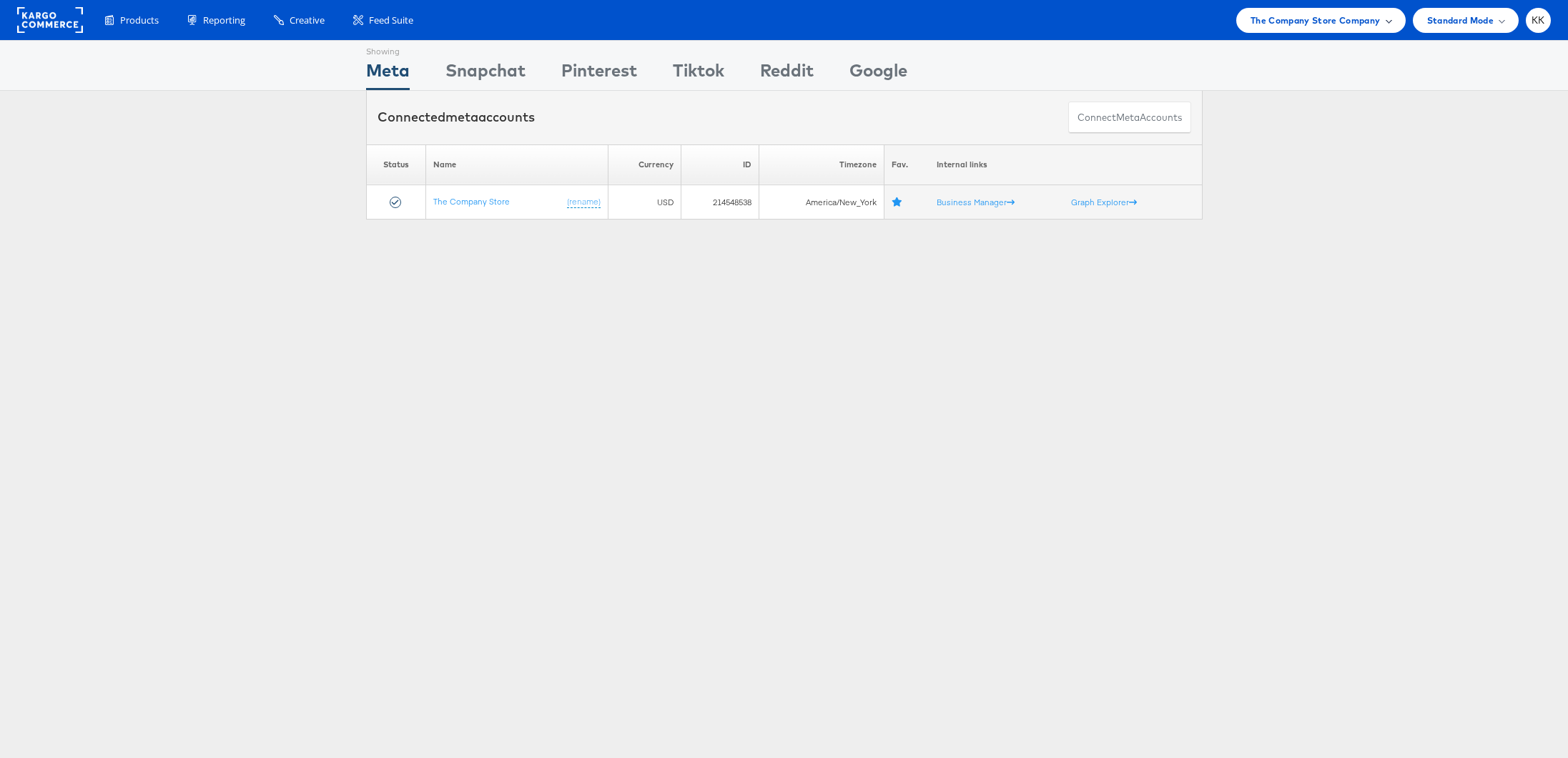
click at [1305, 16] on span "The Company Store Company" at bounding box center [1315, 20] width 131 height 15
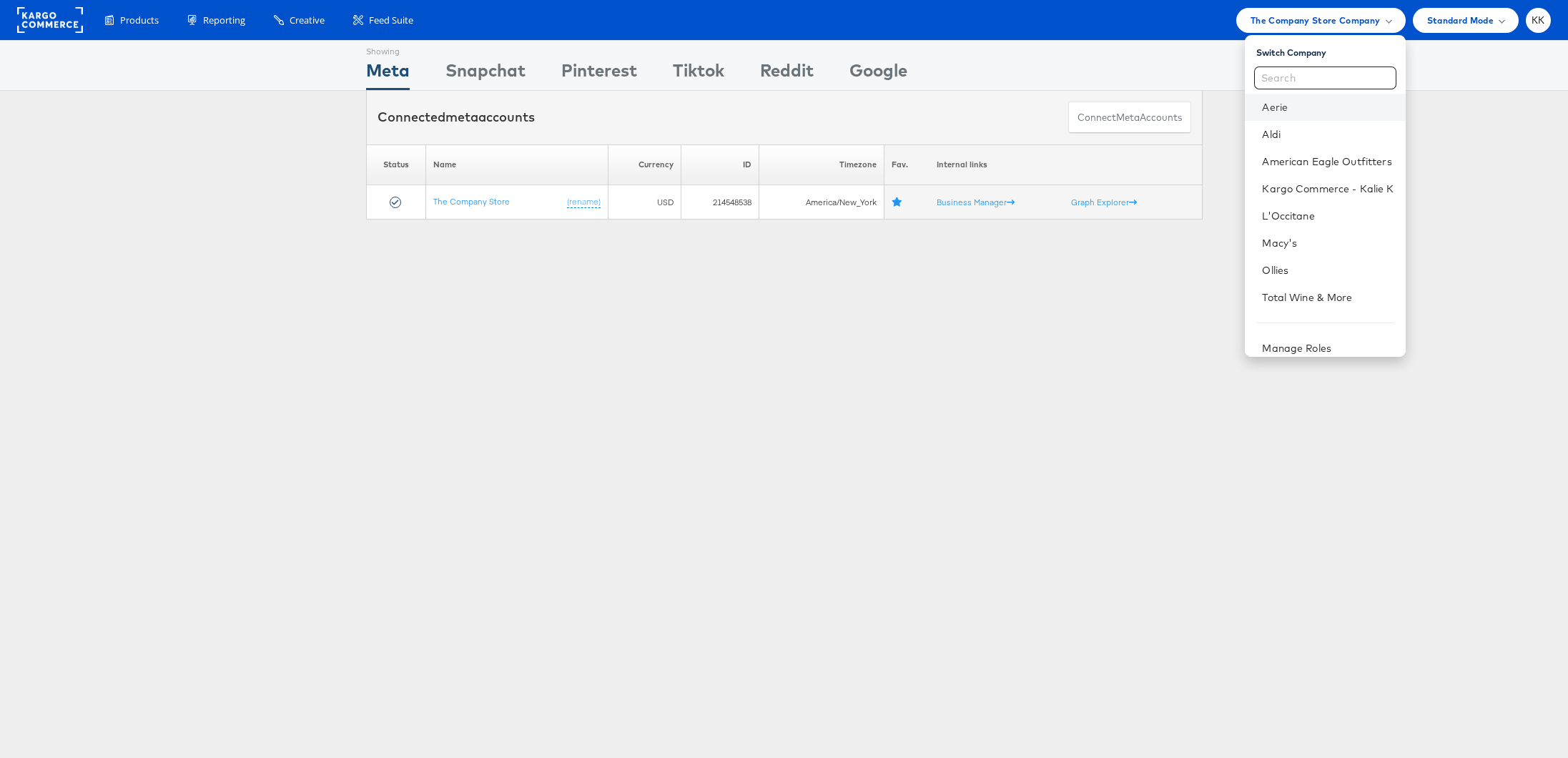
click at [1297, 99] on li "Aerie" at bounding box center [1325, 107] width 160 height 27
click at [1305, 163] on link "American Eagle Outfitters" at bounding box center [1328, 161] width 131 height 14
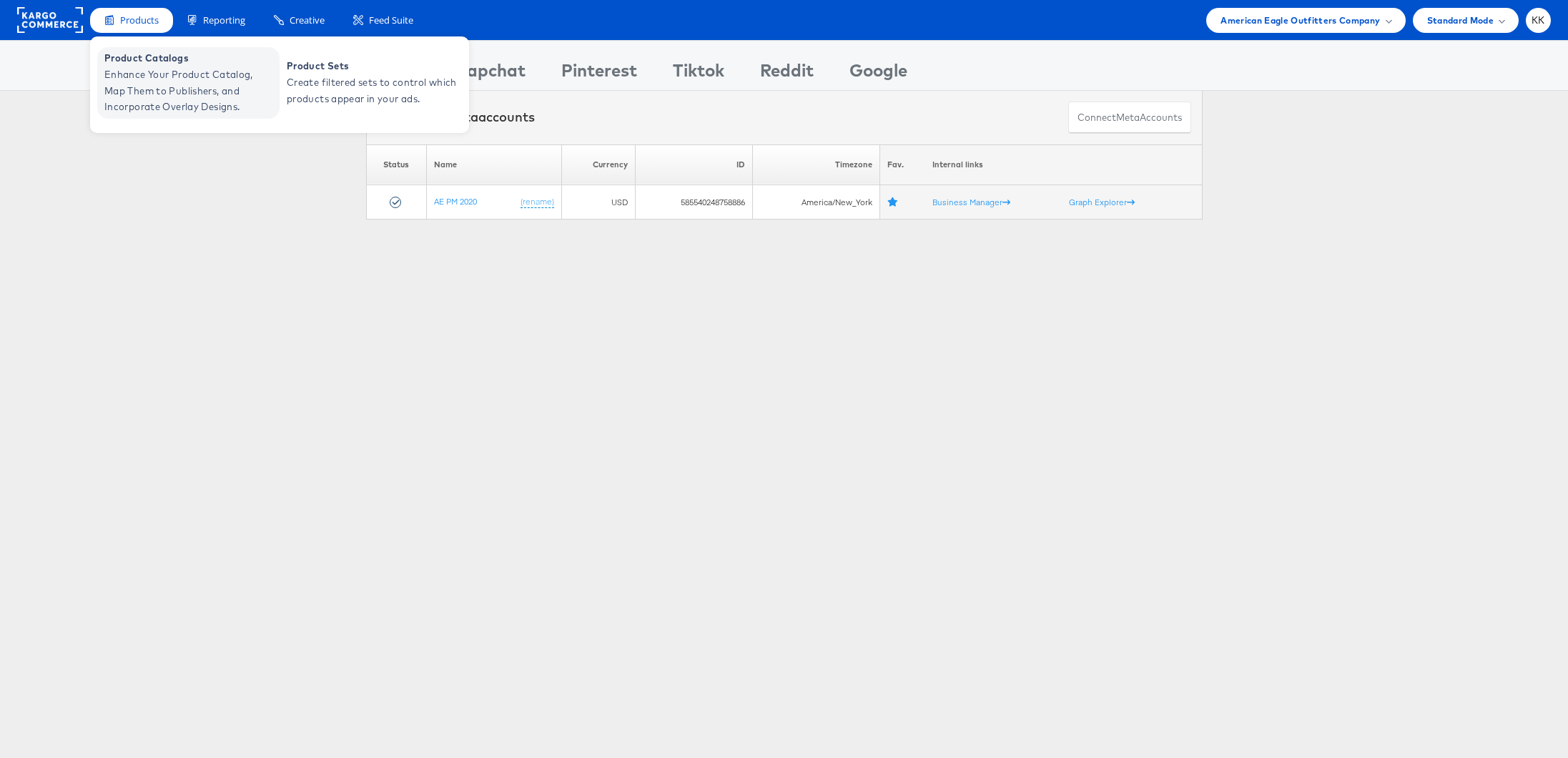
click at [132, 108] on span "Enhance Your Product Catalog, Map Them to Publishers, and Incorporate Overlay D…" at bounding box center [190, 91] width 172 height 49
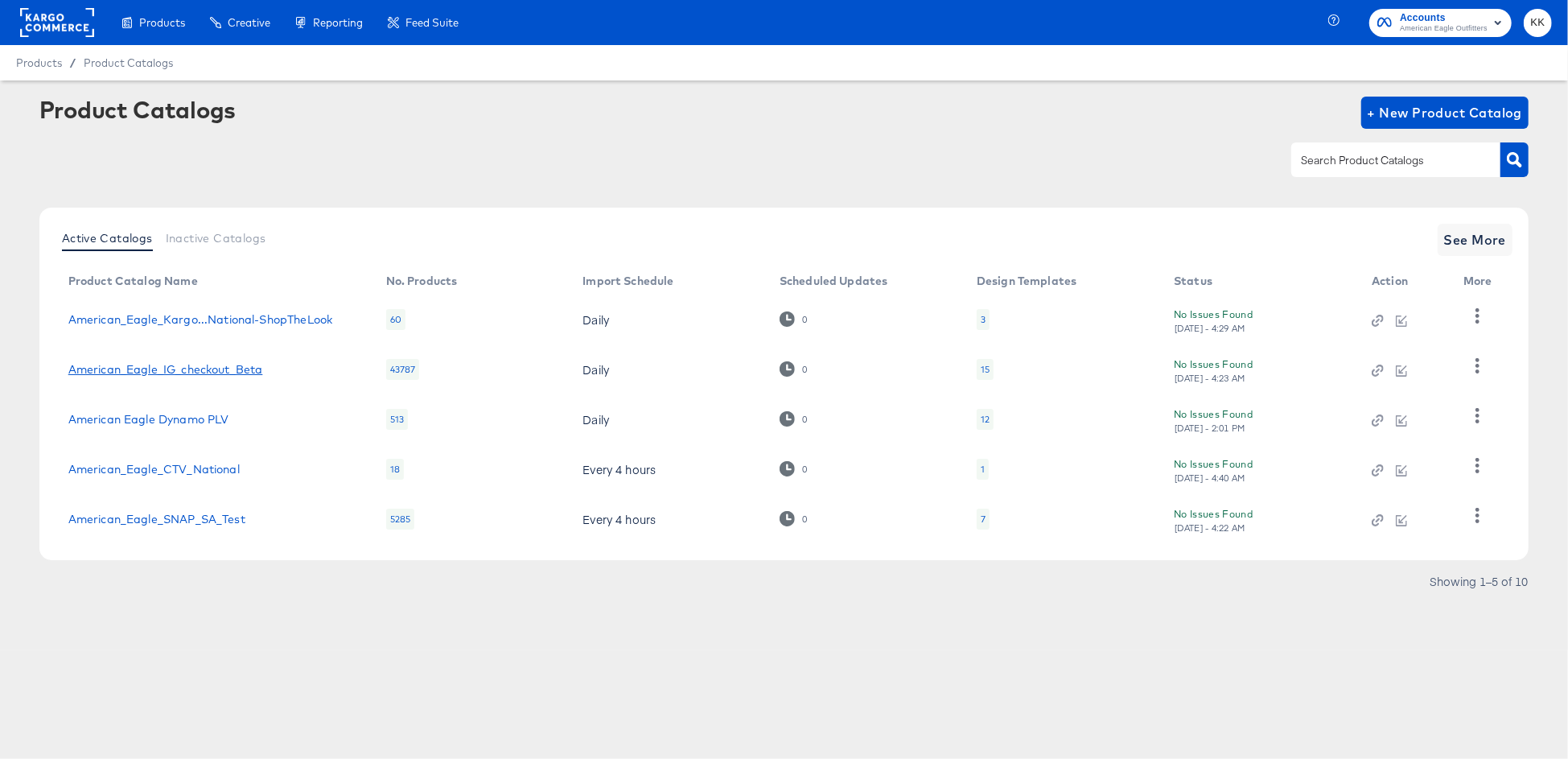
click at [234, 370] on link "American_Eagle_IG_checkout_Beta" at bounding box center [165, 370] width 194 height 13
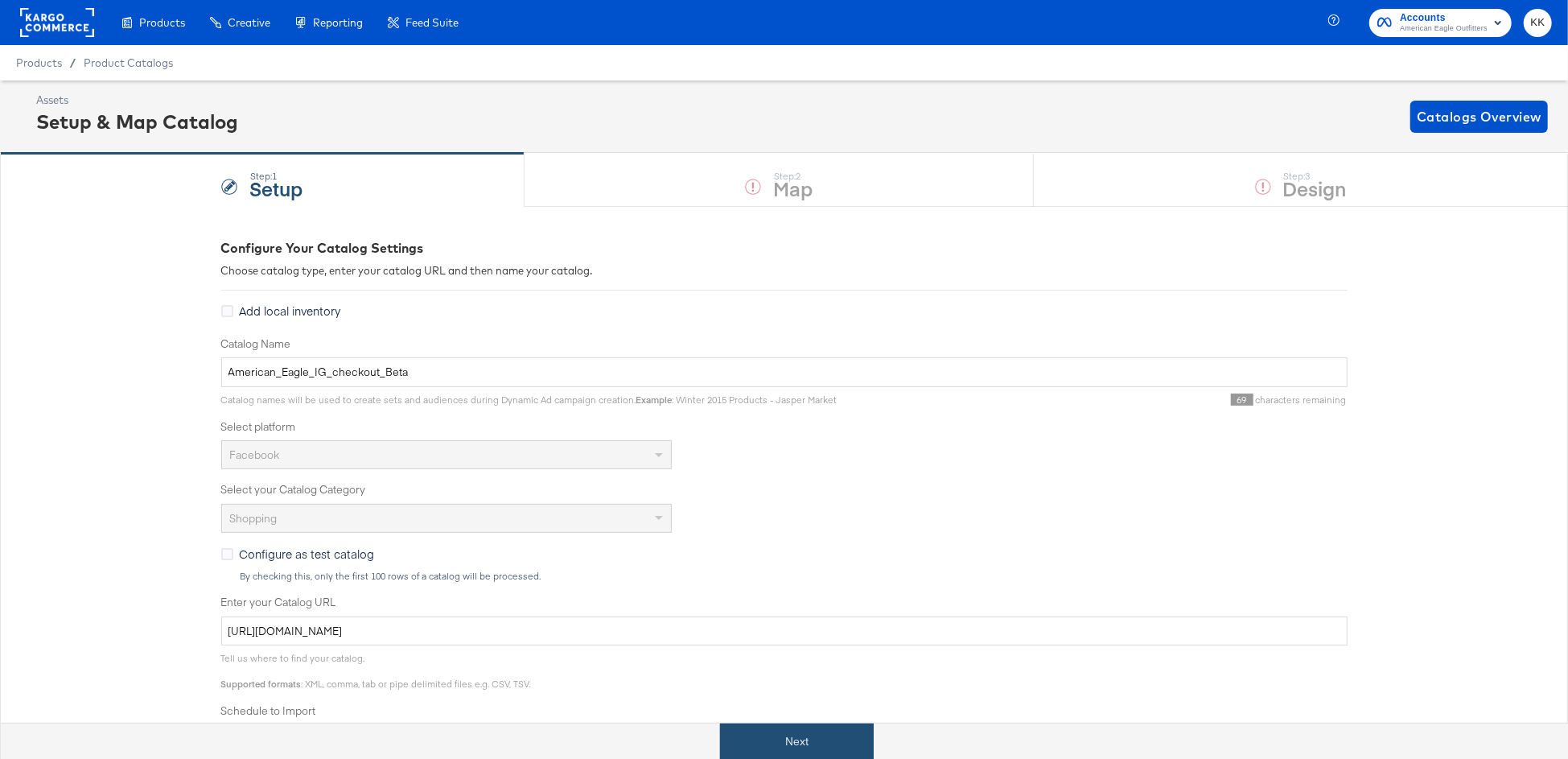
click at [802, 746] on button "Next" at bounding box center [797, 741] width 153 height 36
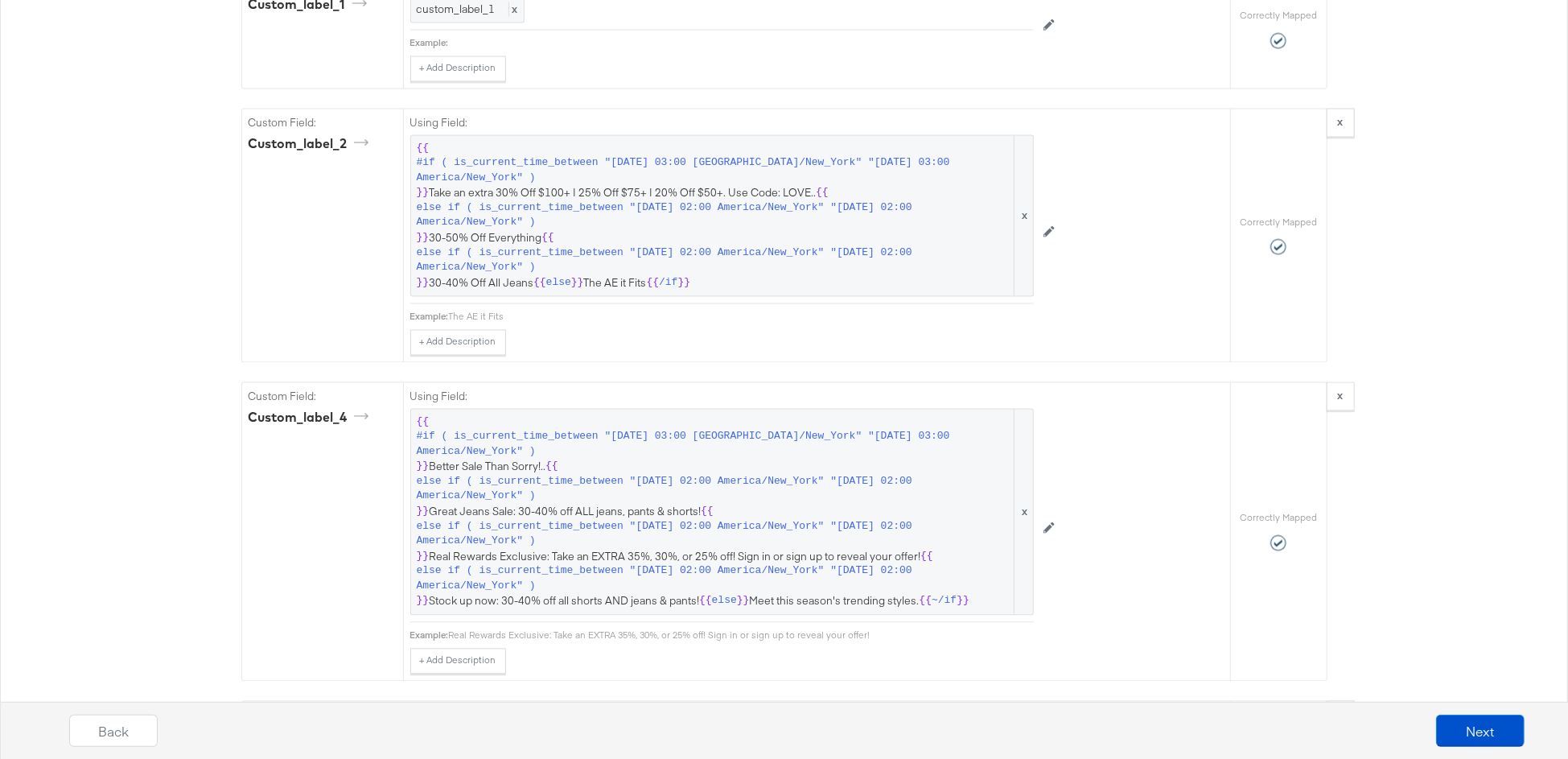
scroll to position [2349, 0]
click at [727, 446] on span "{{ #if ( is_current_time_between "2024-06-11 03:00 America/New_York" "2024-06-1…" at bounding box center [722, 513] width 610 height 194
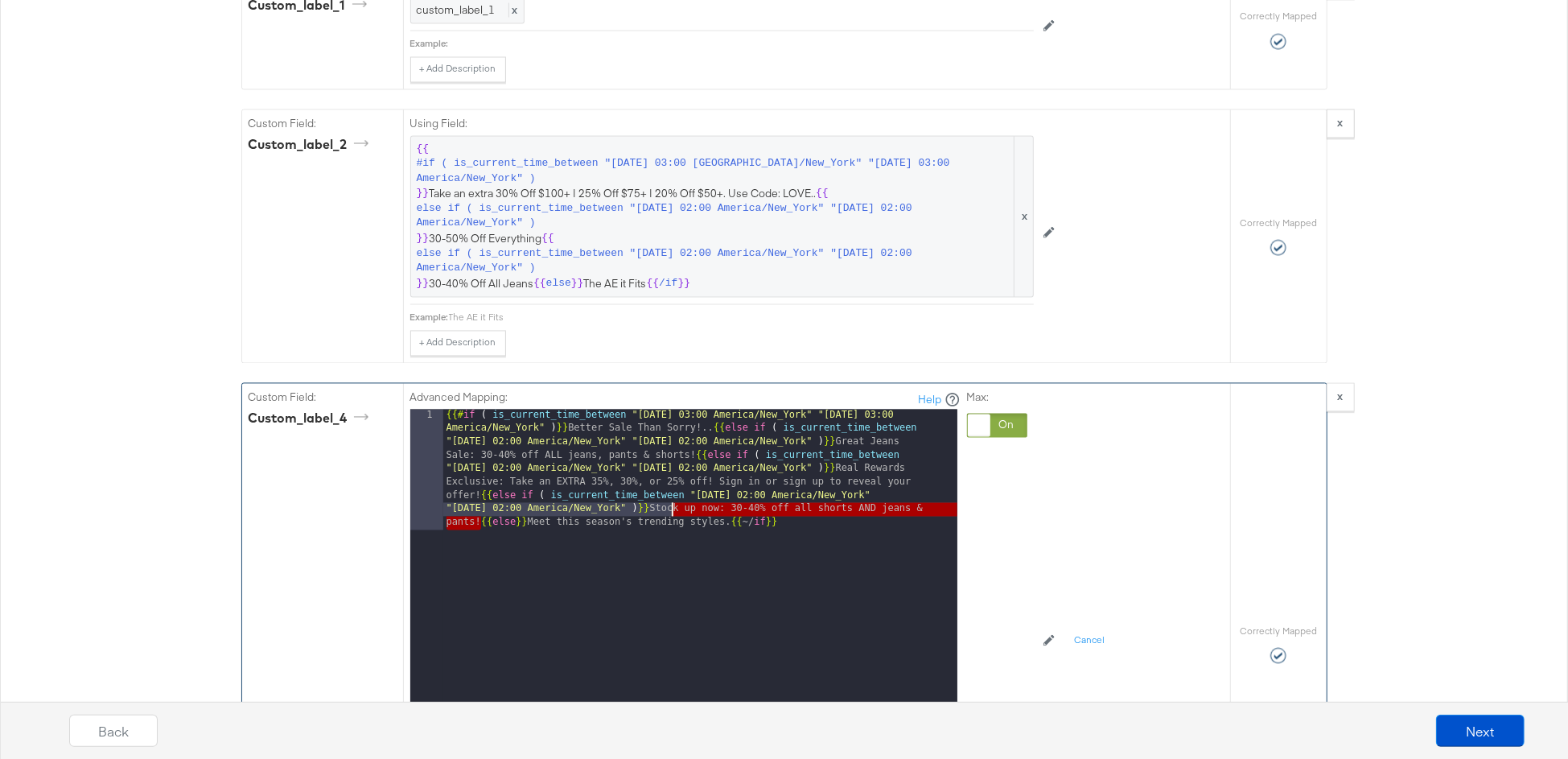
drag, startPoint x: 479, startPoint y: 499, endPoint x: 674, endPoint y: 488, distance: 195.3
click at [674, 488] on div "{{# if ( is_current_time_between "2024-06-11 03:00 America/New_York" "2024-06-1…" at bounding box center [700, 731] width 514 height 643
click at [679, 487] on div "{{# if ( is_current_time_between "2024-06-11 03:00 America/New_York" "2024-06-1…" at bounding box center [700, 731] width 514 height 643
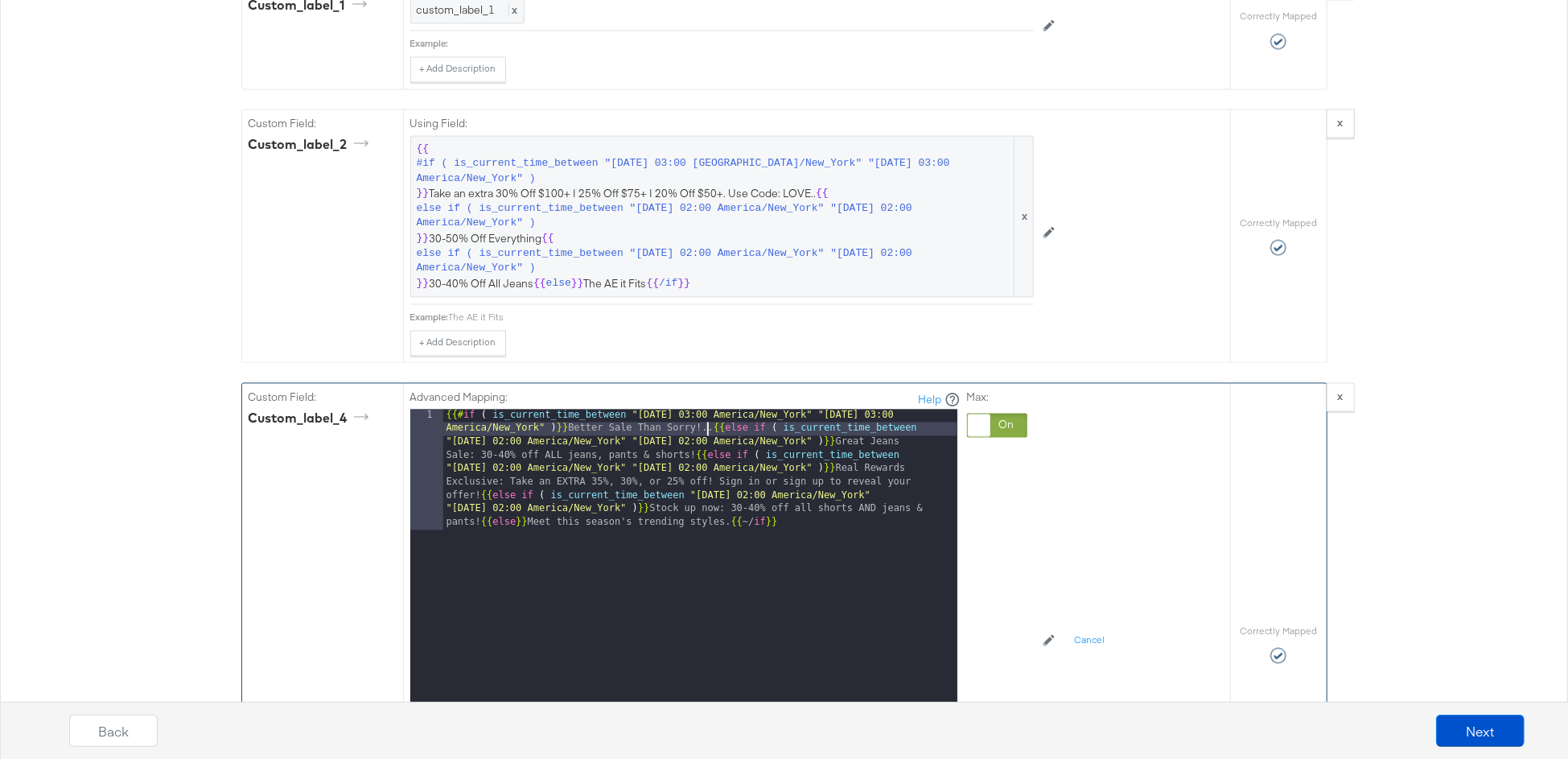
click at [706, 409] on div "{{# if ( is_current_time_between "2024-06-11 03:00 America/New_York" "2024-06-1…" at bounding box center [700, 731] width 514 height 643
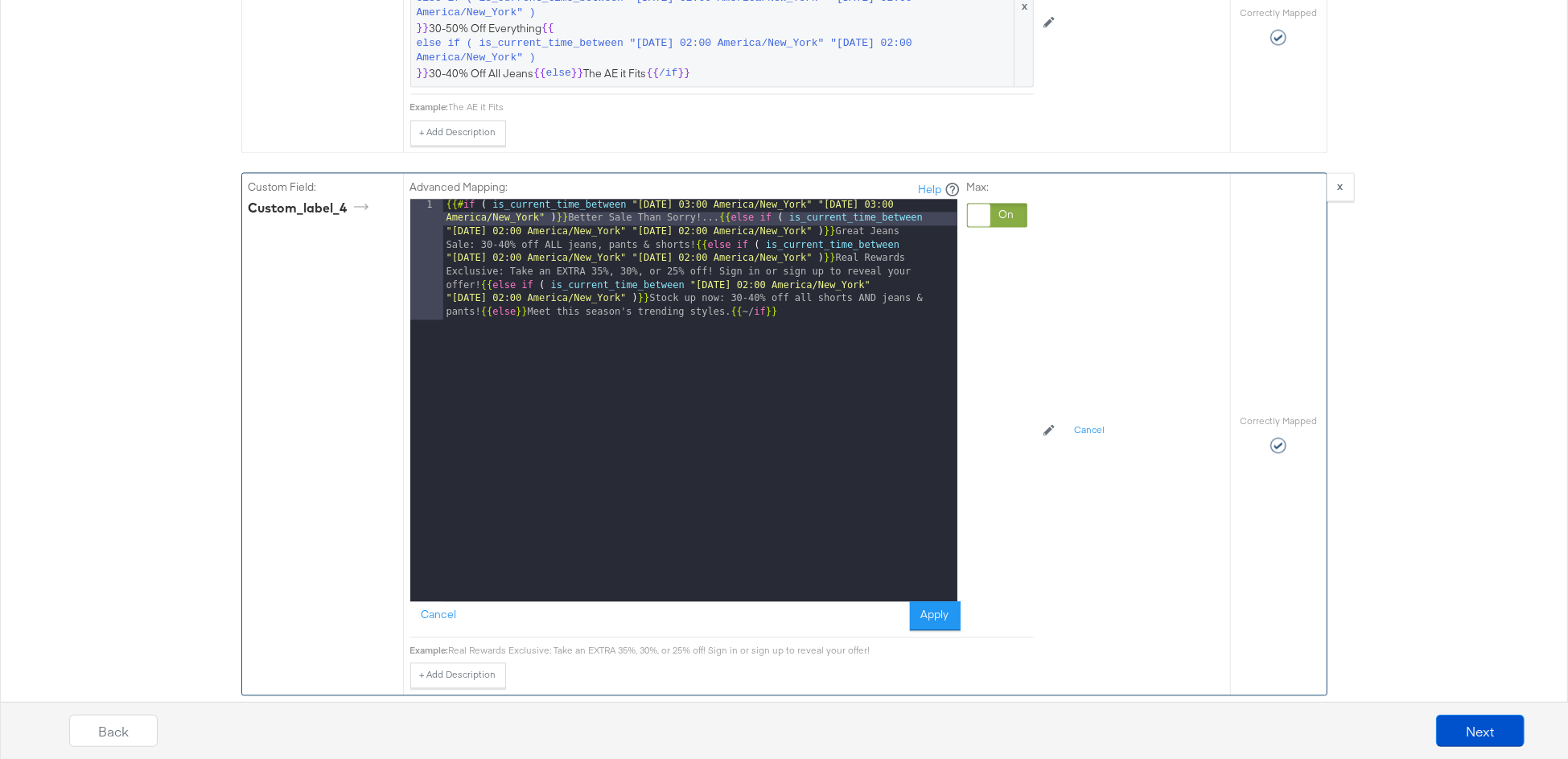
scroll to position [2589, 0]
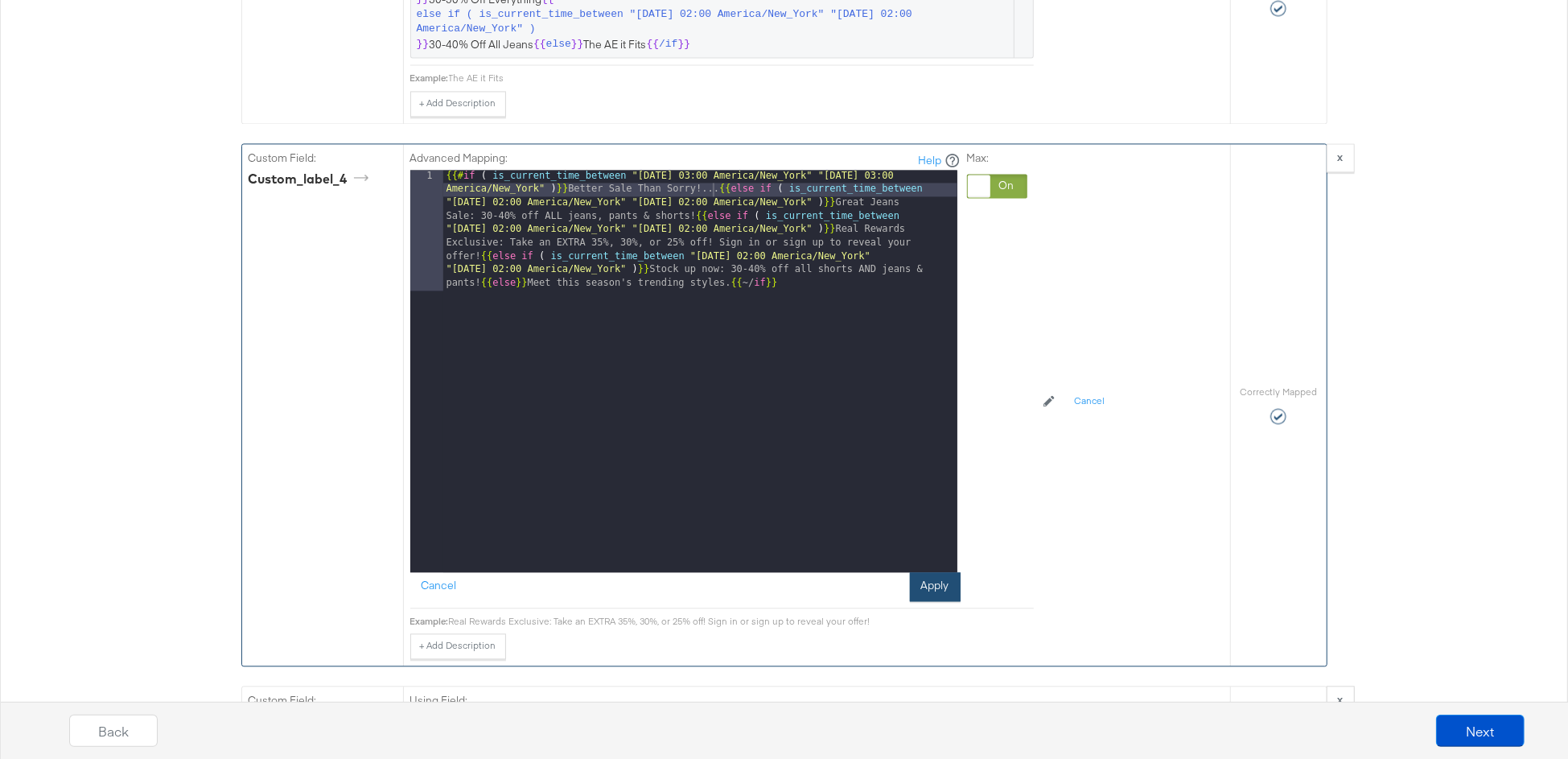
click at [925, 574] on button "Apply" at bounding box center [934, 587] width 50 height 29
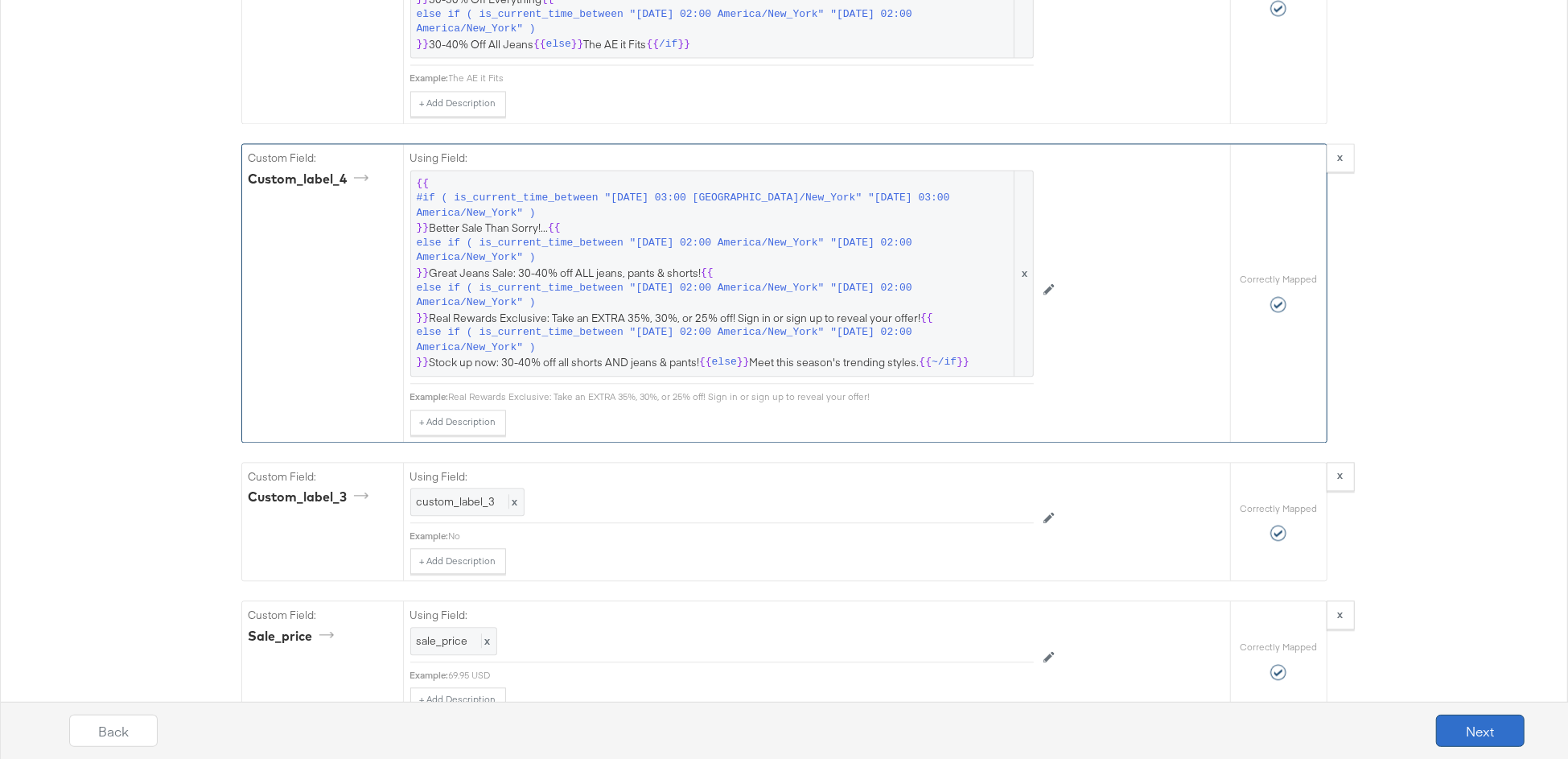
click at [1484, 724] on button "Next" at bounding box center [1480, 731] width 88 height 32
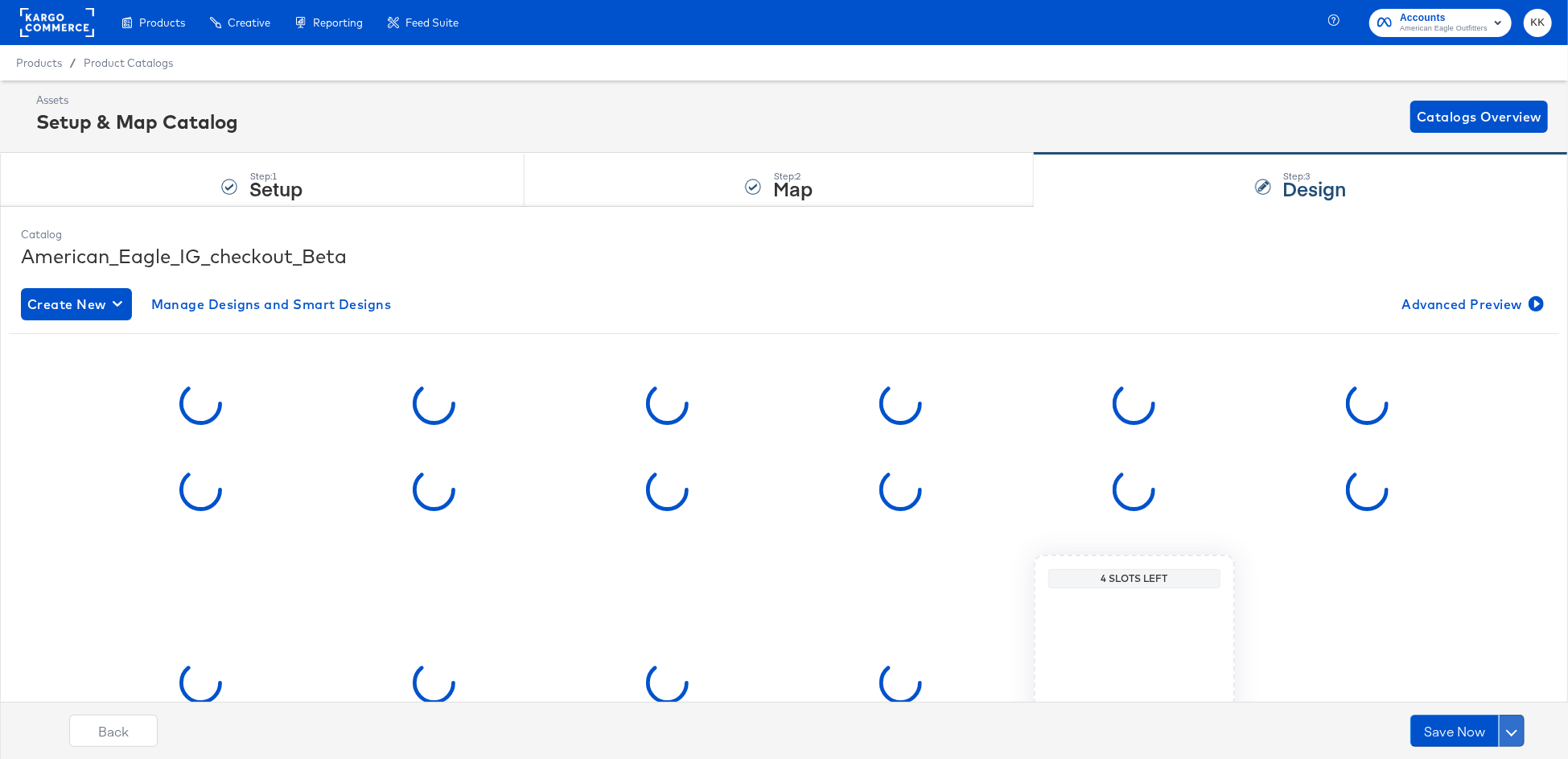
click at [1510, 728] on span at bounding box center [1511, 731] width 11 height 11
click at [1468, 703] on div "Schedule Save" at bounding box center [1472, 699] width 73 height 15
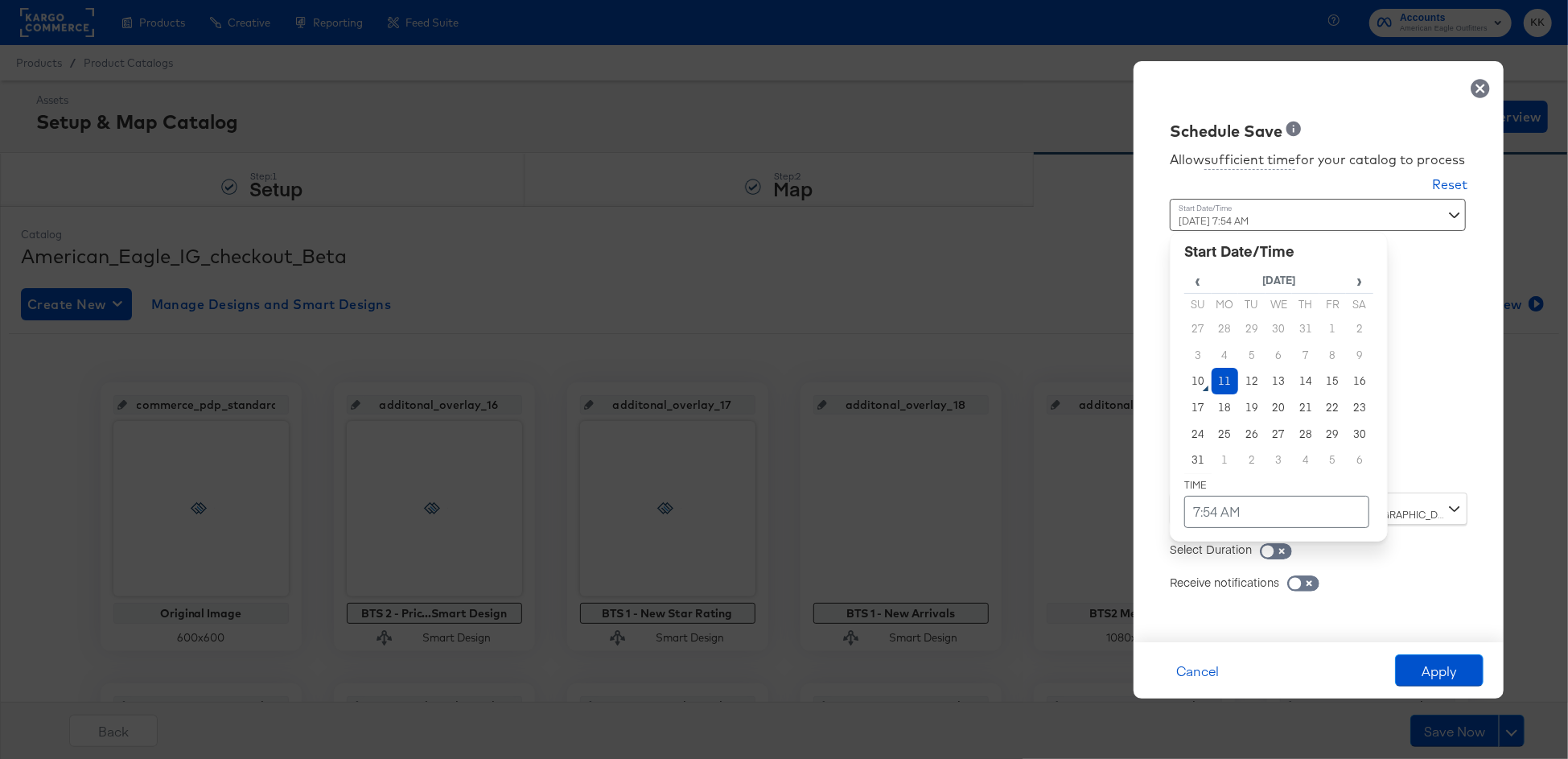
click at [1266, 474] on div "August 11th 2025 7:54 AM ‹ August 2025 › Su Mo Tu We Th Fr Sa 27 28 29 30 31 1 …" at bounding box center [1278, 339] width 218 height 281
click at [1206, 381] on td "10" at bounding box center [1198, 381] width 27 height 27
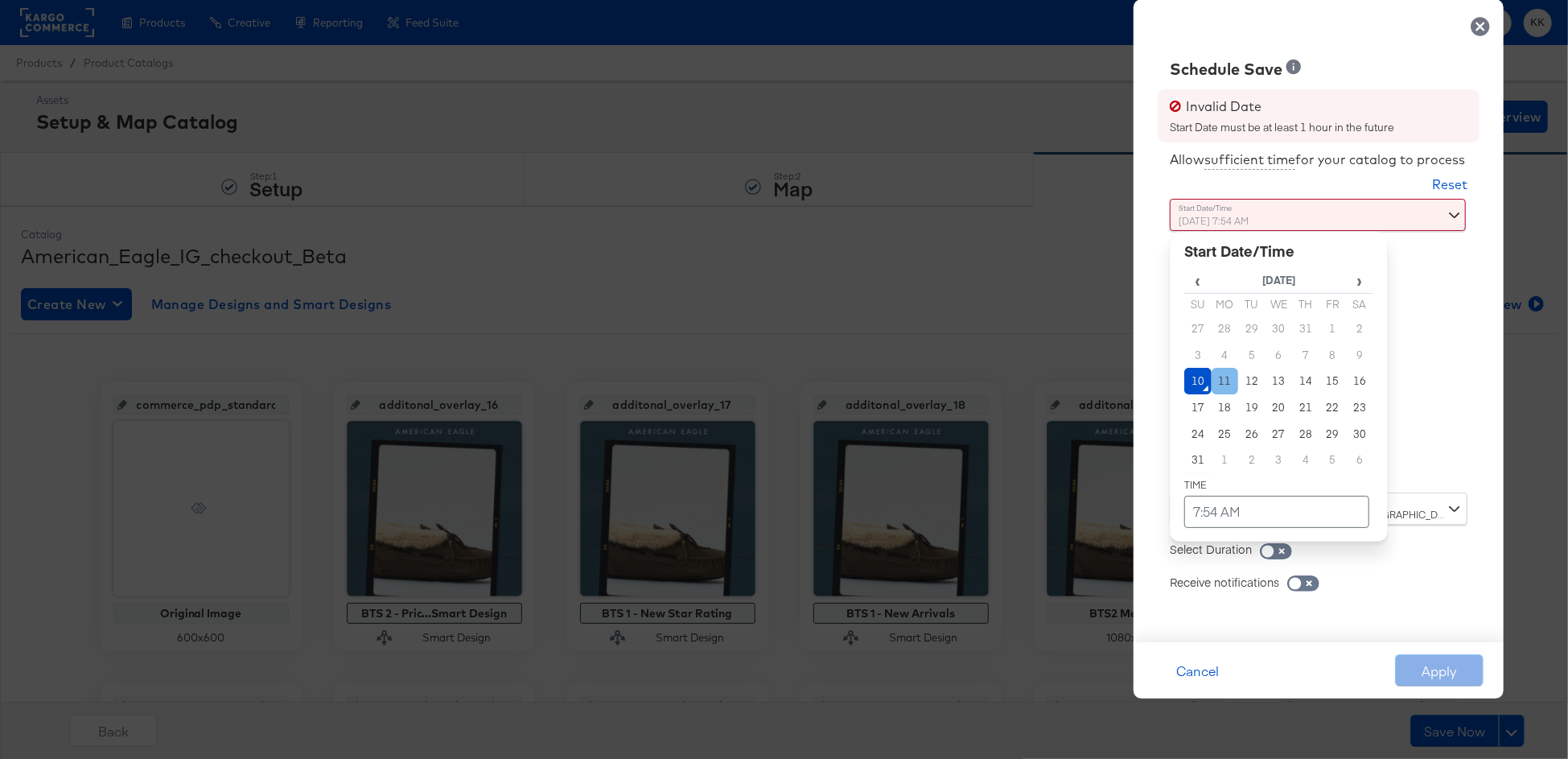
click at [1223, 381] on td "11" at bounding box center [1225, 381] width 27 height 27
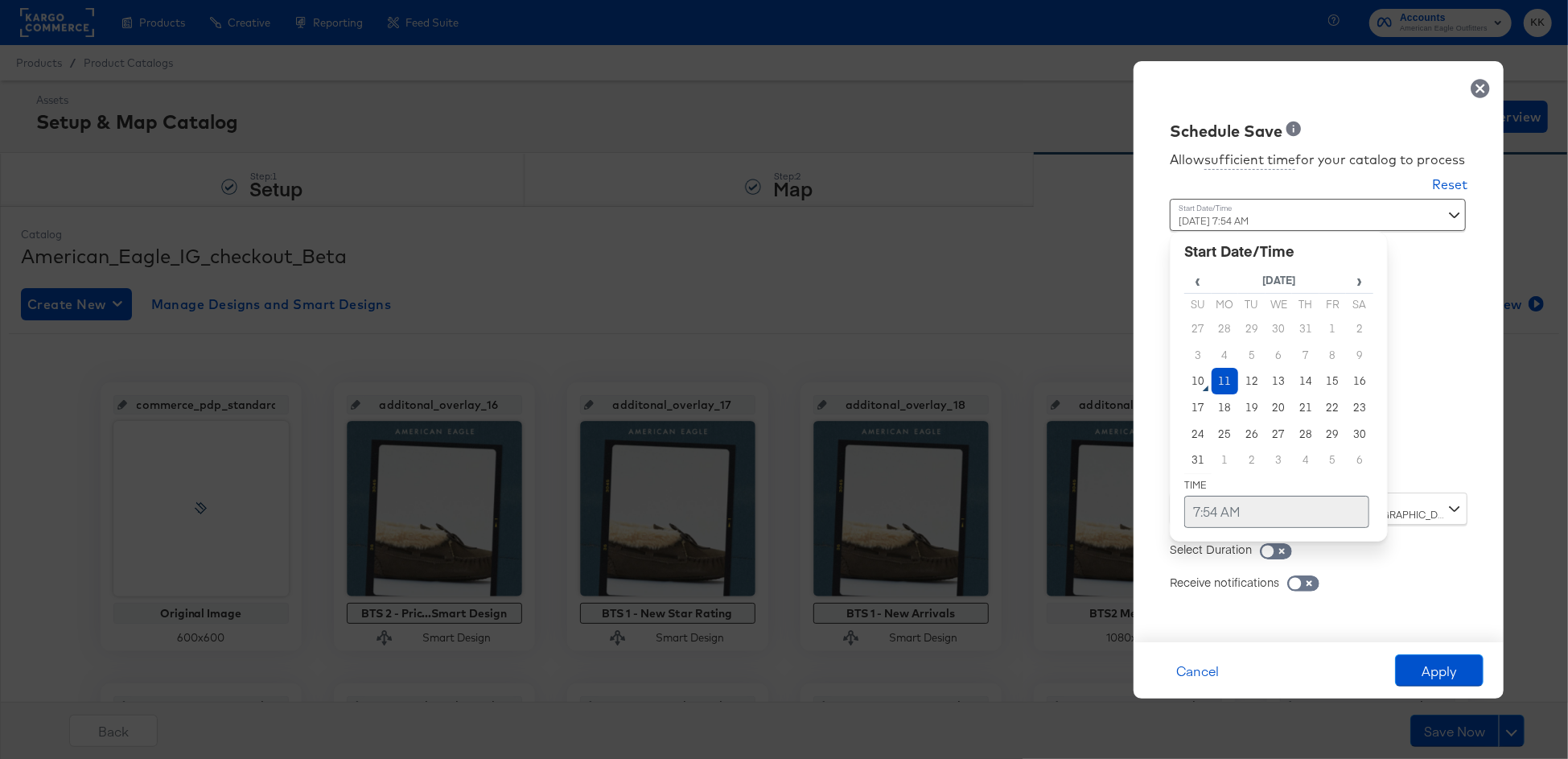
click at [1223, 510] on td "7:54 AM" at bounding box center [1276, 512] width 185 height 32
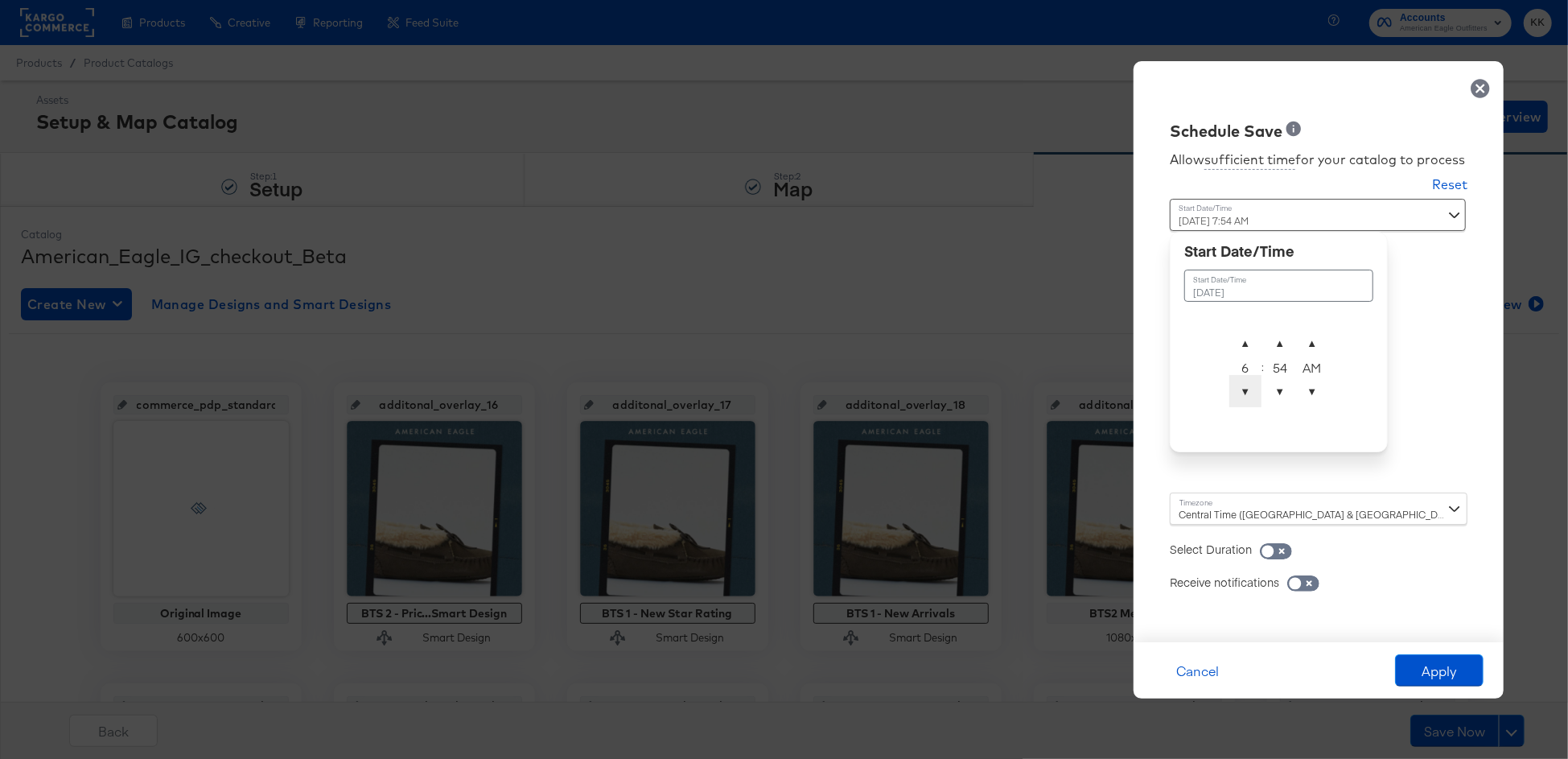
click at [1244, 400] on span "▼" at bounding box center [1245, 391] width 32 height 32
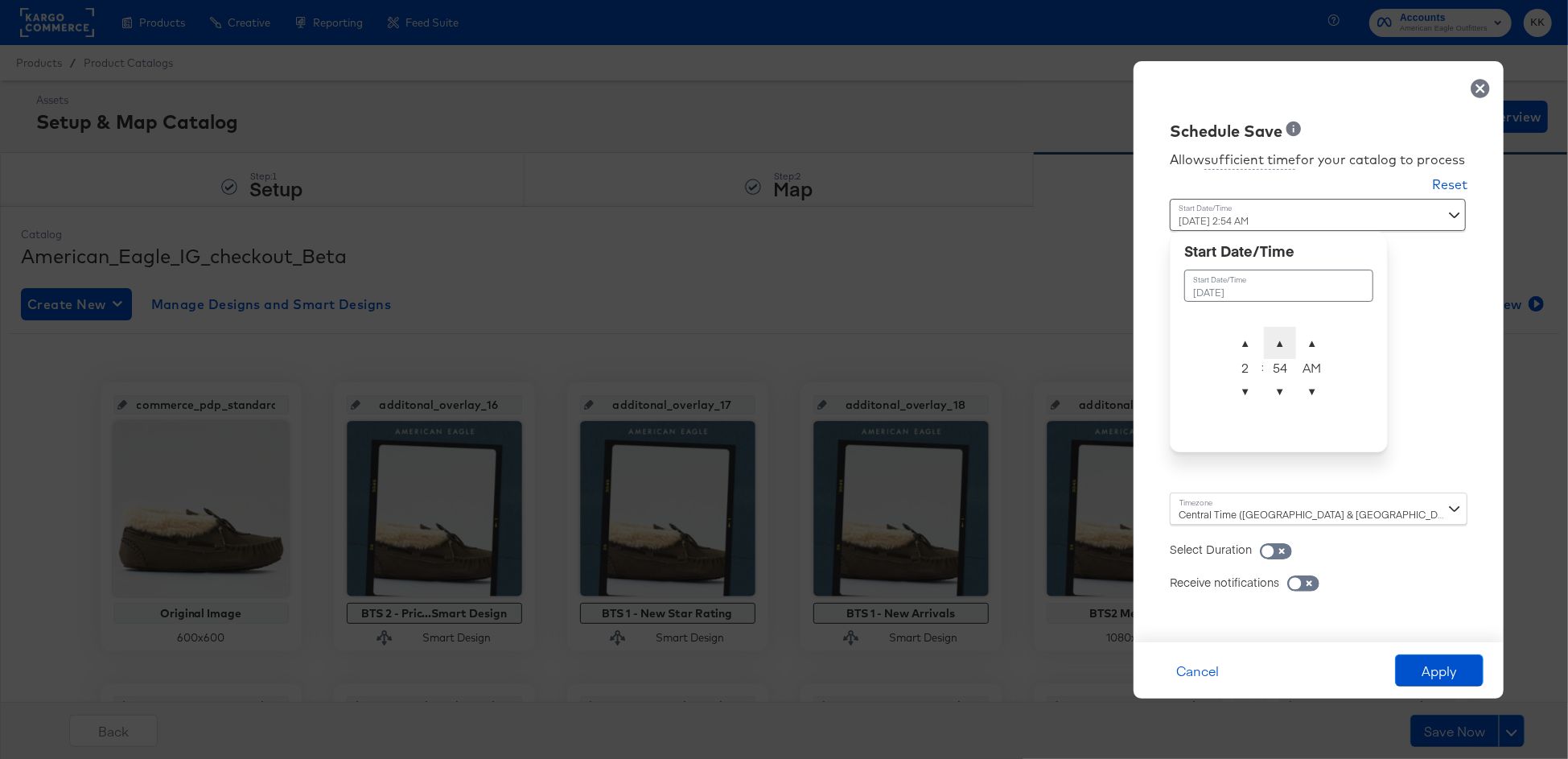
click at [1289, 328] on span "▲" at bounding box center [1280, 343] width 32 height 32
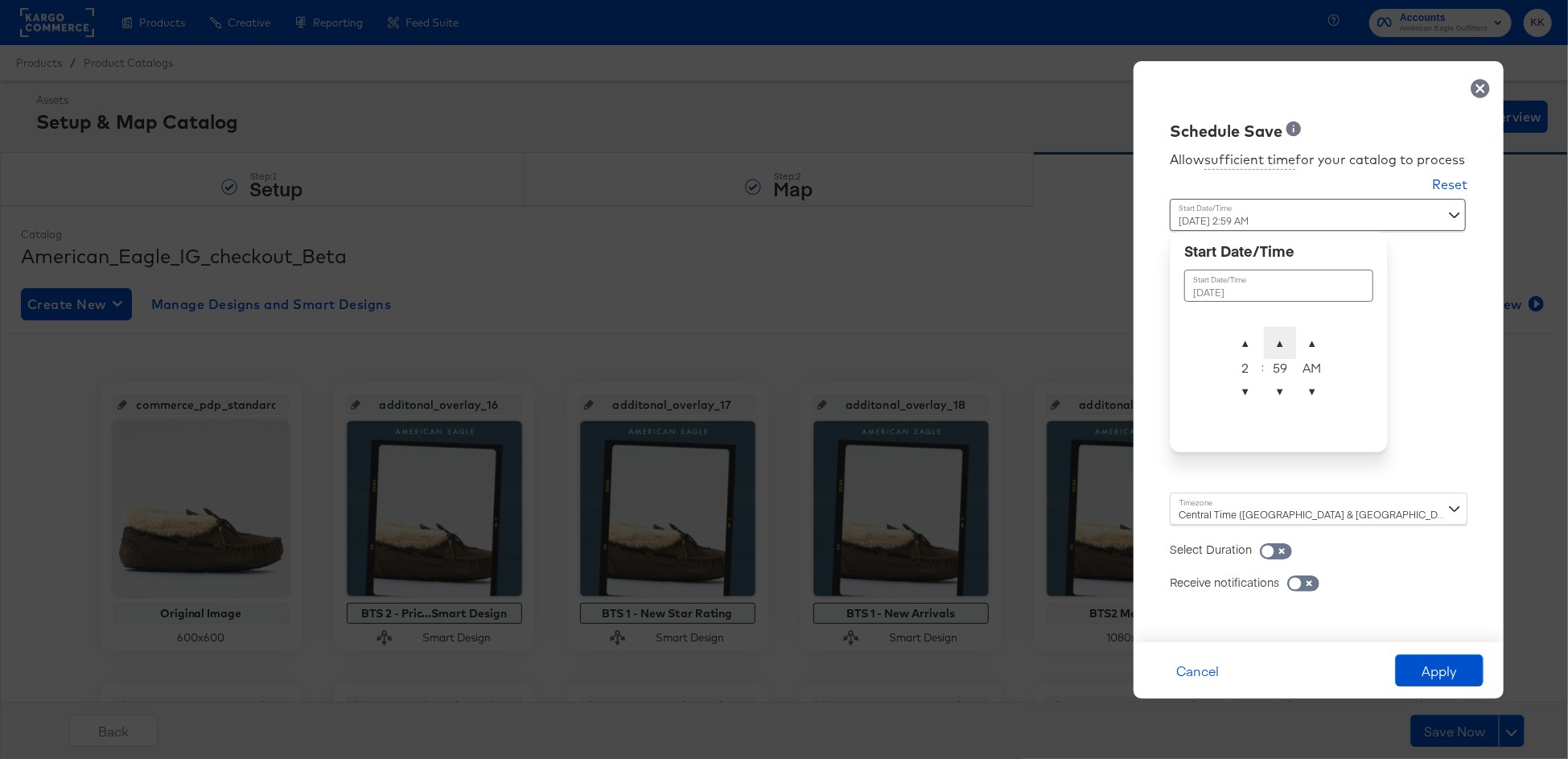
click at [1278, 338] on span "▲" at bounding box center [1280, 343] width 32 height 32
click at [1230, 335] on span "▲" at bounding box center [1245, 343] width 32 height 32
type input "August 11th 2025 3:00 AM"
click at [1202, 507] on div "Central Time (US & Canada) (America/Chicago)" at bounding box center [1318, 509] width 297 height 32
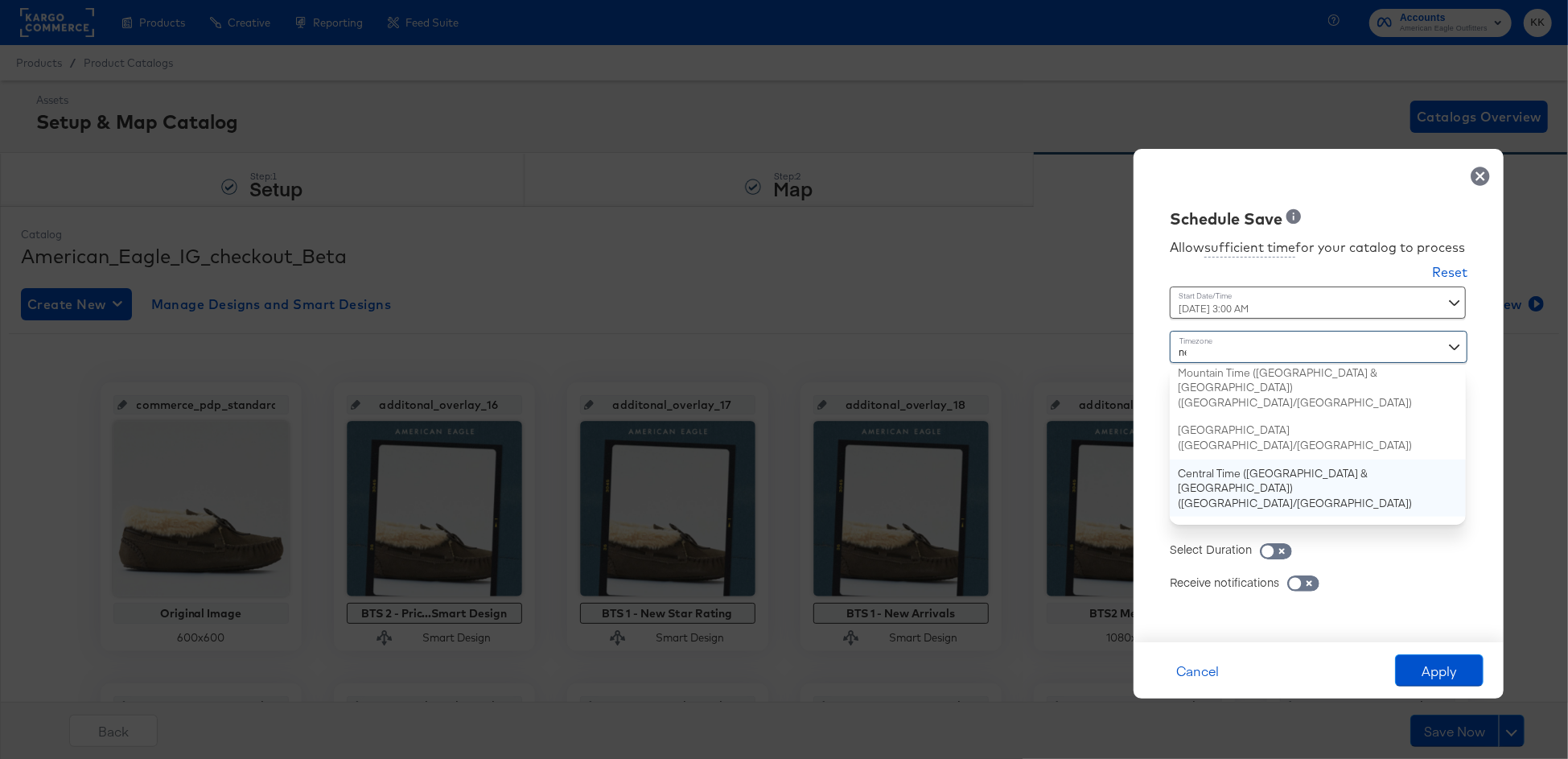
type input "new"
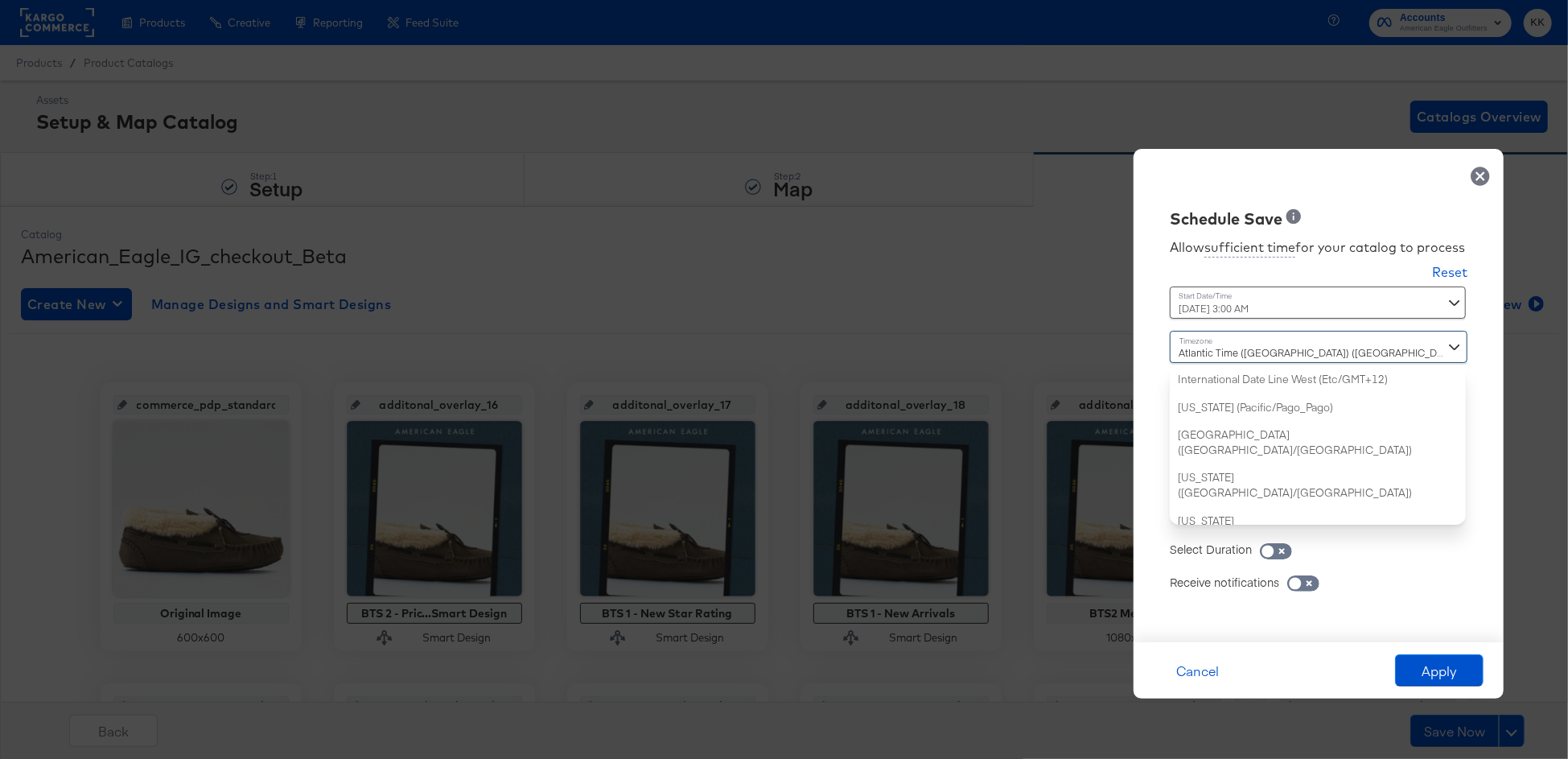
click at [1227, 520] on div "Atlantic Time (Canada) (America/Newfoundland) International Date Line West (Etc…" at bounding box center [1318, 427] width 297 height 194
type input "new"
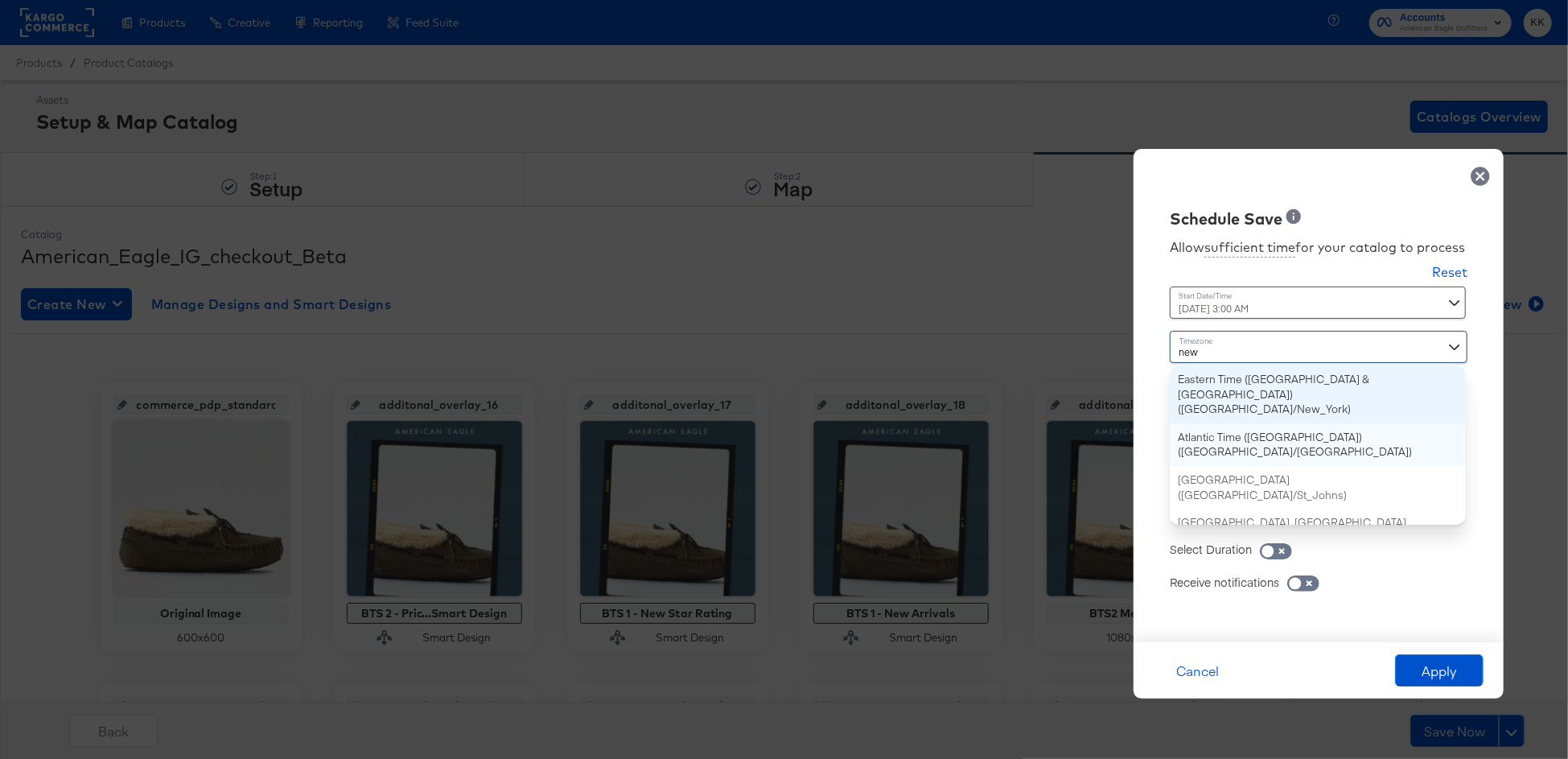
type input "August 10th 2025 11:00 PM"
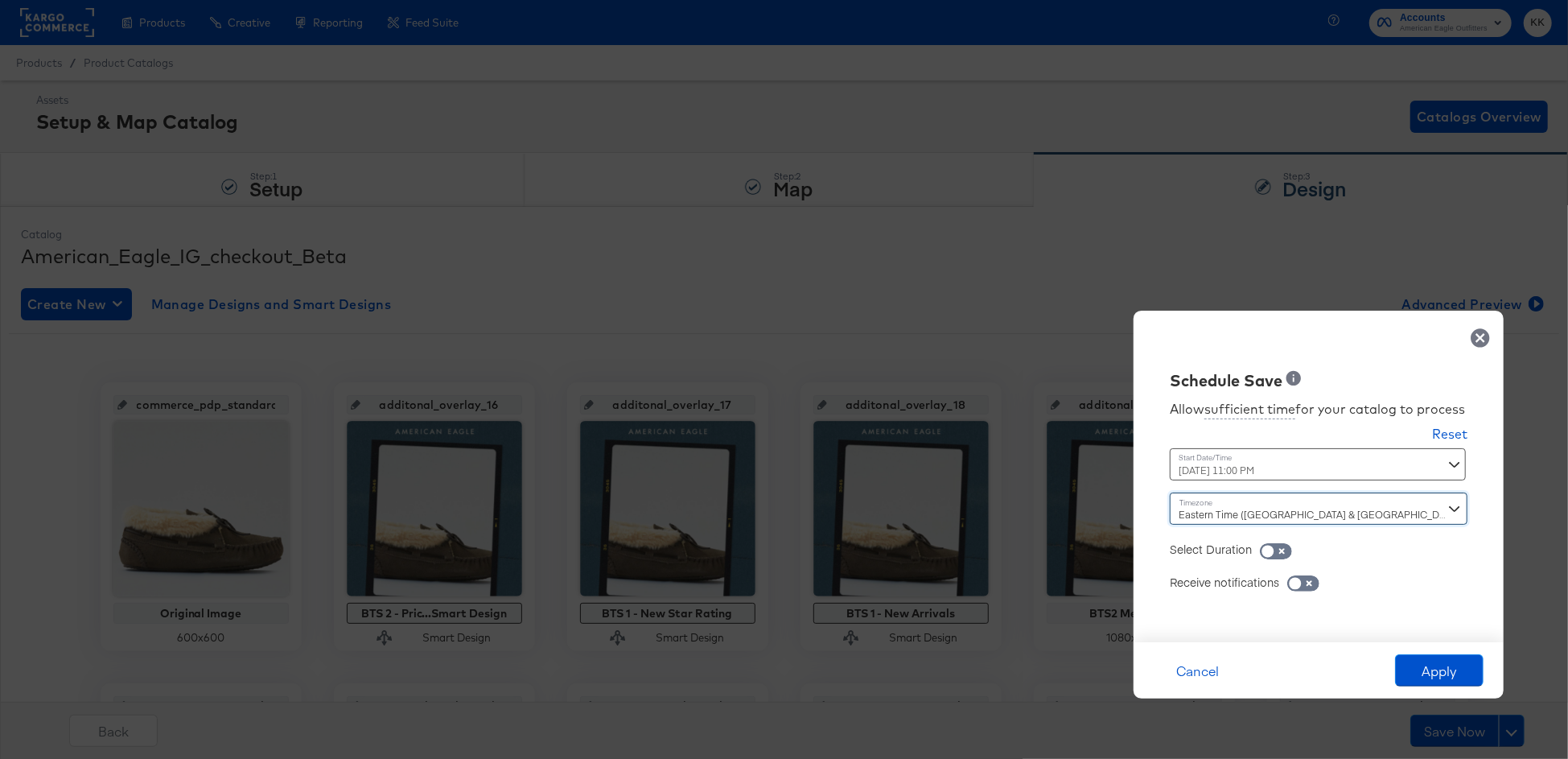
click at [1304, 478] on div "August 10th 2025 11:00 PM August 10th 2025 ▲ 11 ▼ : ▲ 00 ▼ ▲ PM ▼" at bounding box center [1278, 464] width 218 height 32
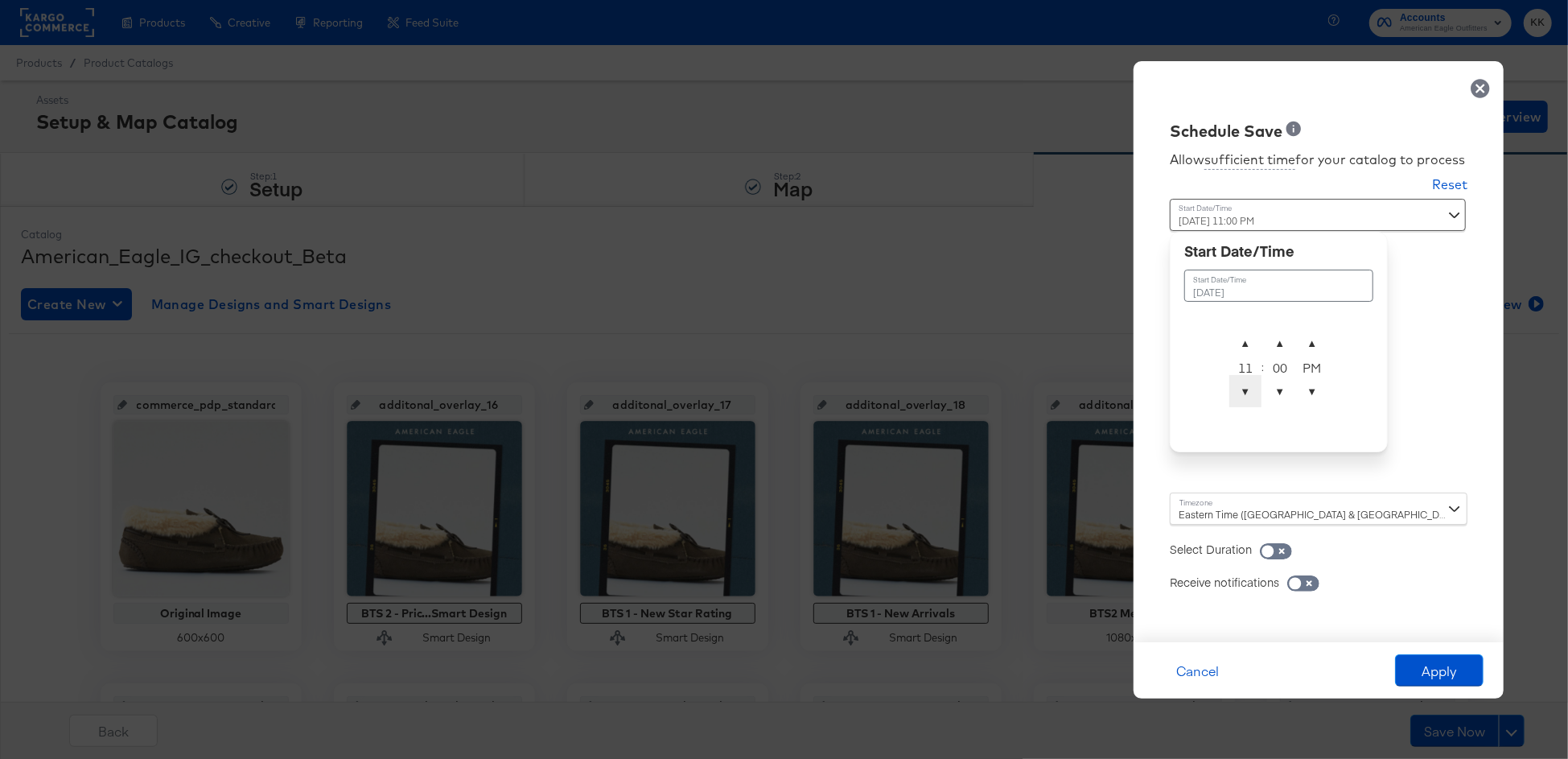
click at [1248, 391] on span "▼" at bounding box center [1245, 391] width 32 height 32
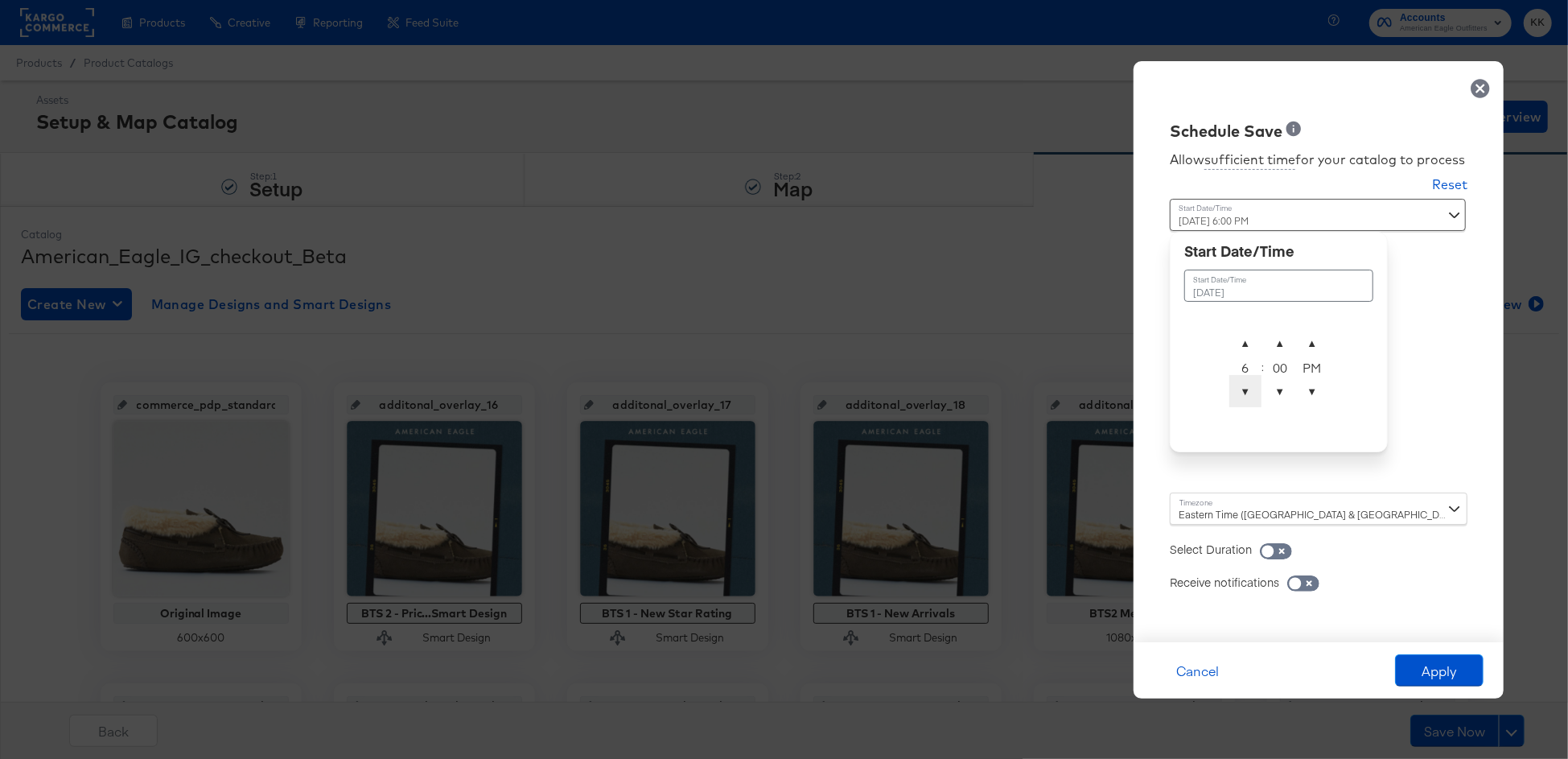
click at [1248, 391] on span "▼" at bounding box center [1245, 391] width 32 height 32
type input "August 10th 2025 2:00 PM"
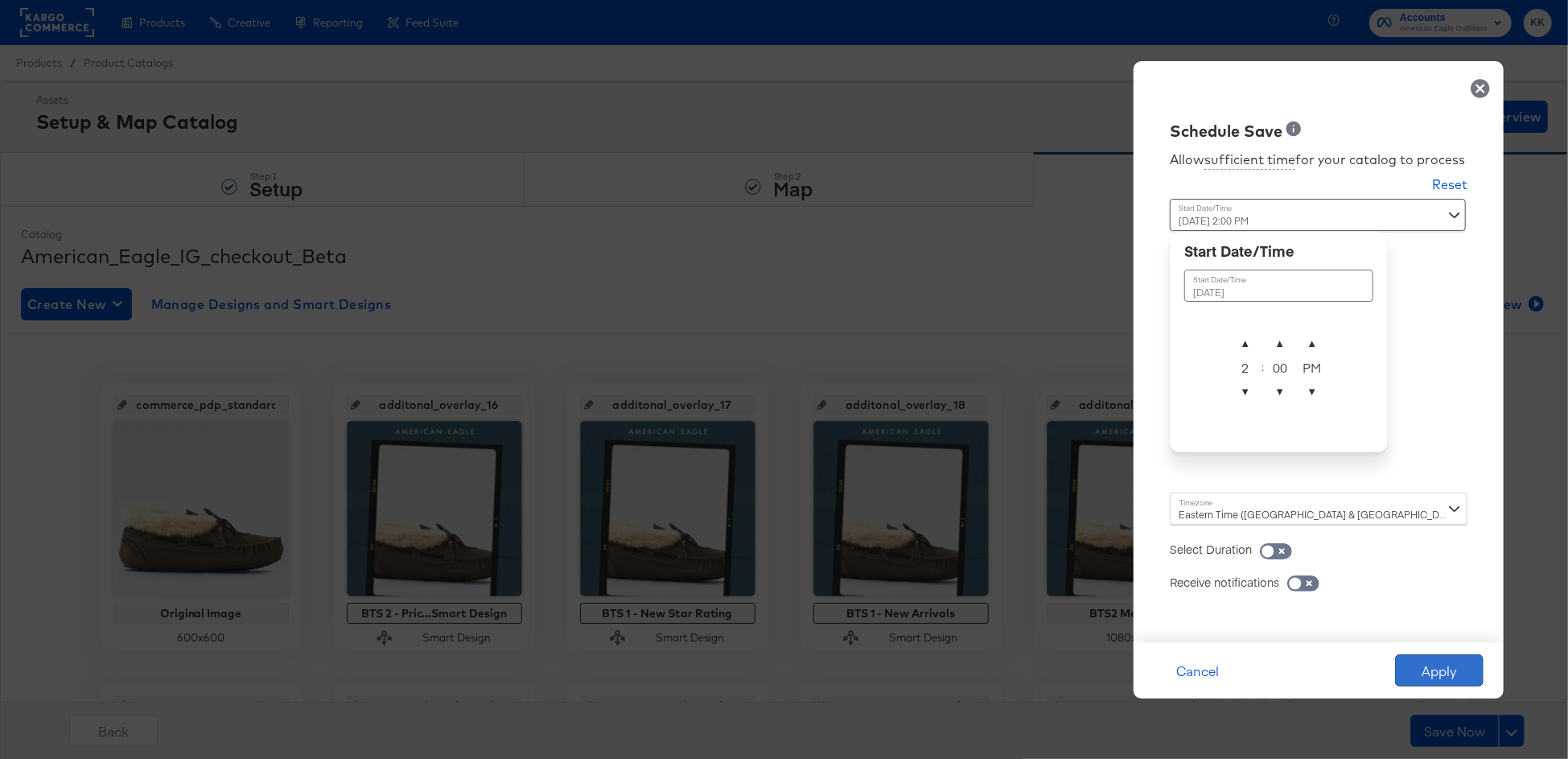
click at [1409, 669] on button "Apply" at bounding box center [1438, 670] width 88 height 32
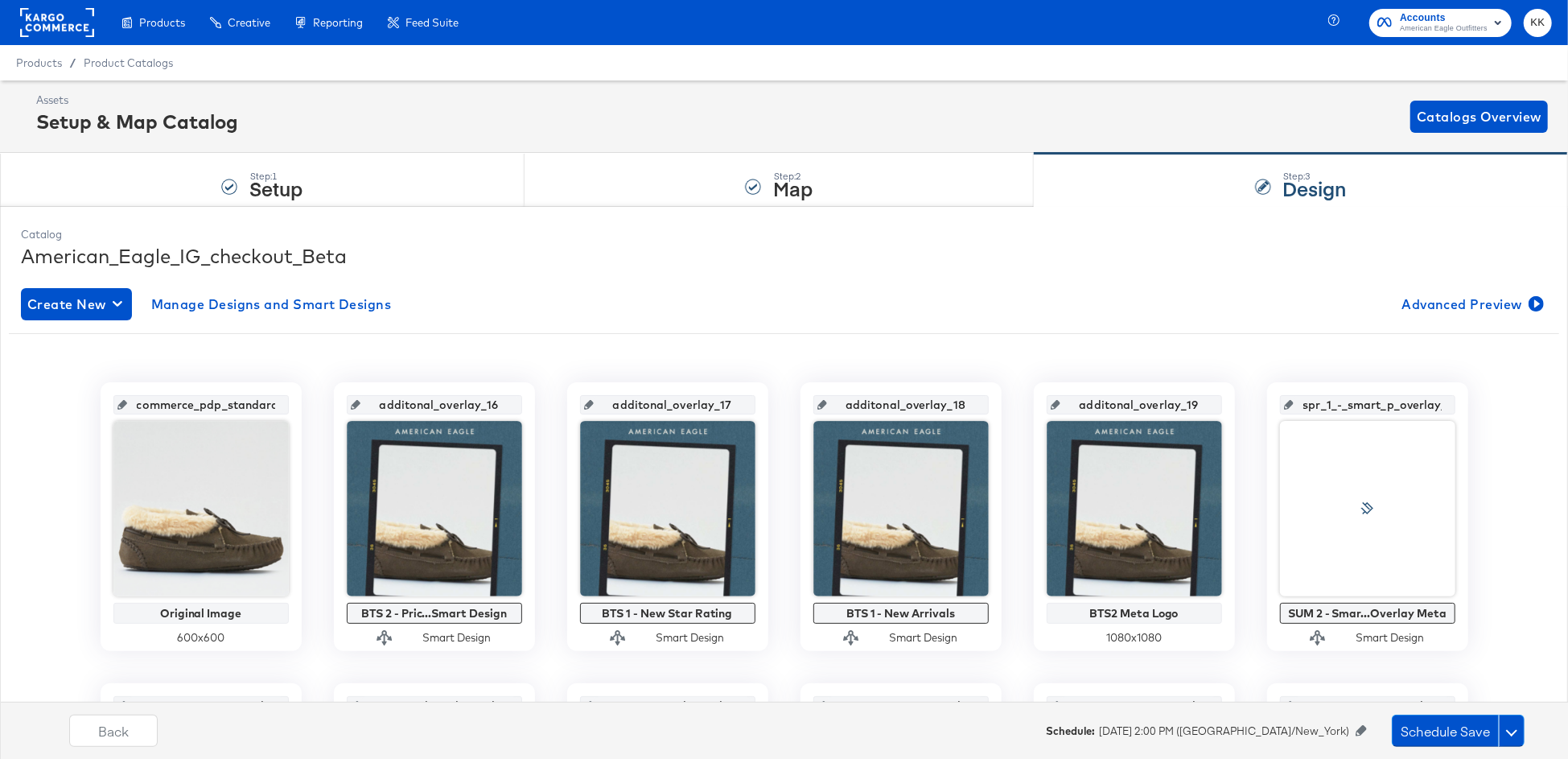
click at [1289, 722] on div "Schedule: August 10th 2025 2:00 PM (America/New_York) Schedule Save" at bounding box center [1311, 731] width 531 height 32
click at [1355, 735] on div "Schedule: August 10th 2025 2:00 PM (America/New_York)" at bounding box center [1217, 731] width 342 height 15
click at [1363, 729] on icon at bounding box center [1361, 731] width 11 height 11
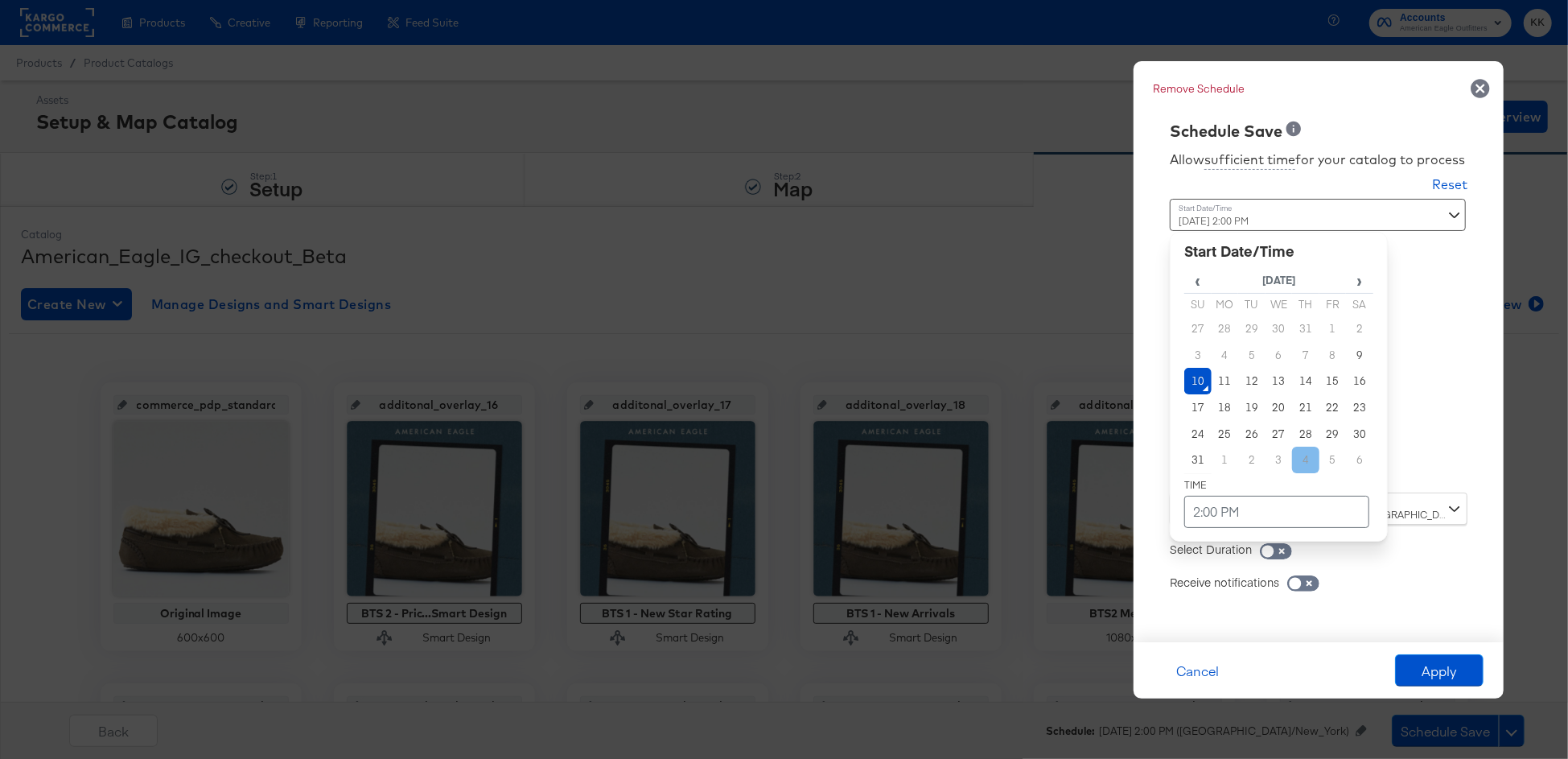
click at [1296, 466] on div "August 10th 2025 2:00 PM ‹ August 2025 › Su Mo Tu We Th Fr Sa 27 28 29 30 31 1 …" at bounding box center [1278, 339] width 218 height 281
click at [1223, 381] on td "11" at bounding box center [1225, 381] width 27 height 27
click at [1253, 515] on td "2:00 PM" at bounding box center [1276, 512] width 185 height 32
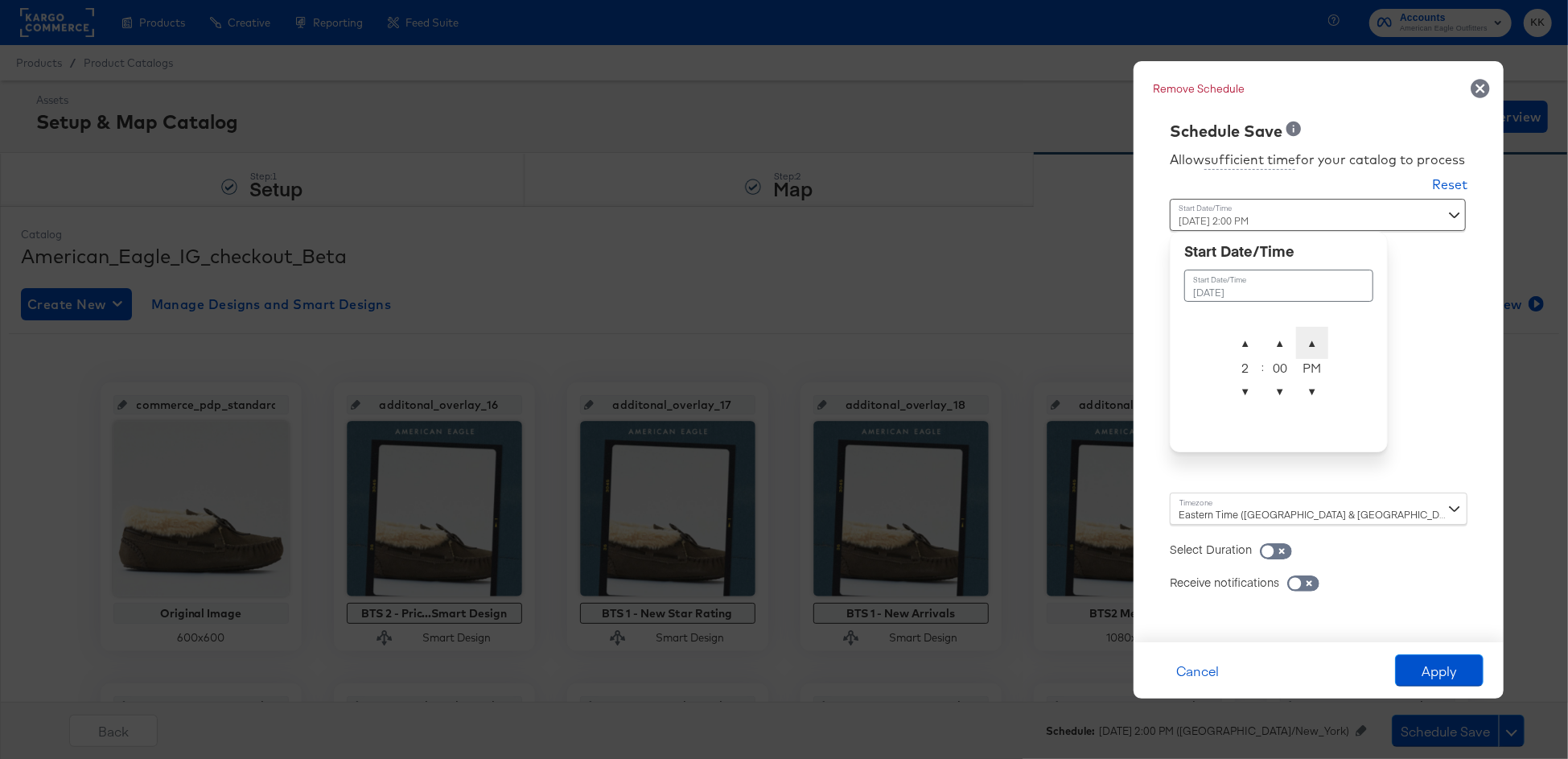
type input "August 11th 2025 2:00 AM"
click at [1312, 348] on span "▲" at bounding box center [1312, 343] width 32 height 32
click at [1376, 571] on div "Receive notifications" at bounding box center [1318, 573] width 297 height 32
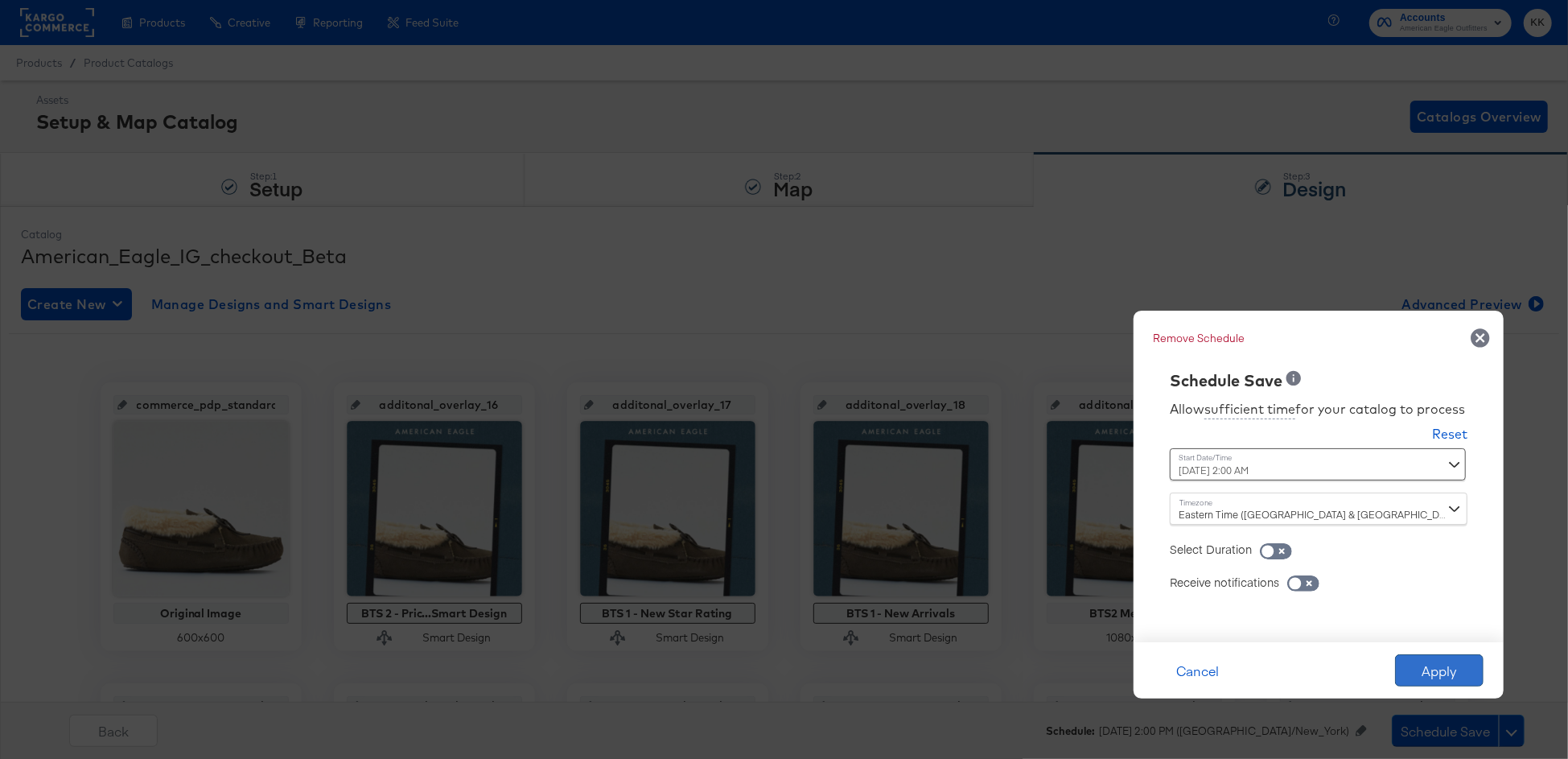
click at [1424, 663] on button "Apply" at bounding box center [1438, 670] width 88 height 32
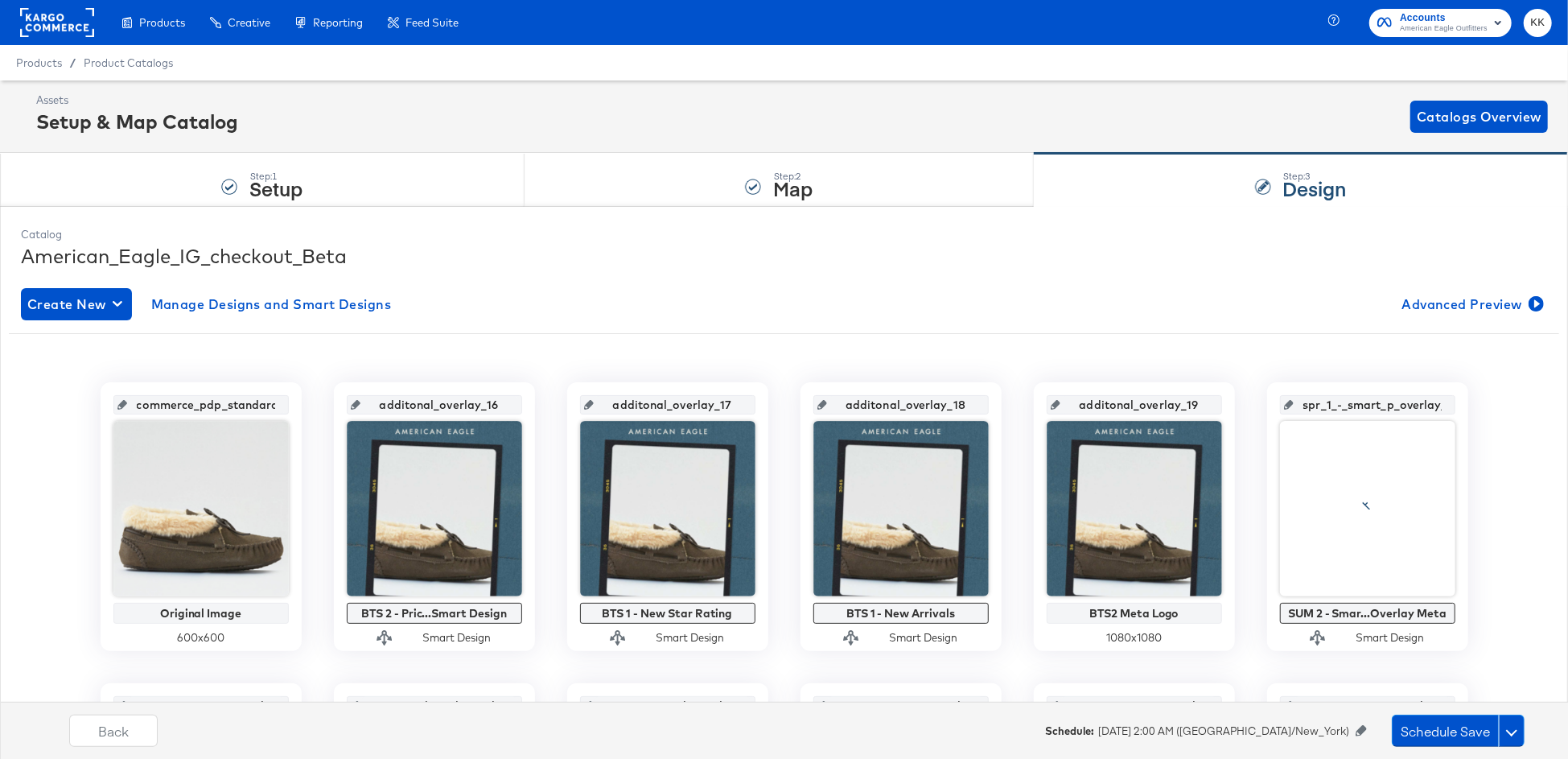
click at [1478, 747] on div "Back Schedule: August 11th 2025 2:00 AM (America/New_York) Schedule Save" at bounding box center [797, 736] width 1584 height 61
click at [1473, 728] on button "Schedule Save" at bounding box center [1445, 731] width 107 height 32
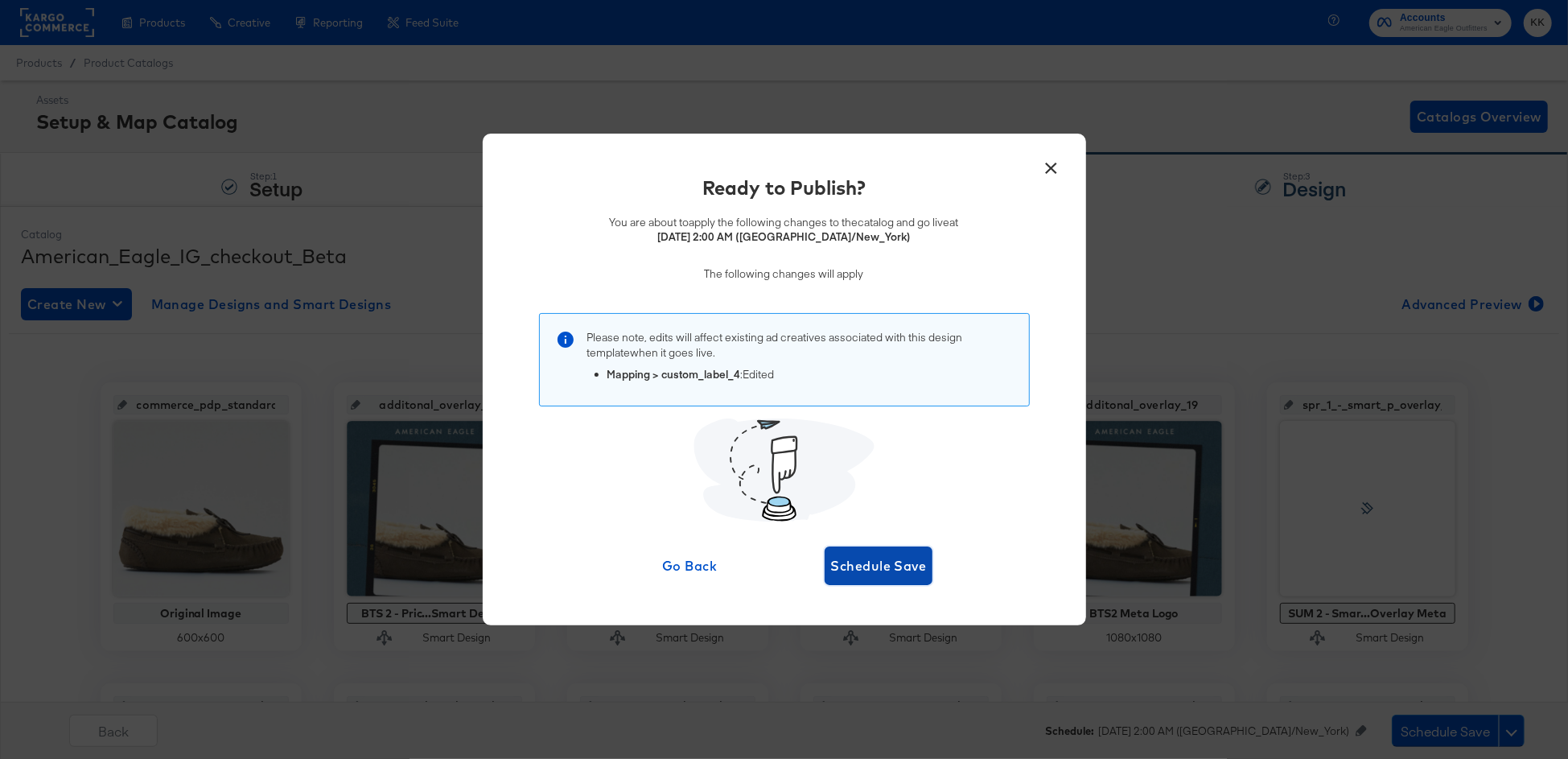
click at [915, 574] on span "Schedule Save" at bounding box center [878, 566] width 96 height 23
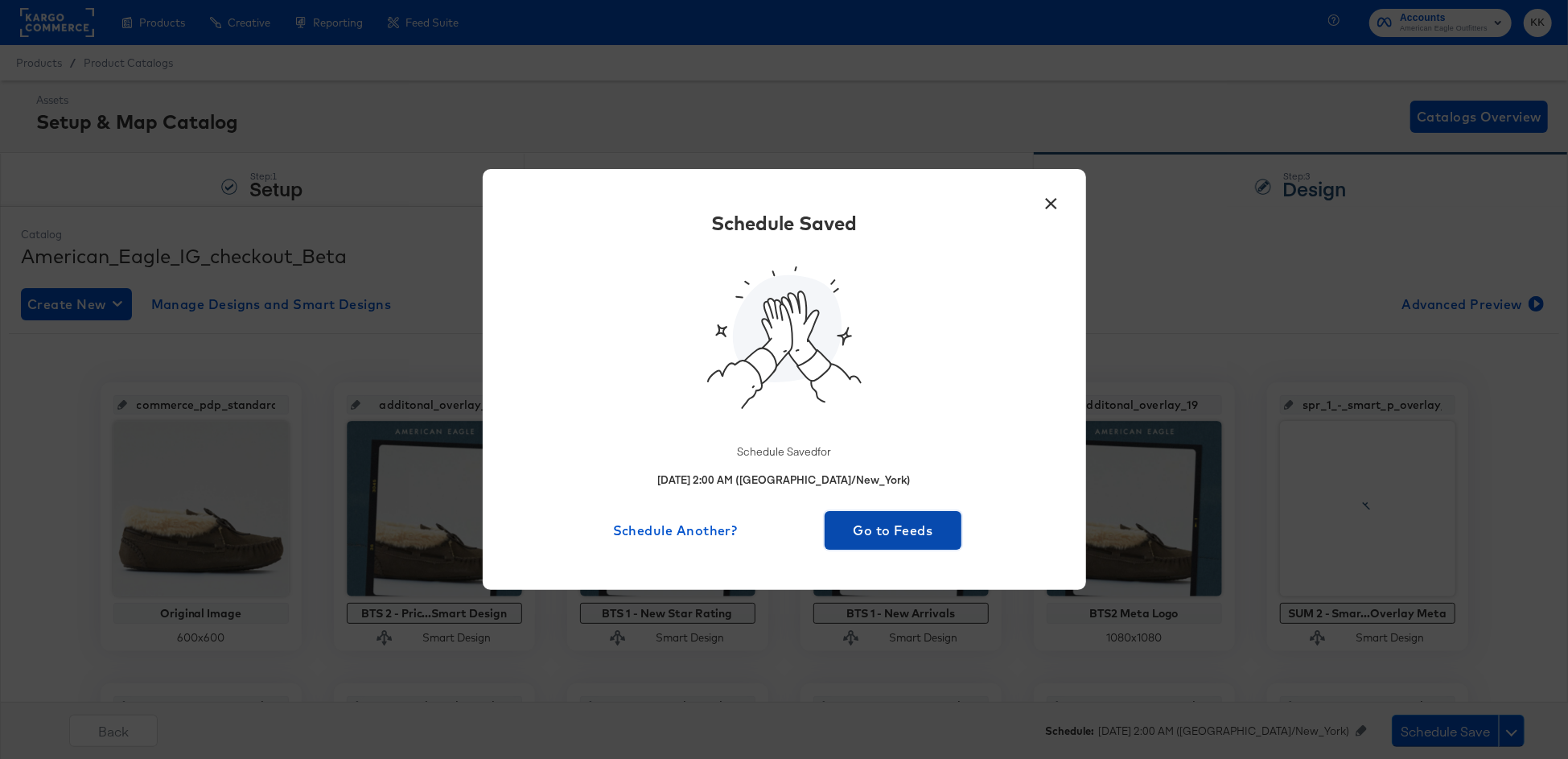
click at [892, 531] on span "Go to Feeds" at bounding box center [893, 531] width 125 height 23
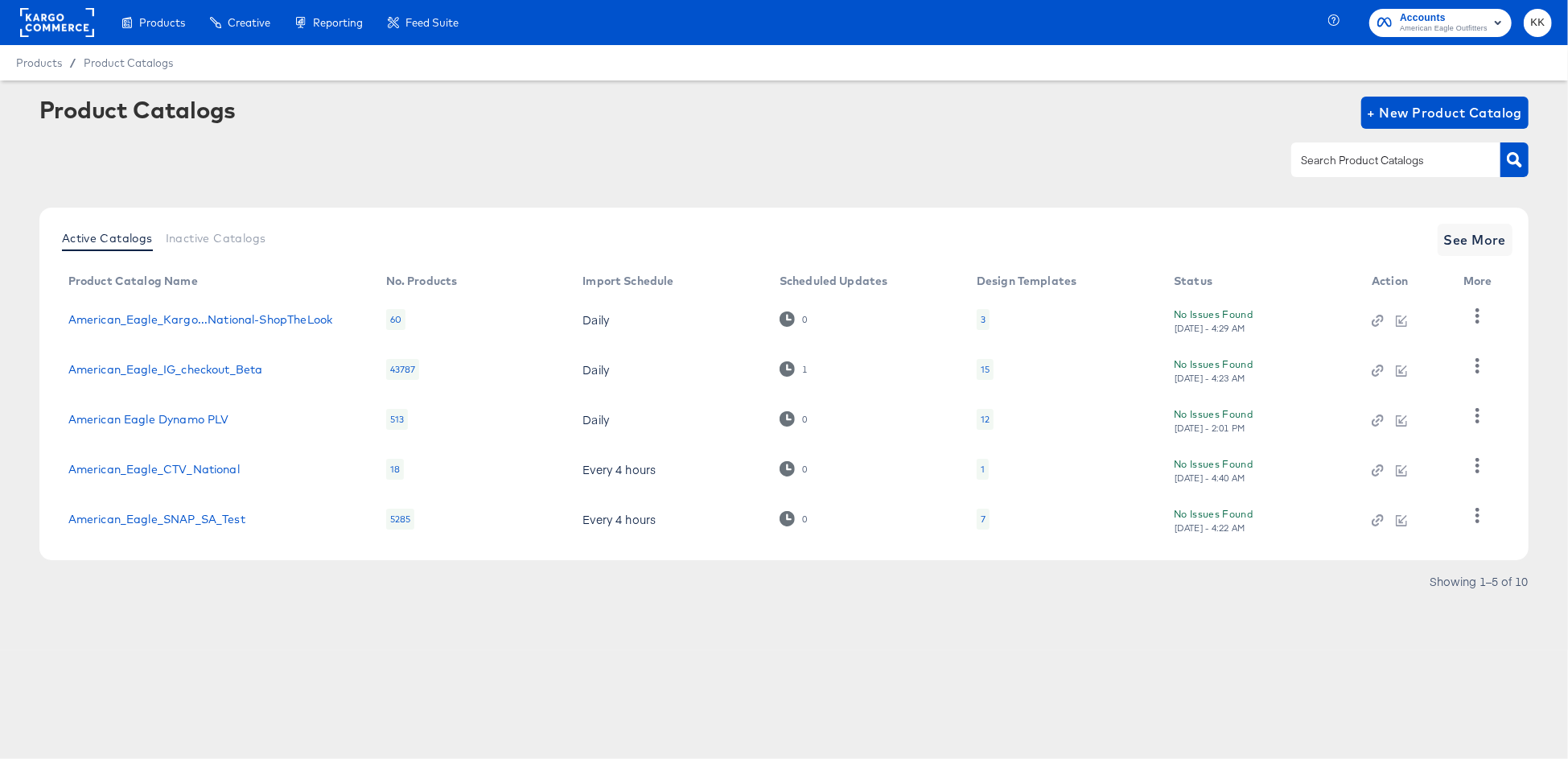
click at [65, 14] on rect at bounding box center [57, 22] width 74 height 29
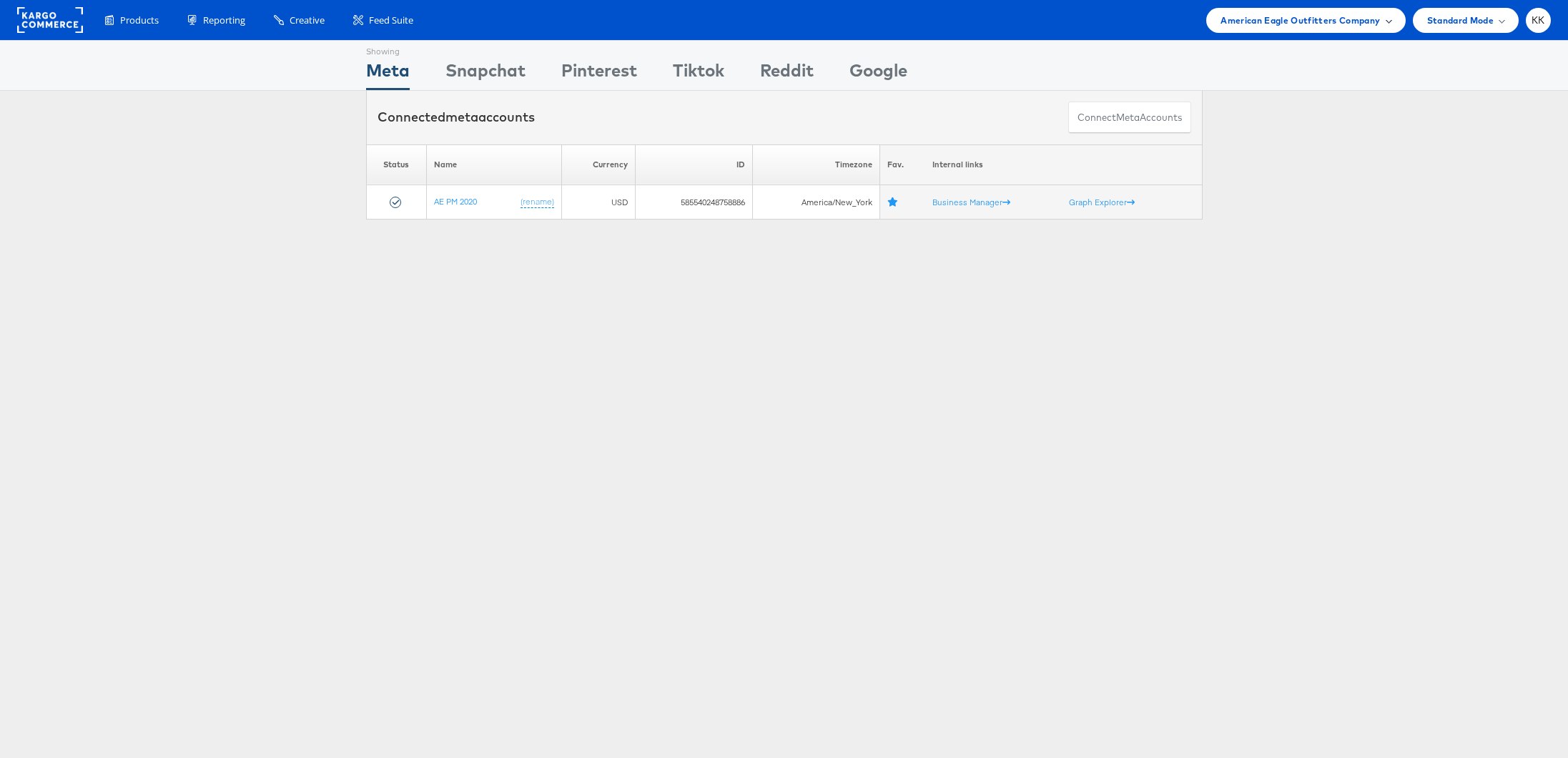
click at [1331, 11] on div "American Eagle Outfitters Company" at bounding box center [1305, 20] width 199 height 25
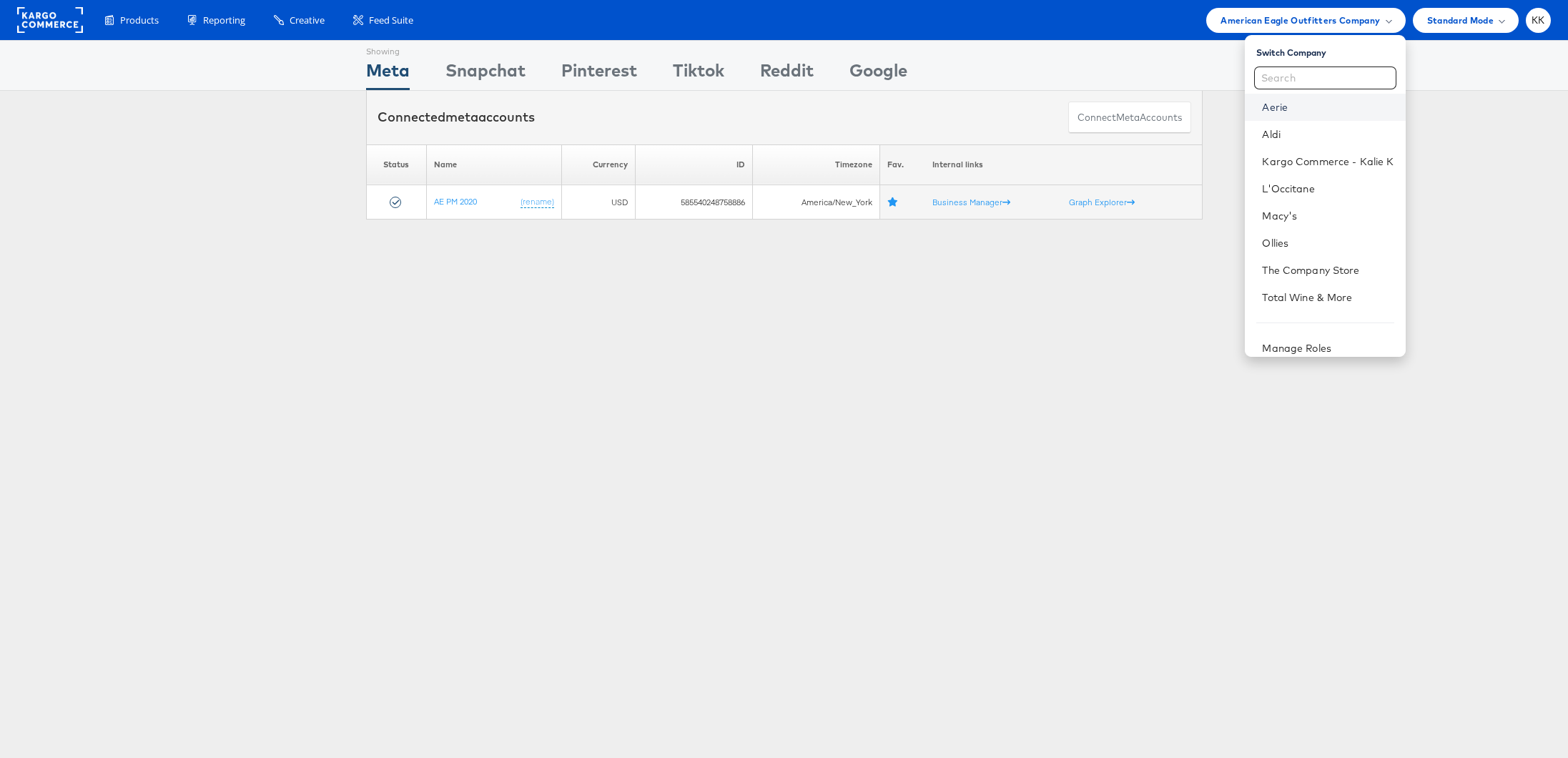
click at [1275, 113] on link "Aerie" at bounding box center [1328, 107] width 131 height 14
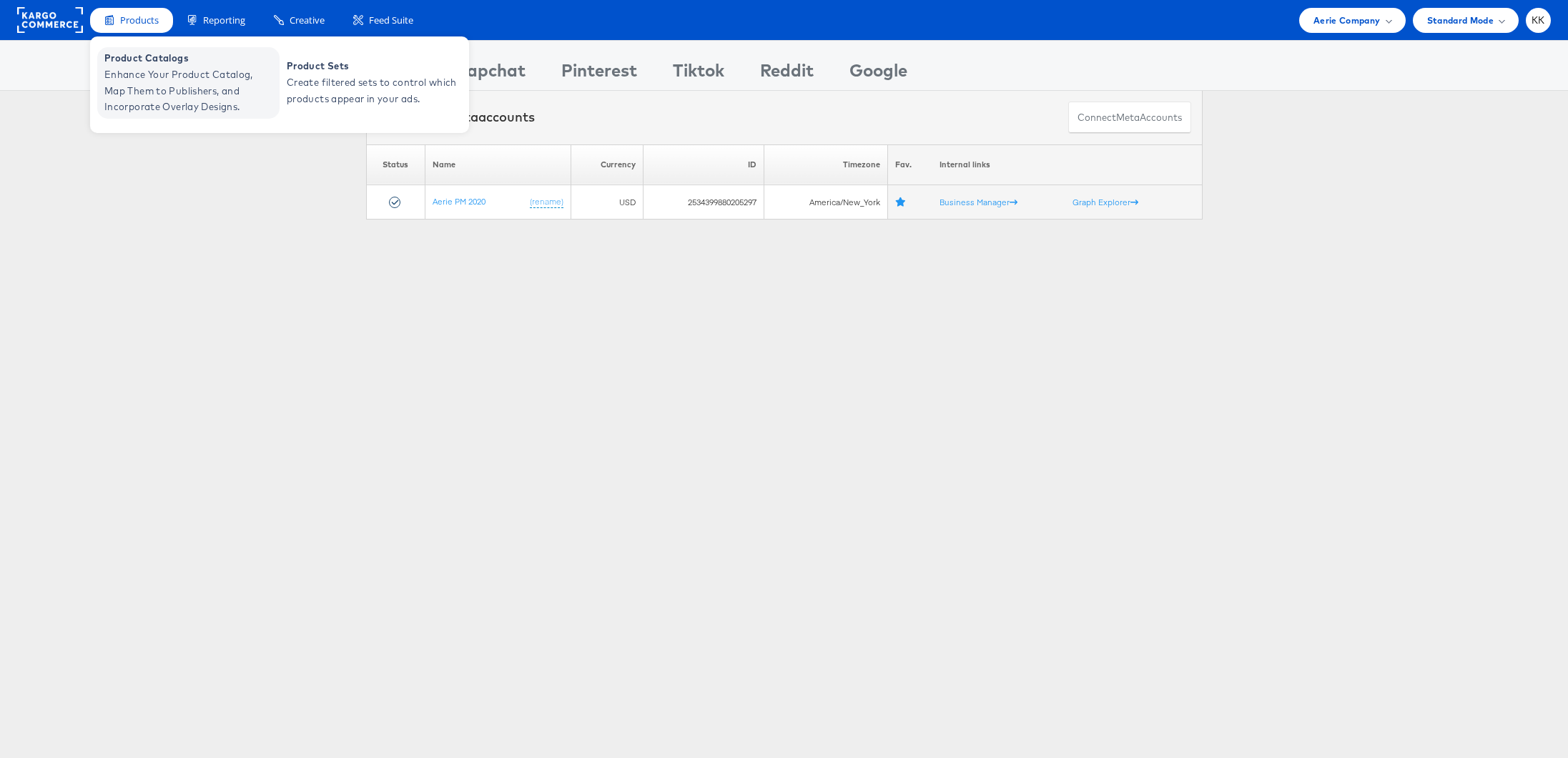
click at [141, 86] on span "Enhance Your Product Catalog, Map Them to Publishers, and Incorporate Overlay D…" at bounding box center [190, 91] width 172 height 49
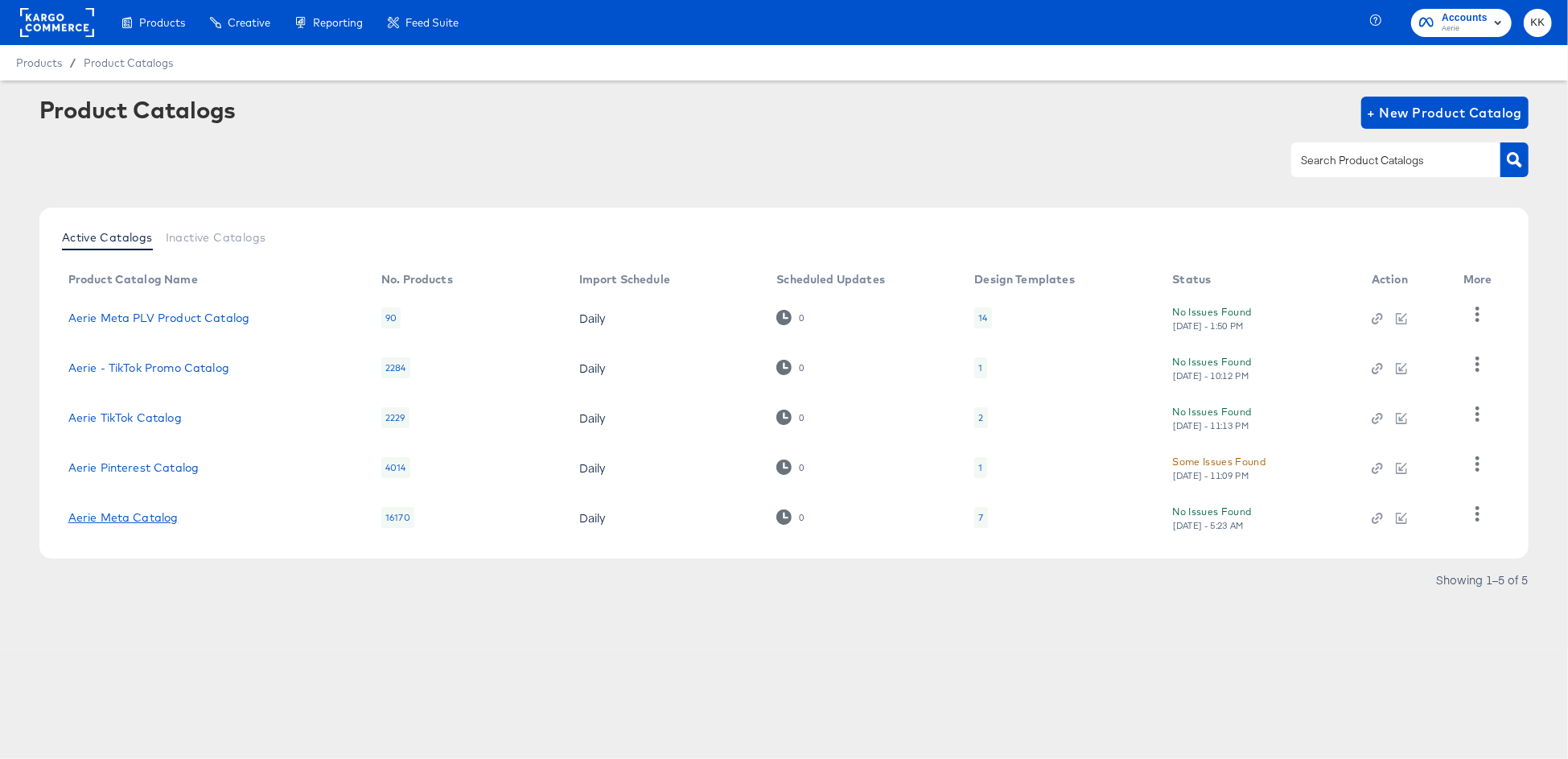
click at [164, 518] on link "Aerie Meta Catalog" at bounding box center [123, 517] width 110 height 13
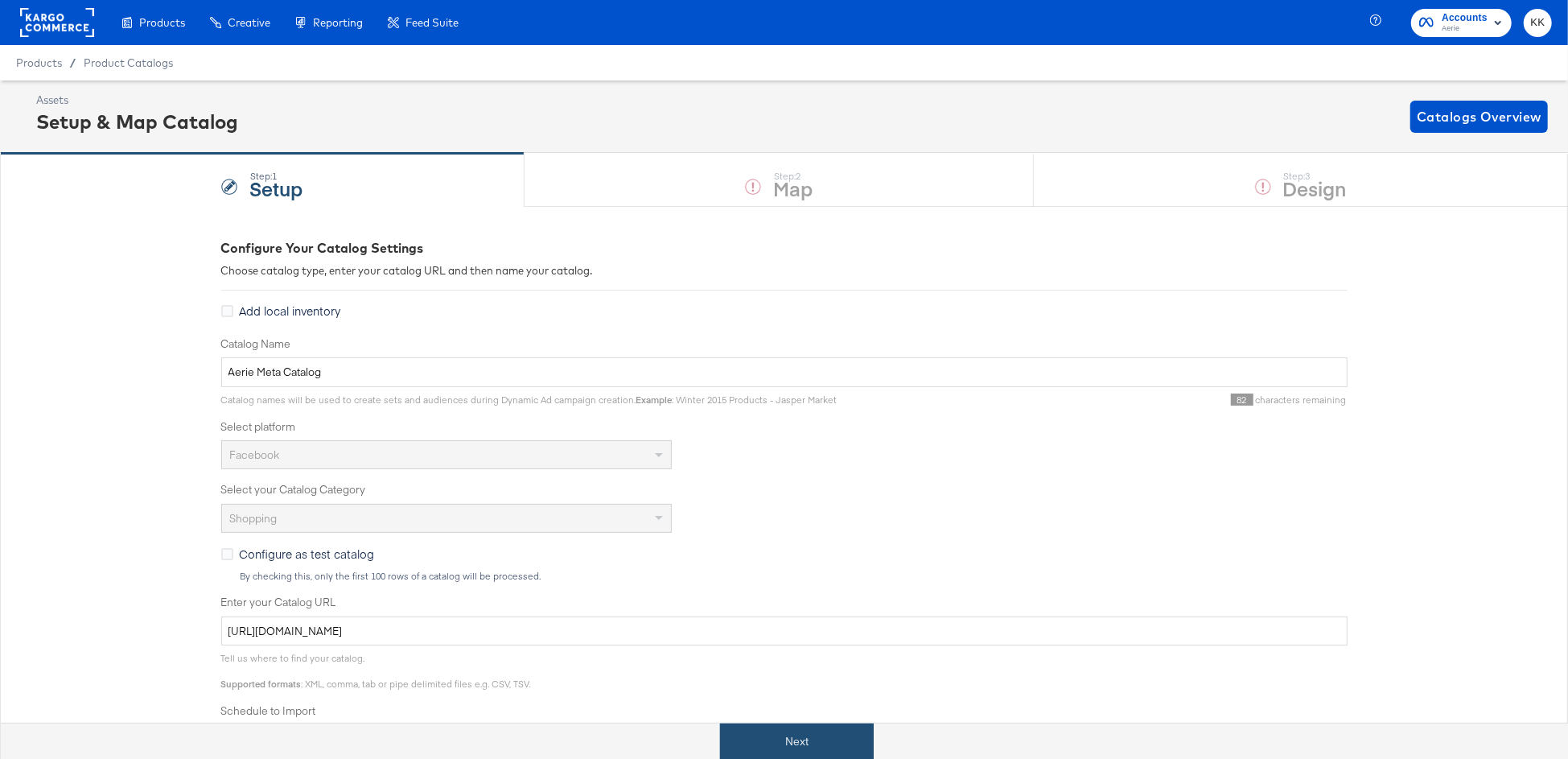
click at [828, 732] on button "Next" at bounding box center [797, 741] width 153 height 36
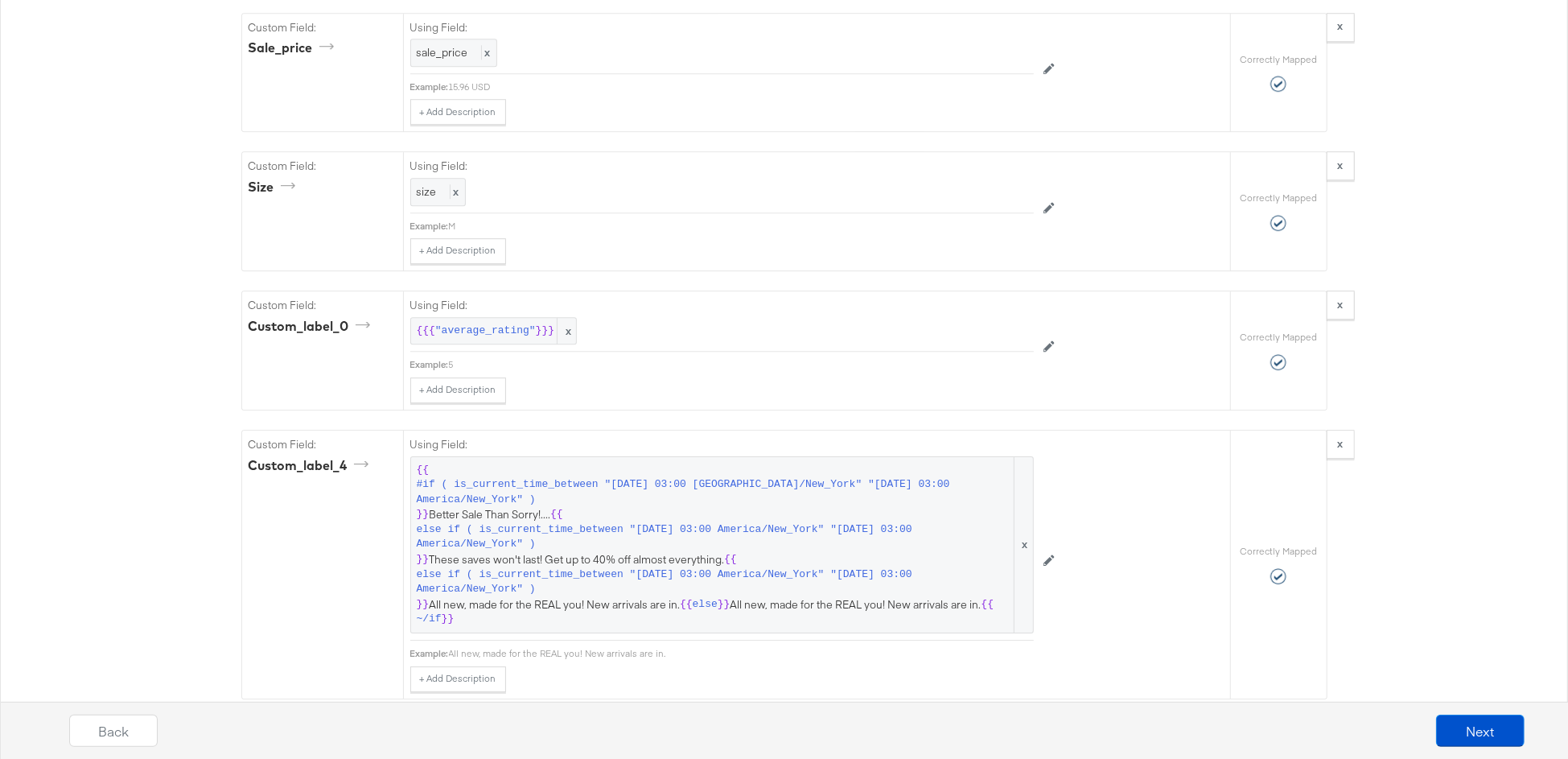
scroll to position [3786, 0]
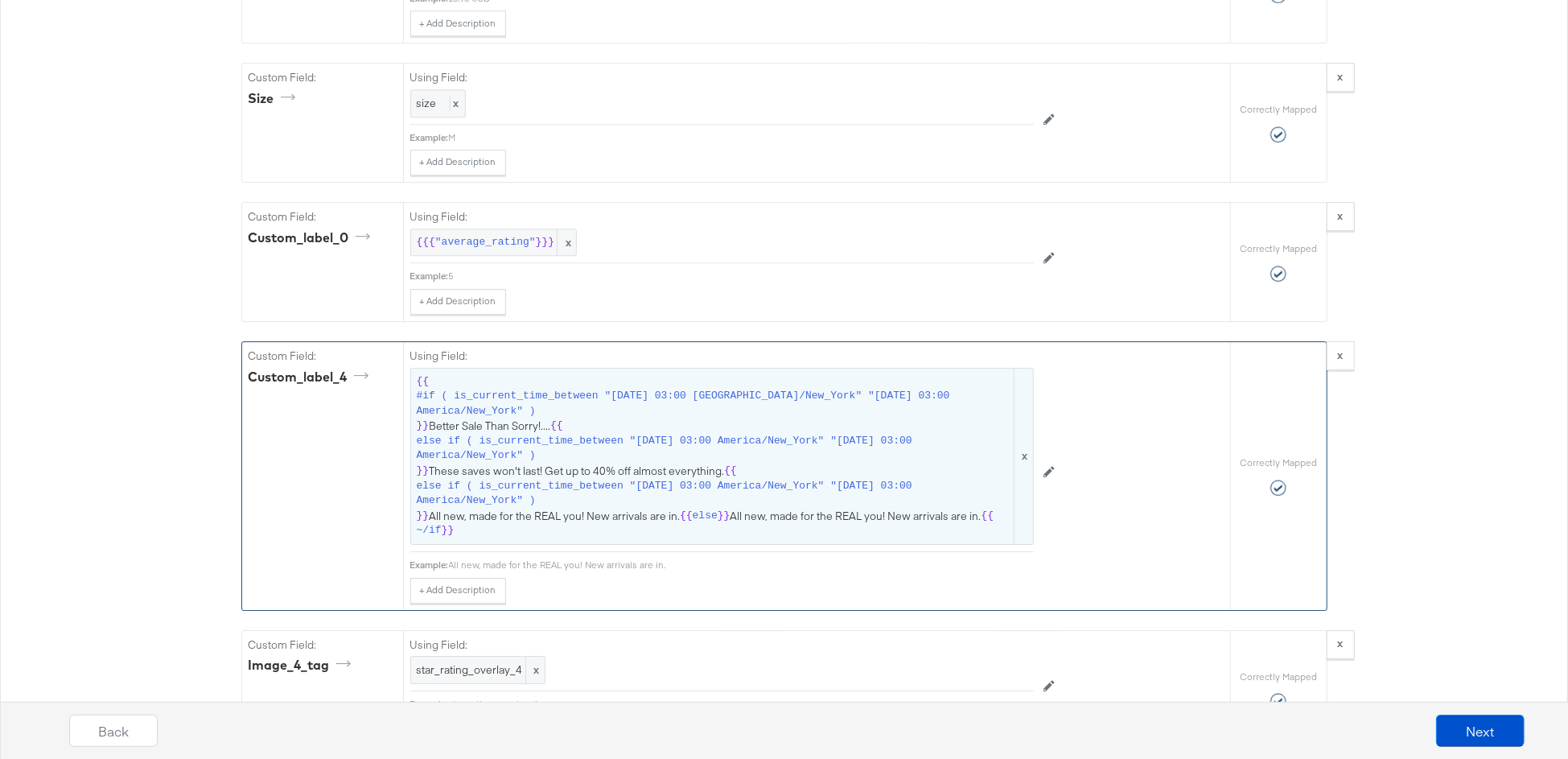
click at [728, 463] on span "{{" at bounding box center [730, 471] width 13 height 15
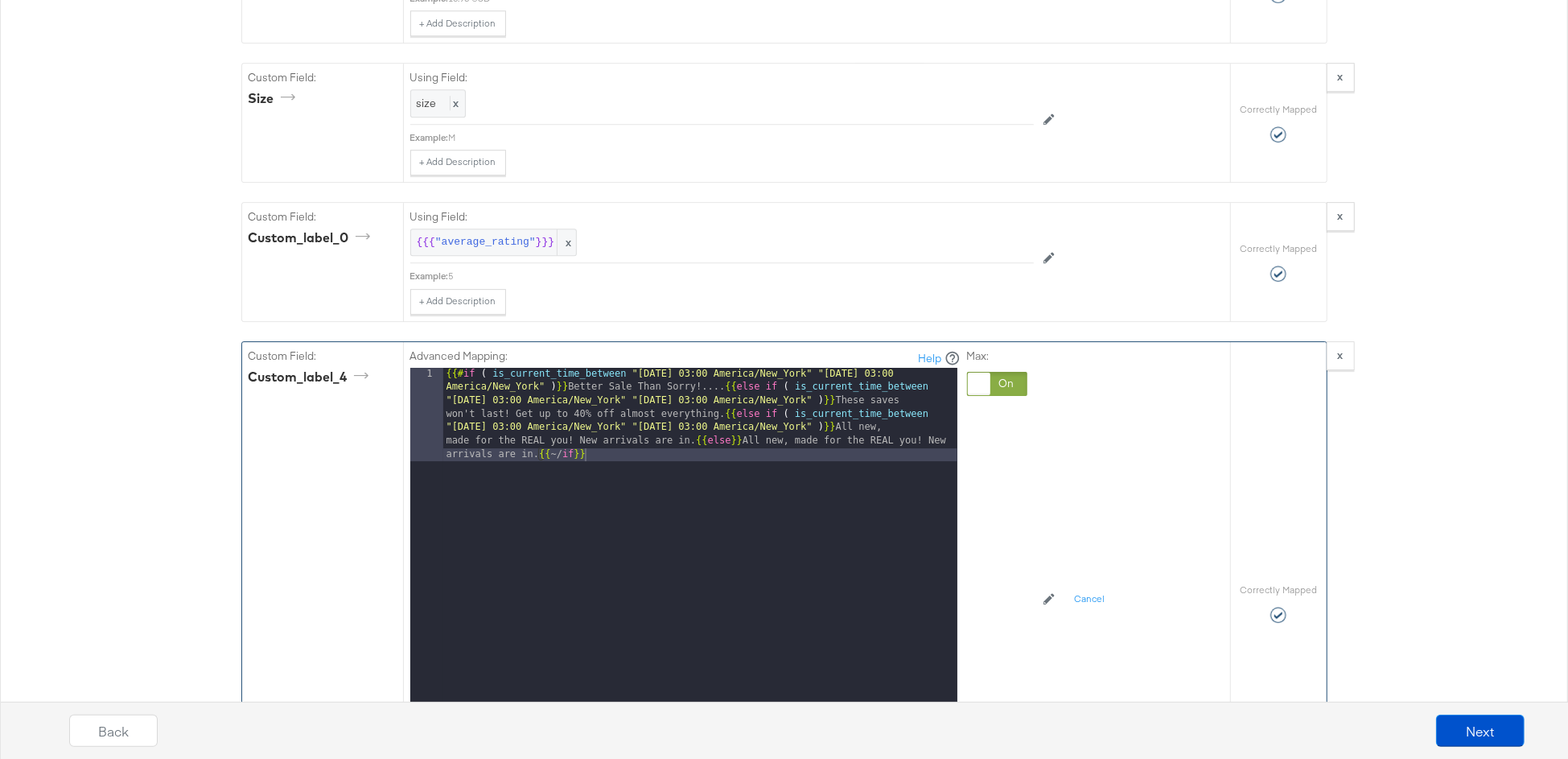
click at [696, 403] on div "{{# if ( is_current_time_between "2024-06-11 03:00 America/New_York" "2024-06-1…" at bounding box center [700, 662] width 514 height 589
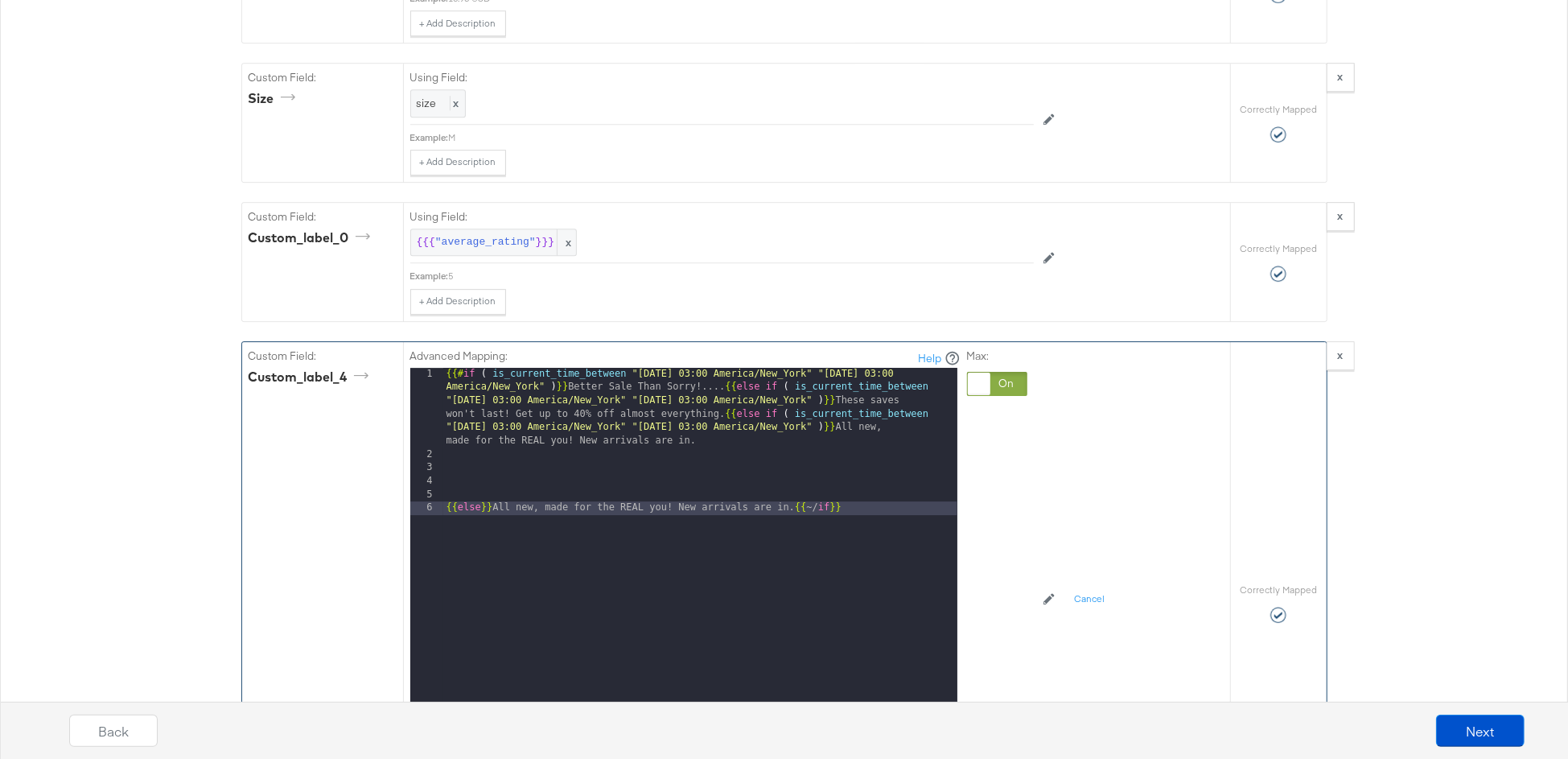
click at [724, 368] on div "{{# if ( is_current_time_between "2024-06-11 03:00 America/New_York" "2024-06-1…" at bounding box center [700, 616] width 514 height 497
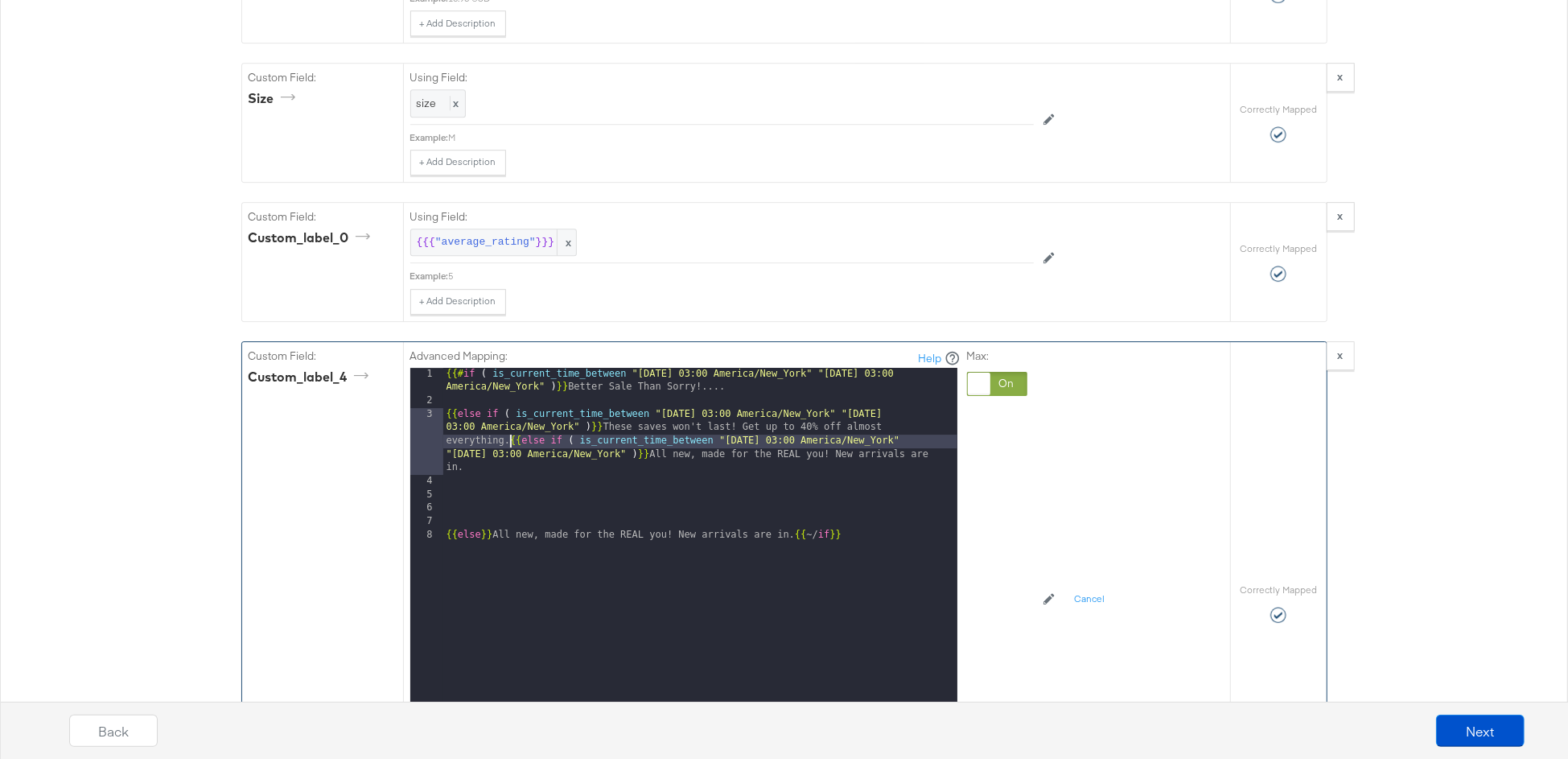
click at [511, 399] on div "{{# if ( is_current_time_between "2024-06-11 03:00 America/New_York" "2024-06-1…" at bounding box center [700, 588] width 514 height 443
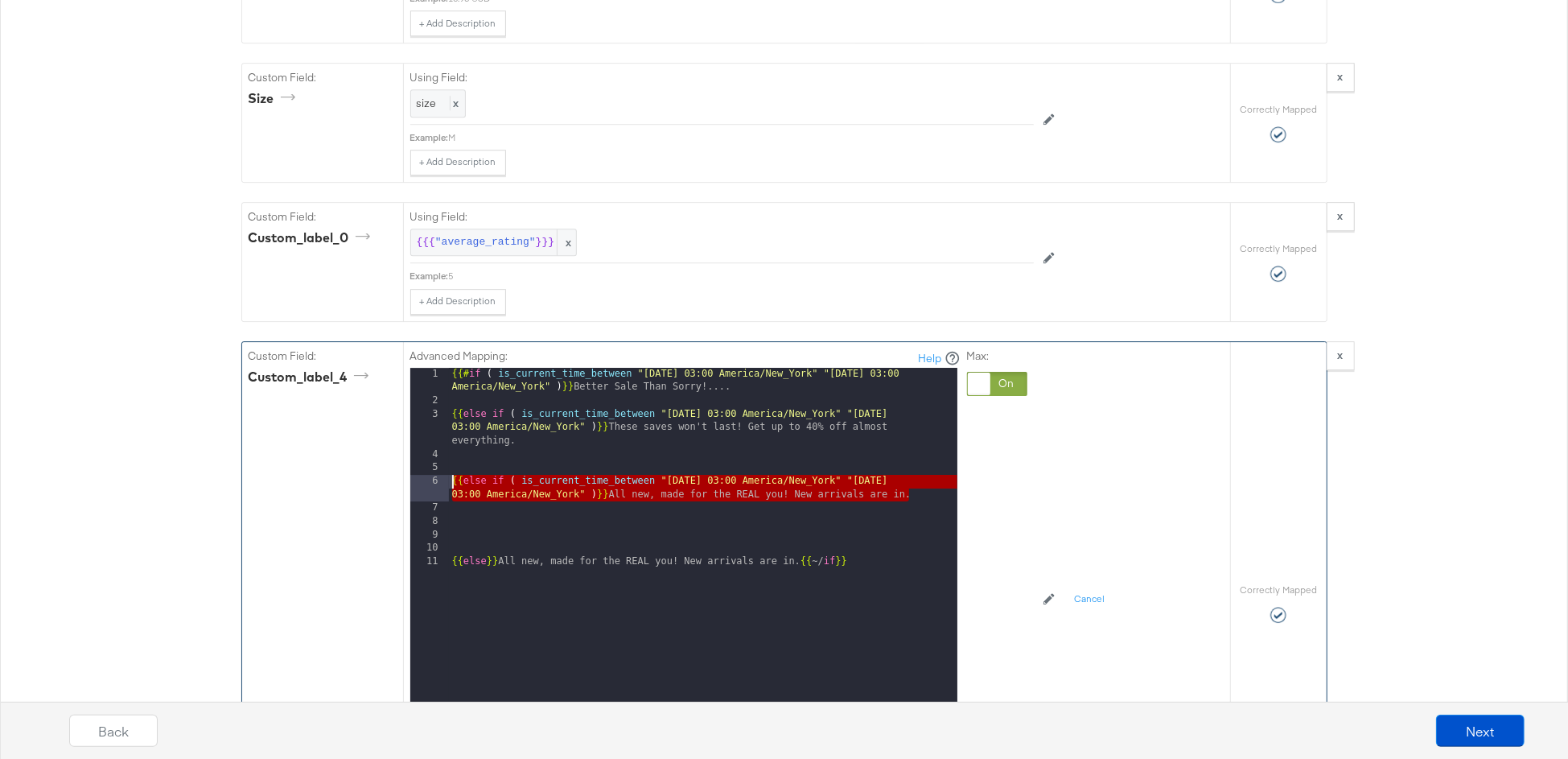
drag, startPoint x: 919, startPoint y: 459, endPoint x: 397, endPoint y: 445, distance: 522.2
click at [397, 445] on div "Custom Field: custom_label_4 Advanced Mapping: Help 1 2 3 4 5 6 7 8 9 10 11 {{#…" at bounding box center [736, 603] width 988 height 521
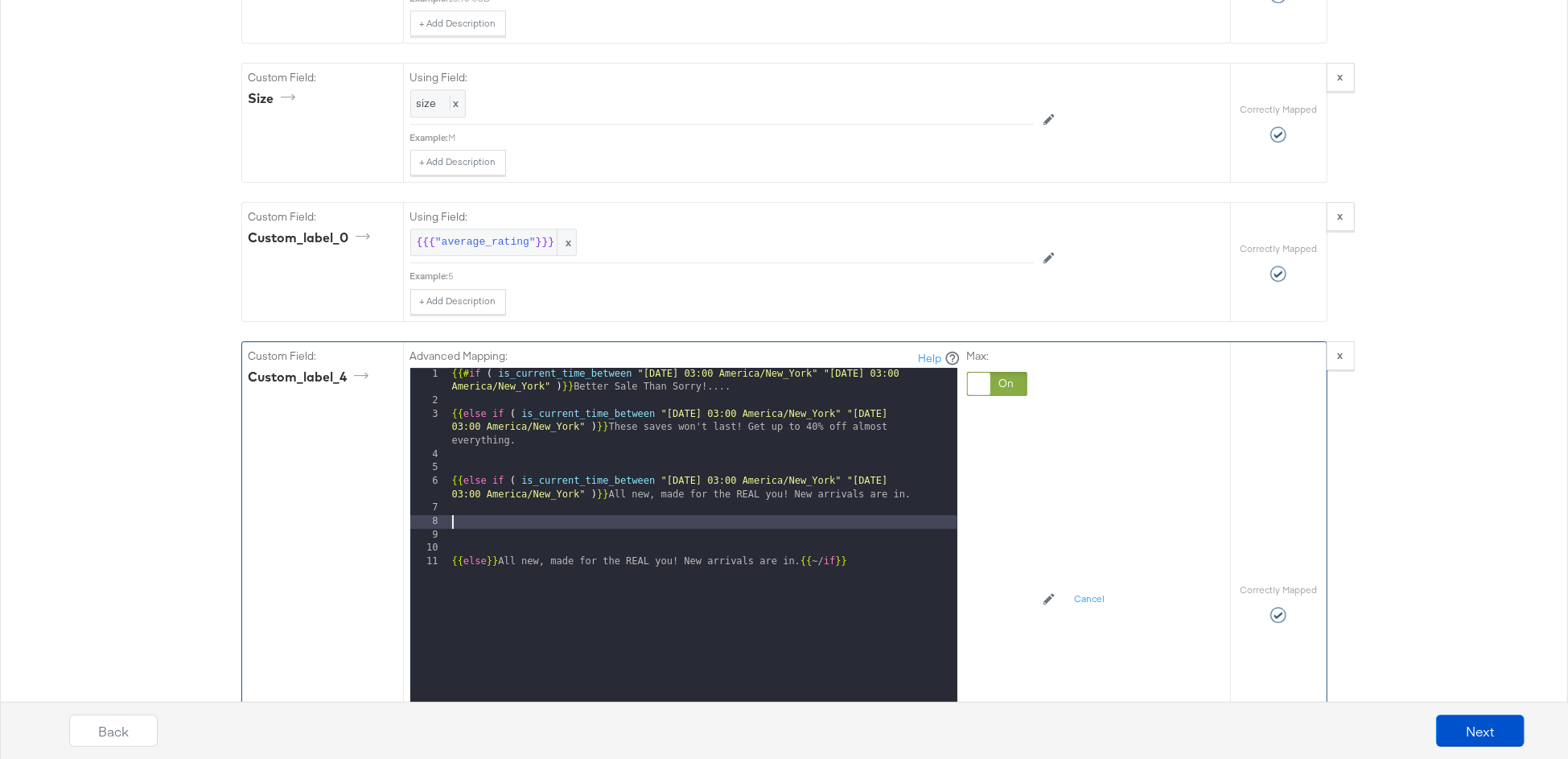
click at [456, 479] on div "{{# if ( is_current_time_between "2024-06-11 03:00 America/New_York" "2024-06-1…" at bounding box center [703, 588] width 509 height 443
paste textarea
click at [722, 485] on div "{{# if ( is_current_time_between "2024-06-11 03:00 America/New_York" "2024-06-1…" at bounding box center [703, 588] width 509 height 443
click at [932, 486] on div "{{# if ( is_current_time_between "2024-06-11 03:00 America/New_York" "2024-06-1…" at bounding box center [703, 588] width 509 height 443
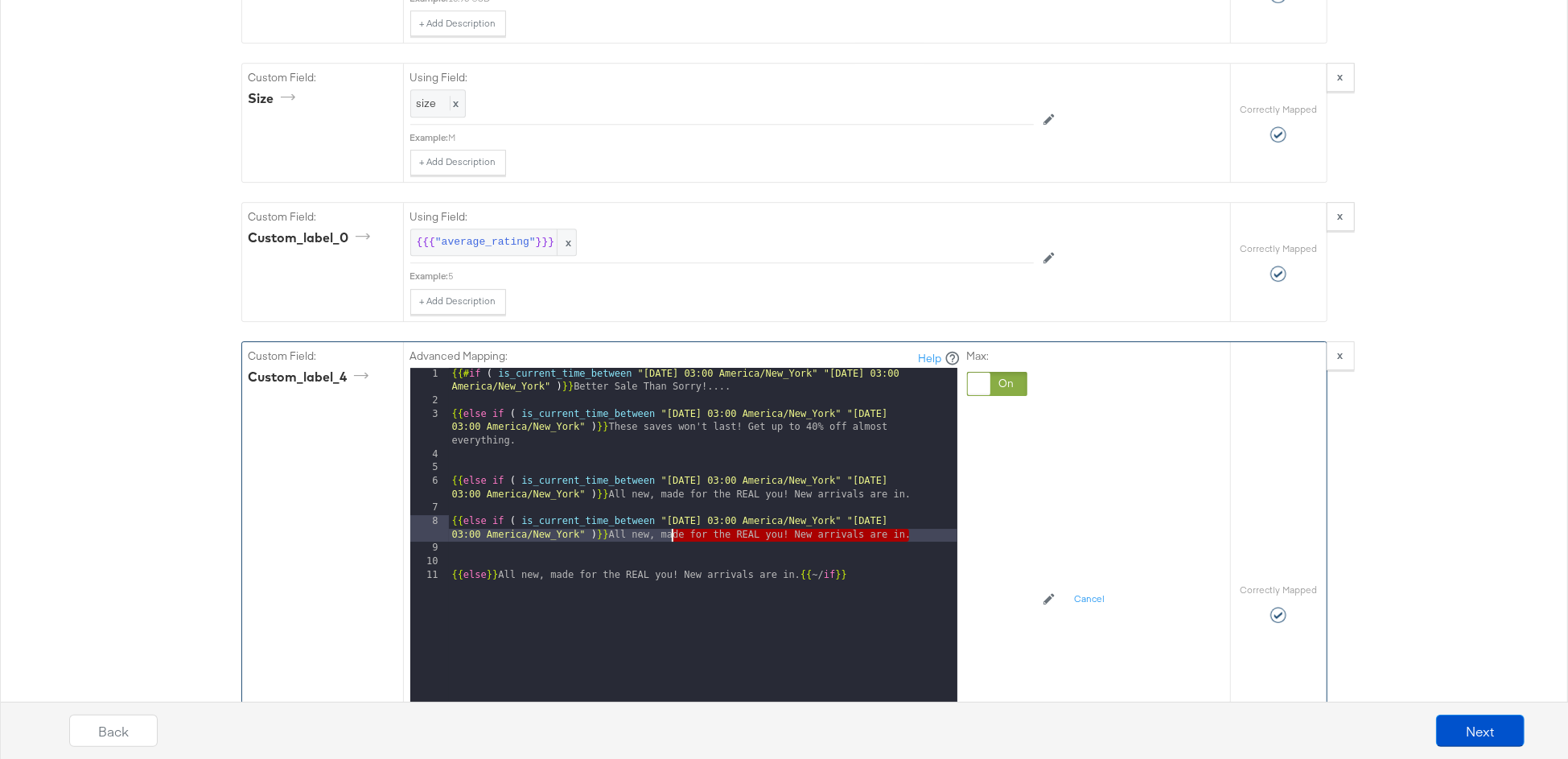
drag, startPoint x: 913, startPoint y: 495, endPoint x: 642, endPoint y: 498, distance: 271.0
click at [642, 498] on div "{{# if ( is_current_time_between "2024-06-11 03:00 America/New_York" "2024-06-1…" at bounding box center [703, 588] width 509 height 443
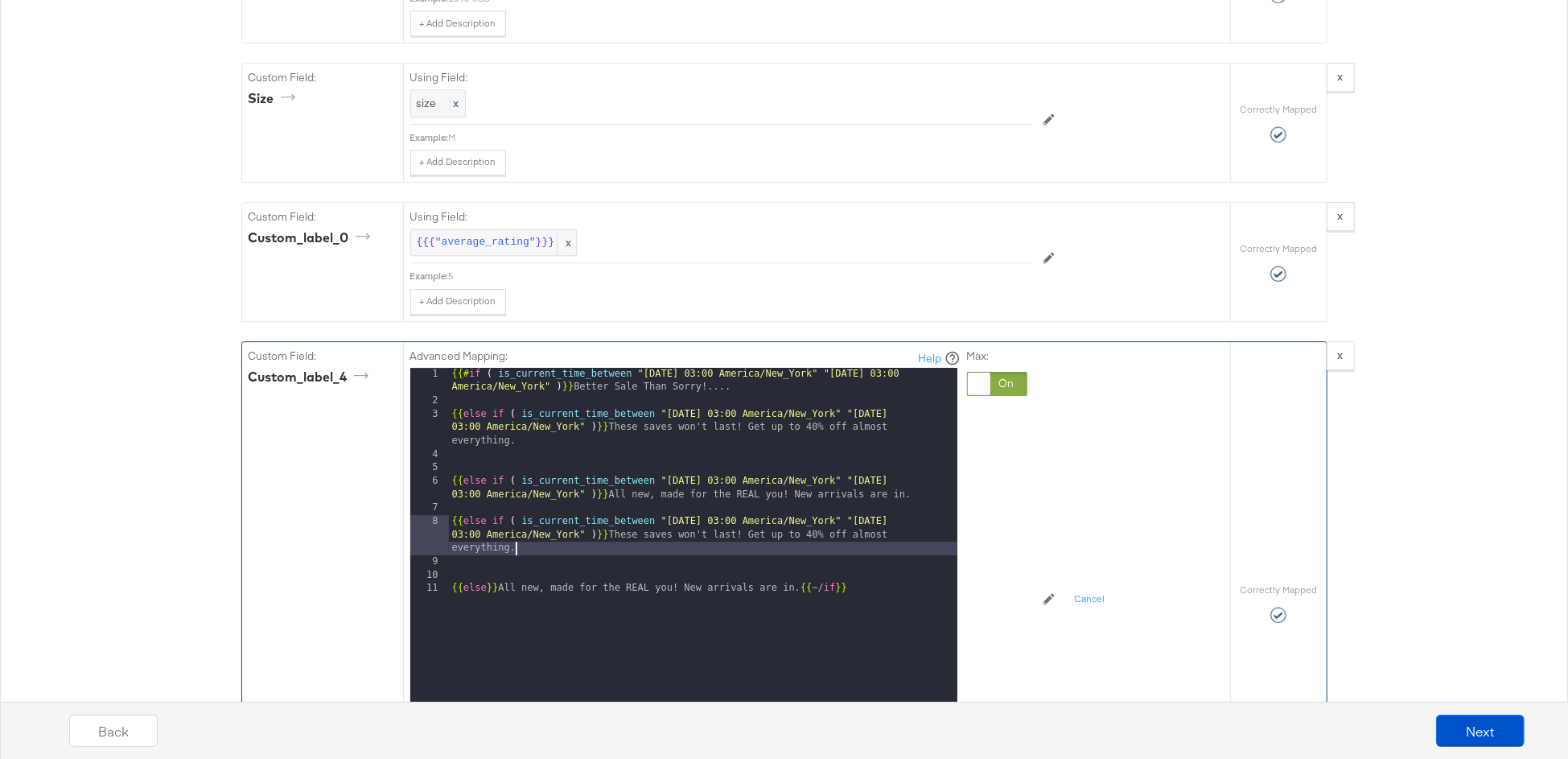
click at [515, 400] on div "{{# if ( is_current_time_between "2024-06-11 03:00 America/New_York" "2024-06-1…" at bounding box center [703, 588] width 509 height 443
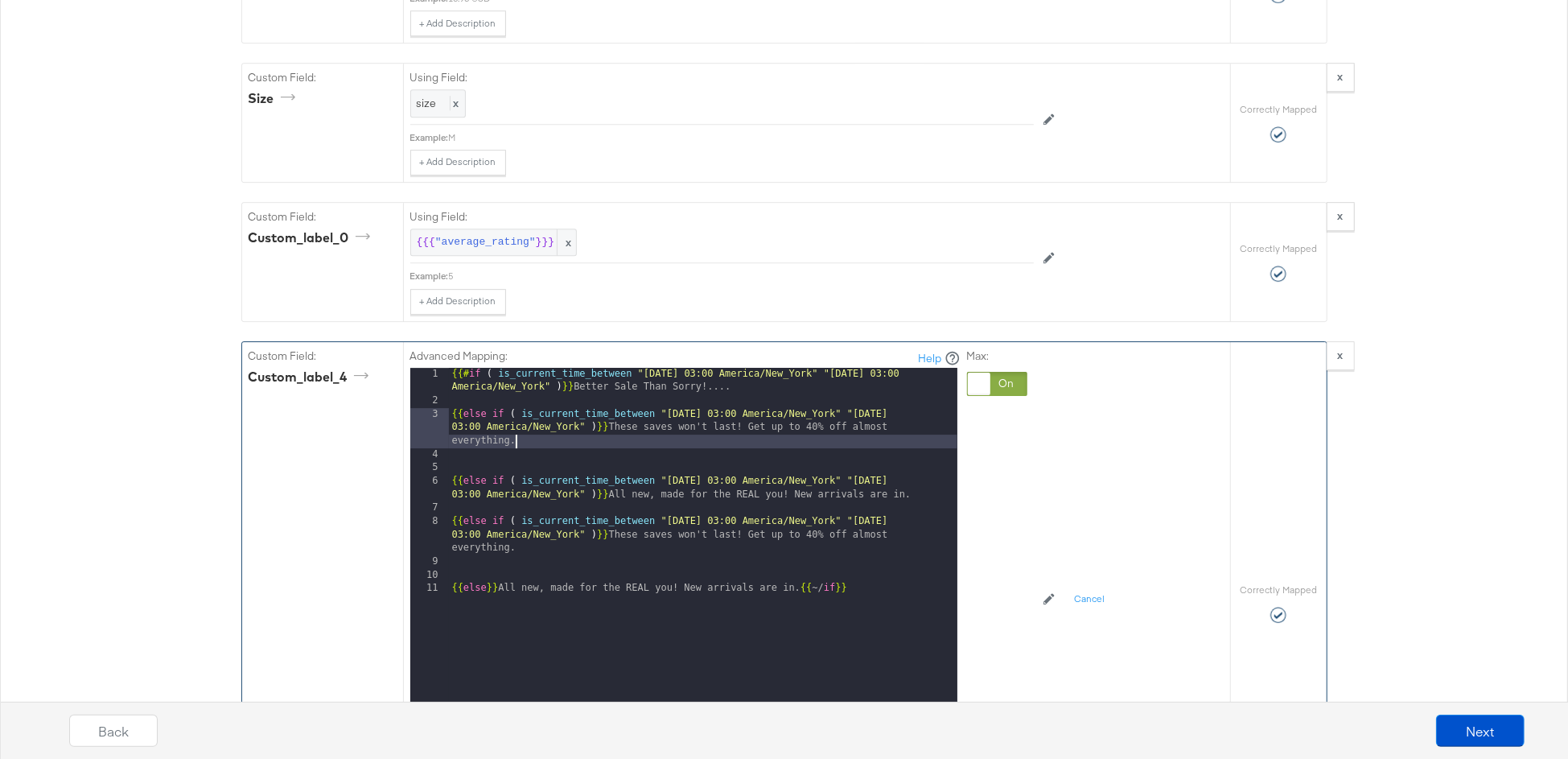
click at [515, 400] on div "{{# if ( is_current_time_between "2024-06-11 03:00 America/New_York" "2024-06-1…" at bounding box center [703, 588] width 509 height 443
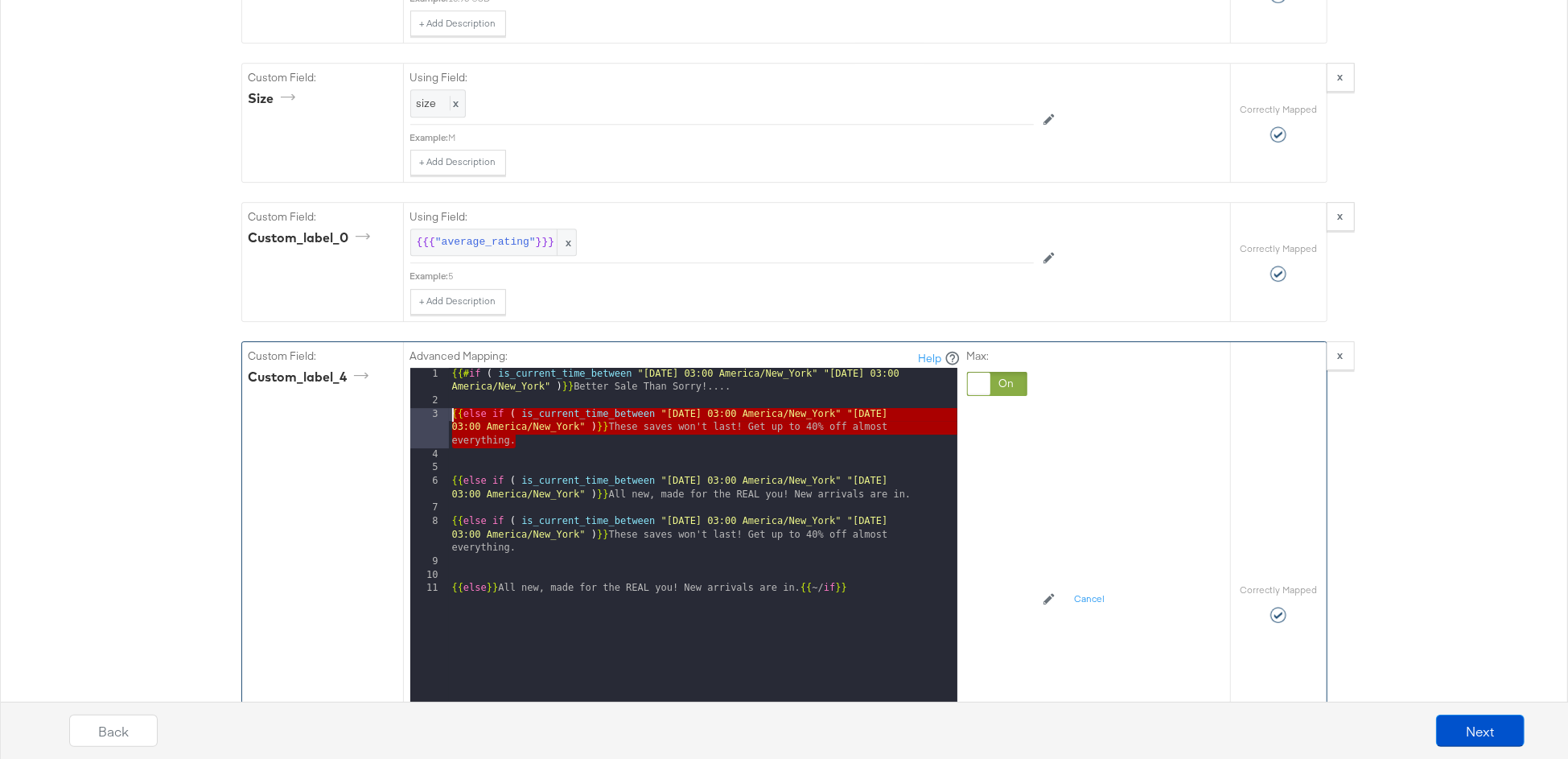
drag, startPoint x: 525, startPoint y: 401, endPoint x: 435, endPoint y: 380, distance: 92.4
click at [435, 380] on div "1 2 3 4 5 6 7 8 9 10 11 {{# if ( is_current_time_between "2024-06-11 03:00 Amer…" at bounding box center [683, 569] width 547 height 403
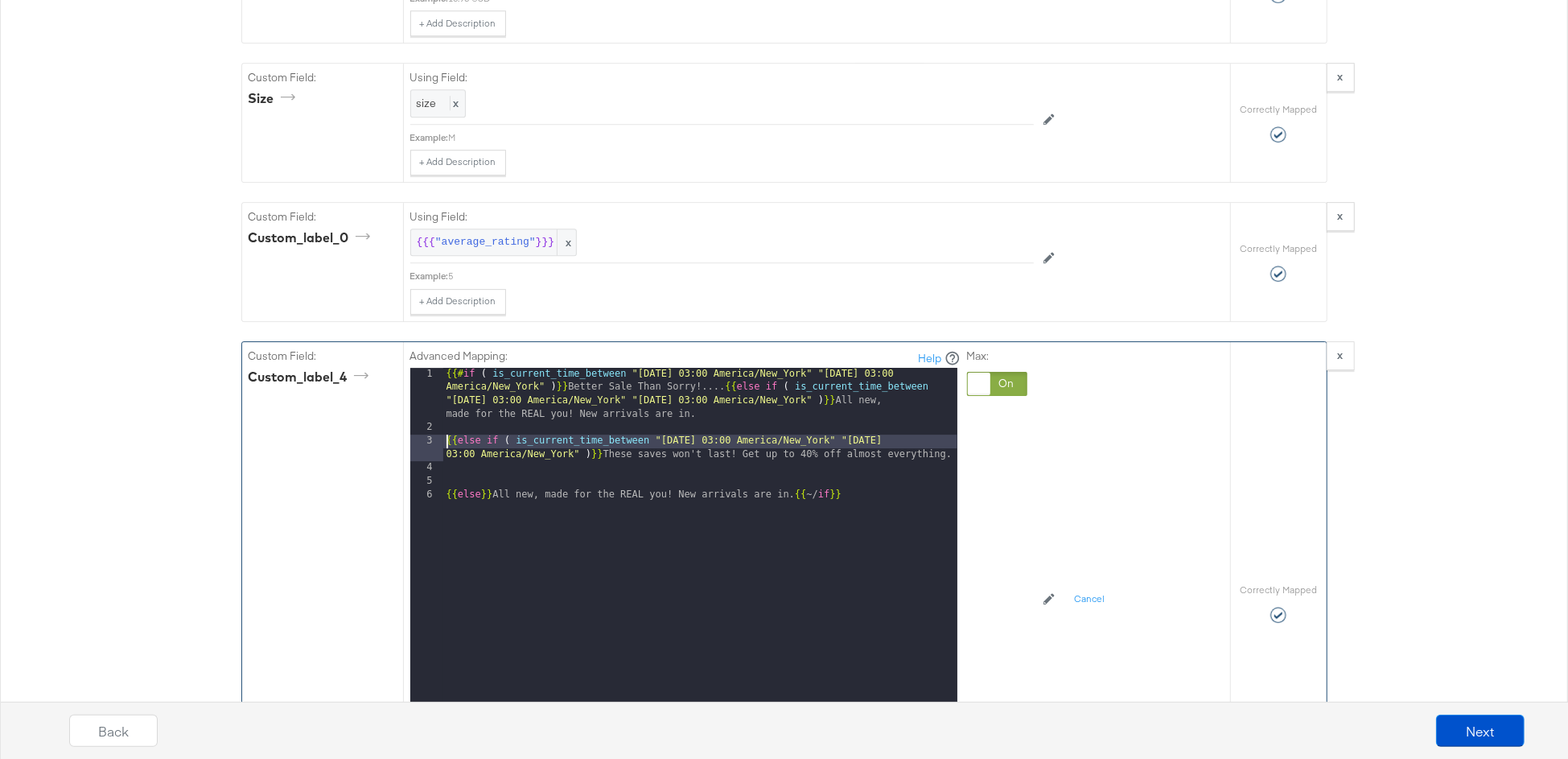
click at [445, 407] on div "{{# if ( is_current_time_between "2024-06-11 03:00 America/New_York" "2024-06-1…" at bounding box center [700, 602] width 514 height 469
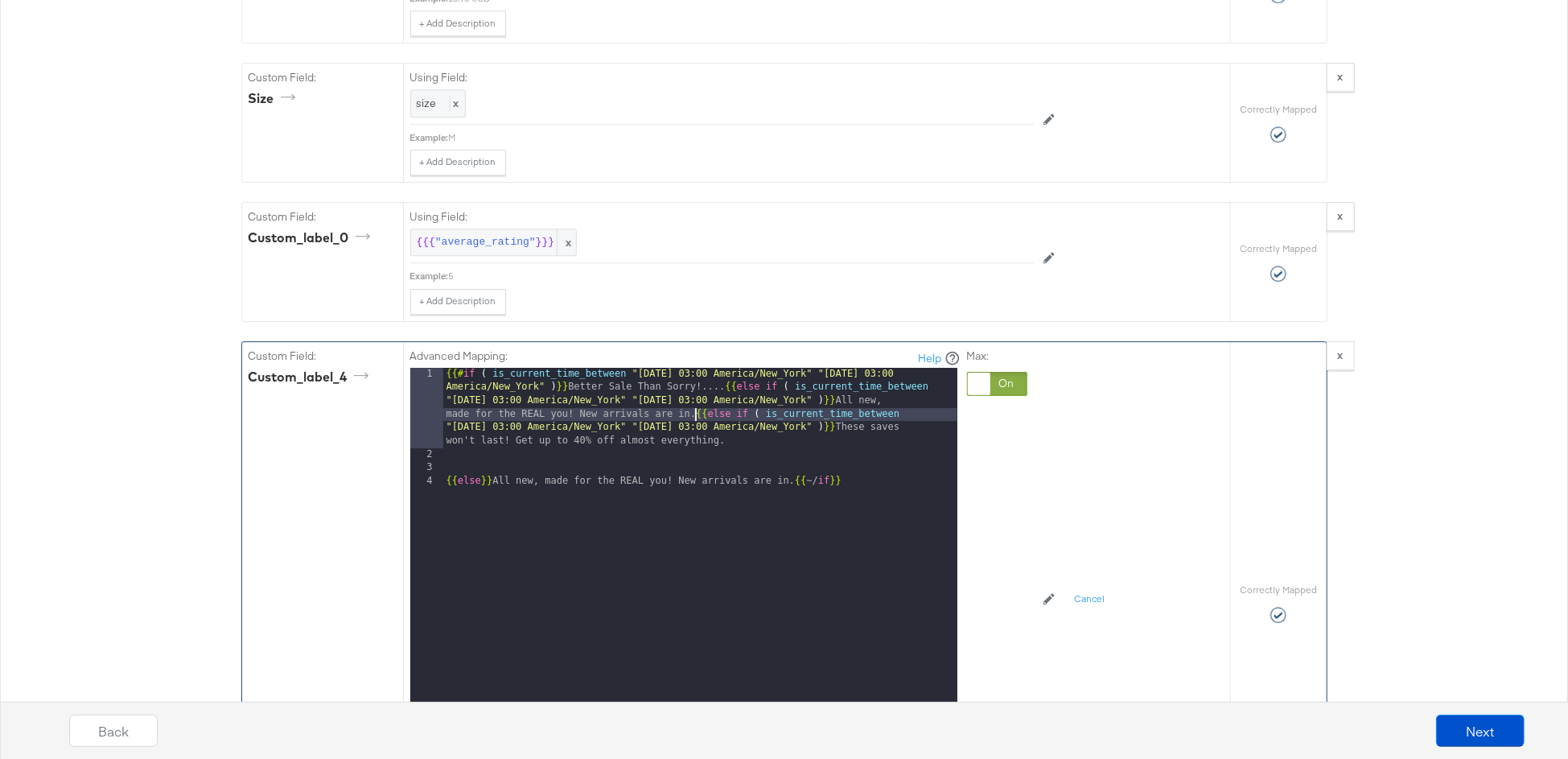
click at [448, 444] on div "{{# if ( is_current_time_between "2024-06-11 03:00 America/New_York" "2024-06-1…" at bounding box center [700, 616] width 514 height 497
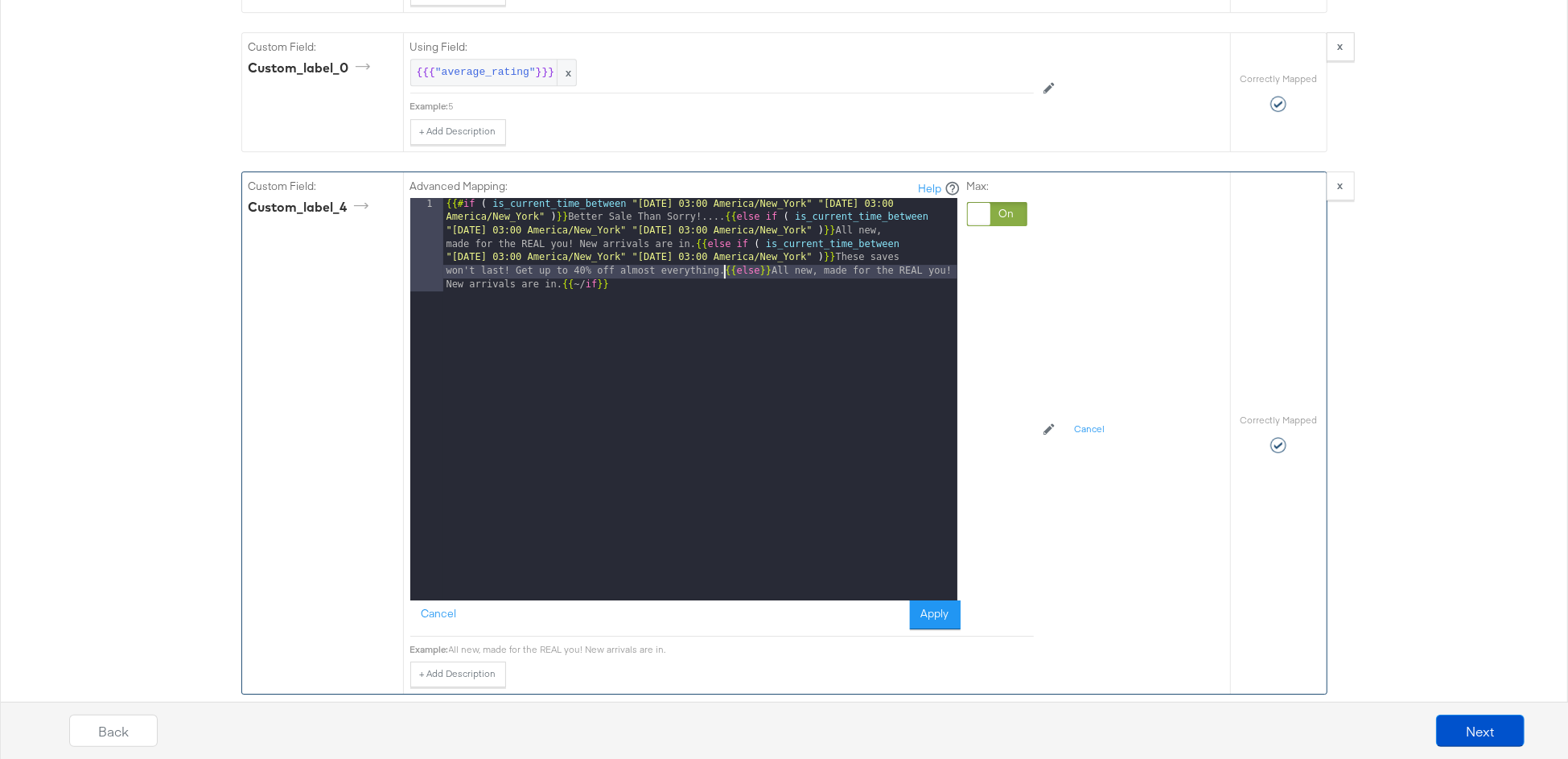
scroll to position [3981, 0]
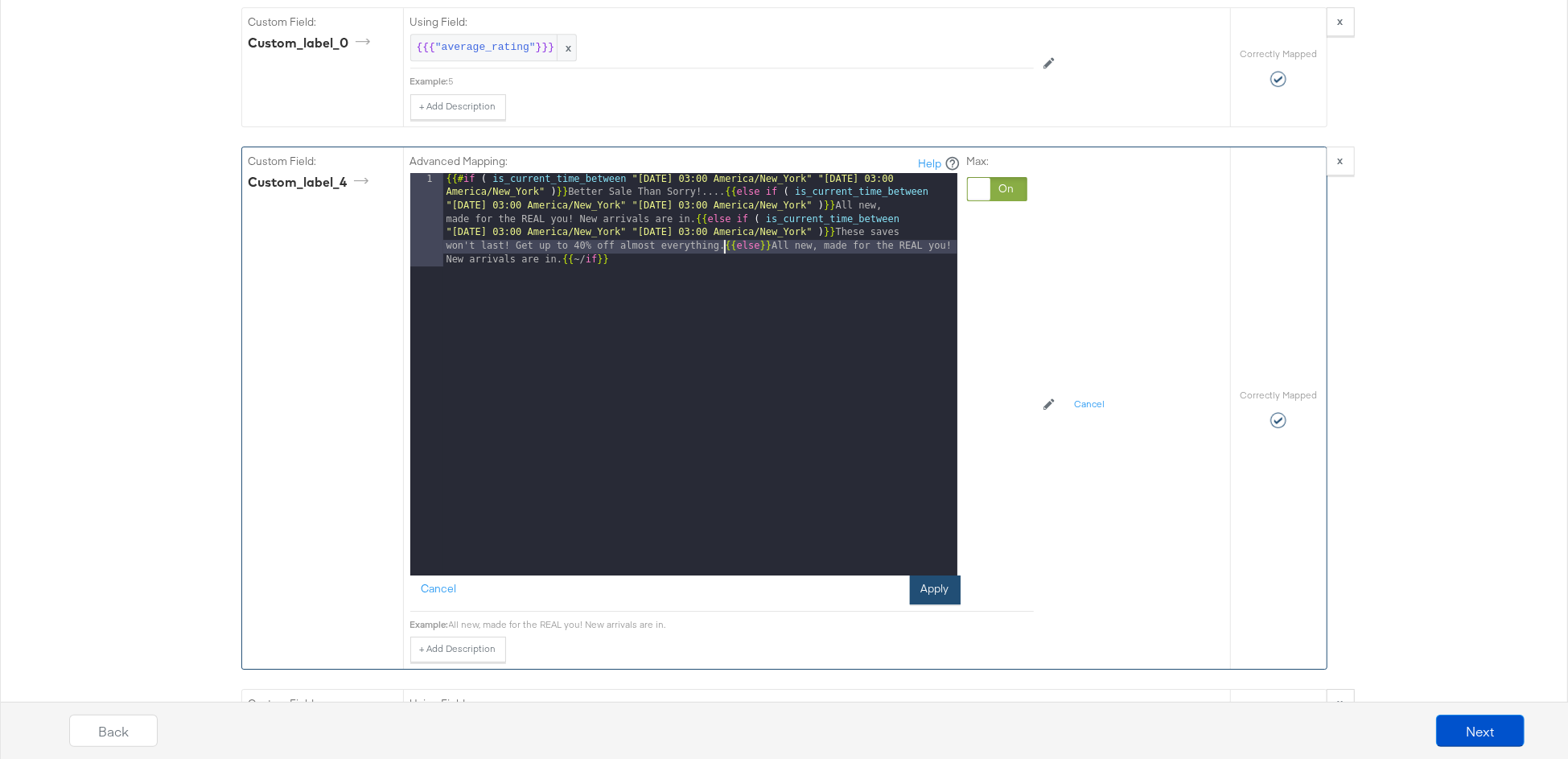
click at [949, 575] on button "Apply" at bounding box center [934, 589] width 50 height 29
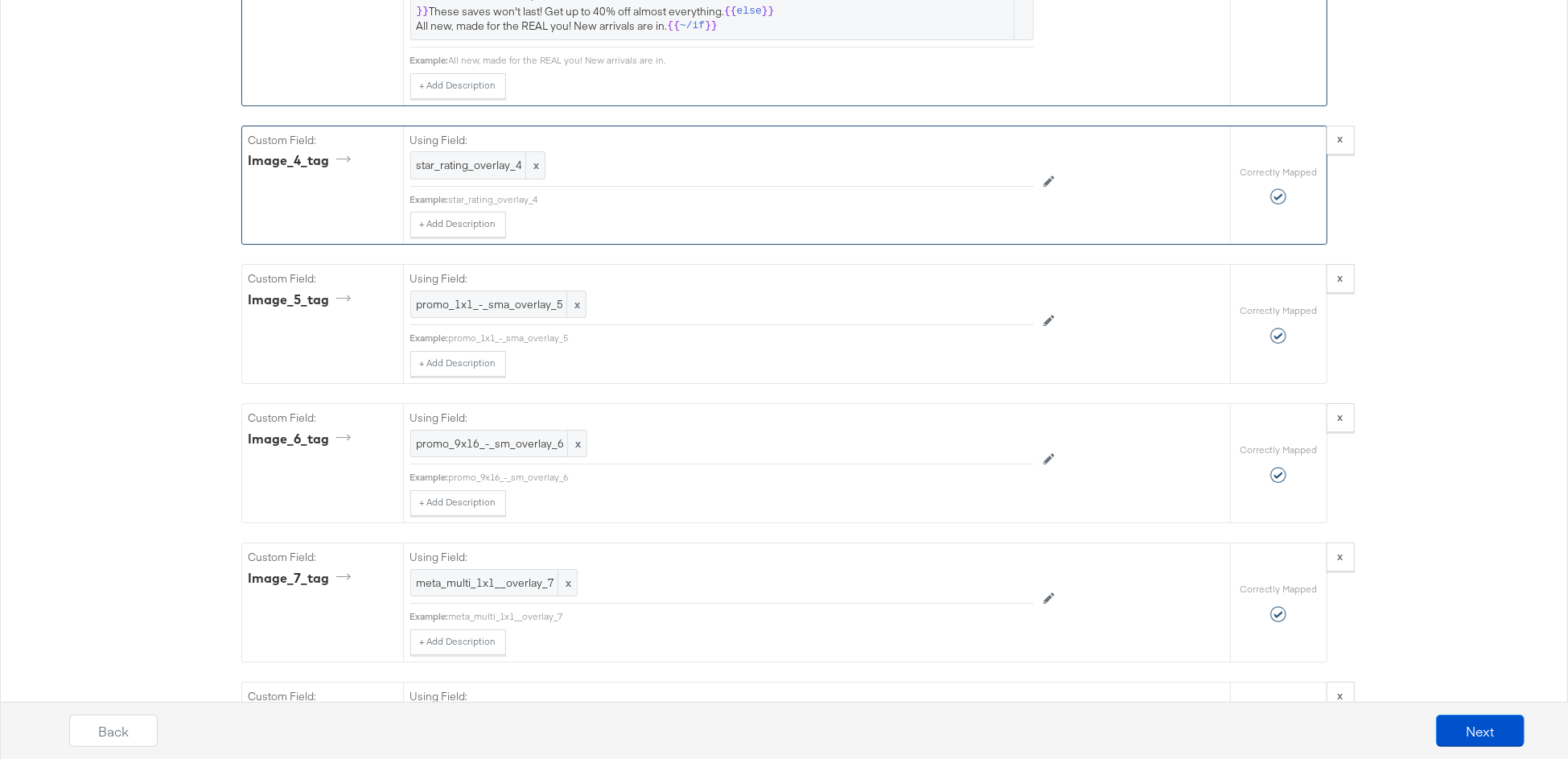
scroll to position [4368, 0]
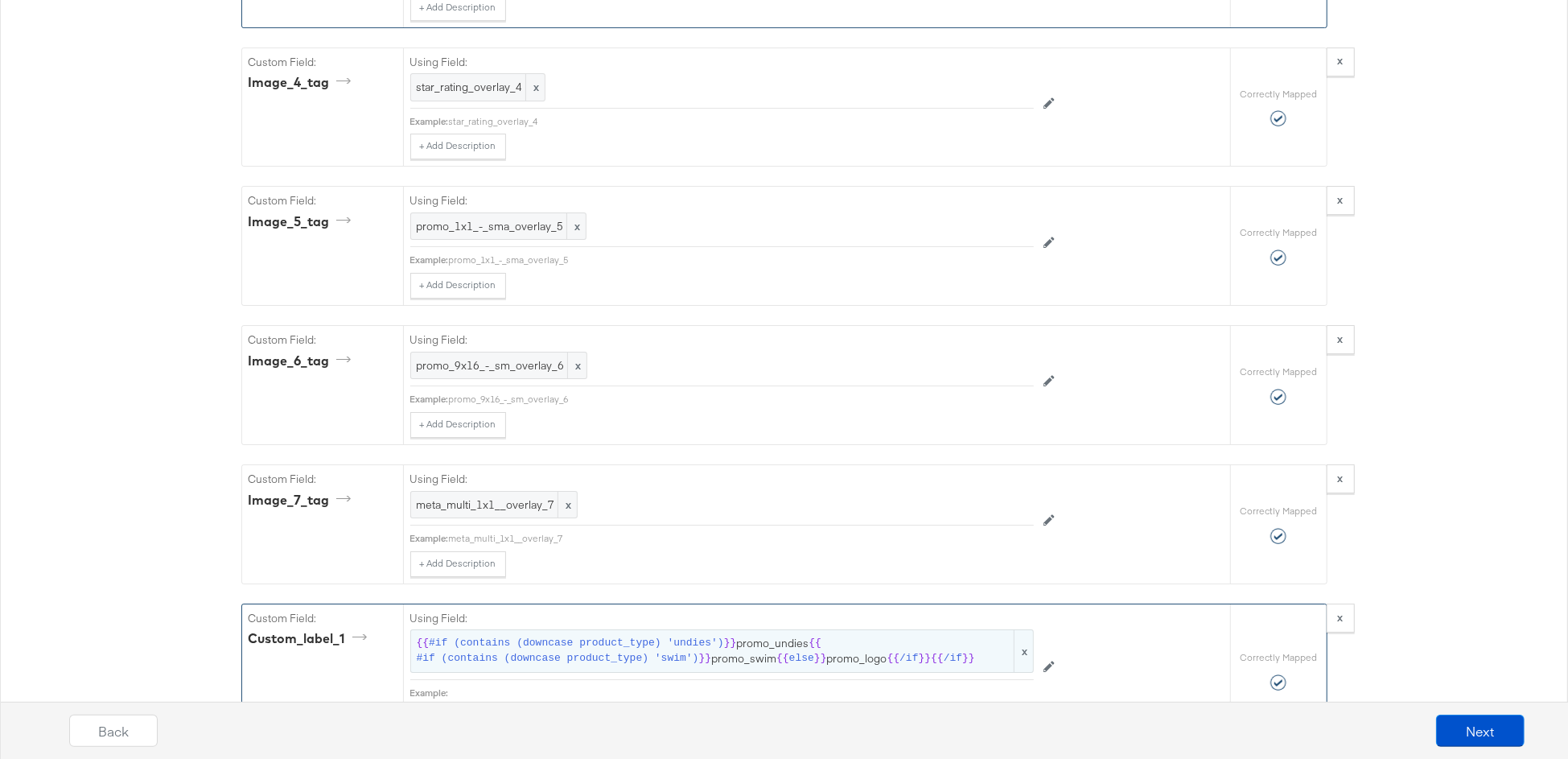
click at [735, 636] on span "{{ #if (contains (downcase product_type) 'undies') }} promo_undies {{ #if (cont…" at bounding box center [722, 650] width 610 height 29
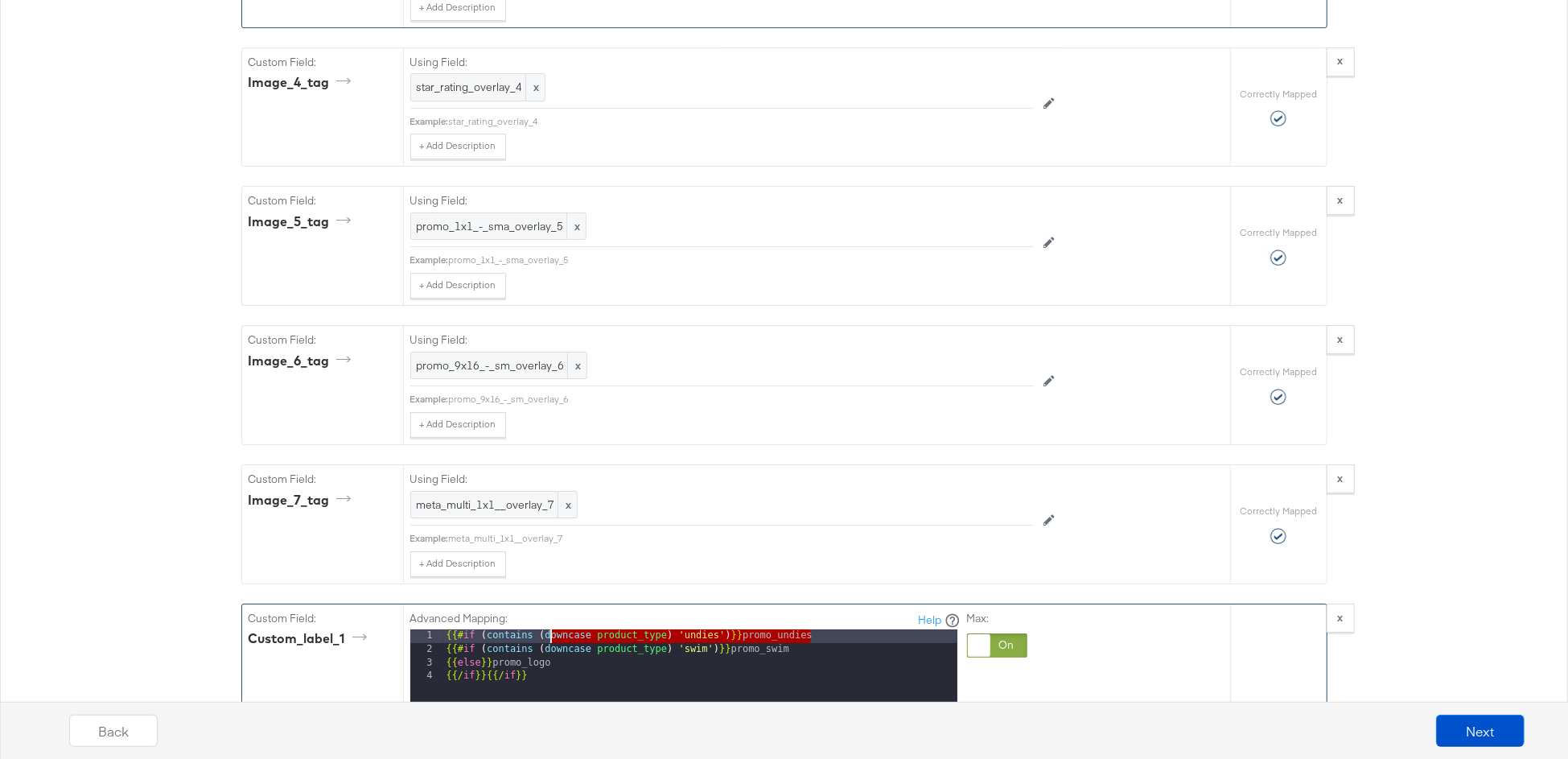
drag, startPoint x: 816, startPoint y: 591, endPoint x: 550, endPoint y: 594, distance: 266.0
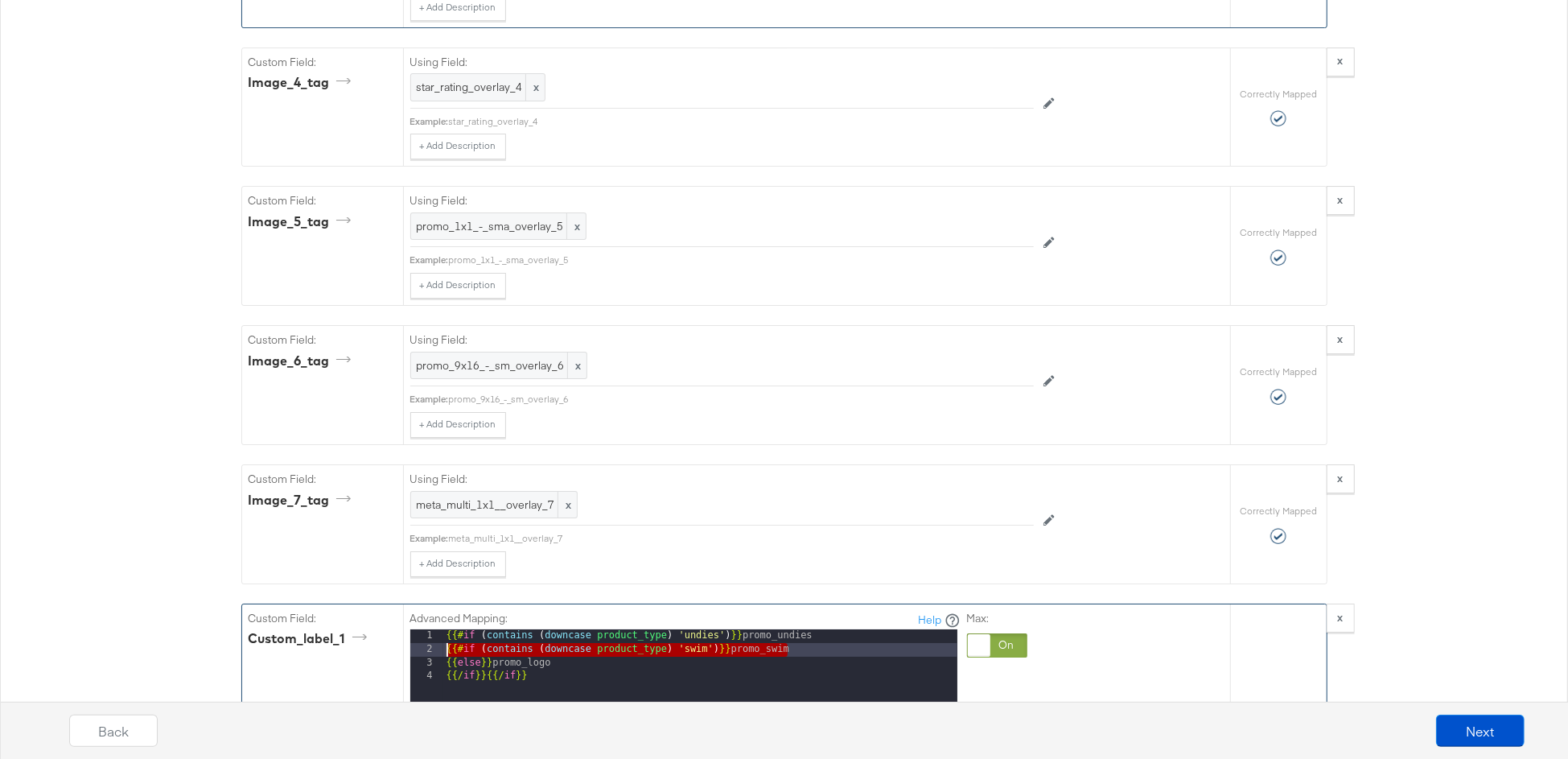
drag, startPoint x: 798, startPoint y: 603, endPoint x: 437, endPoint y: 606, distance: 361.0
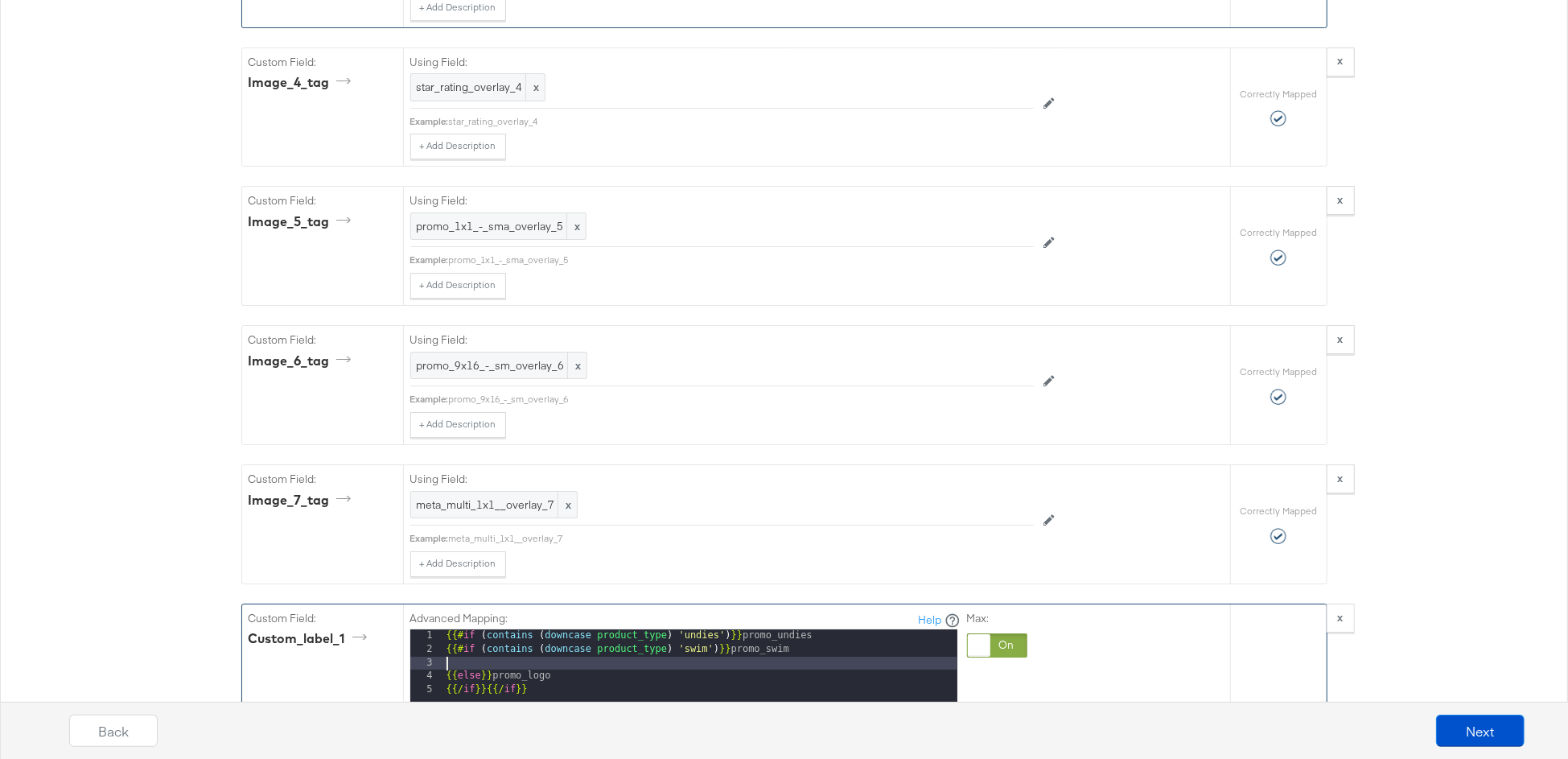
paste textarea
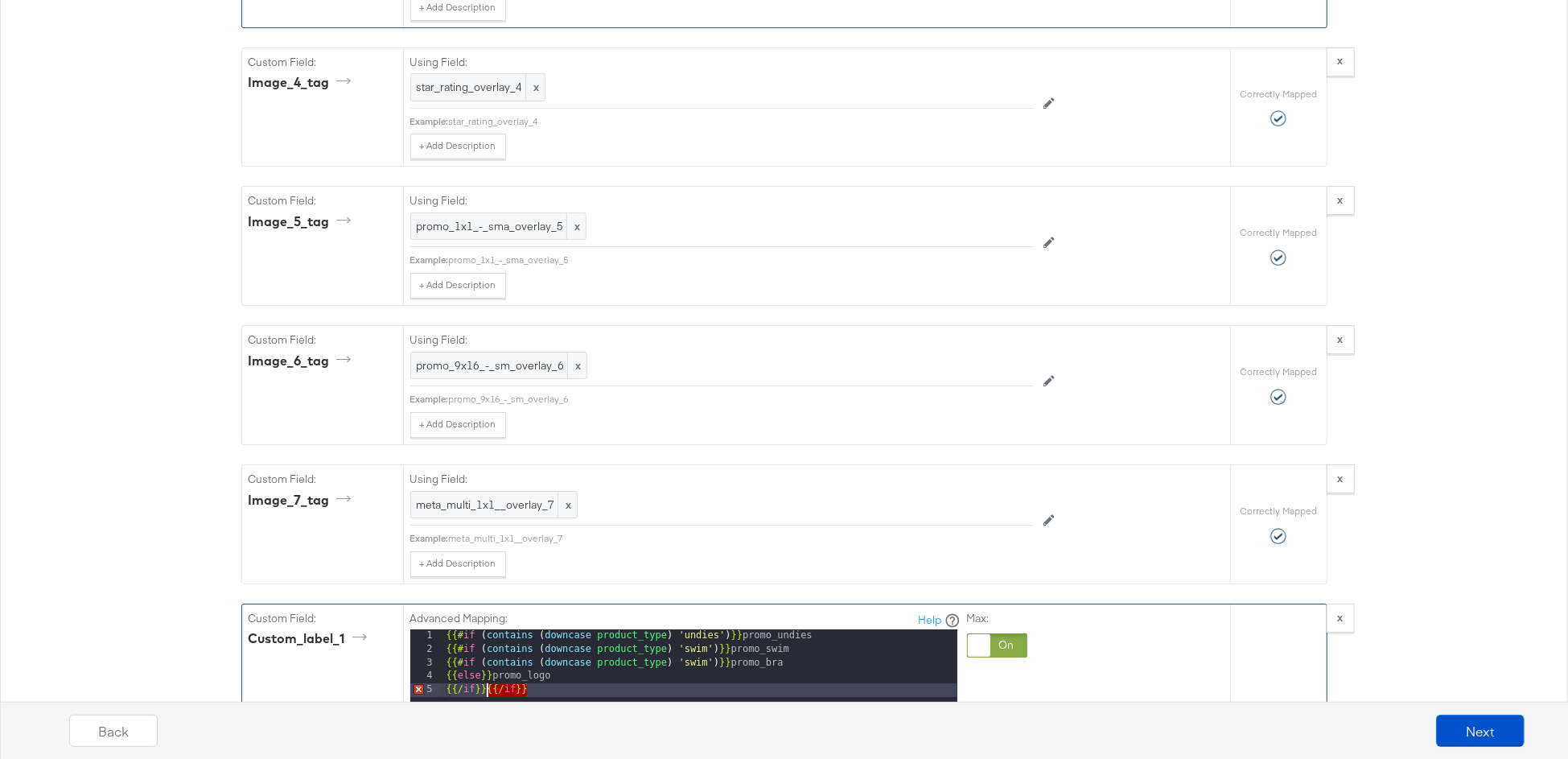
drag, startPoint x: 547, startPoint y: 646, endPoint x: 488, endPoint y: 646, distance: 59.0
paste textarea
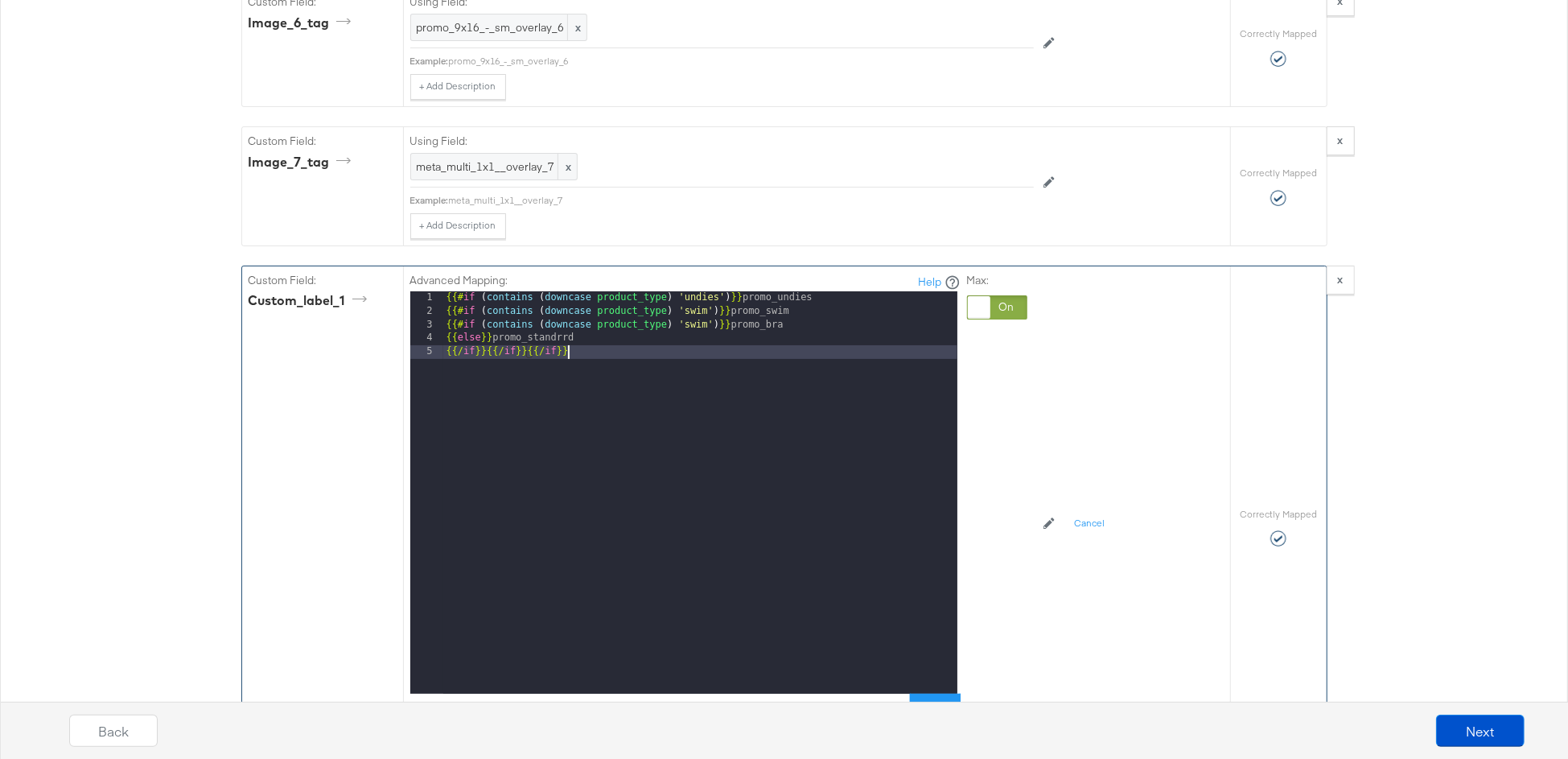
scroll to position [4734, 0]
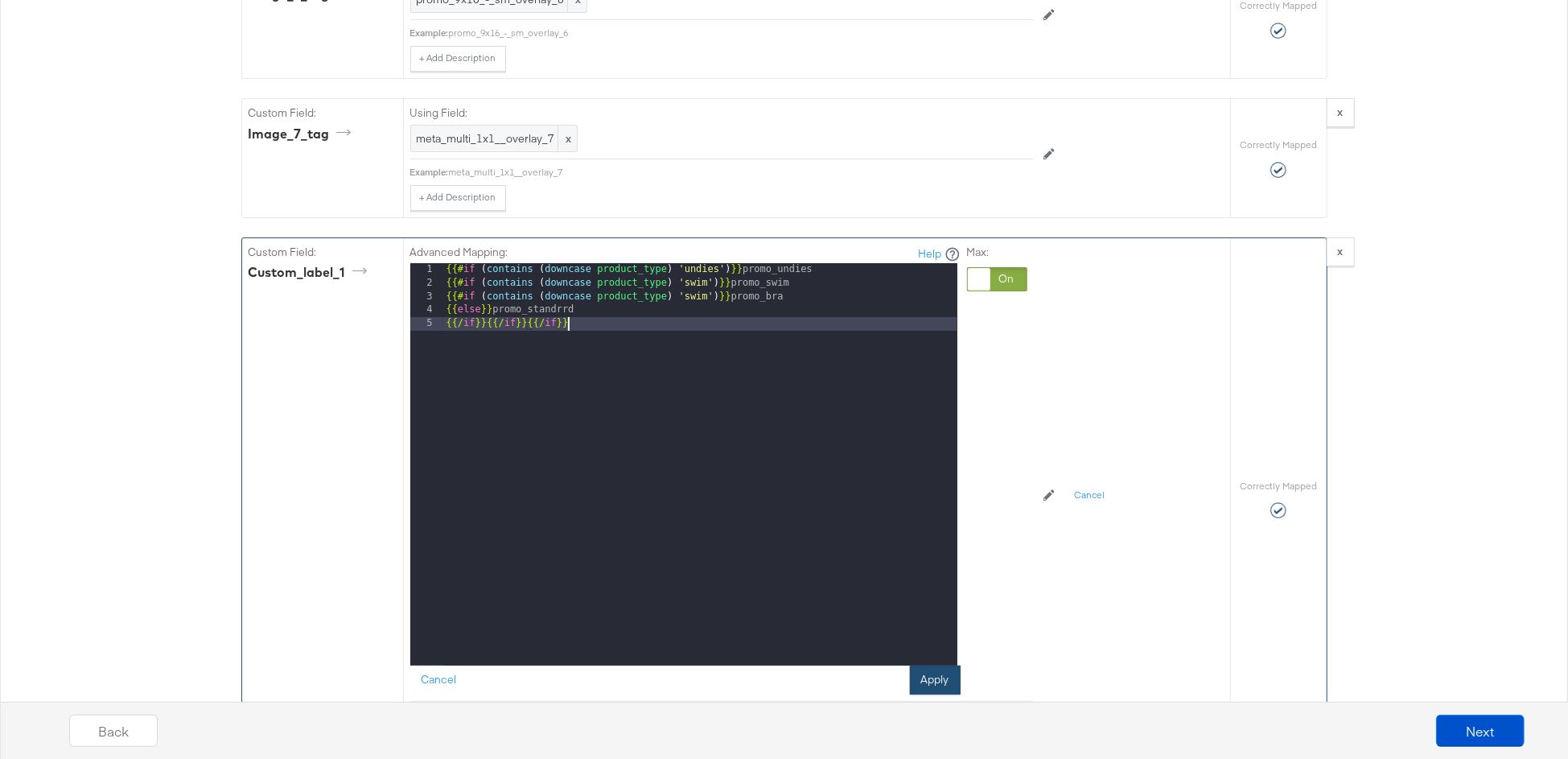
click at [959, 650] on div "Advanced Mapping: Help 1 2 3 4 5 {{# if ( contains ( downcase product_type ) 'u…" at bounding box center [722, 470] width 623 height 464
click at [951, 665] on button "Apply" at bounding box center [934, 679] width 50 height 29
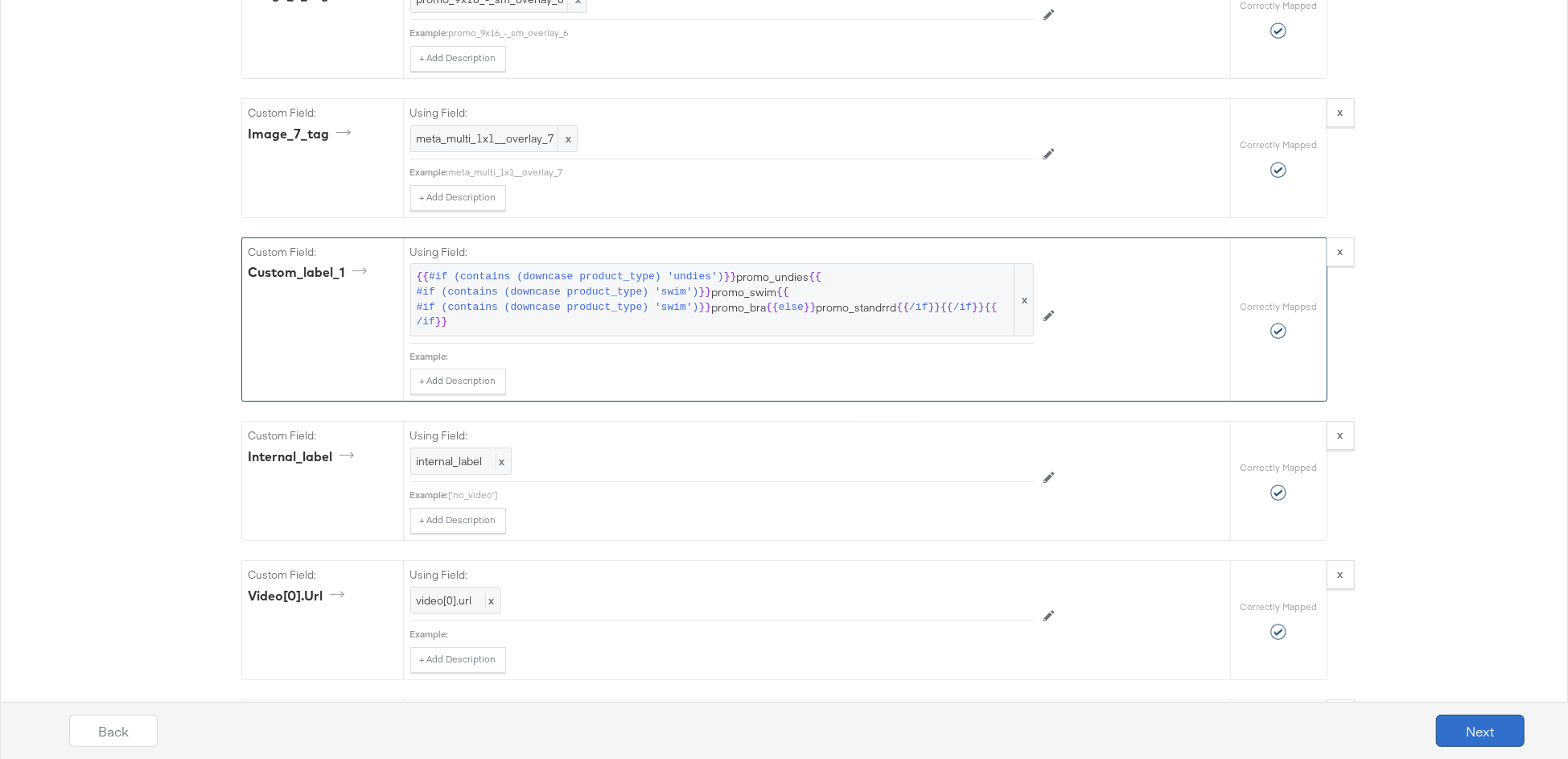
click at [1463, 725] on button "Next" at bounding box center [1480, 731] width 88 height 32
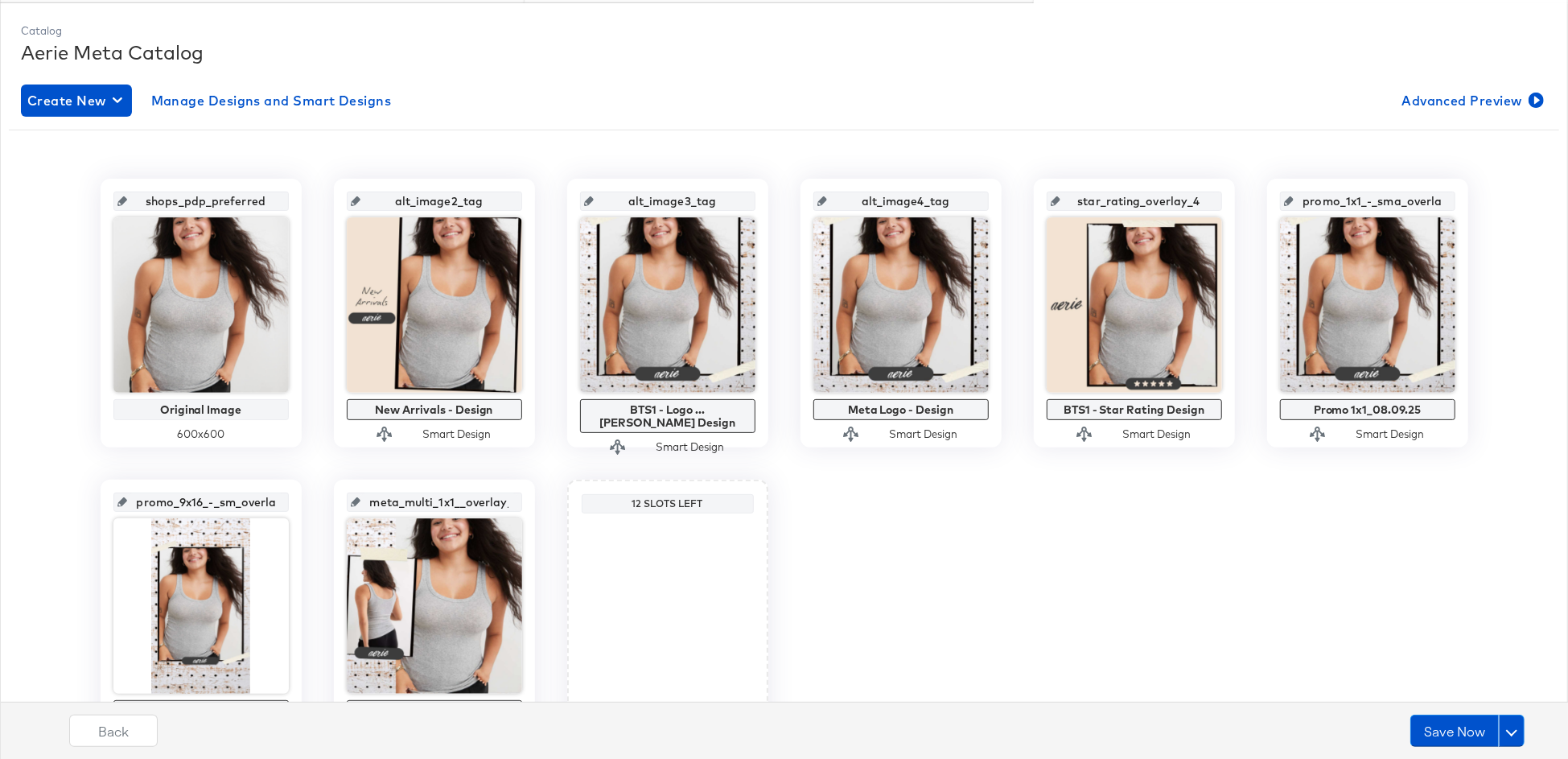
scroll to position [254, 0]
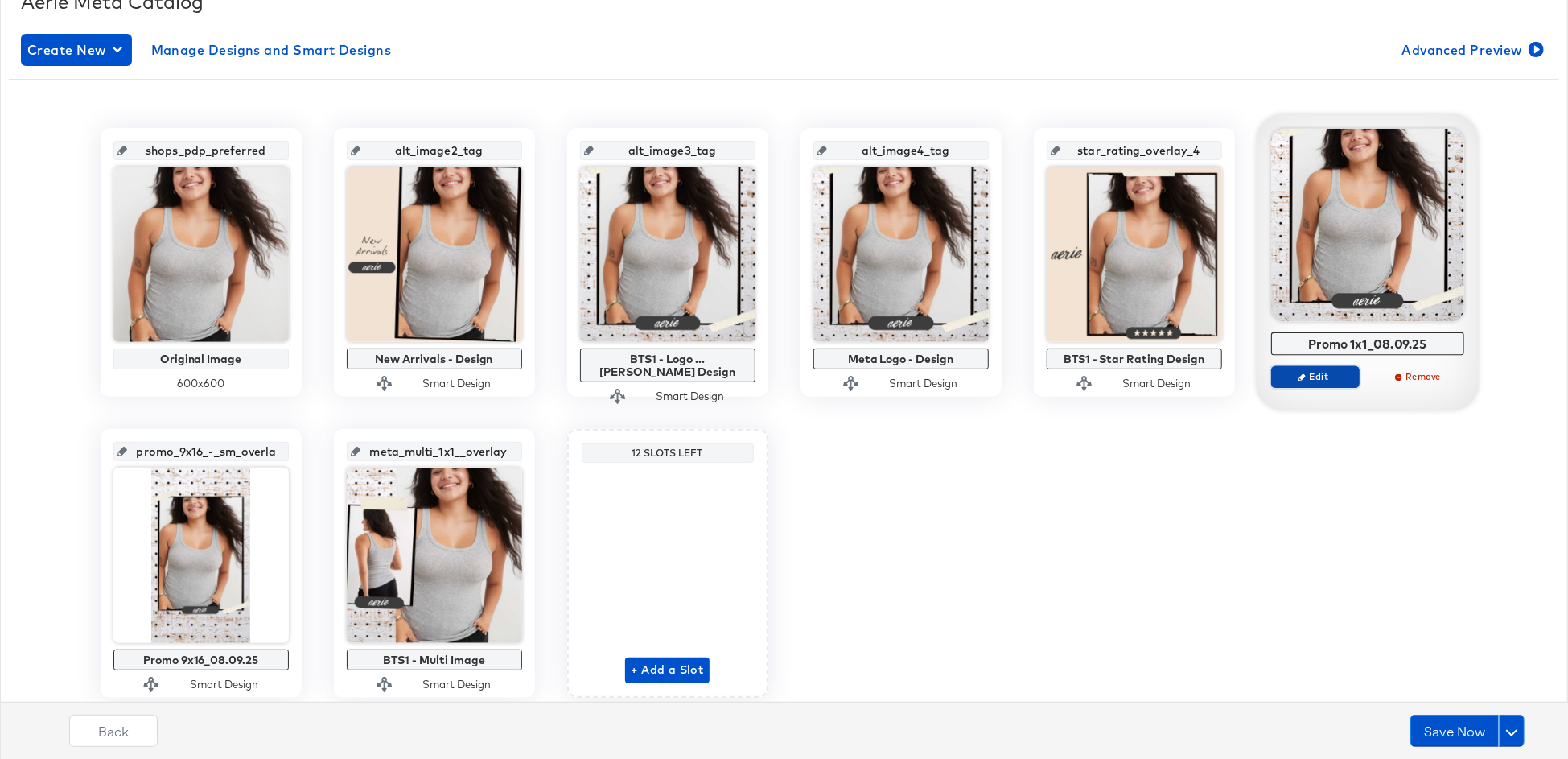
click at [1303, 370] on span "Edit" at bounding box center [1314, 376] width 74 height 12
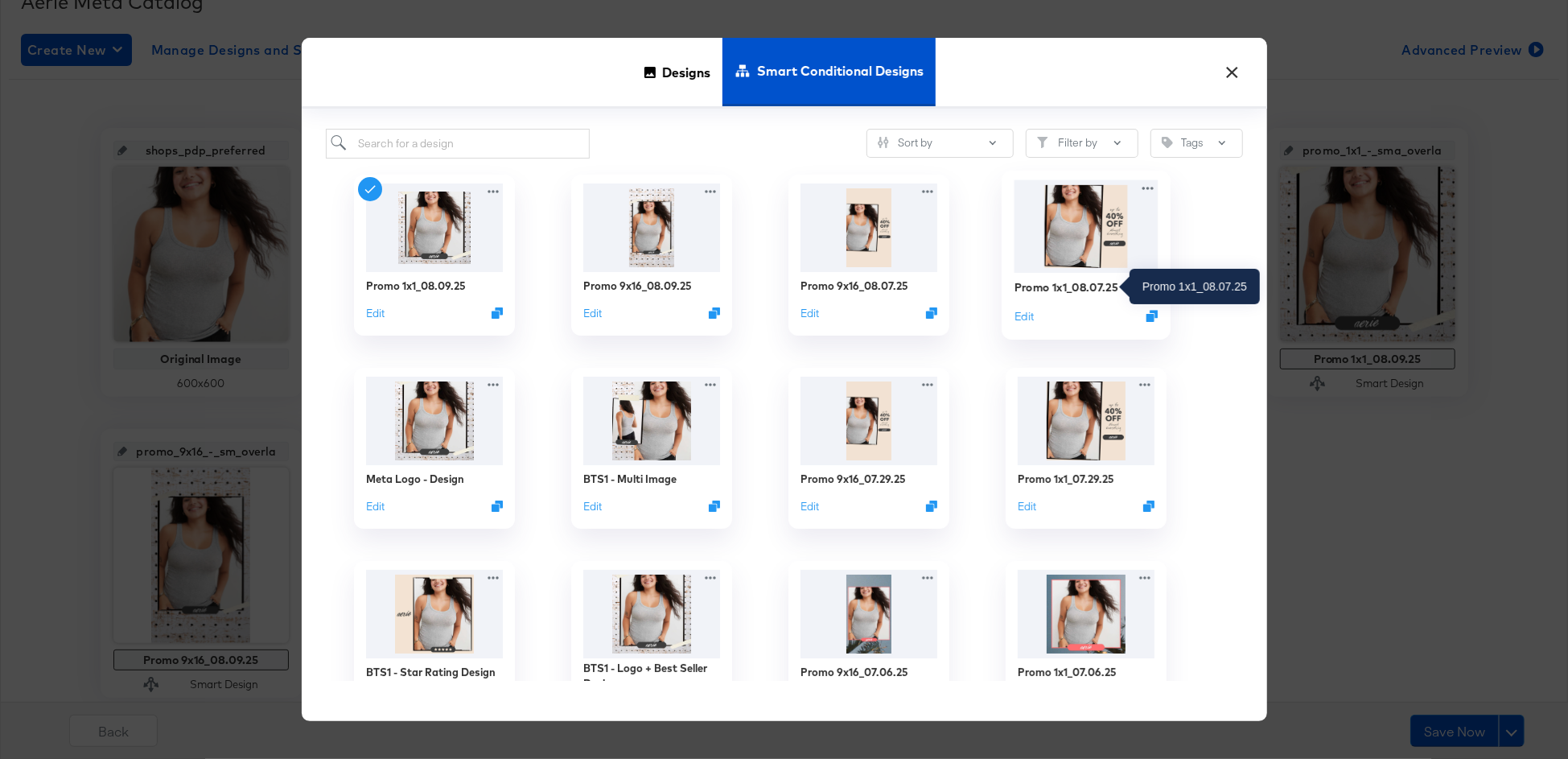
click at [1082, 292] on div "Promo 1x1_08.07.25" at bounding box center [1066, 287] width 104 height 15
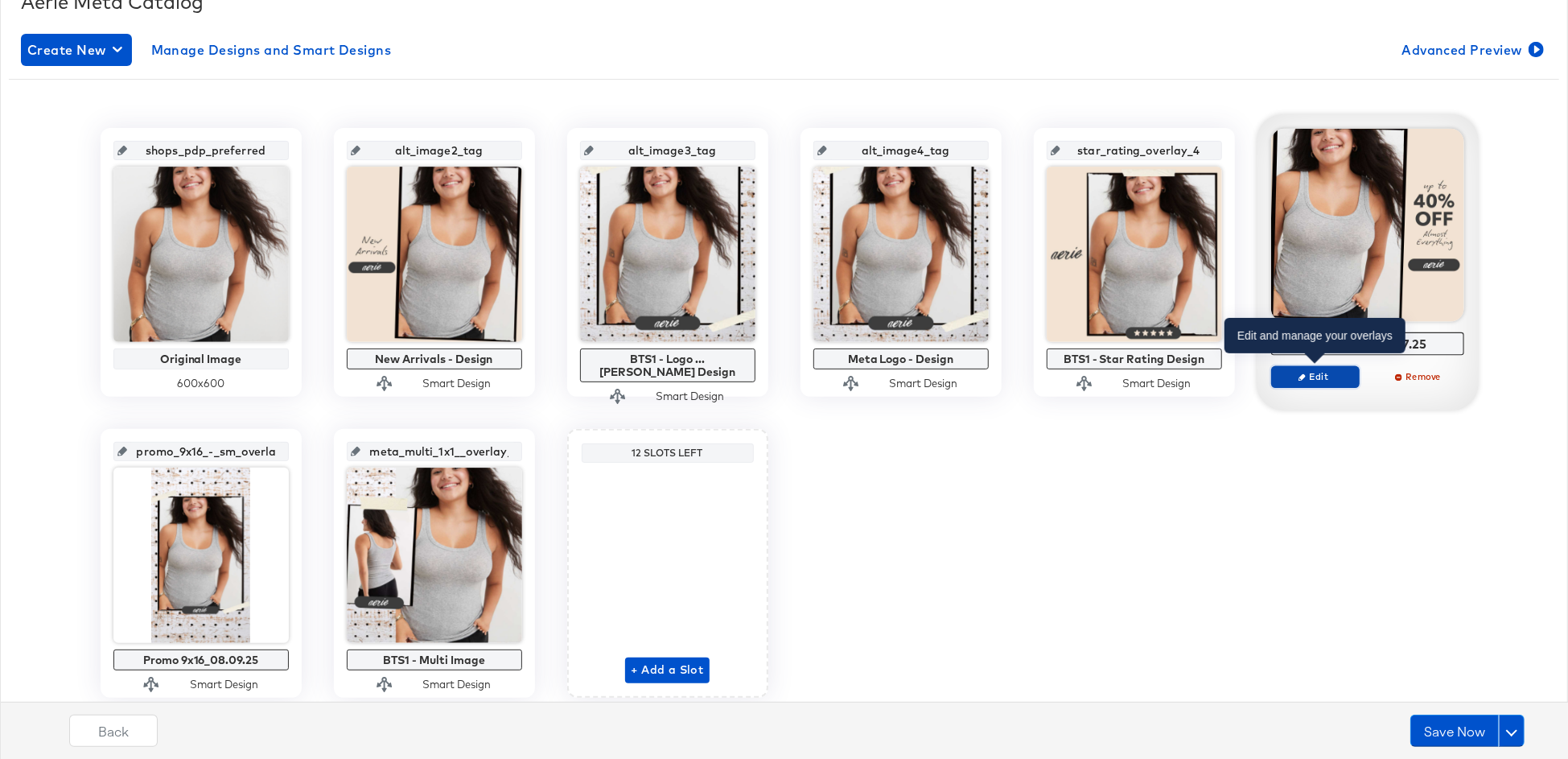
click at [1315, 370] on span "Edit" at bounding box center [1314, 376] width 74 height 12
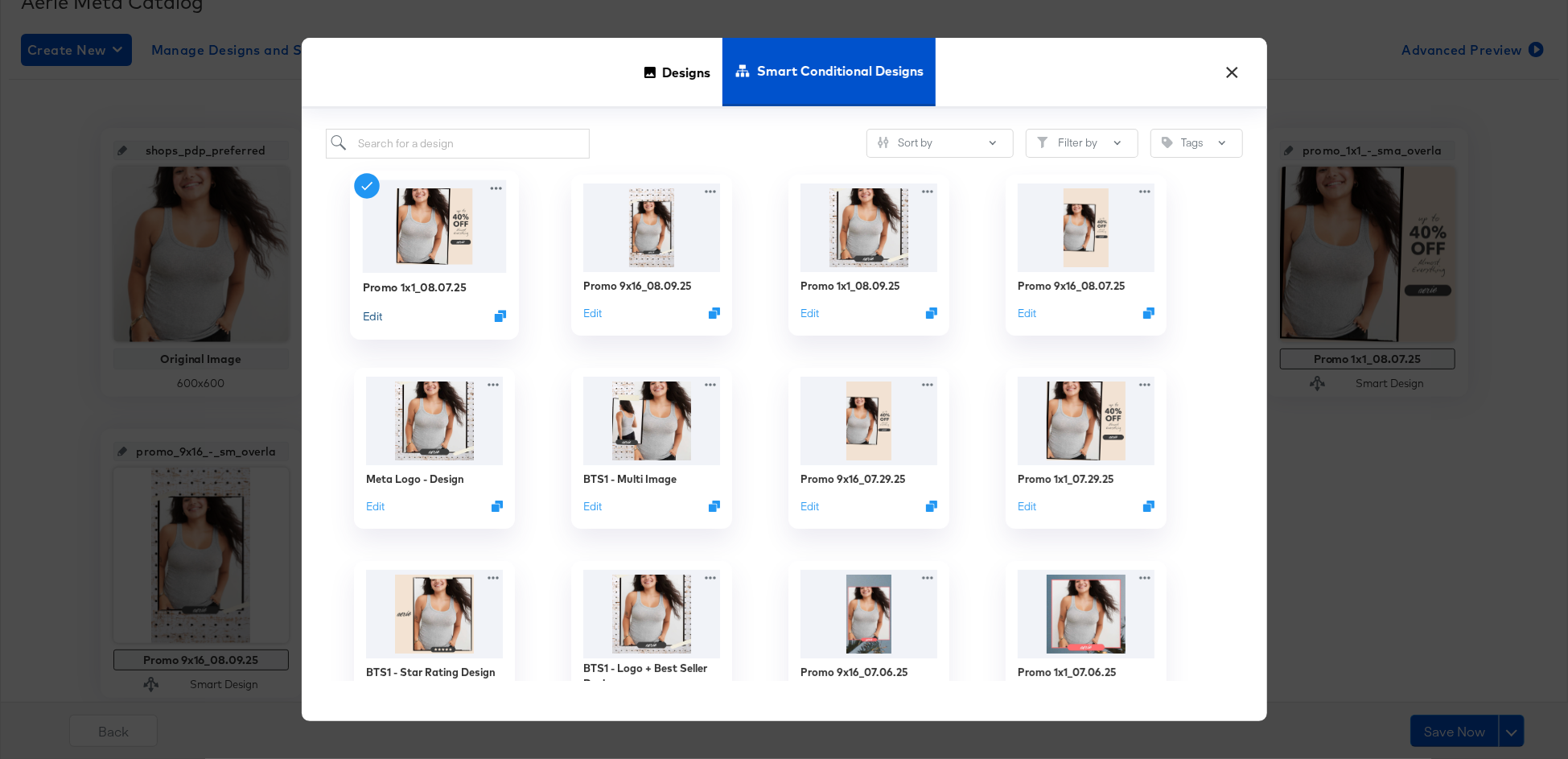
click at [378, 317] on button "Edit" at bounding box center [371, 316] width 19 height 15
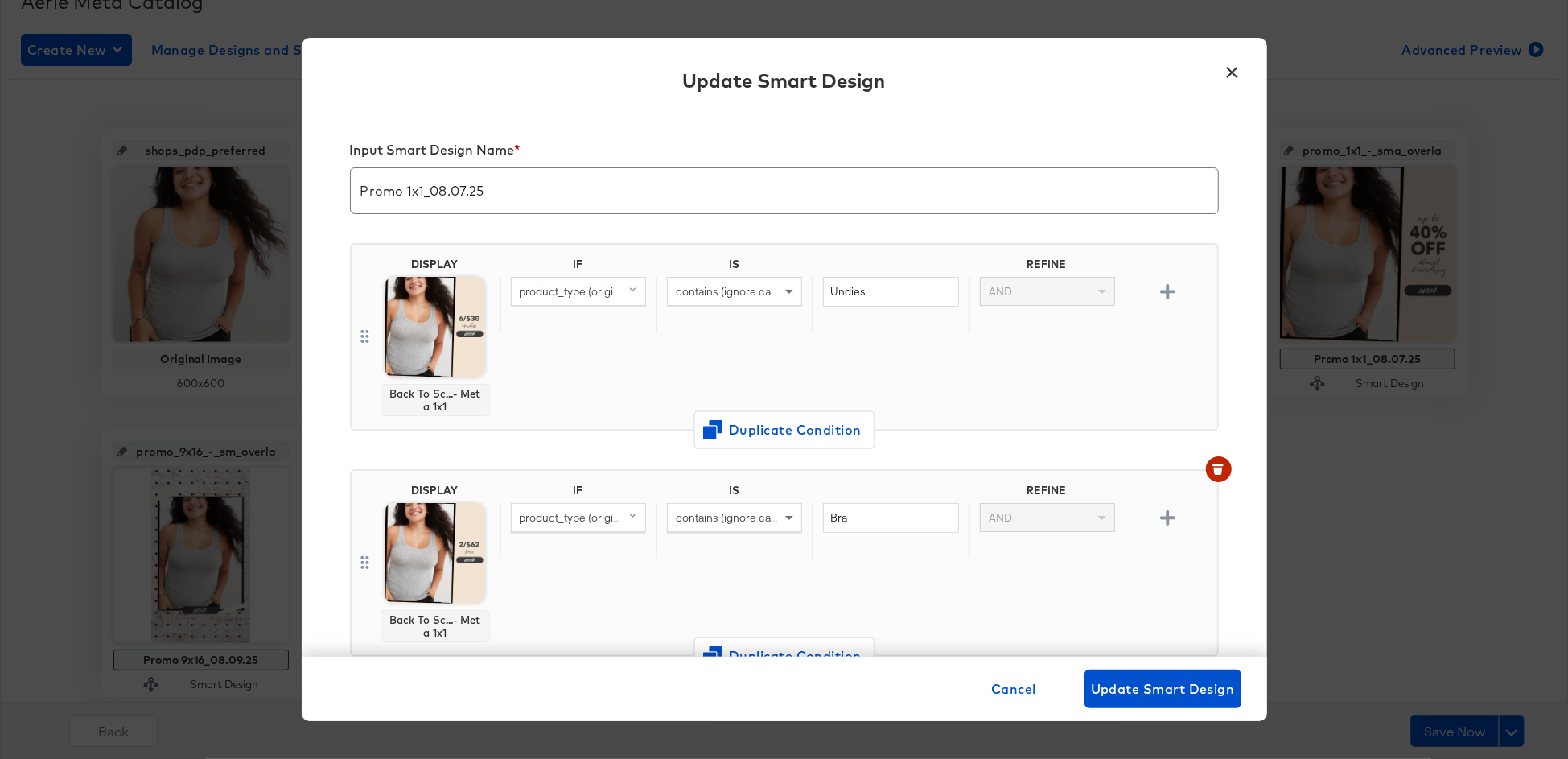
click at [463, 190] on input "Promo 1x1_08.07.25" at bounding box center [784, 185] width 867 height 45
type input "Promo 1x1_08.11.25"
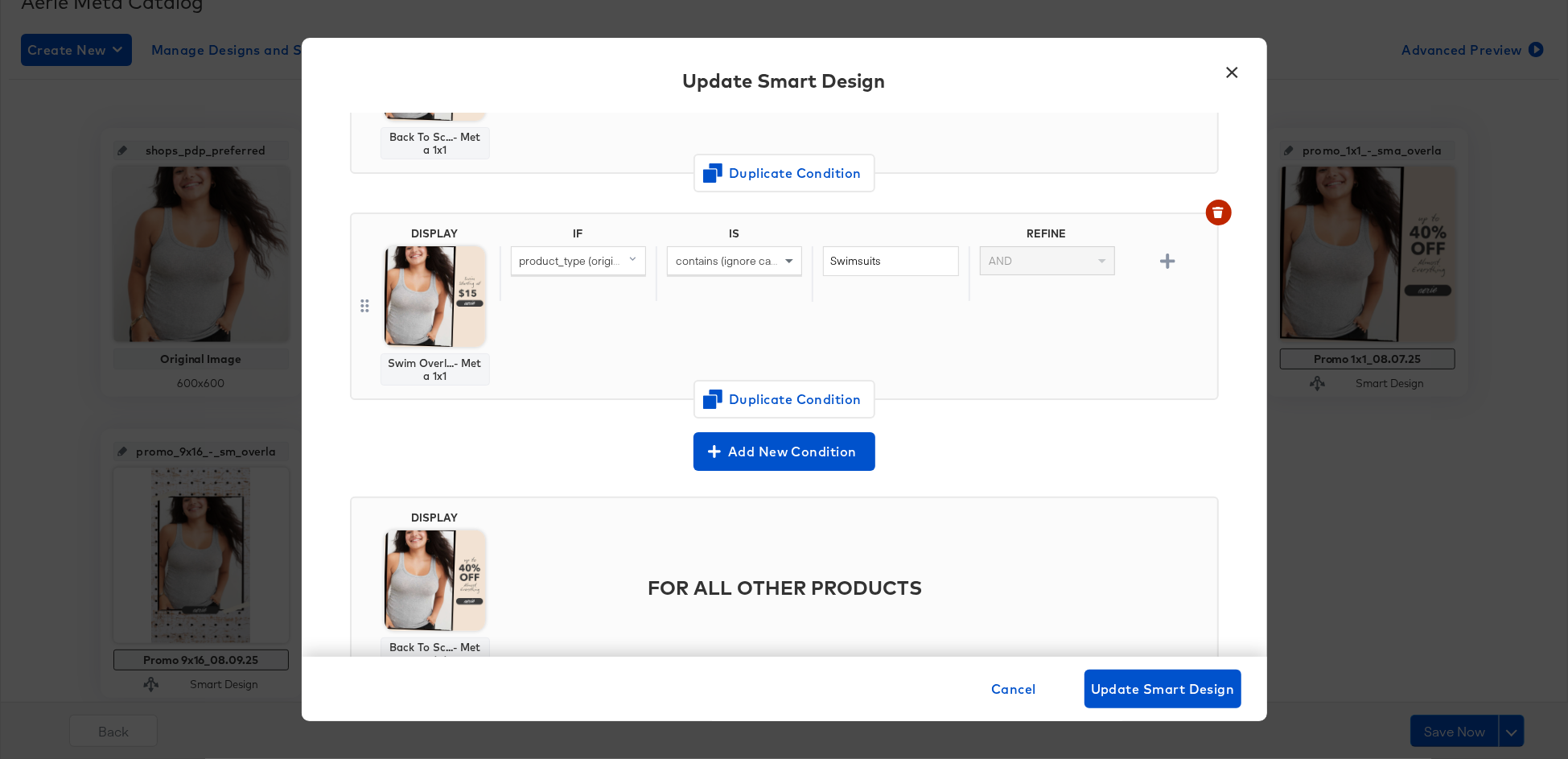
scroll to position [550, 0]
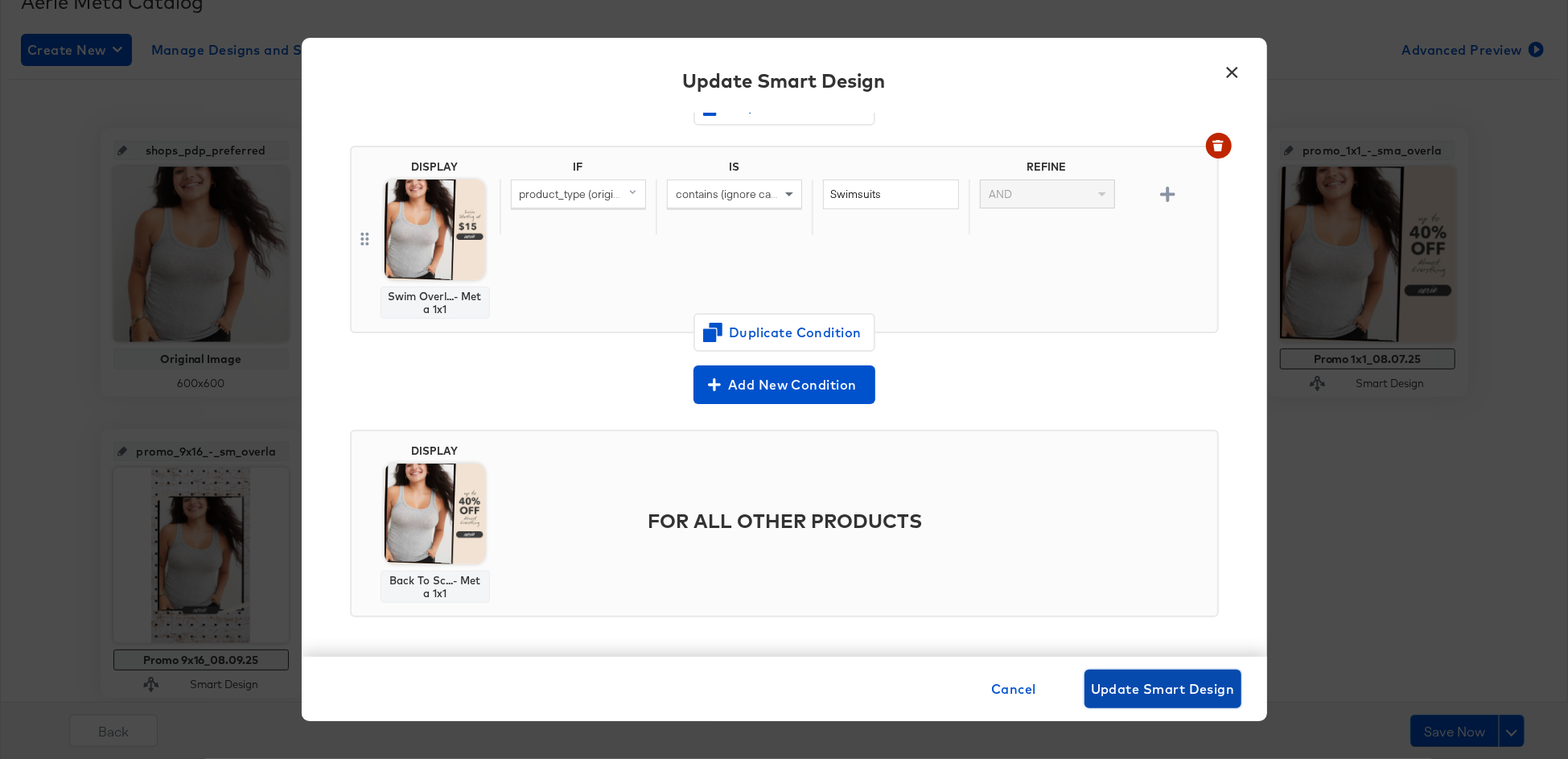
click at [1129, 697] on span "Update Smart Design" at bounding box center [1162, 689] width 144 height 23
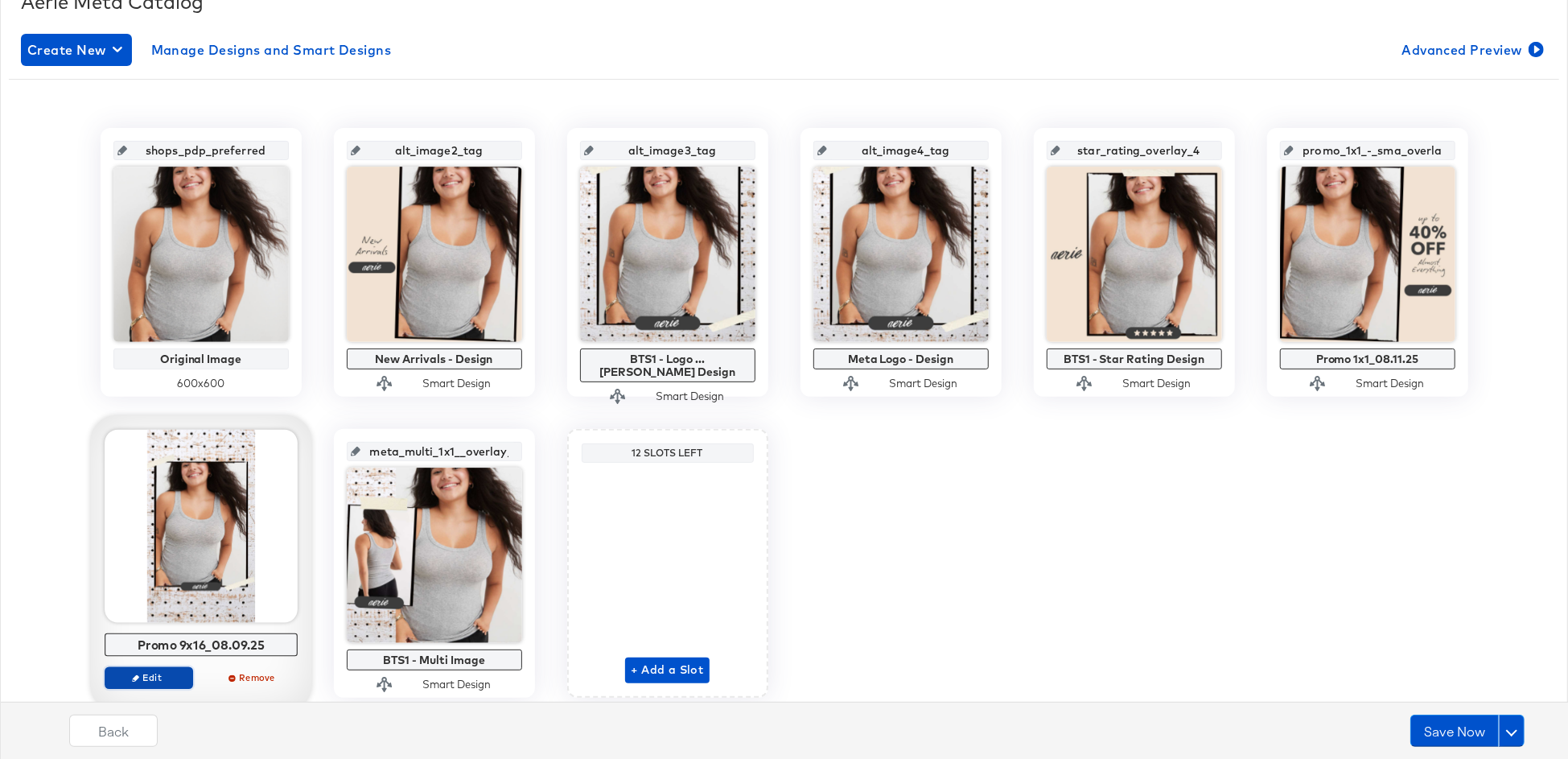
click at [163, 666] on button "Edit" at bounding box center [148, 678] width 88 height 23
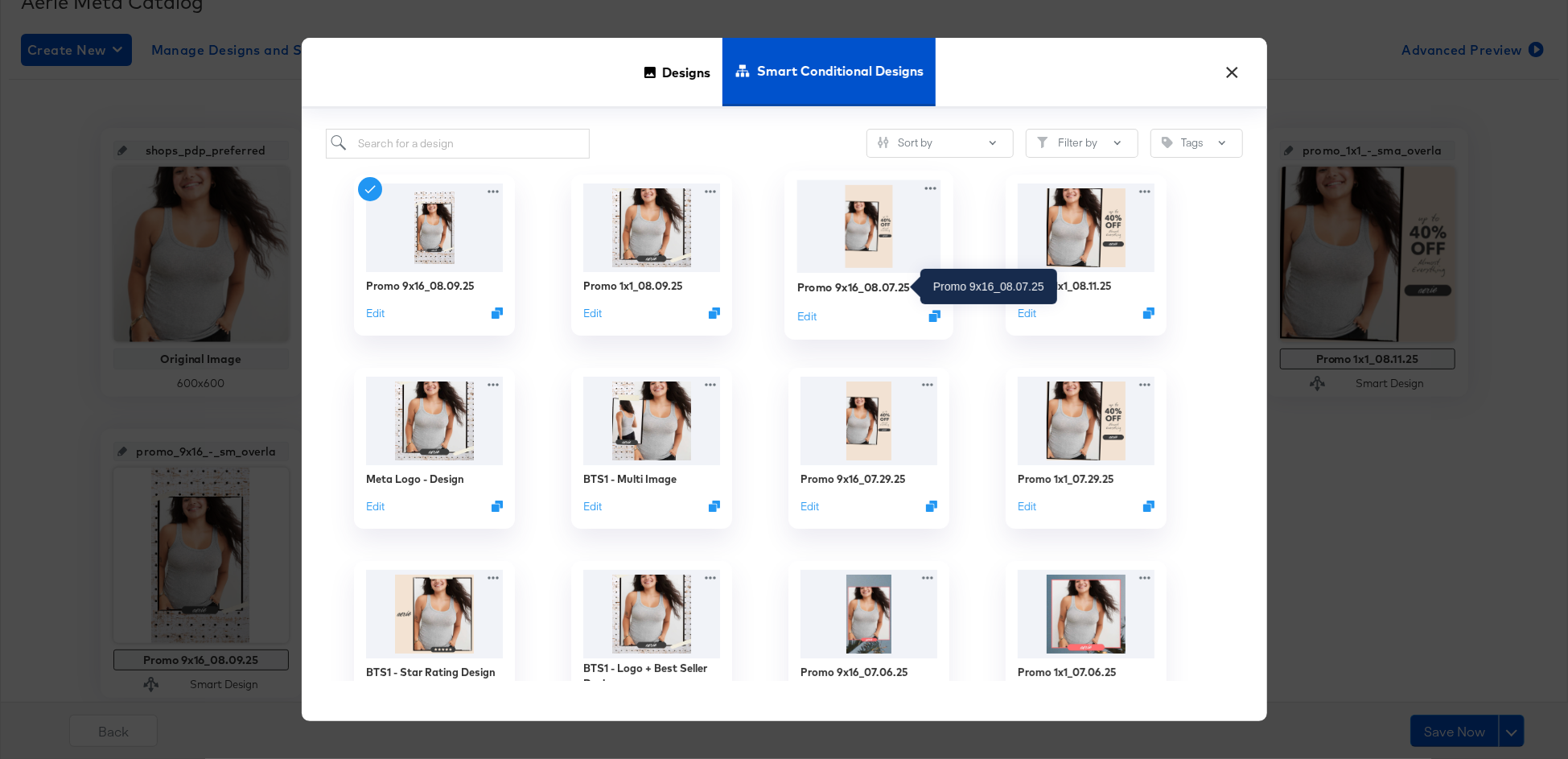
click at [838, 288] on div "Promo 9x16_08.07.25" at bounding box center [854, 287] width 114 height 15
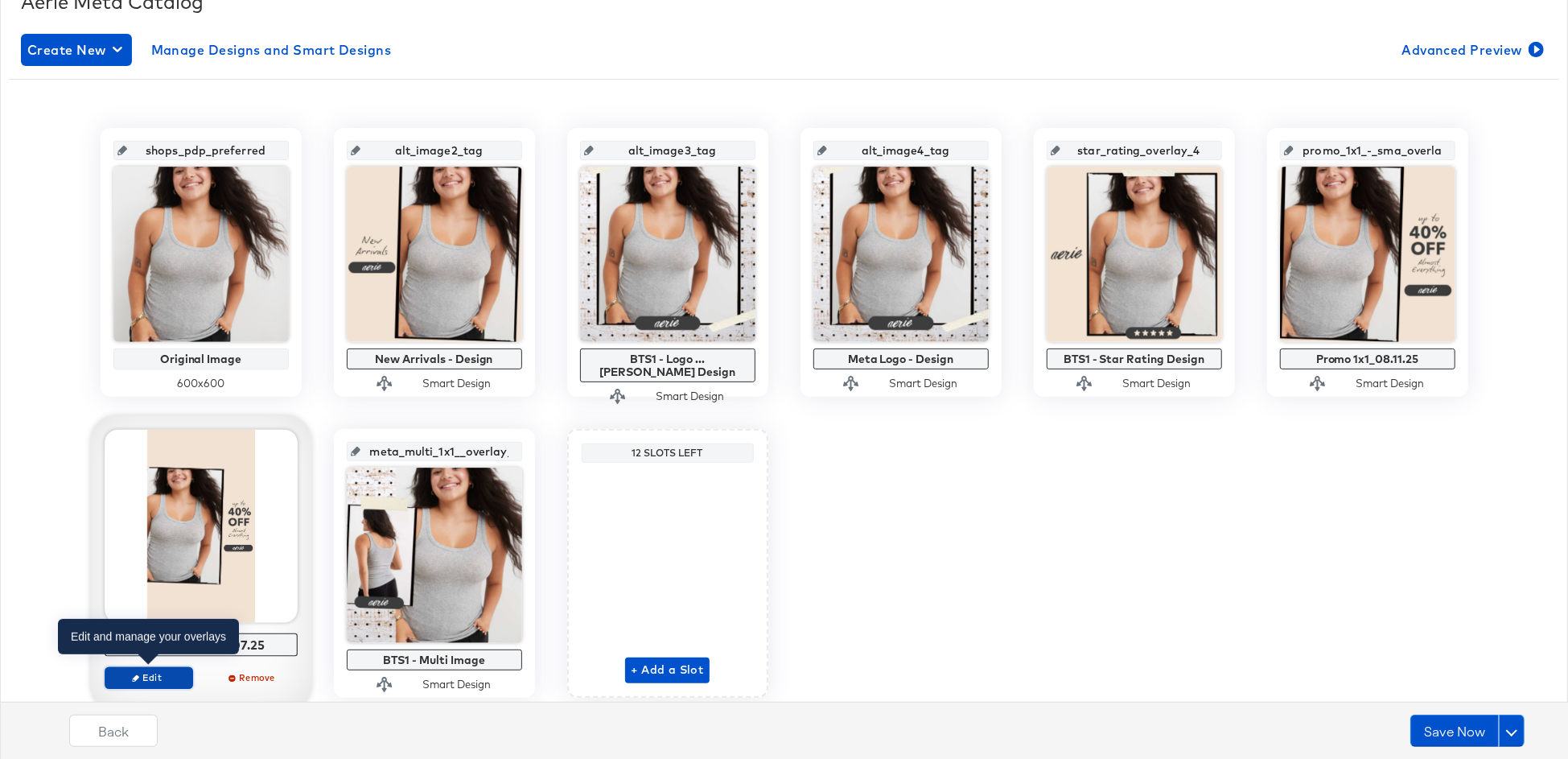
click at [138, 681] on span "Edit" at bounding box center [148, 677] width 74 height 12
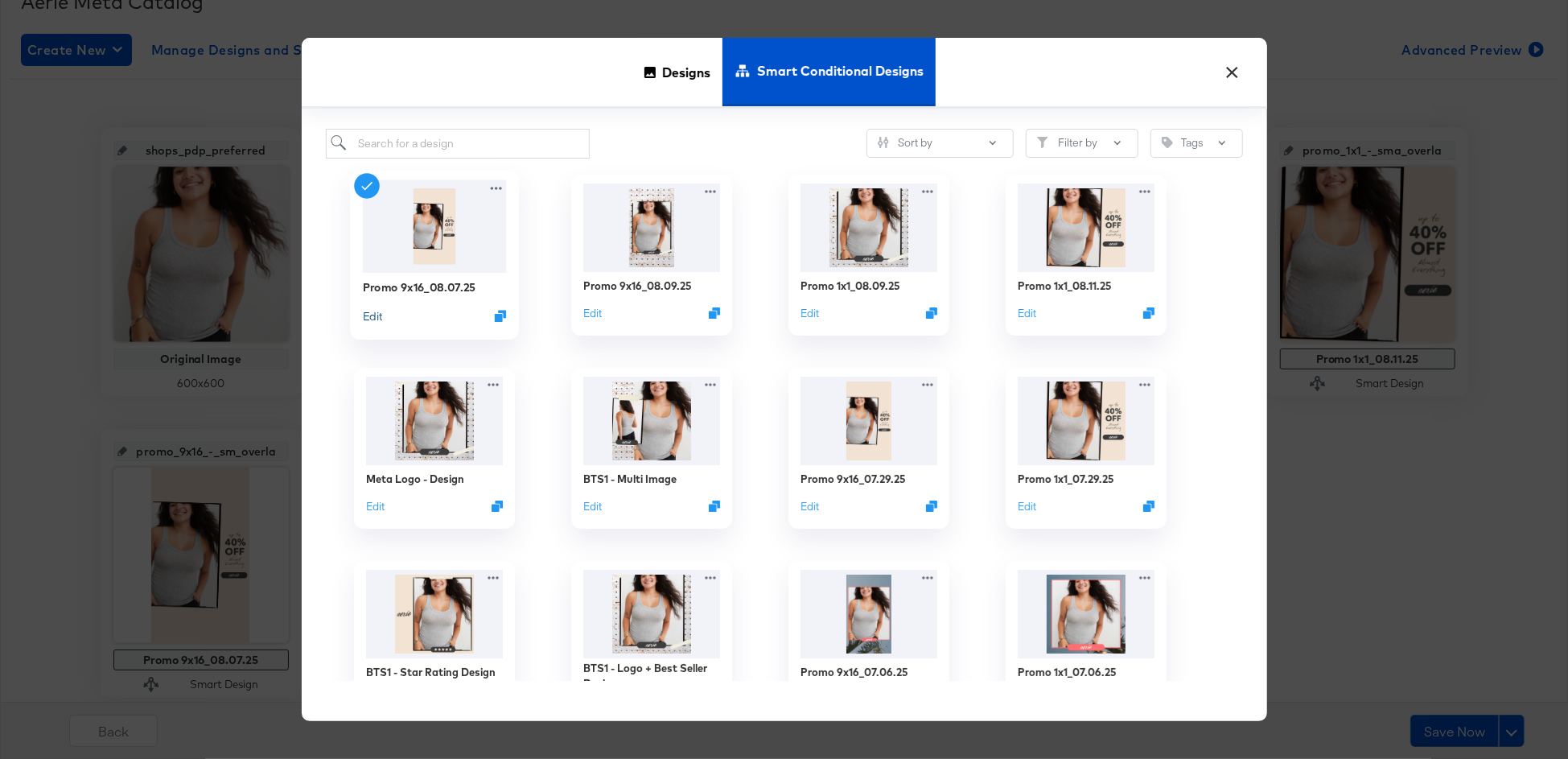
click at [380, 315] on button "Edit" at bounding box center [371, 316] width 19 height 15
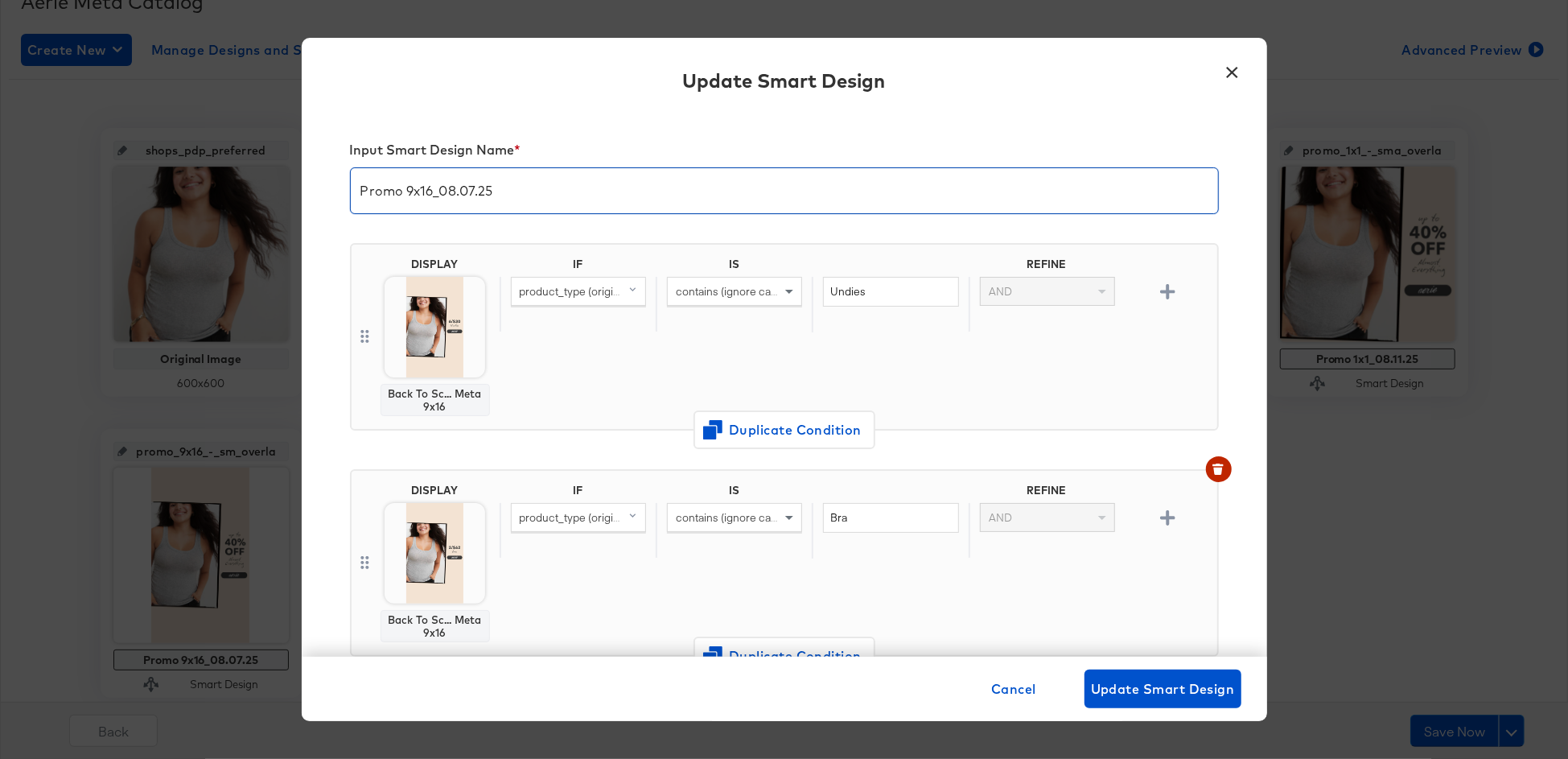
drag, startPoint x: 471, startPoint y: 188, endPoint x: 472, endPoint y: 210, distance: 22.0
click at [471, 188] on input "Promo 9x16_08.07.25" at bounding box center [784, 185] width 867 height 45
type input "Promo 9x16_08.11.25"
click at [338, 406] on div "Input Smart Design Name * Promo 9x16_08.11.25 DISPLAY Back To Sc... Meta 9x16 I…" at bounding box center [784, 385] width 965 height 544
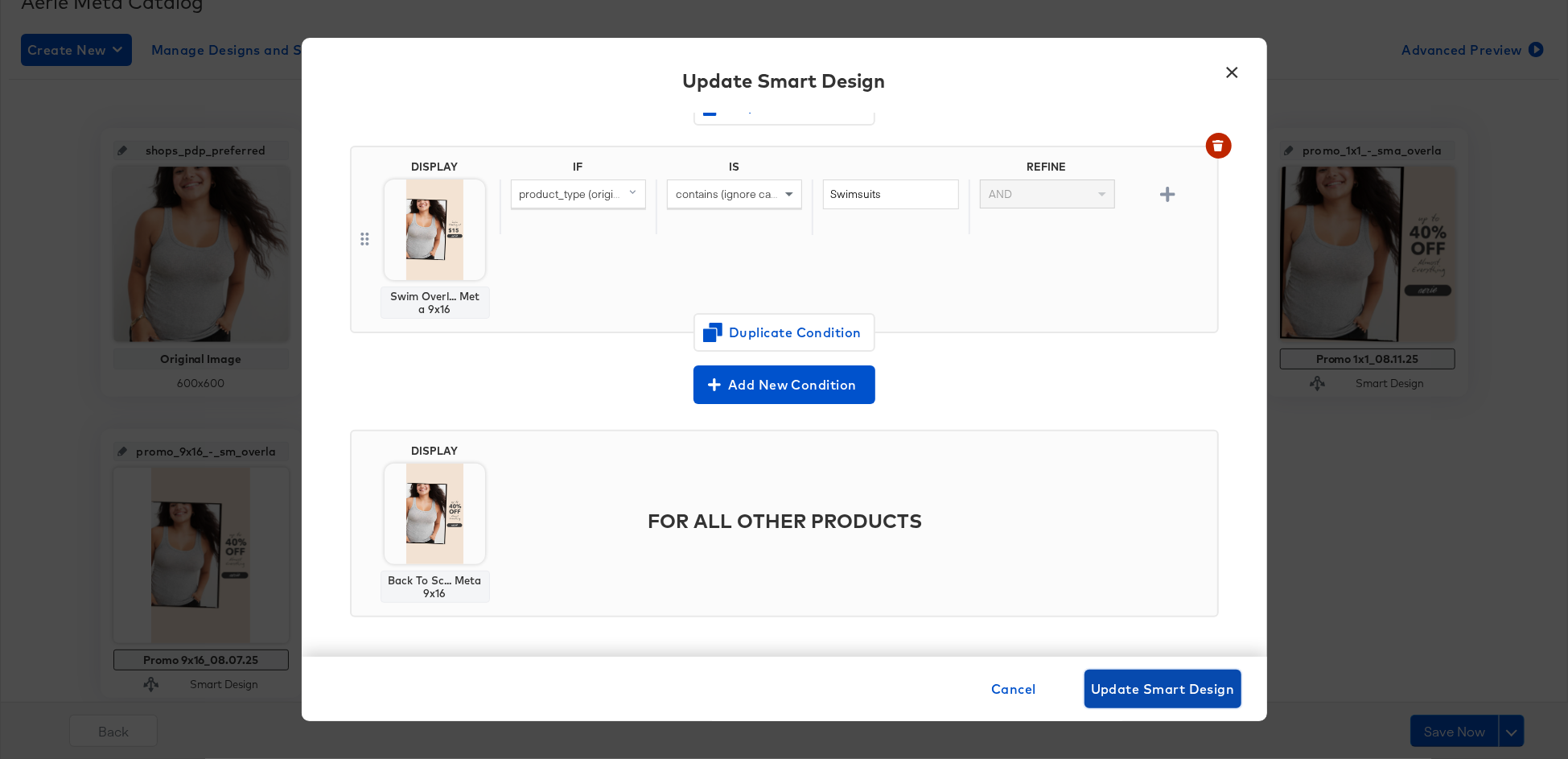
click at [1180, 688] on span "Update Smart Design" at bounding box center [1162, 689] width 144 height 23
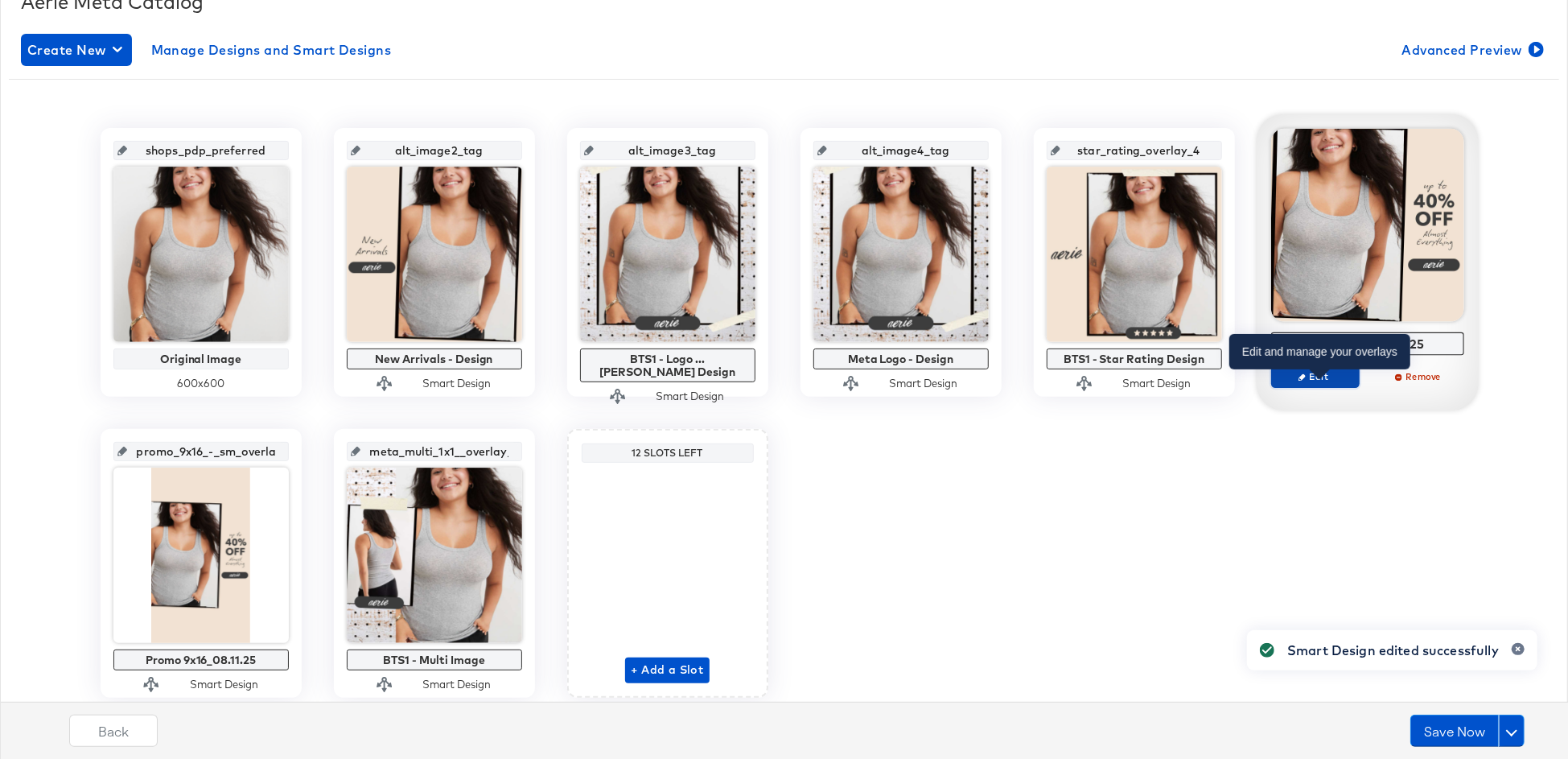
click at [1313, 375] on span "Edit" at bounding box center [1314, 376] width 74 height 12
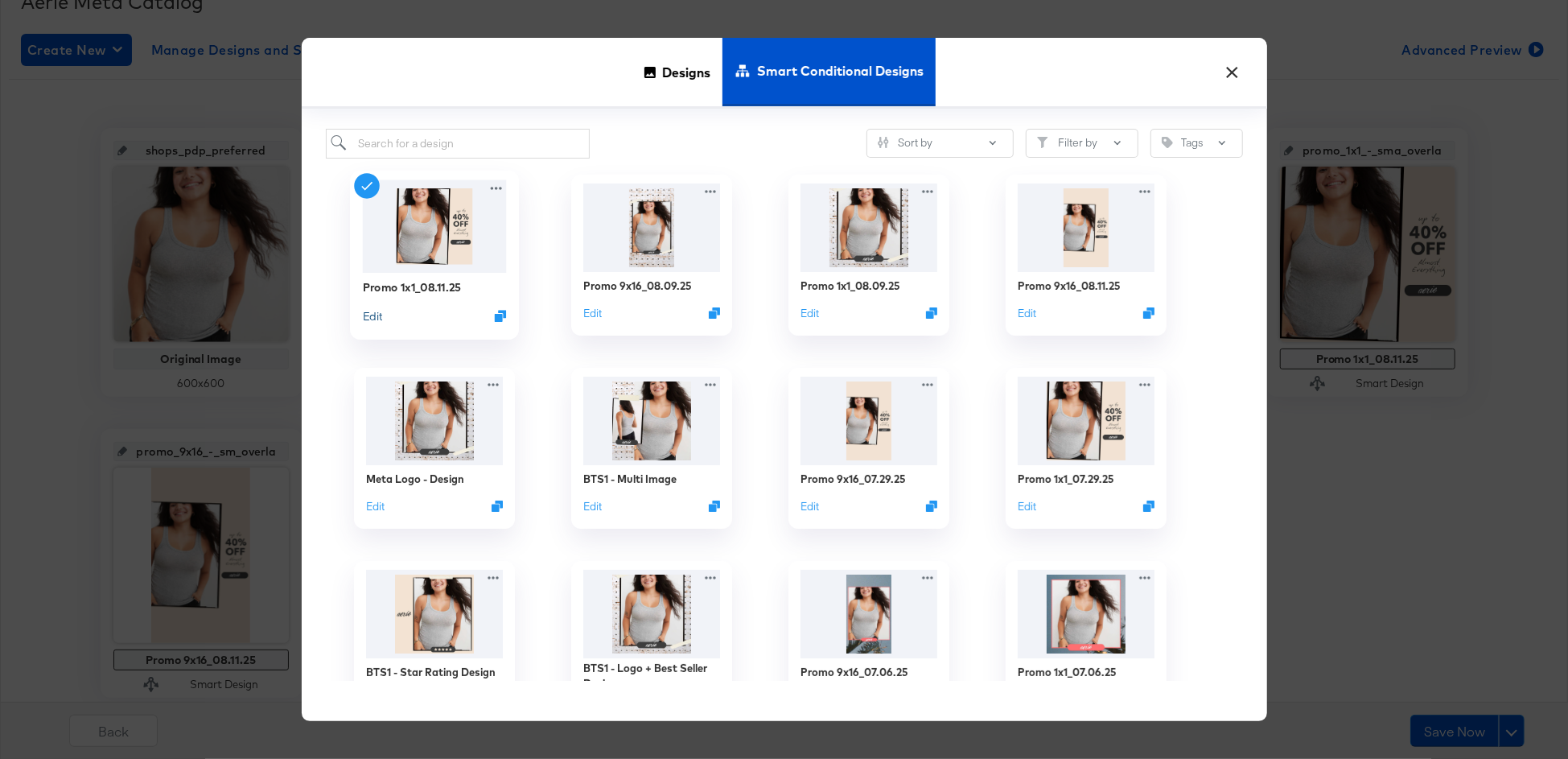
click at [375, 313] on button "Edit" at bounding box center [371, 316] width 19 height 15
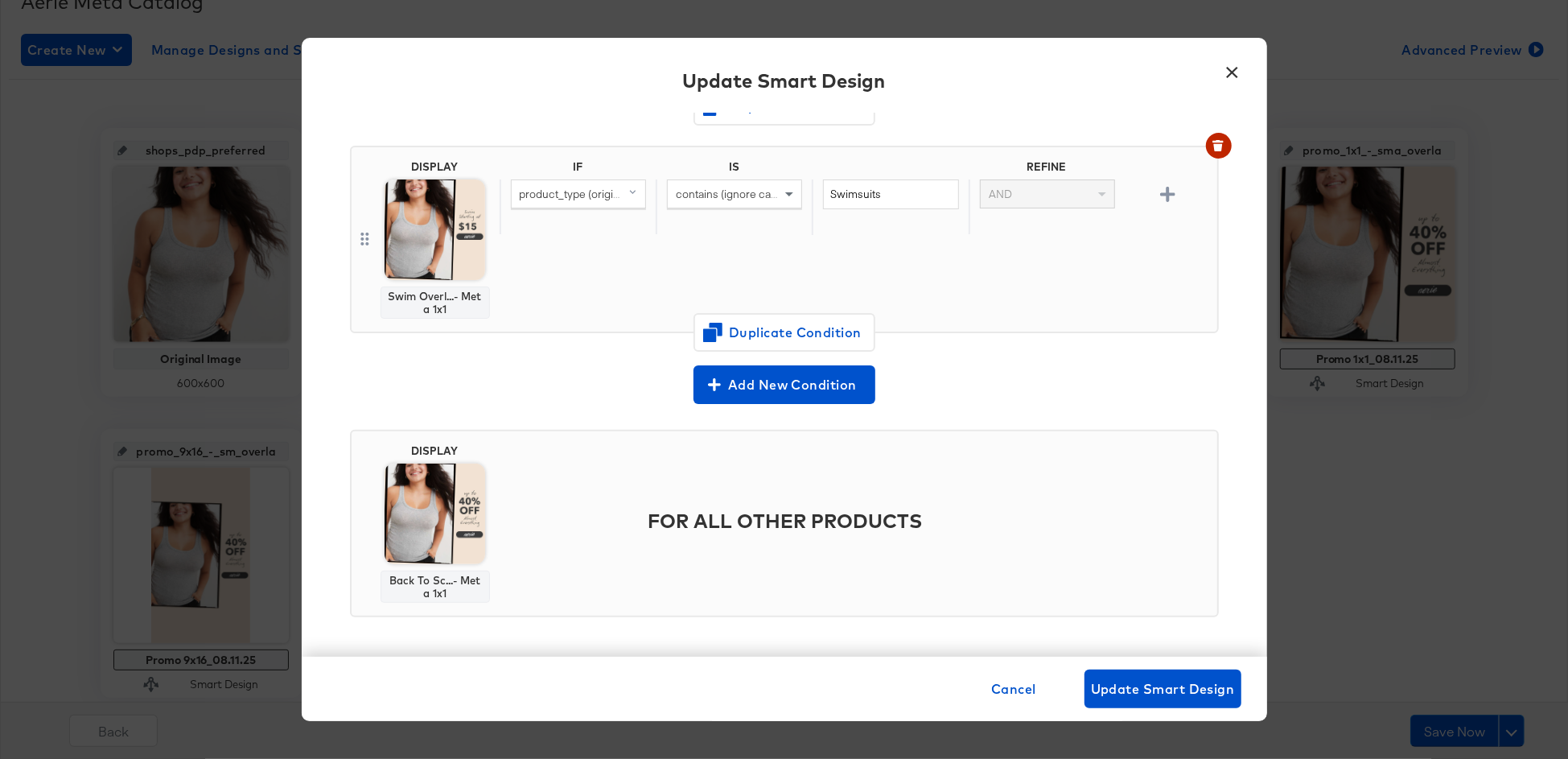
click at [1223, 68] on button "×" at bounding box center [1232, 68] width 29 height 29
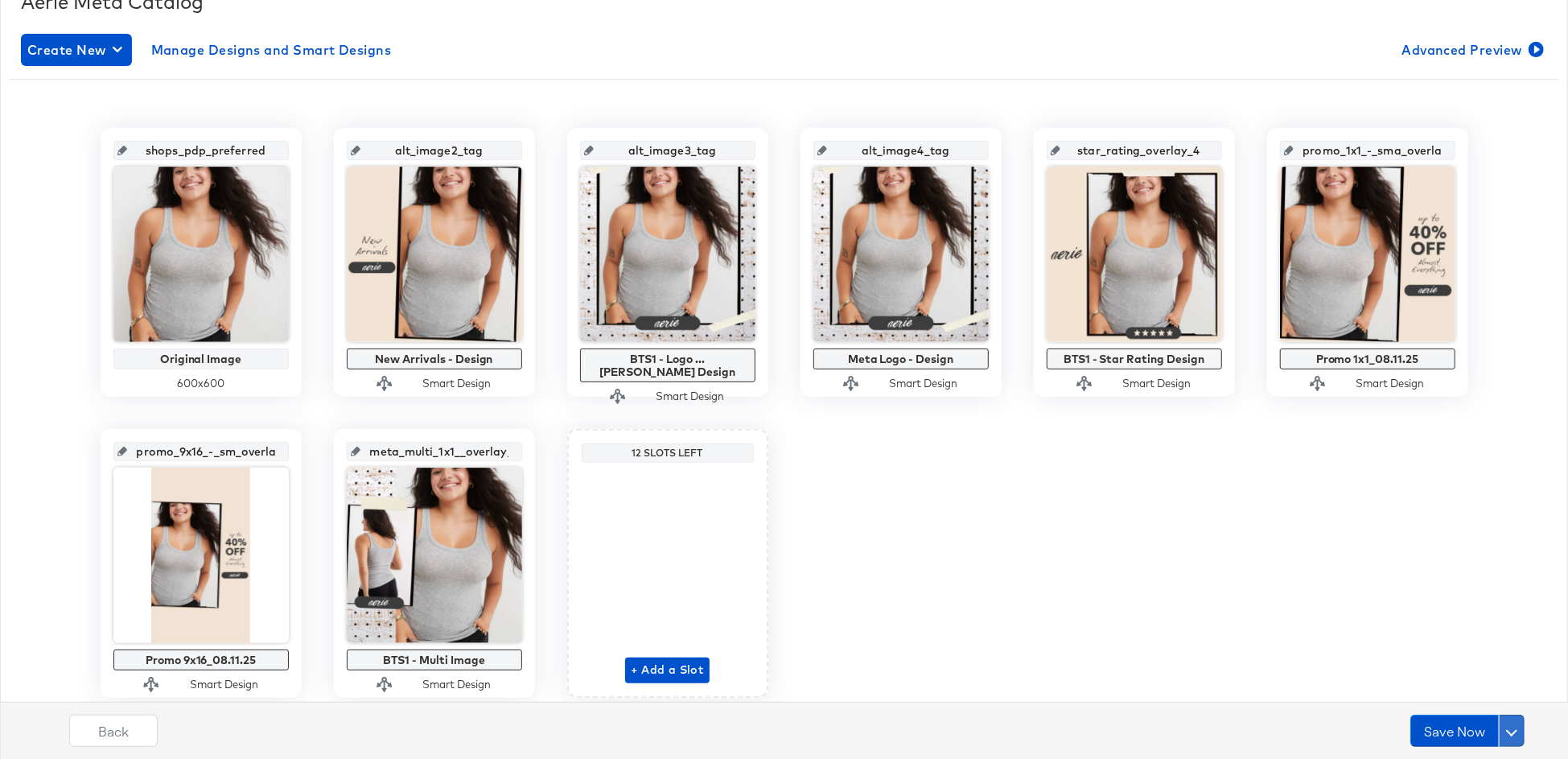
click at [1509, 720] on button at bounding box center [1511, 731] width 26 height 32
click at [1469, 706] on div "Schedule Save" at bounding box center [1472, 699] width 73 height 15
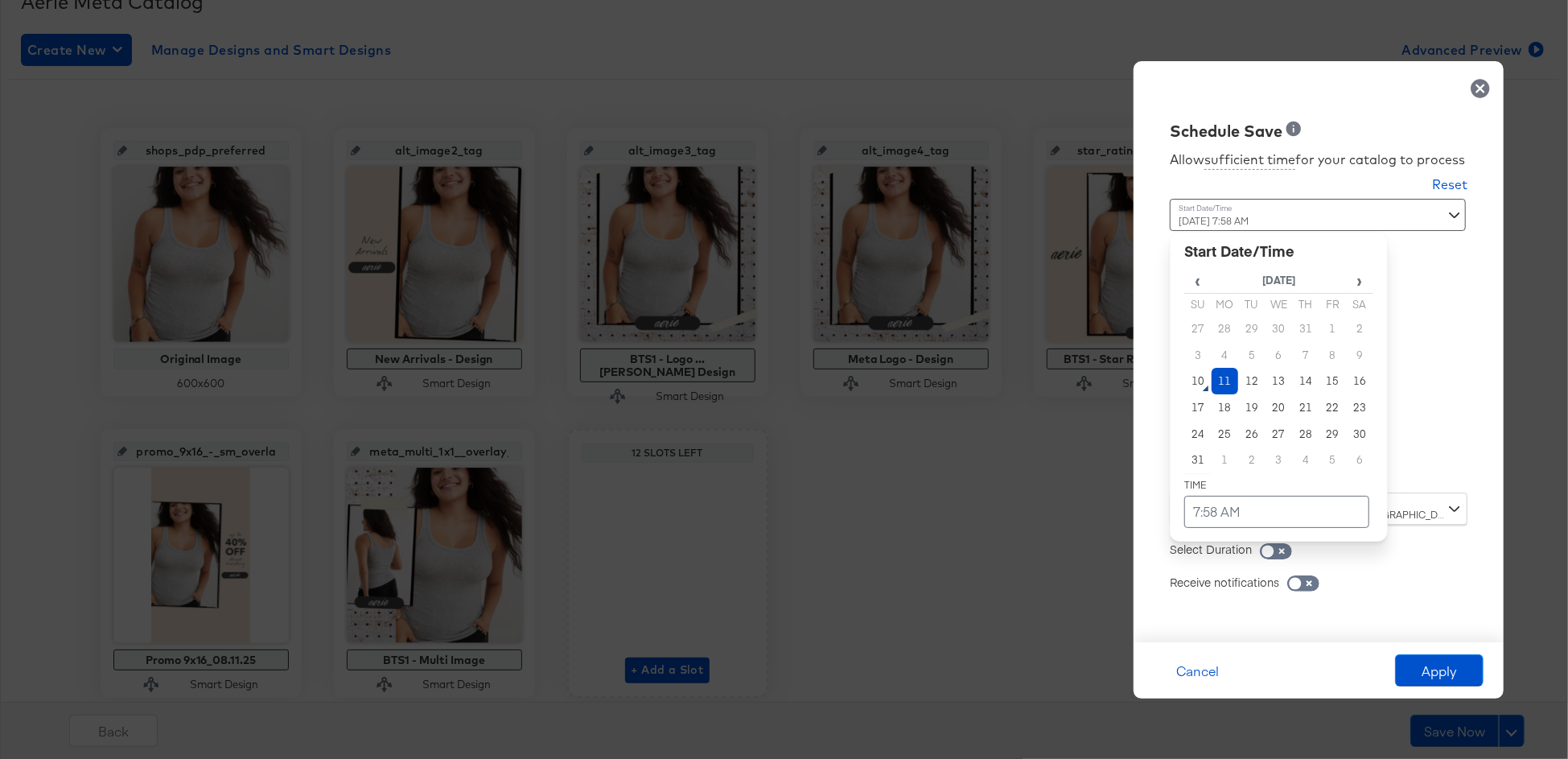
click at [1254, 472] on div "August 11th 2025 7:58 AM ‹ August 2025 › Su Mo Tu We Th Fr Sa 27 28 29 30 31 1 …" at bounding box center [1278, 339] width 218 height 281
click at [1228, 388] on td "11" at bounding box center [1225, 381] width 27 height 27
click at [1228, 528] on div "‹ August 2025 › Su Mo Tu We Th Fr Sa 27 28 29 30 31 1 2 3 4 5 6 7 8 9 10 11 12 …" at bounding box center [1278, 387] width 218 height 310
click at [1231, 519] on td "7:58 AM" at bounding box center [1276, 512] width 185 height 32
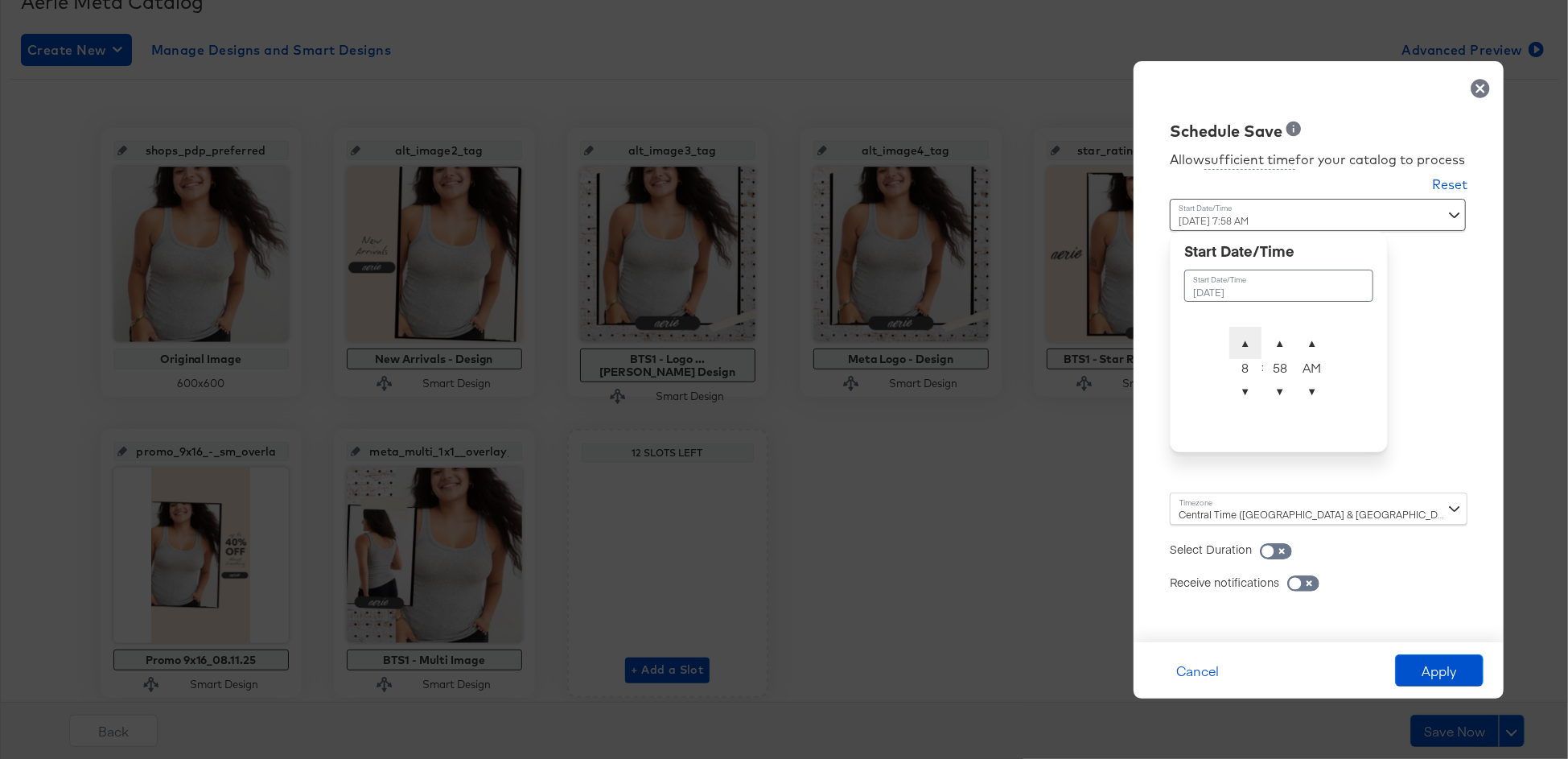
click at [1256, 327] on span "▲" at bounding box center [1245, 343] width 32 height 32
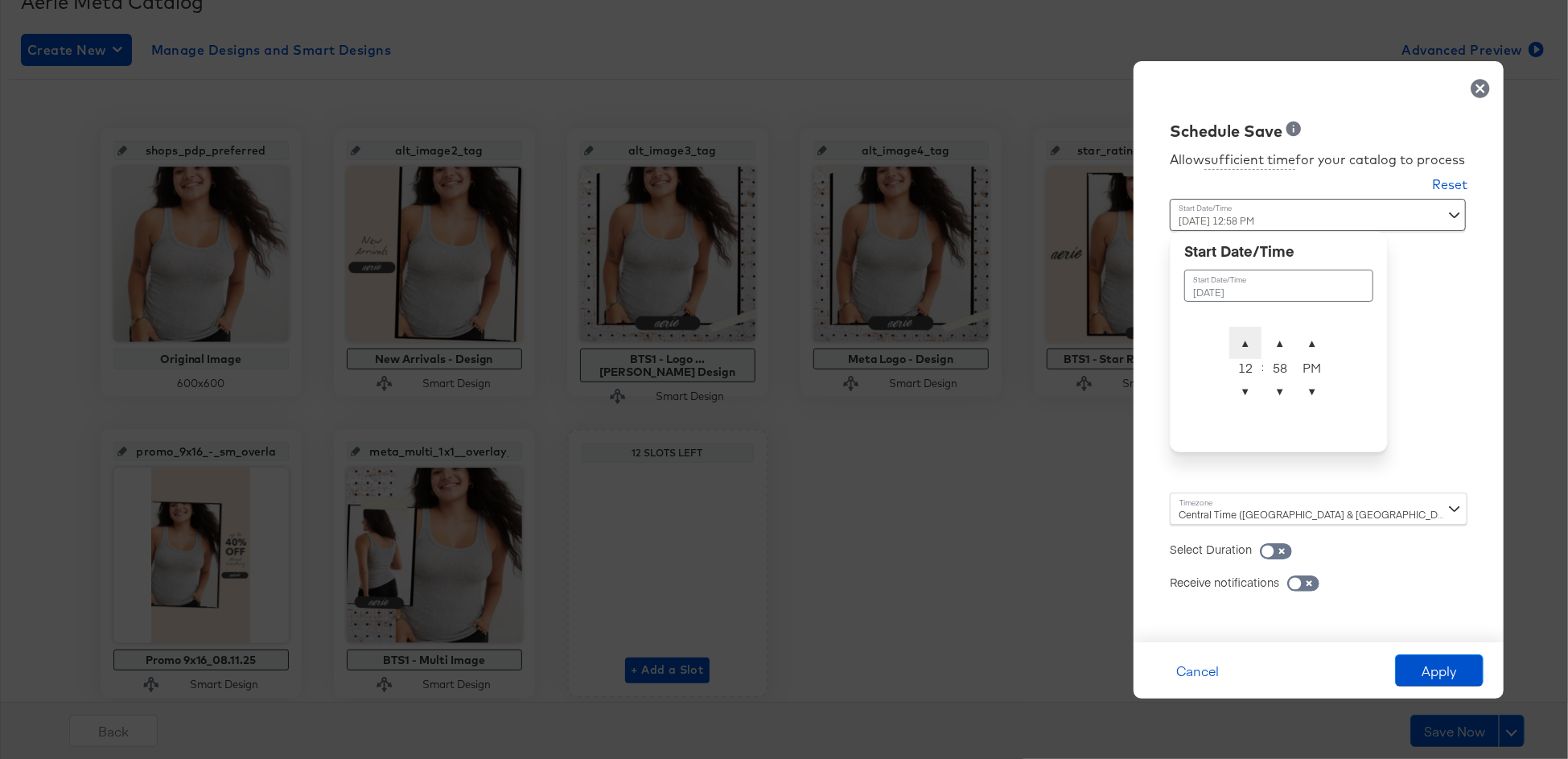
click at [1256, 327] on span "▲" at bounding box center [1245, 343] width 32 height 32
click at [1288, 342] on span "▲" at bounding box center [1280, 343] width 32 height 32
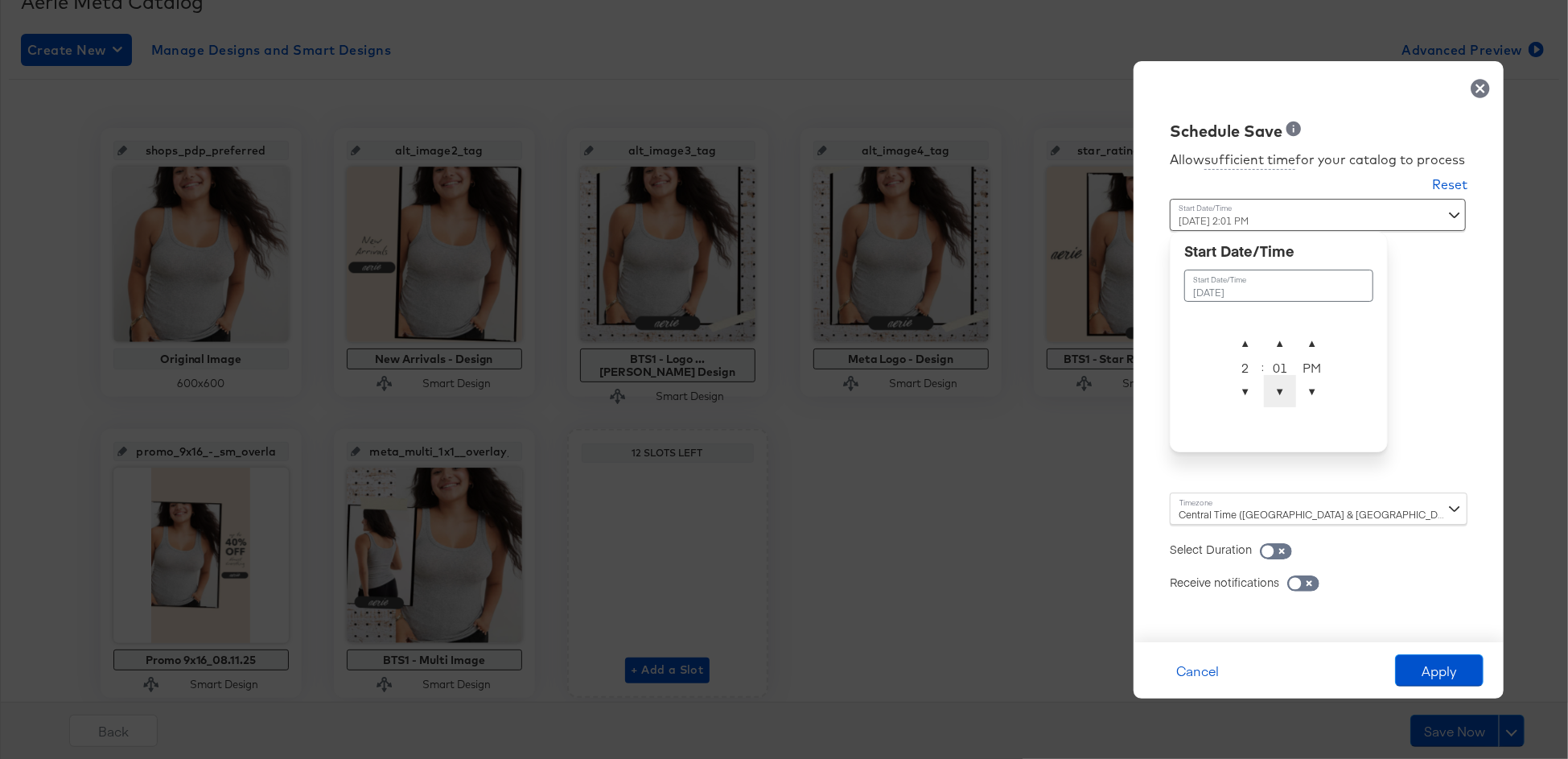
click at [1281, 390] on span "▼" at bounding box center [1280, 391] width 32 height 32
type input "August 11th 2025 2:00 AM"
click at [1303, 339] on span "▲" at bounding box center [1312, 343] width 32 height 32
click at [1209, 505] on div "Central Time (US & Canada) (America/Chicago)" at bounding box center [1318, 509] width 297 height 32
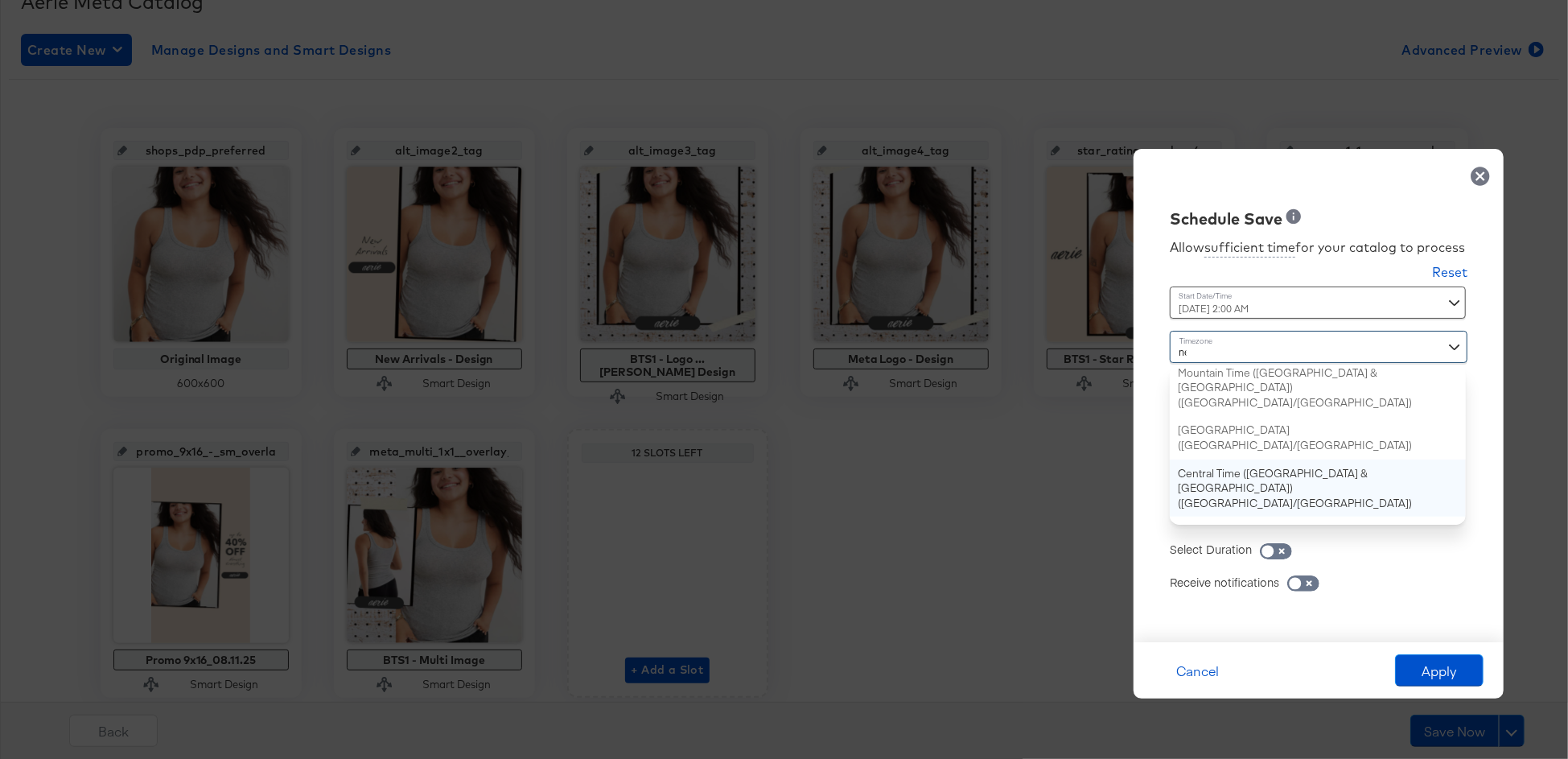
type input "new"
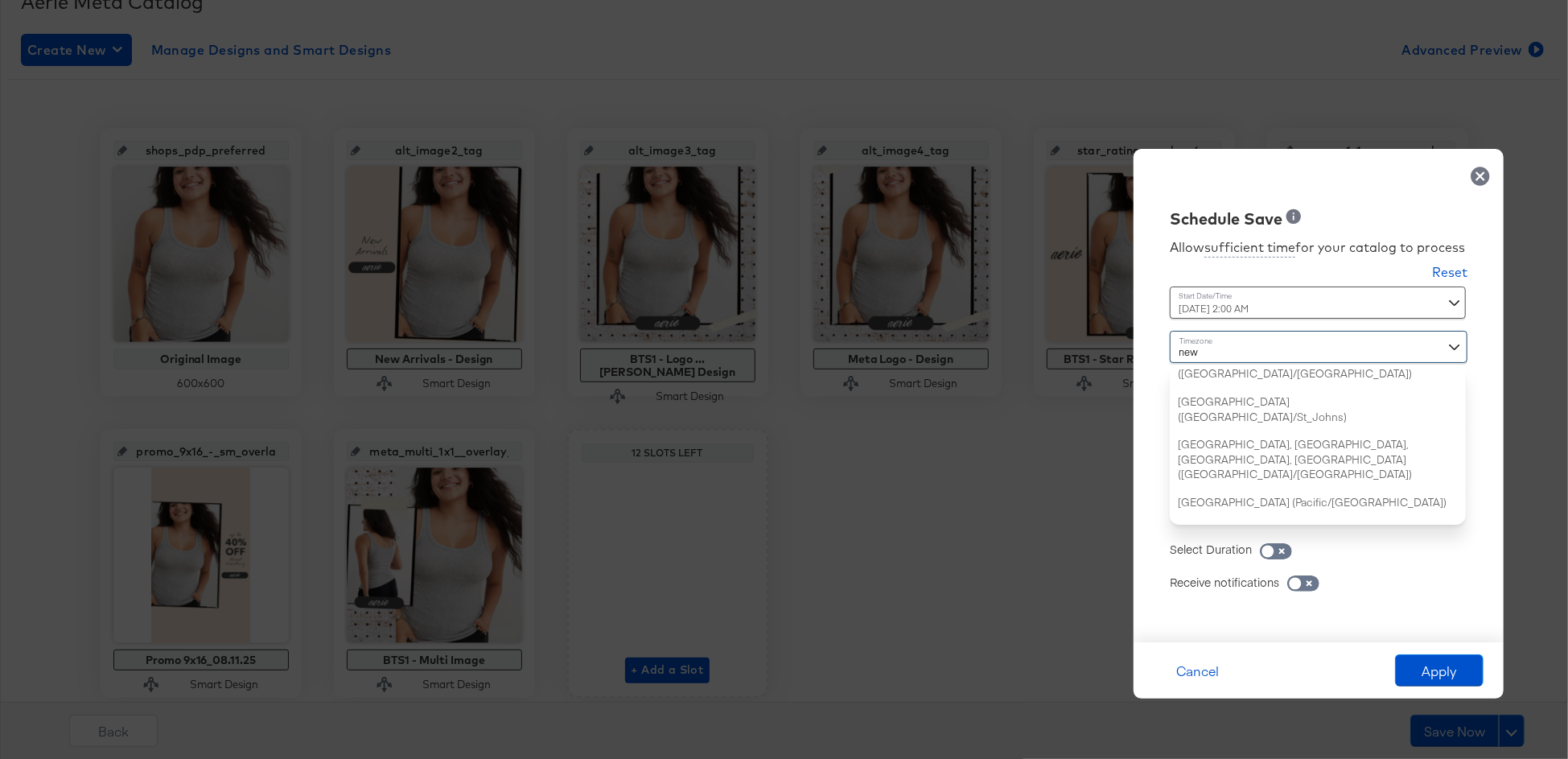
scroll to position [0, 0]
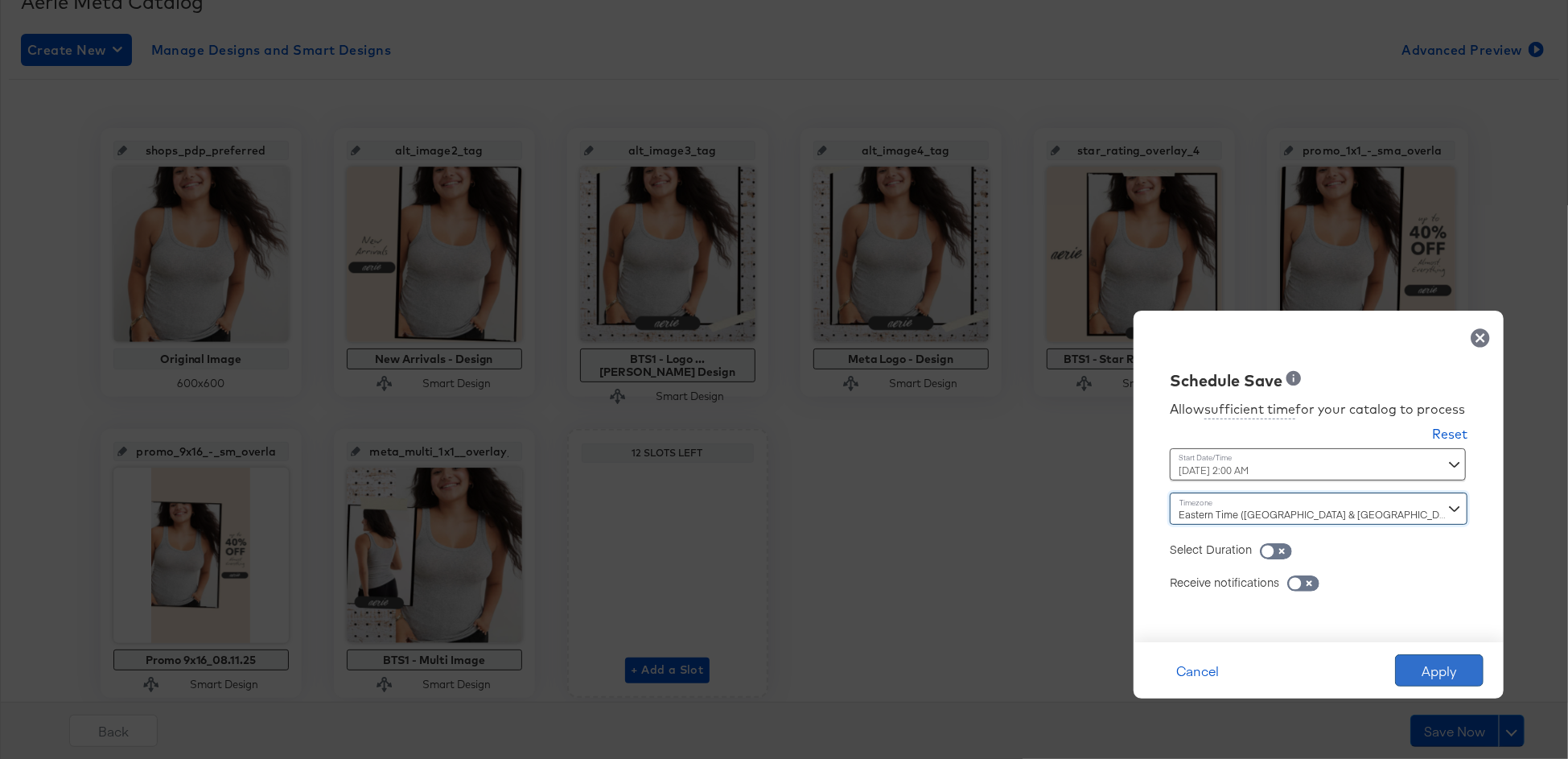
click at [1428, 684] on button "Apply" at bounding box center [1438, 670] width 88 height 32
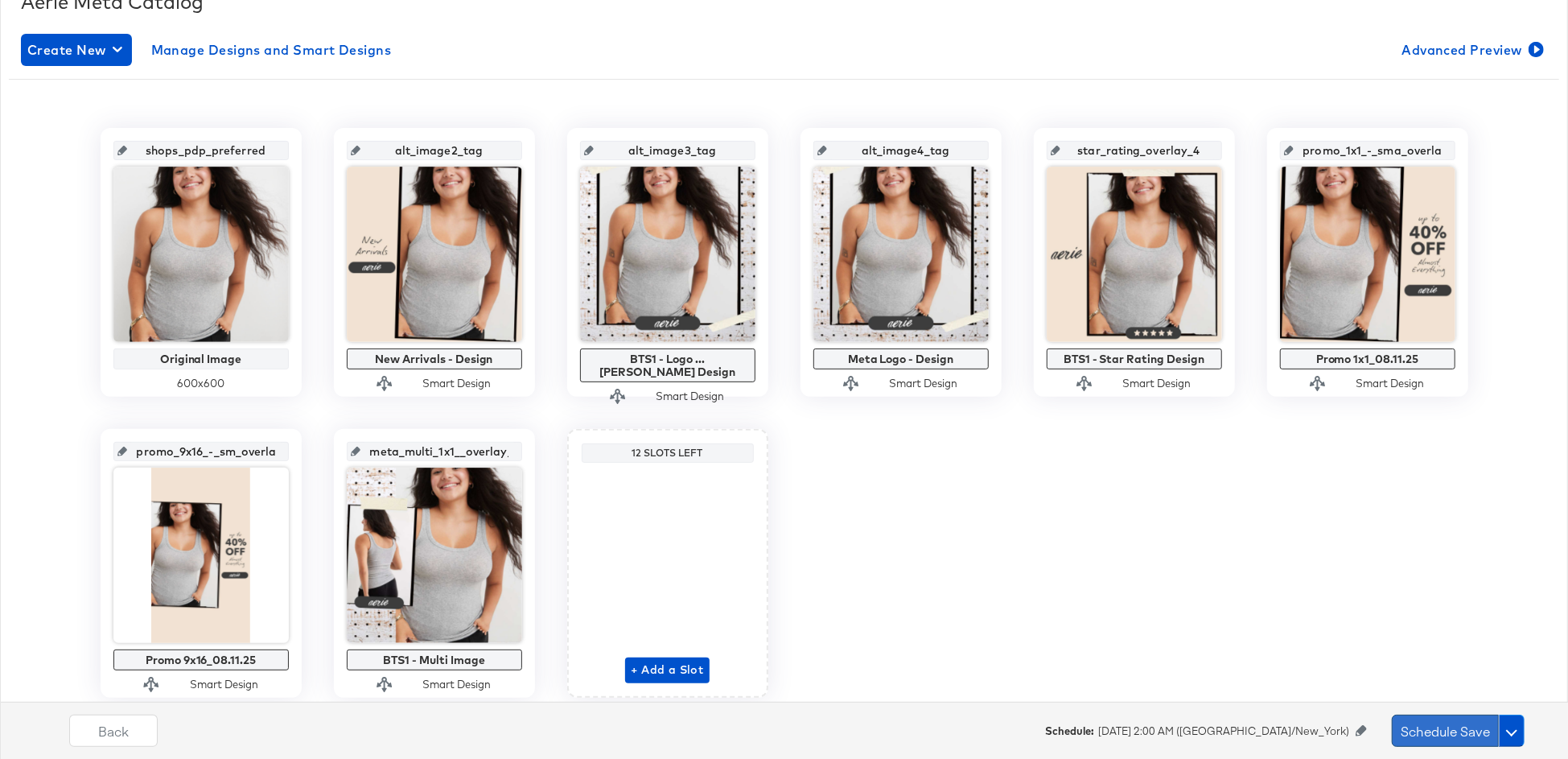
click at [1434, 740] on button "Schedule Save" at bounding box center [1445, 731] width 107 height 32
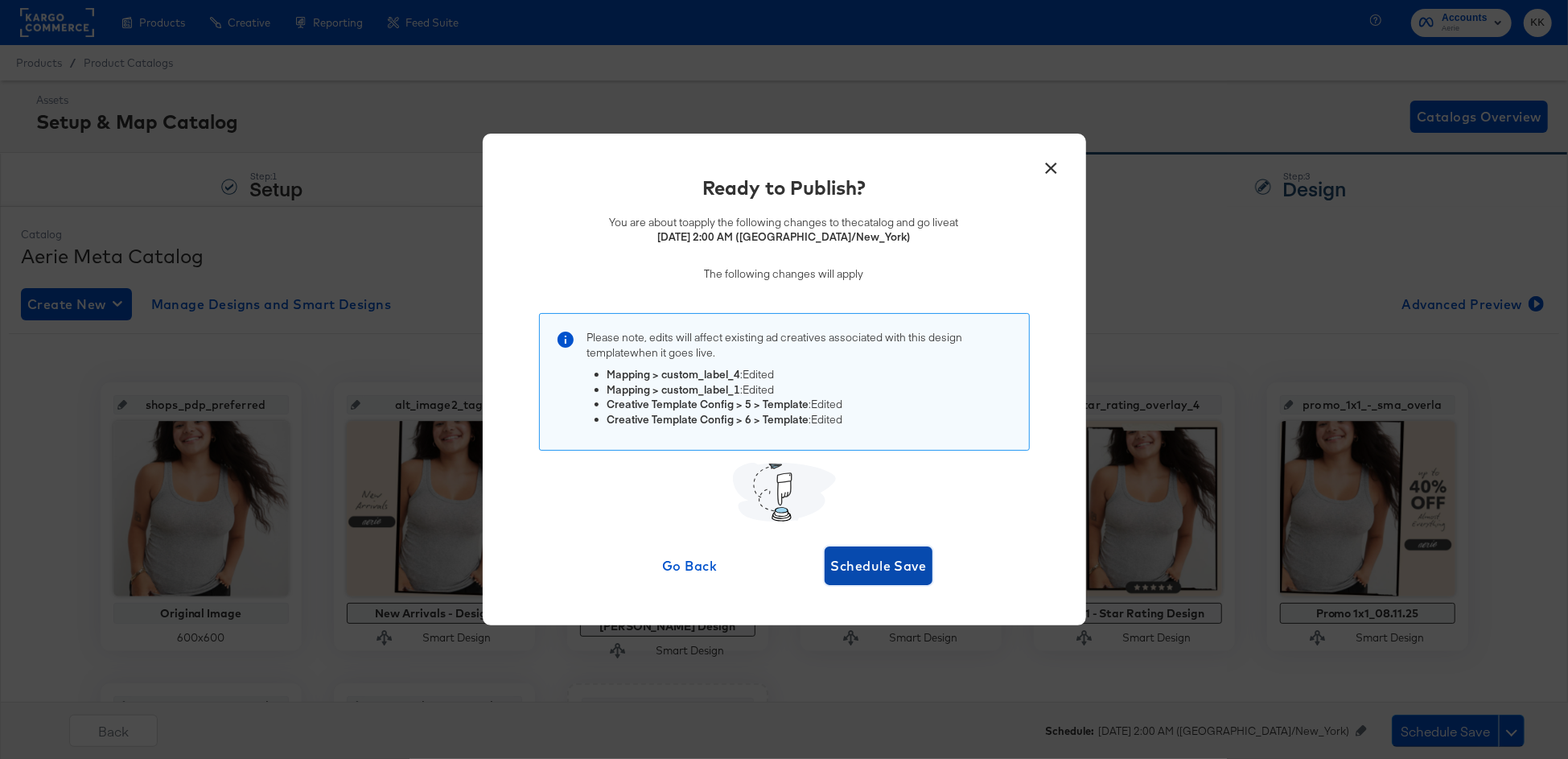
click at [874, 577] on button "Schedule Save" at bounding box center [878, 565] width 109 height 39
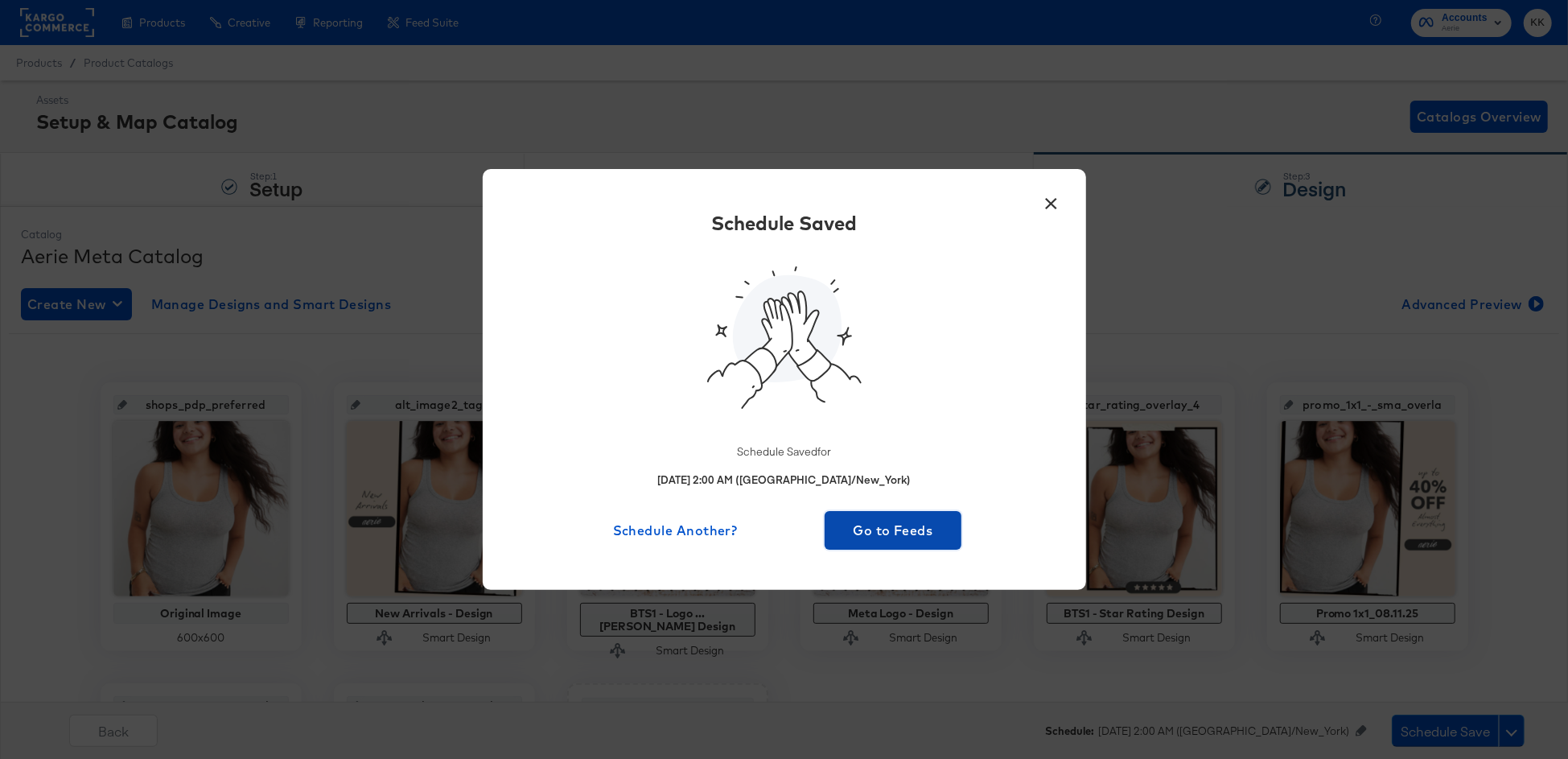
click at [901, 535] on span "Go to Feeds" at bounding box center [893, 531] width 125 height 23
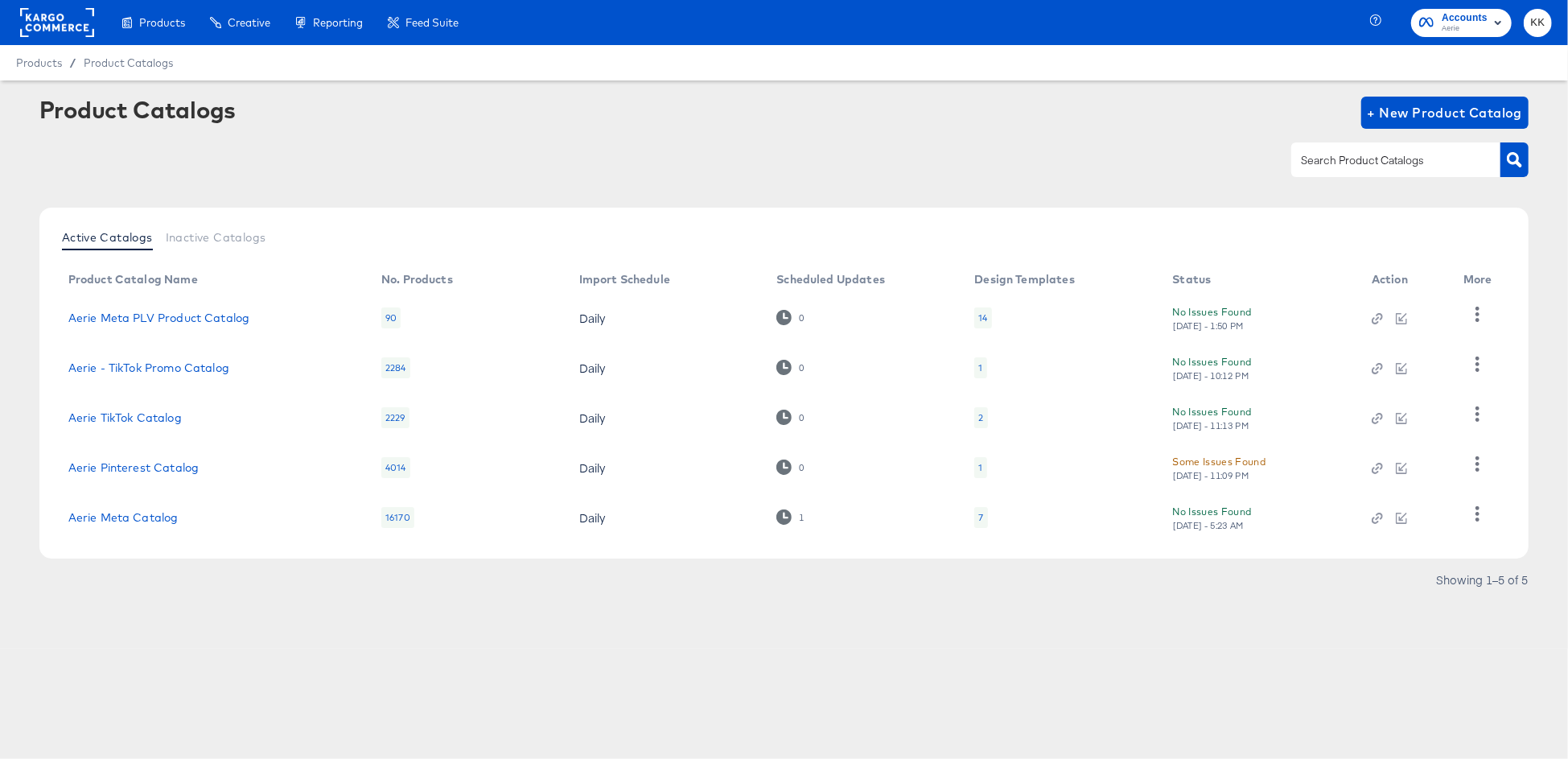
click at [54, 26] on rect at bounding box center [57, 22] width 74 height 29
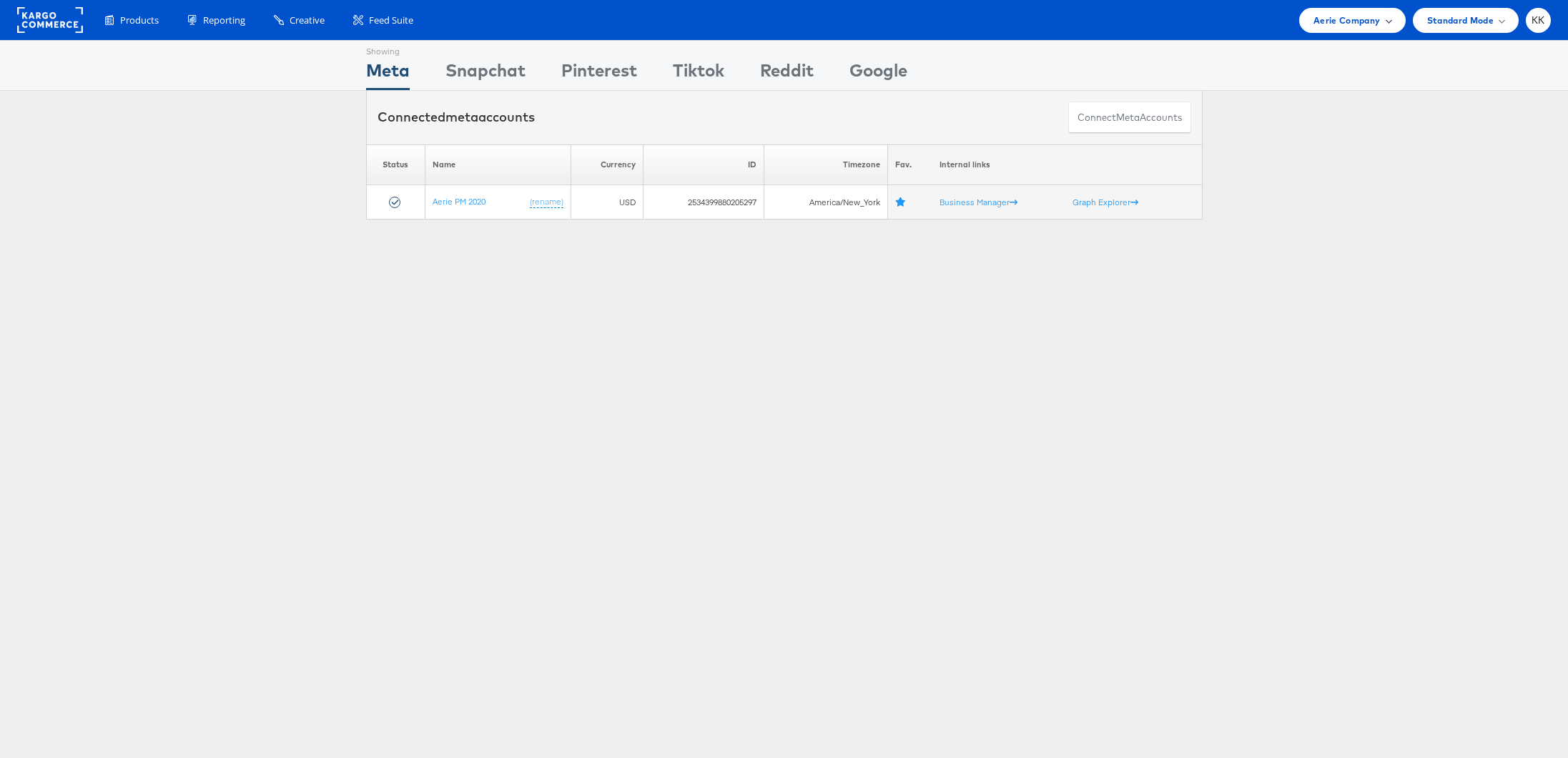
click at [1345, 19] on span "Aerie Company" at bounding box center [1347, 20] width 67 height 15
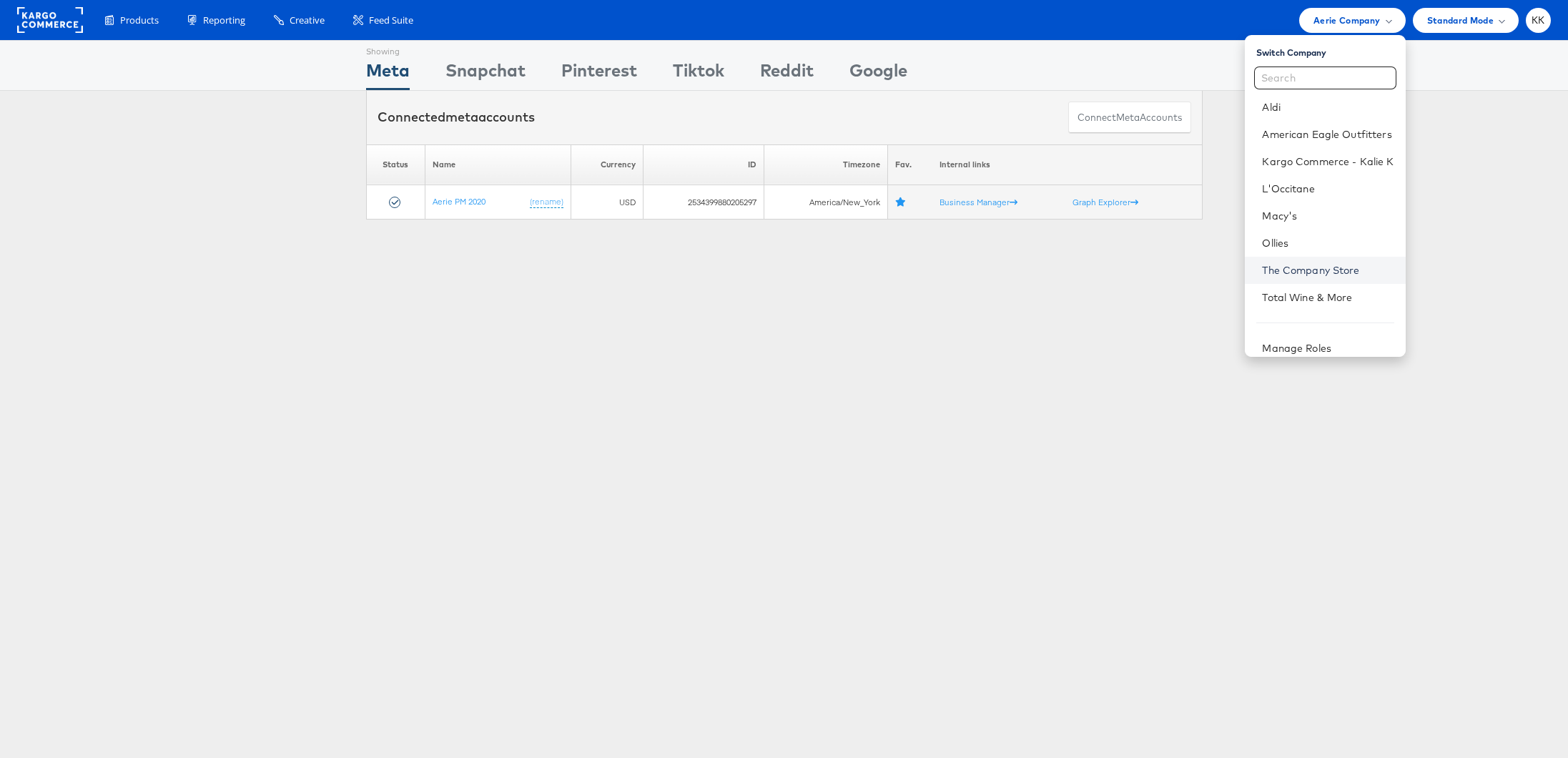
click at [1306, 274] on link "The Company Store" at bounding box center [1328, 270] width 131 height 14
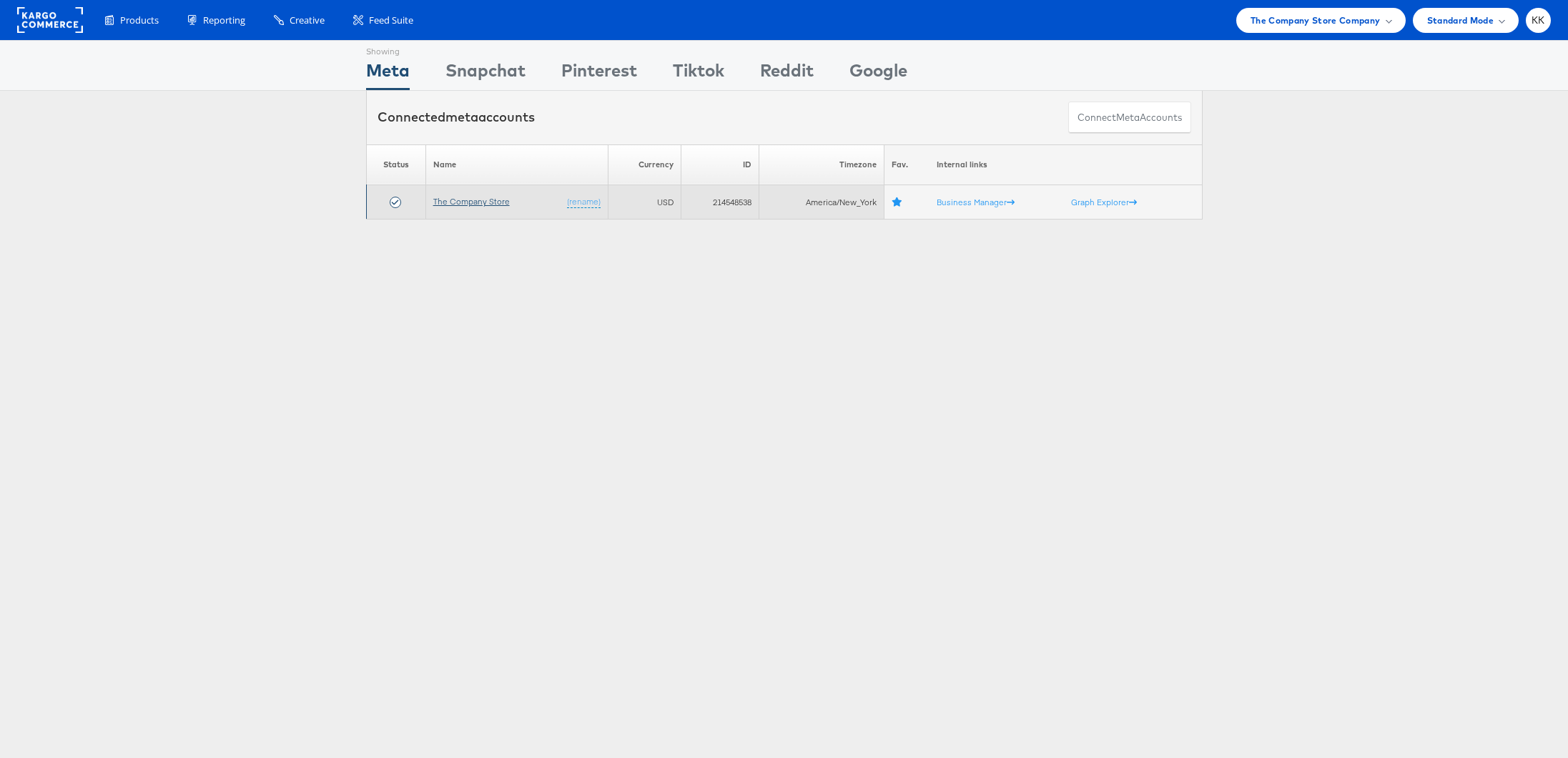
click at [481, 201] on link "The Company Store" at bounding box center [472, 201] width 77 height 11
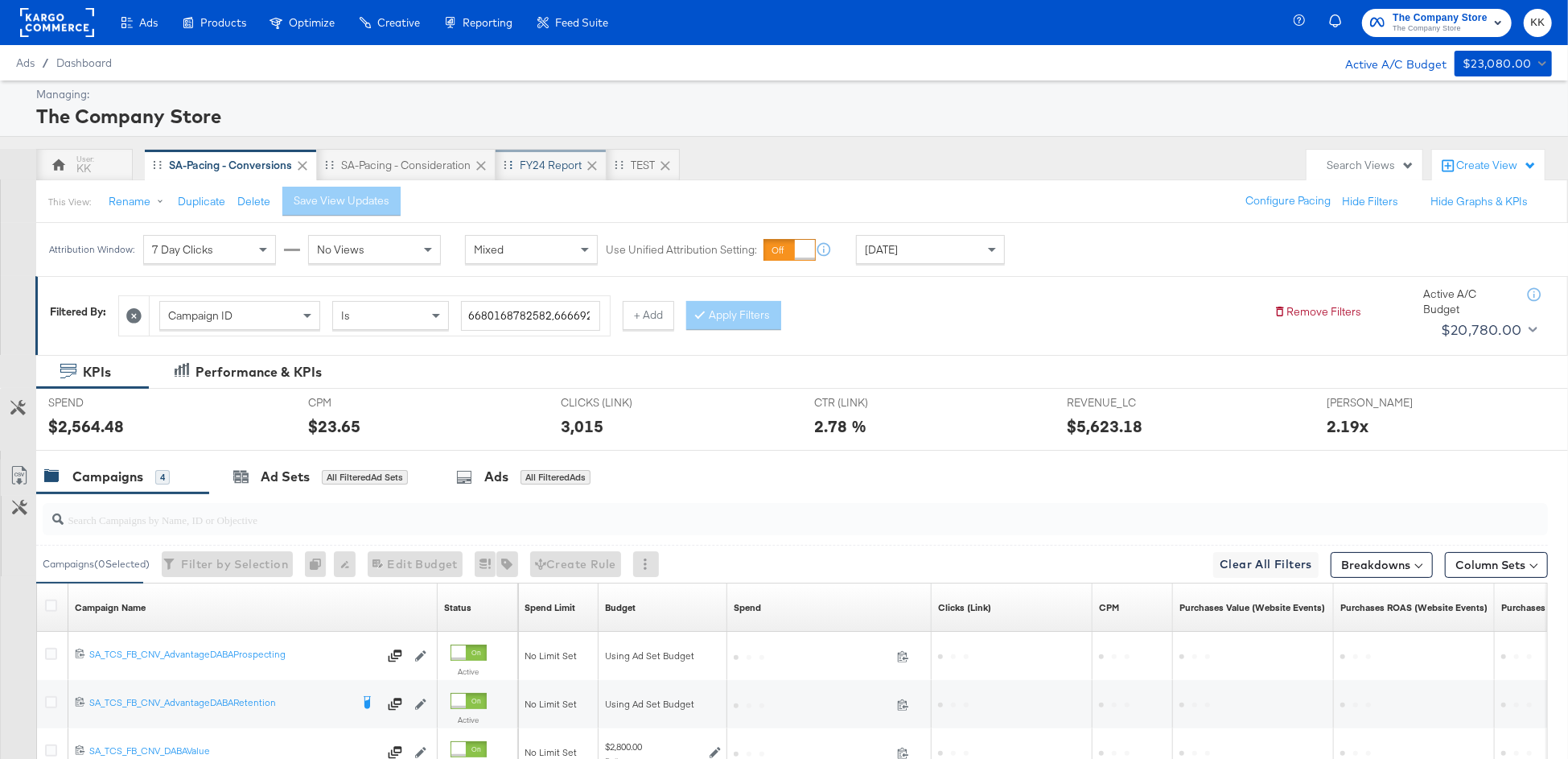
click at [532, 171] on div "FY24 Report" at bounding box center [550, 165] width 62 height 15
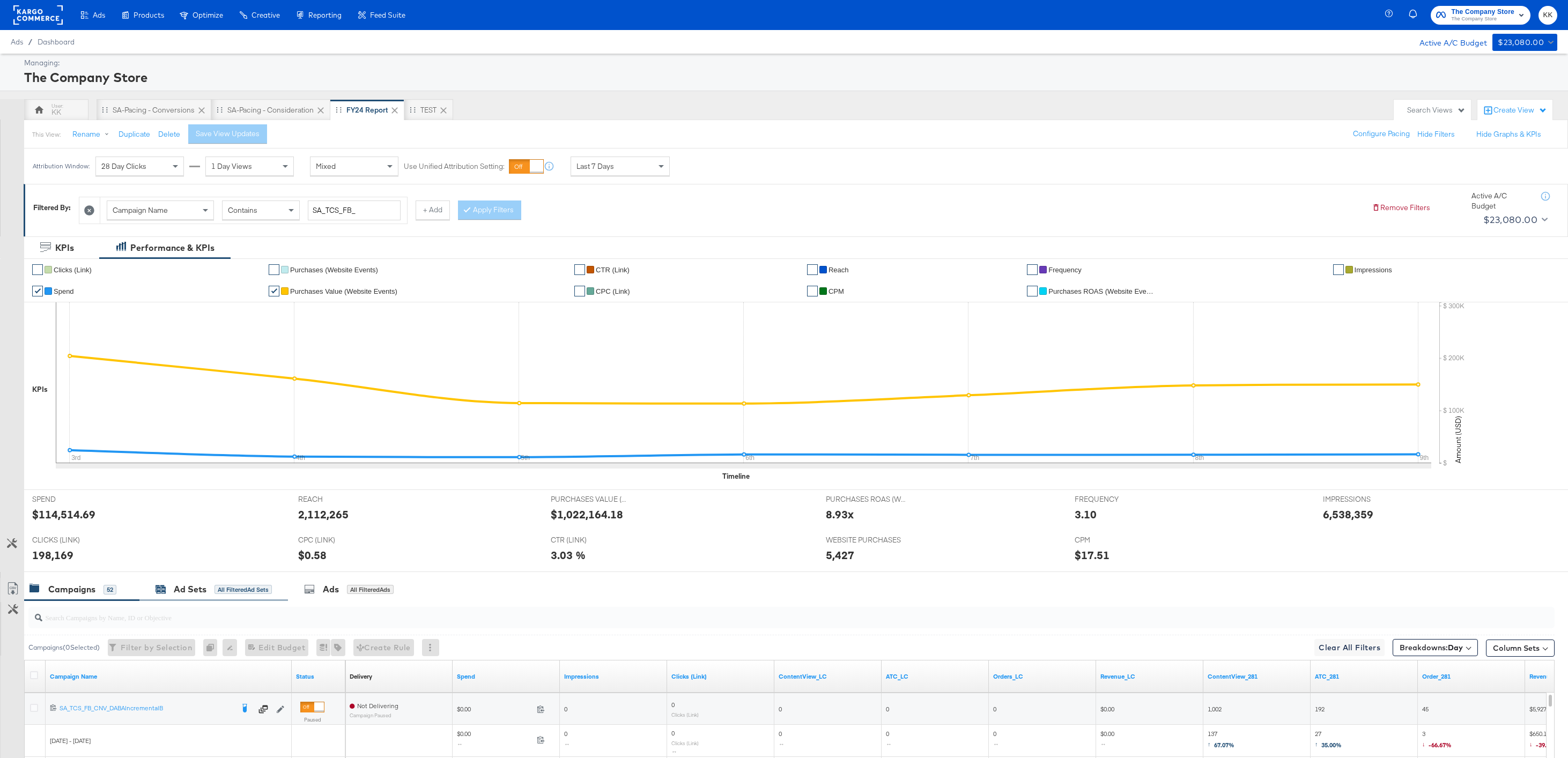
click at [210, 505] on div "Ad Sets All Filtered Ad Sets" at bounding box center [213, 589] width 116 height 13
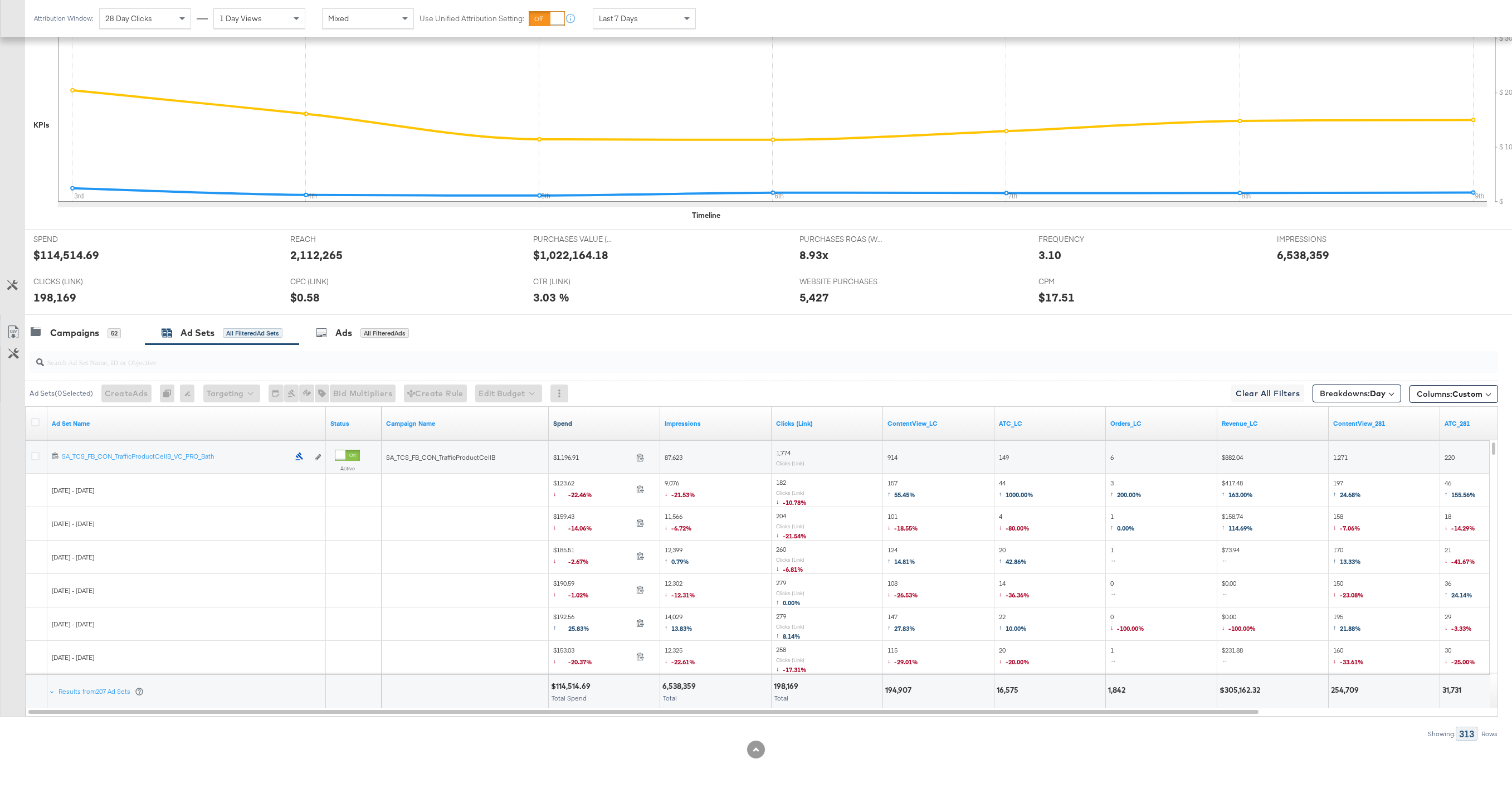
scroll to position [281, 0]
click at [37, 417] on icon at bounding box center [35, 420] width 9 height 9
click at [0, 0] on input "checkbox" at bounding box center [0, 0] width 0 height 0
click at [15, 321] on link "Export as CSV" at bounding box center [13, 331] width 25 height 25
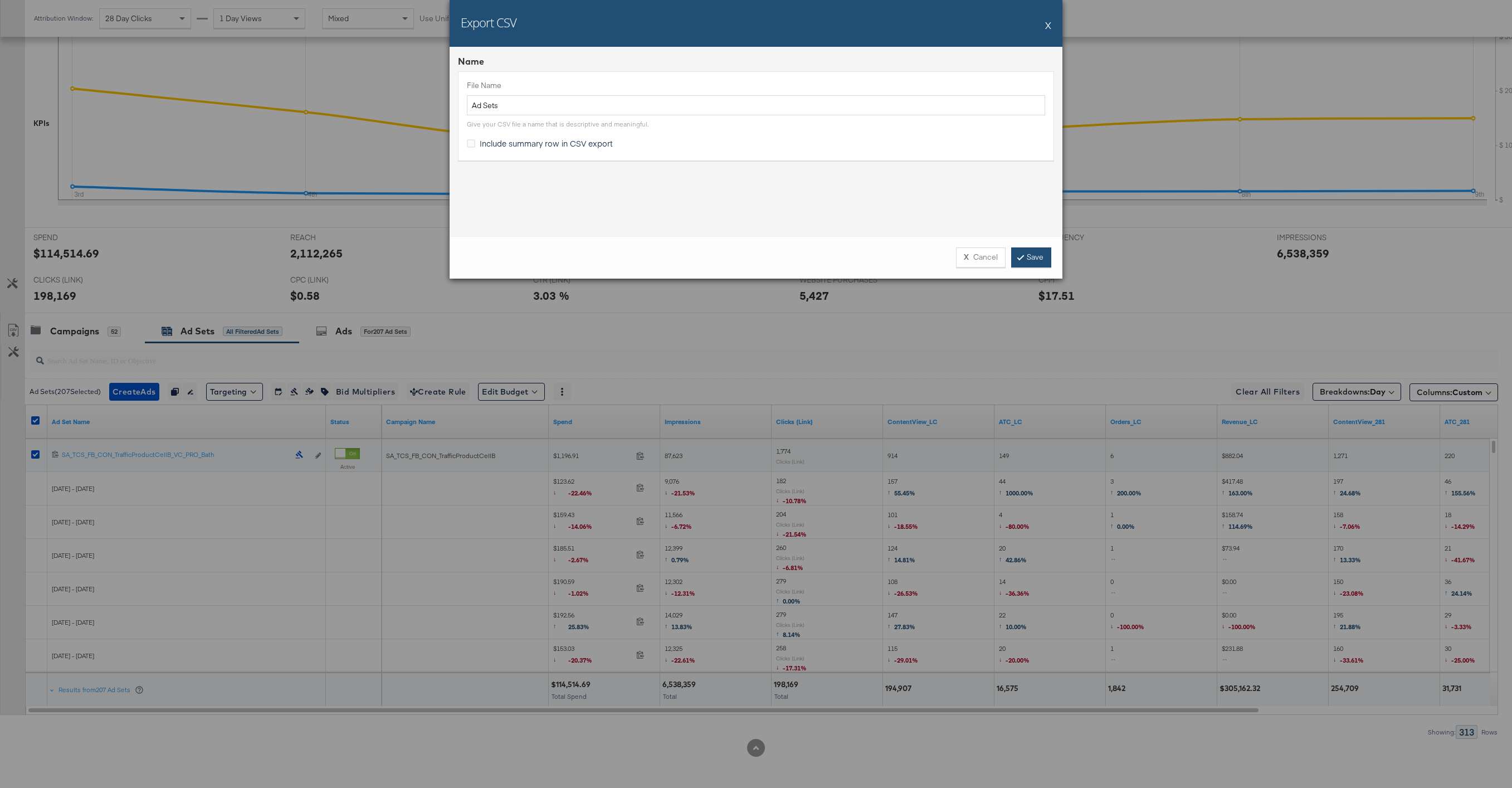
click at [1035, 258] on link "Save" at bounding box center [1031, 257] width 40 height 20
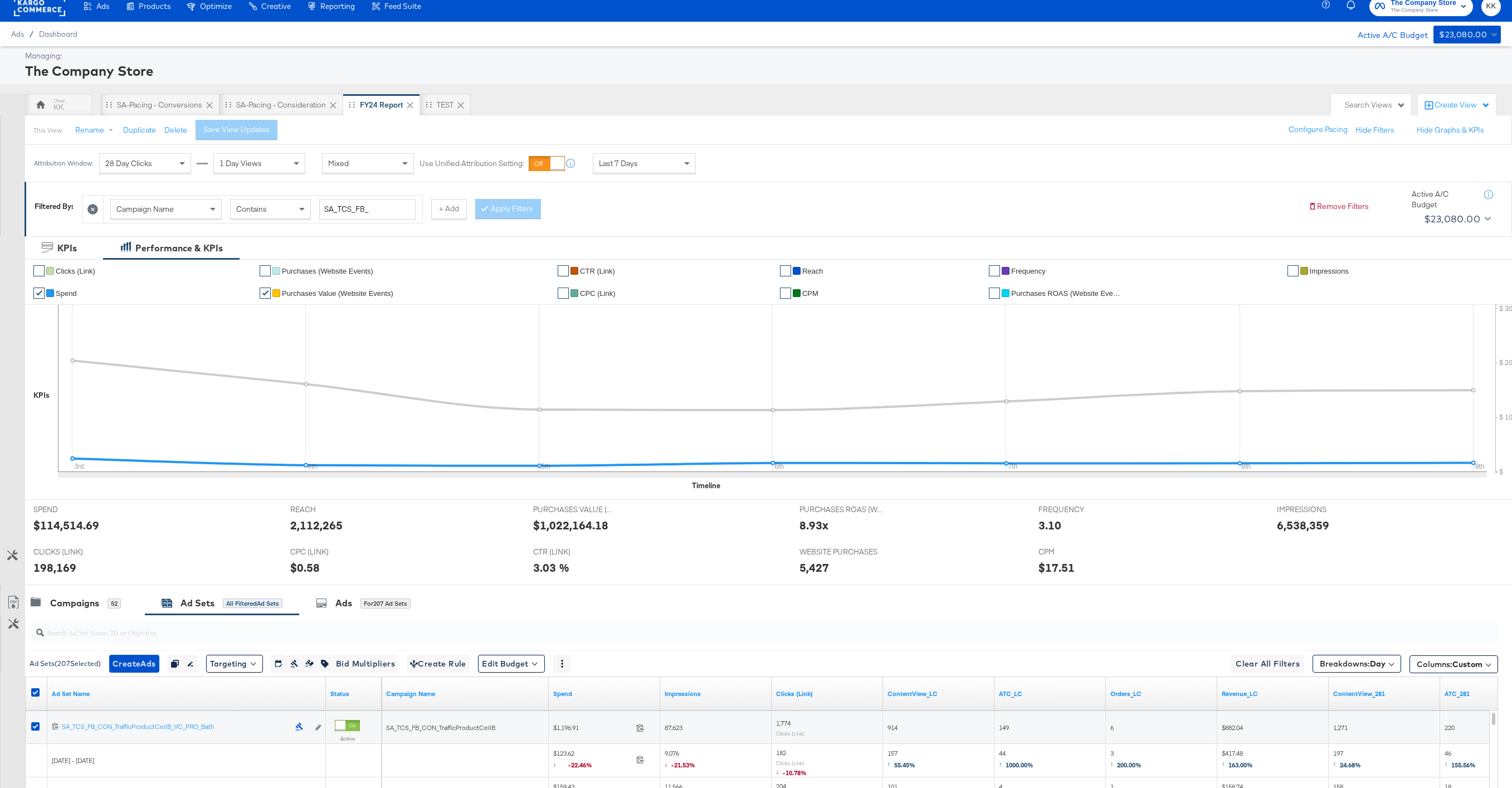
scroll to position [0, 0]
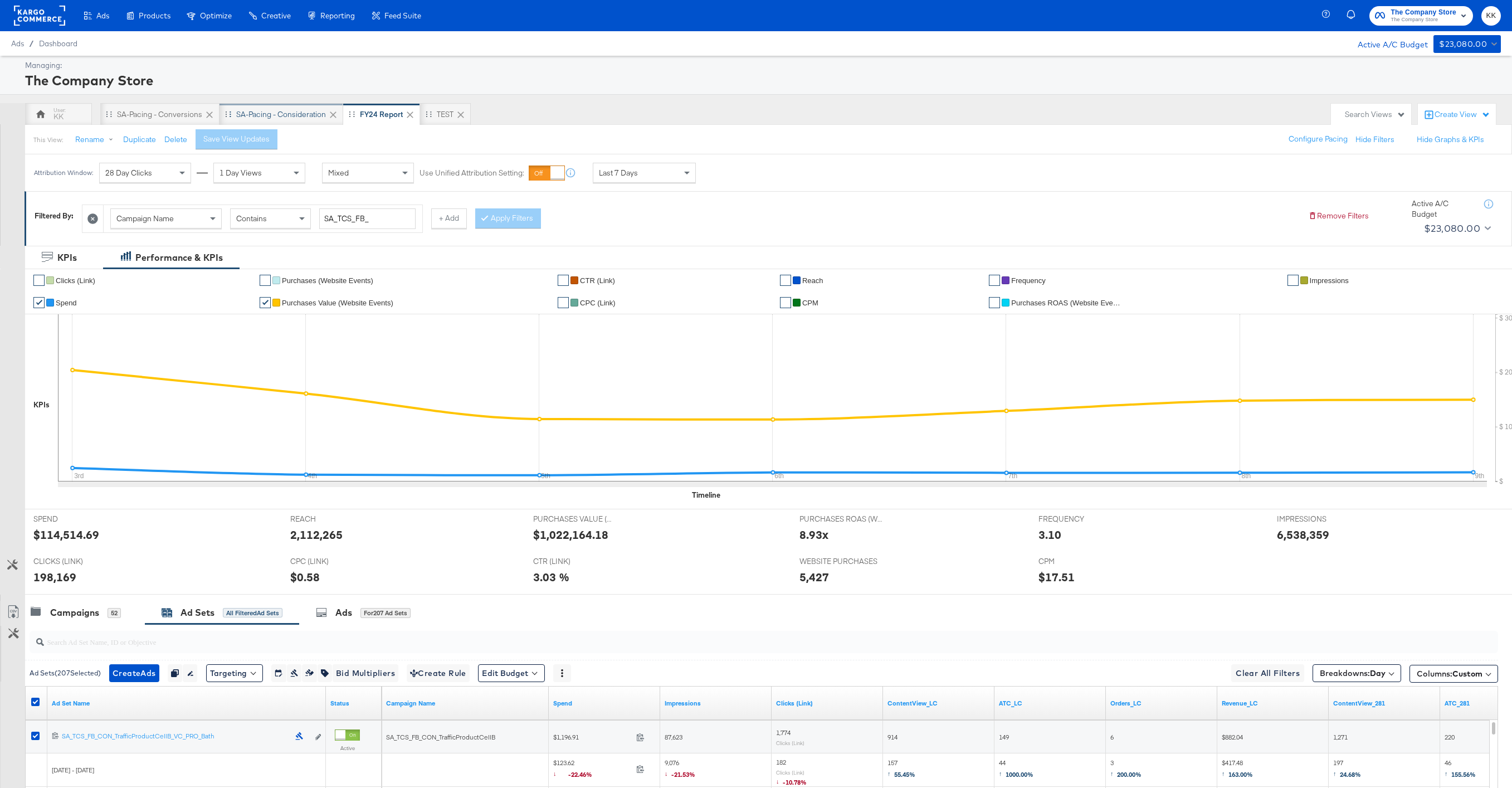
click at [283, 110] on div "SA-Pacing - Consideration" at bounding box center [281, 114] width 90 height 10
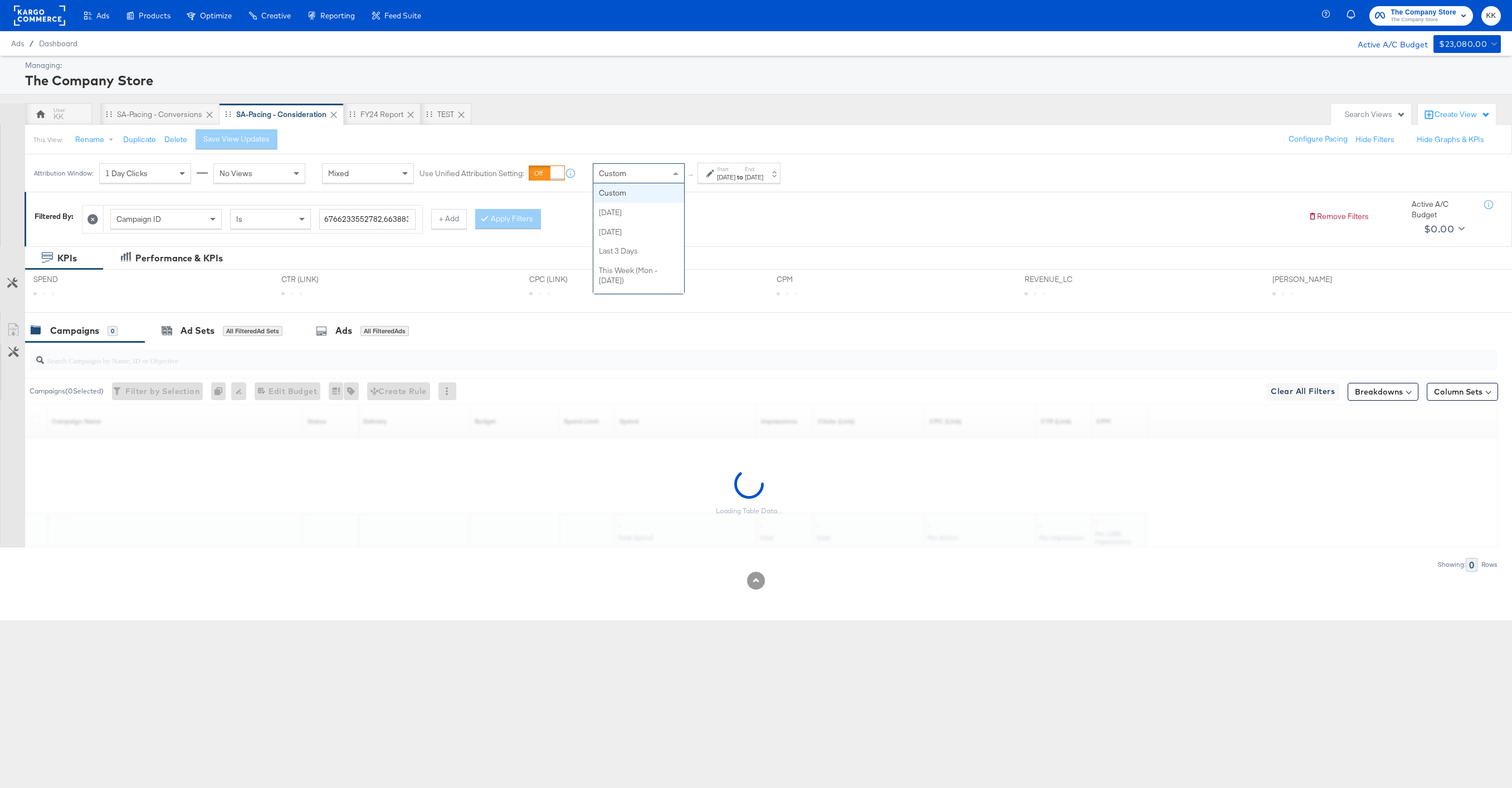
click at [657, 164] on div "Custom" at bounding box center [639, 173] width 91 height 19
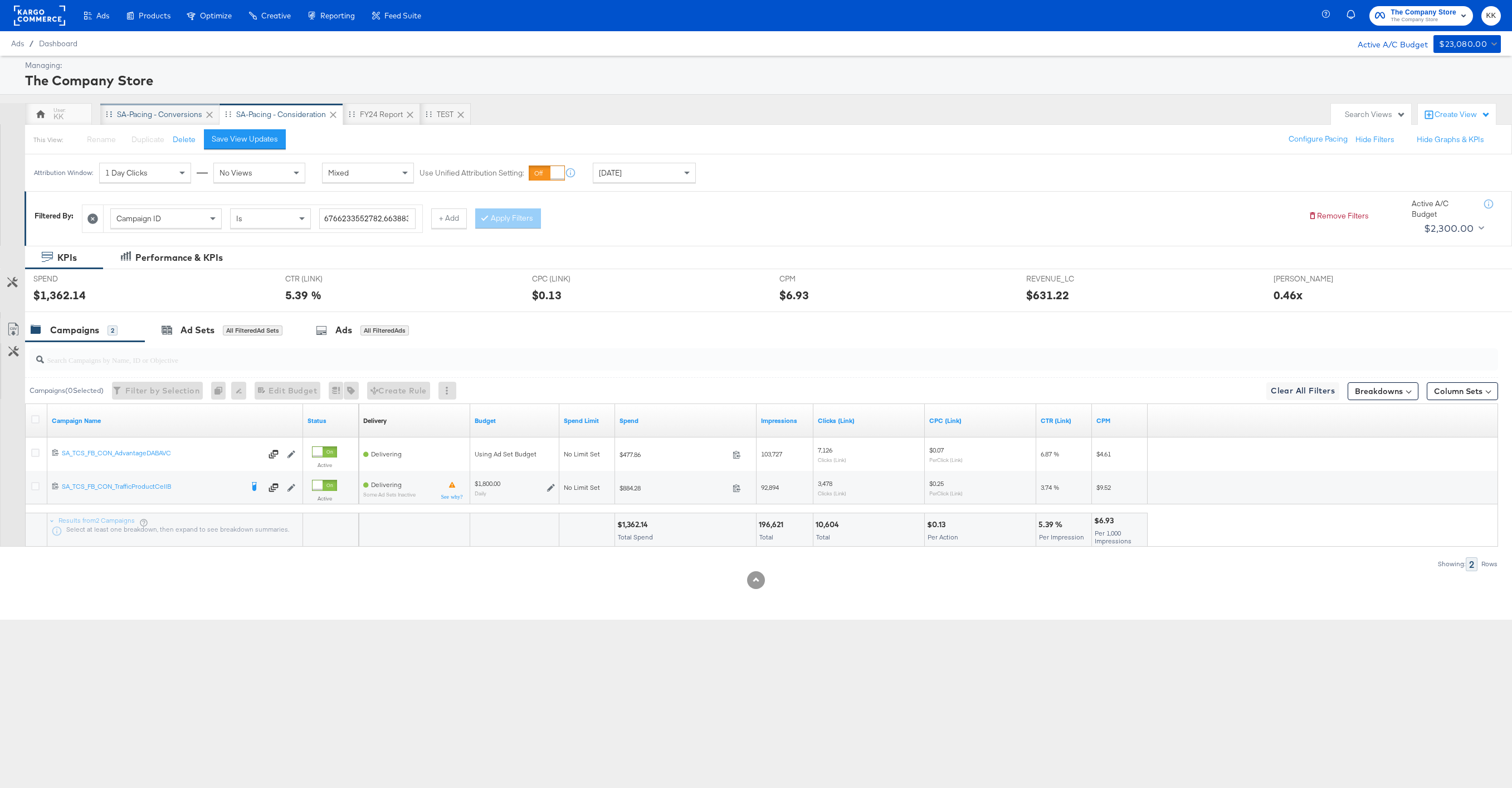
click at [158, 123] on div "SA-Pacing - Conversions" at bounding box center [160, 114] width 119 height 22
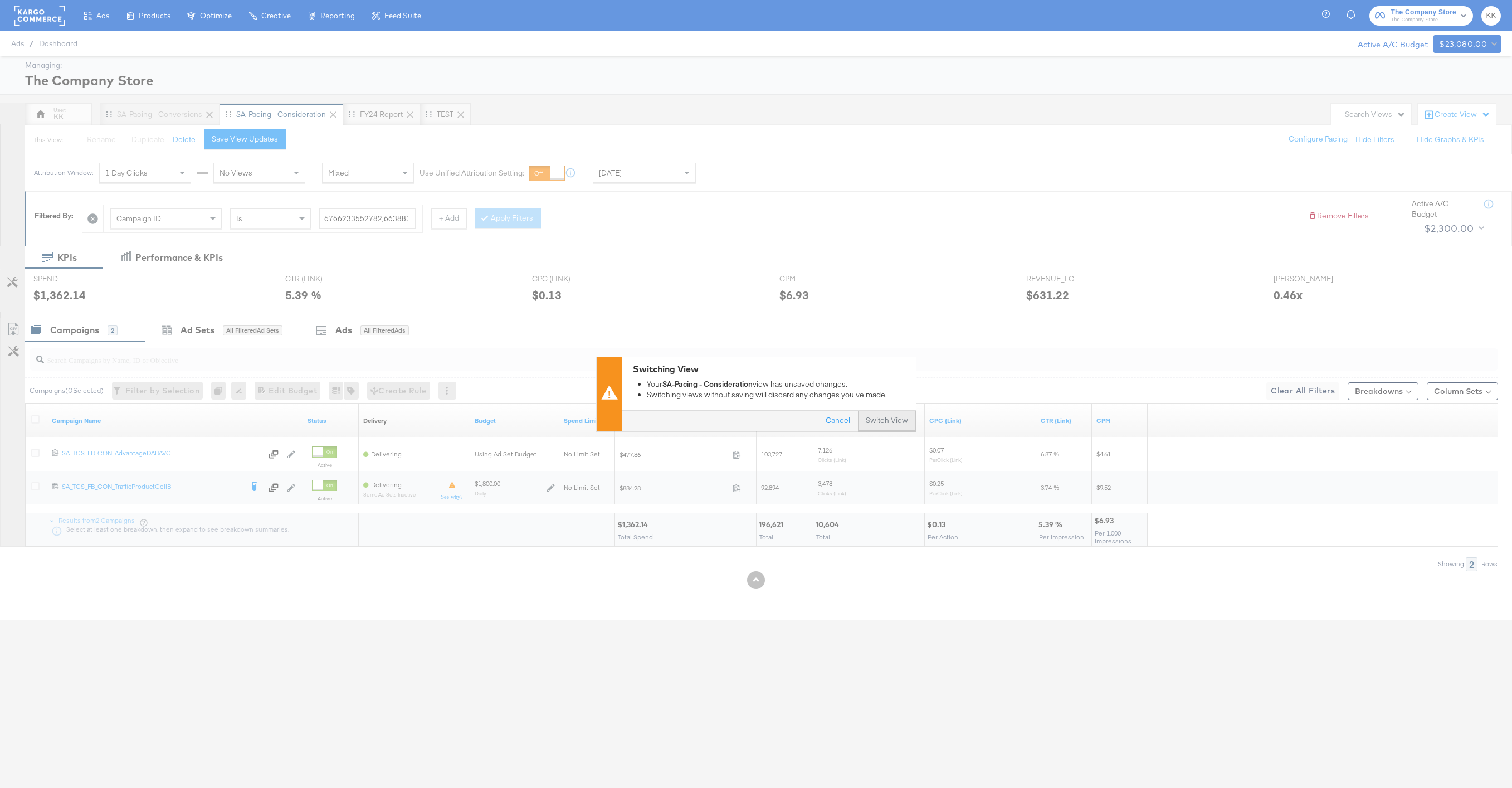
click at [892, 423] on button "Switch View" at bounding box center [887, 421] width 58 height 20
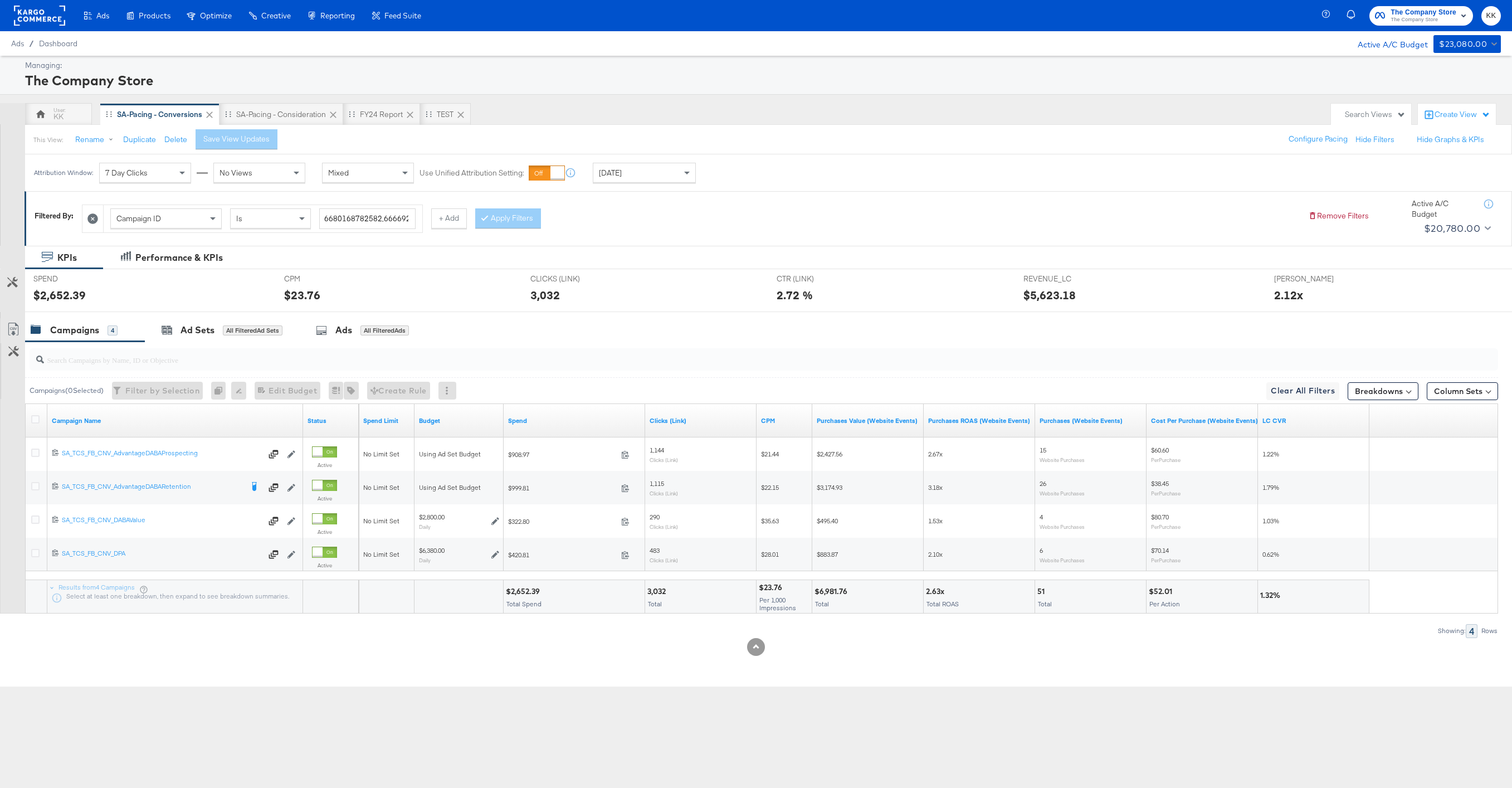
click at [620, 171] on div "[DATE]" at bounding box center [644, 173] width 102 height 19
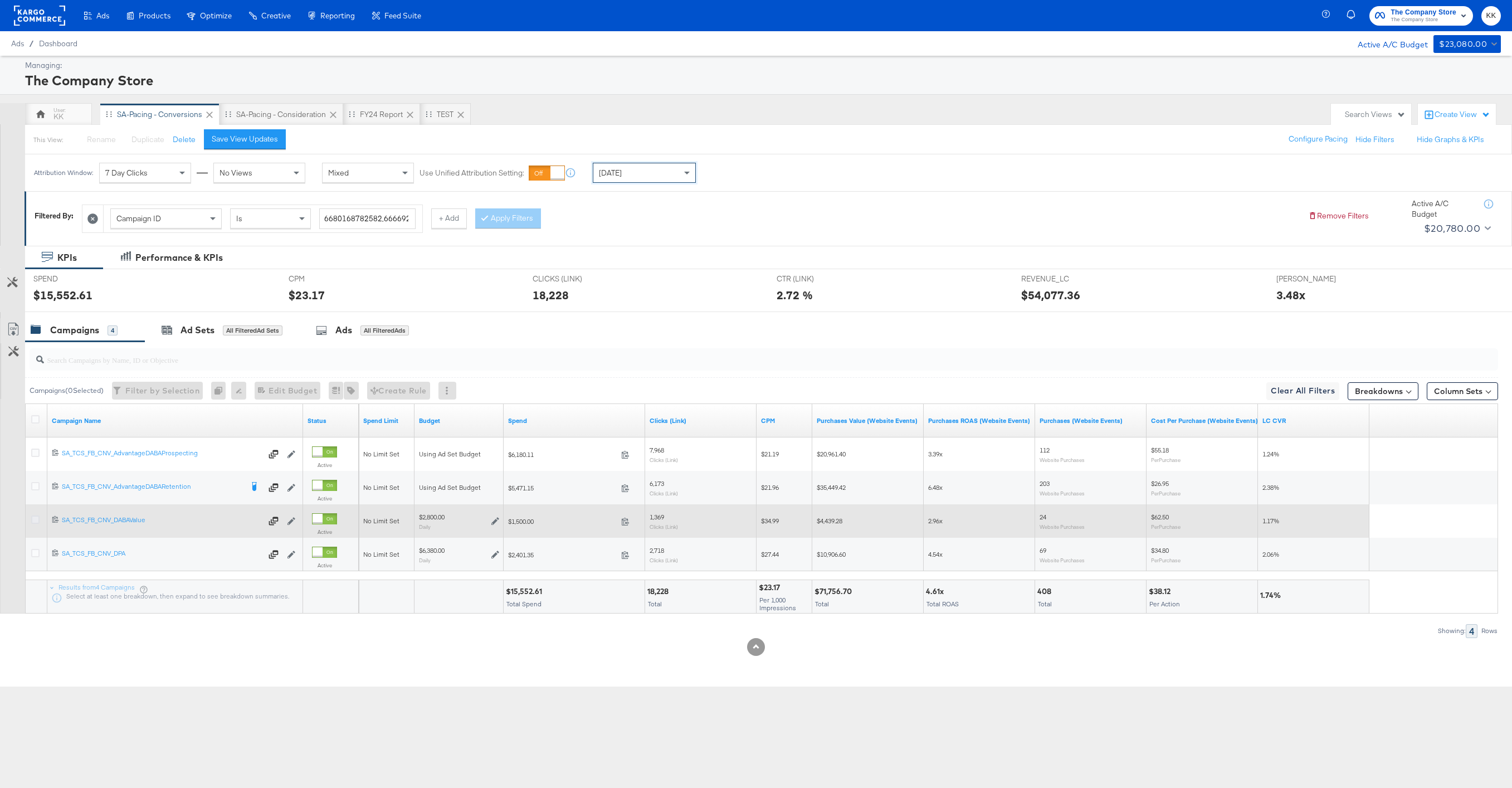
click at [35, 515] on icon at bounding box center [35, 519] width 9 height 9
click at [0, 0] on input "checkbox" at bounding box center [0, 0] width 0 height 0
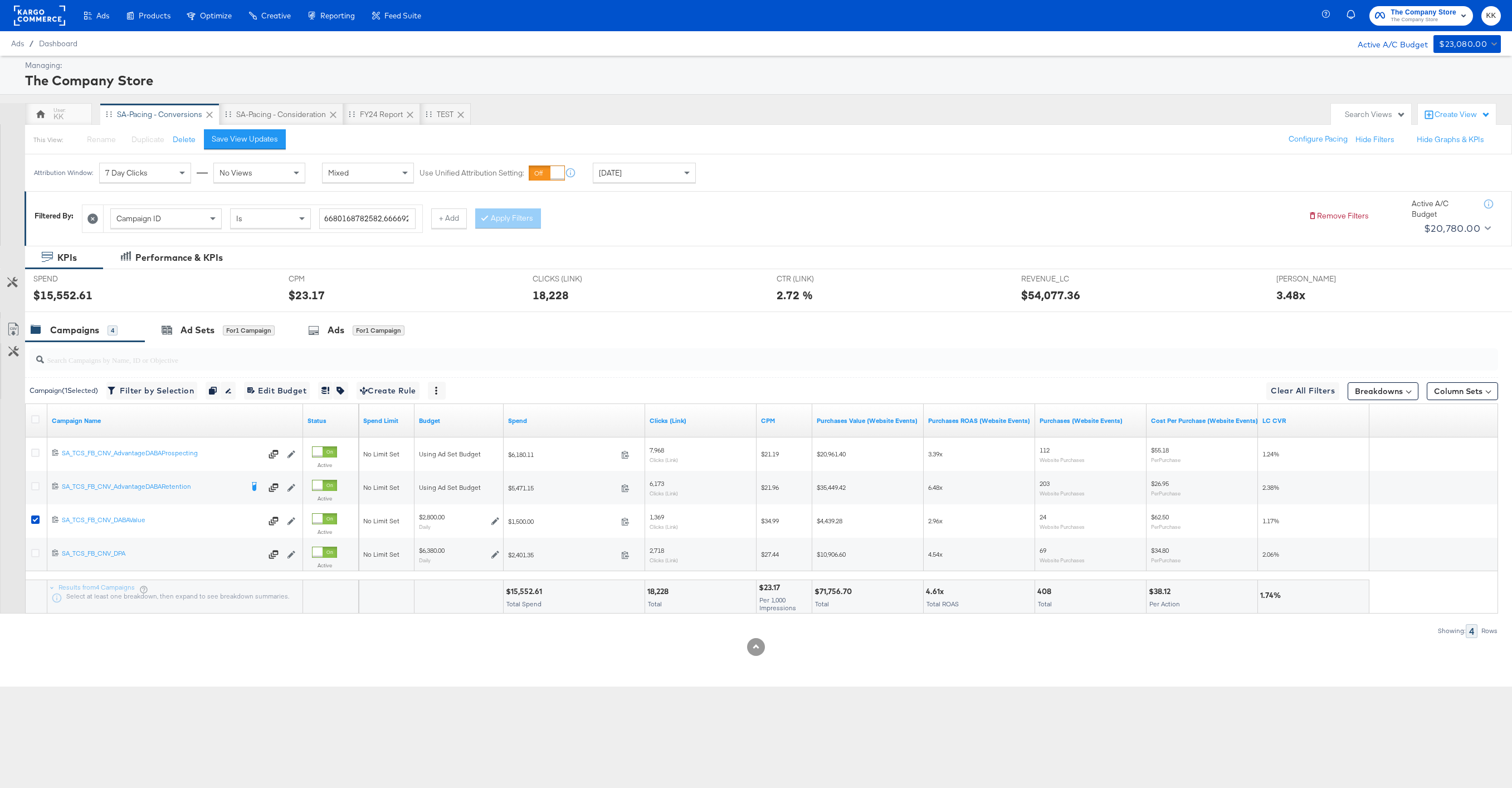
click at [183, 359] on input "search" at bounding box center [702, 355] width 1316 height 22
click at [219, 327] on div "Ad Sets for 1 Campaign" at bounding box center [218, 330] width 113 height 13
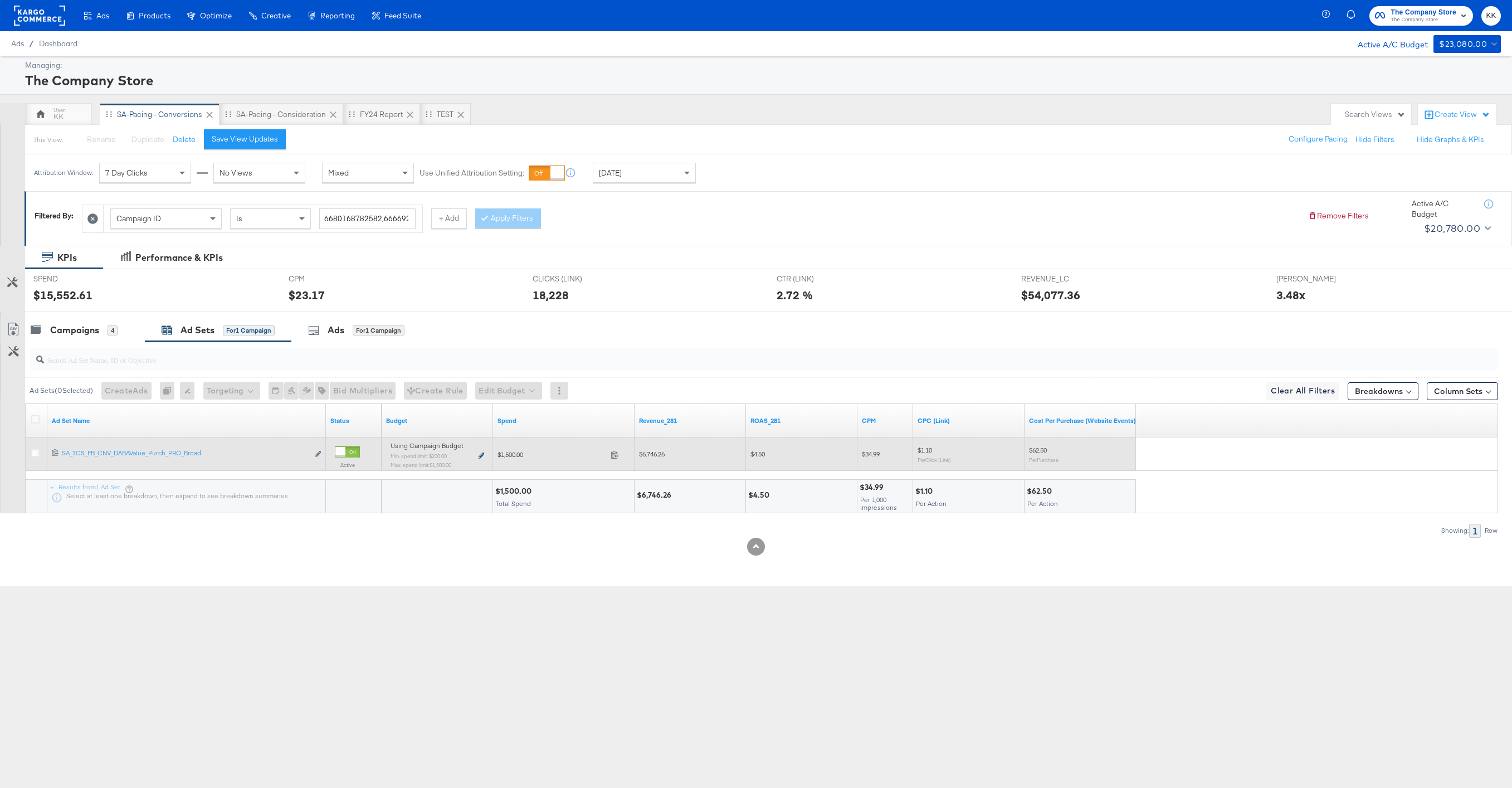
click at [482, 454] on icon at bounding box center [481, 455] width 5 height 6
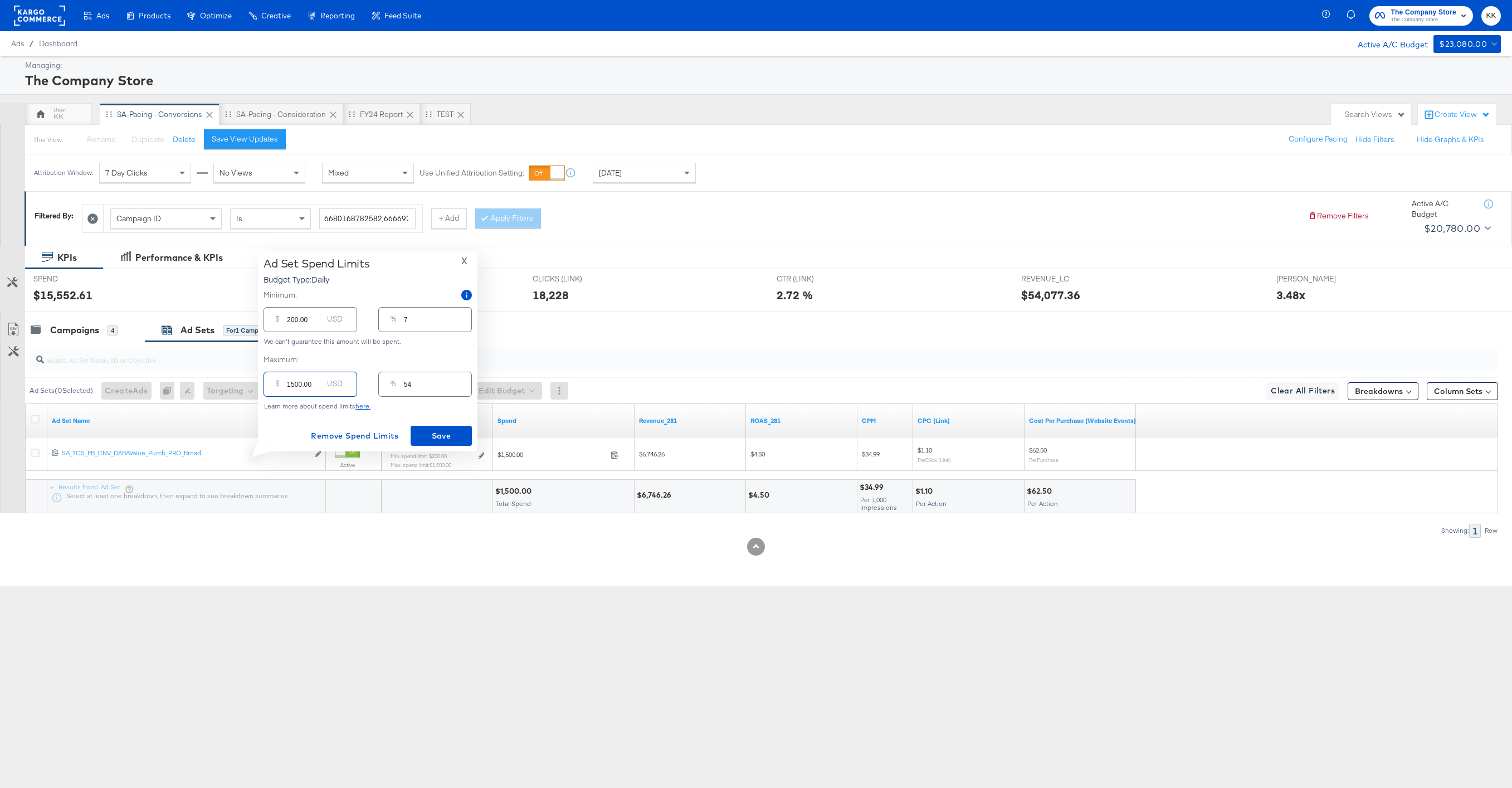
click at [294, 384] on input "1500.00" at bounding box center [304, 379] width 35 height 24
type input "100.00"
type input "4"
type input "1900.00"
type input "68"
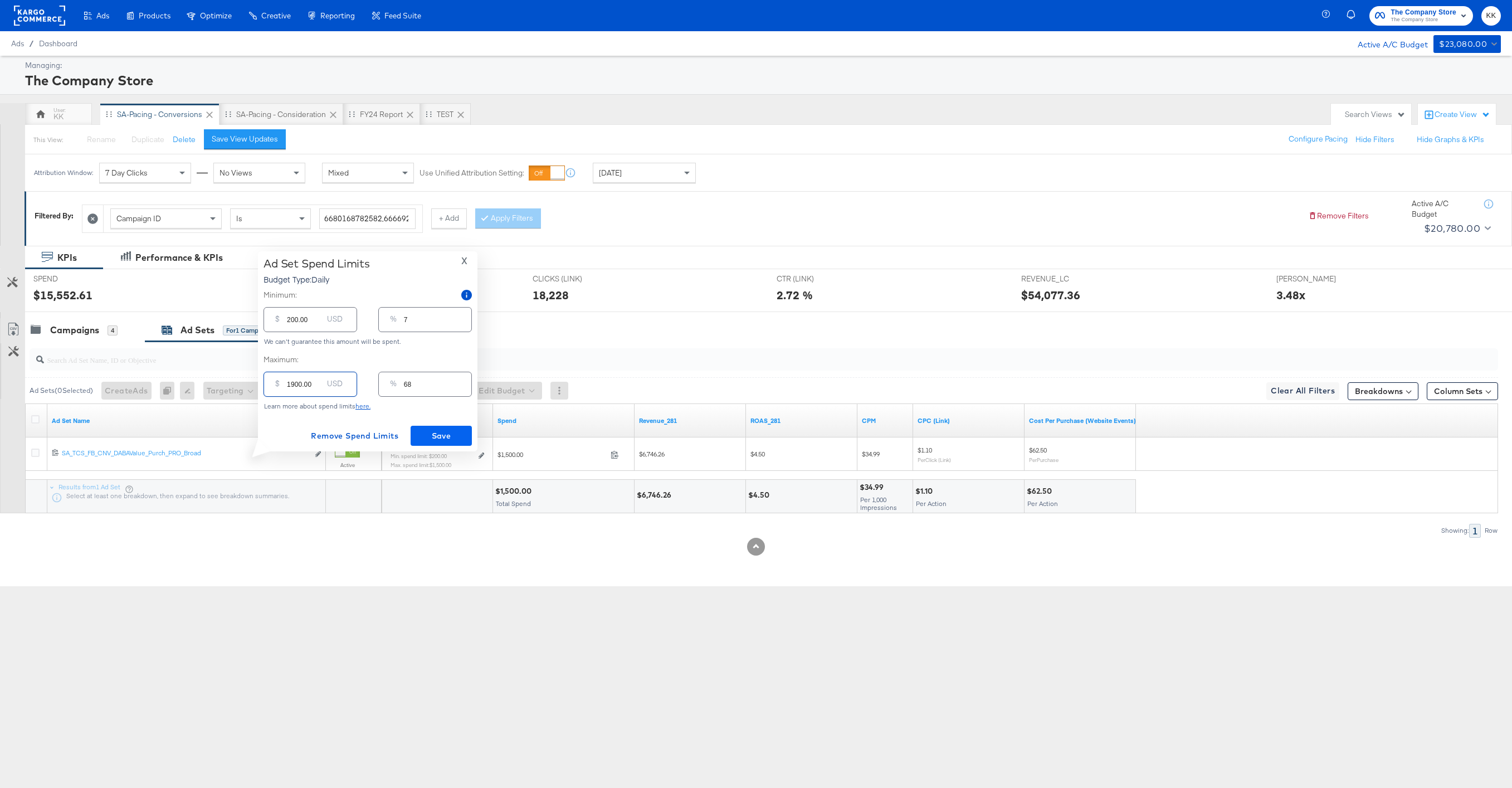
type input "1900.00"
click at [424, 436] on span "Save" at bounding box center [442, 436] width 52 height 14
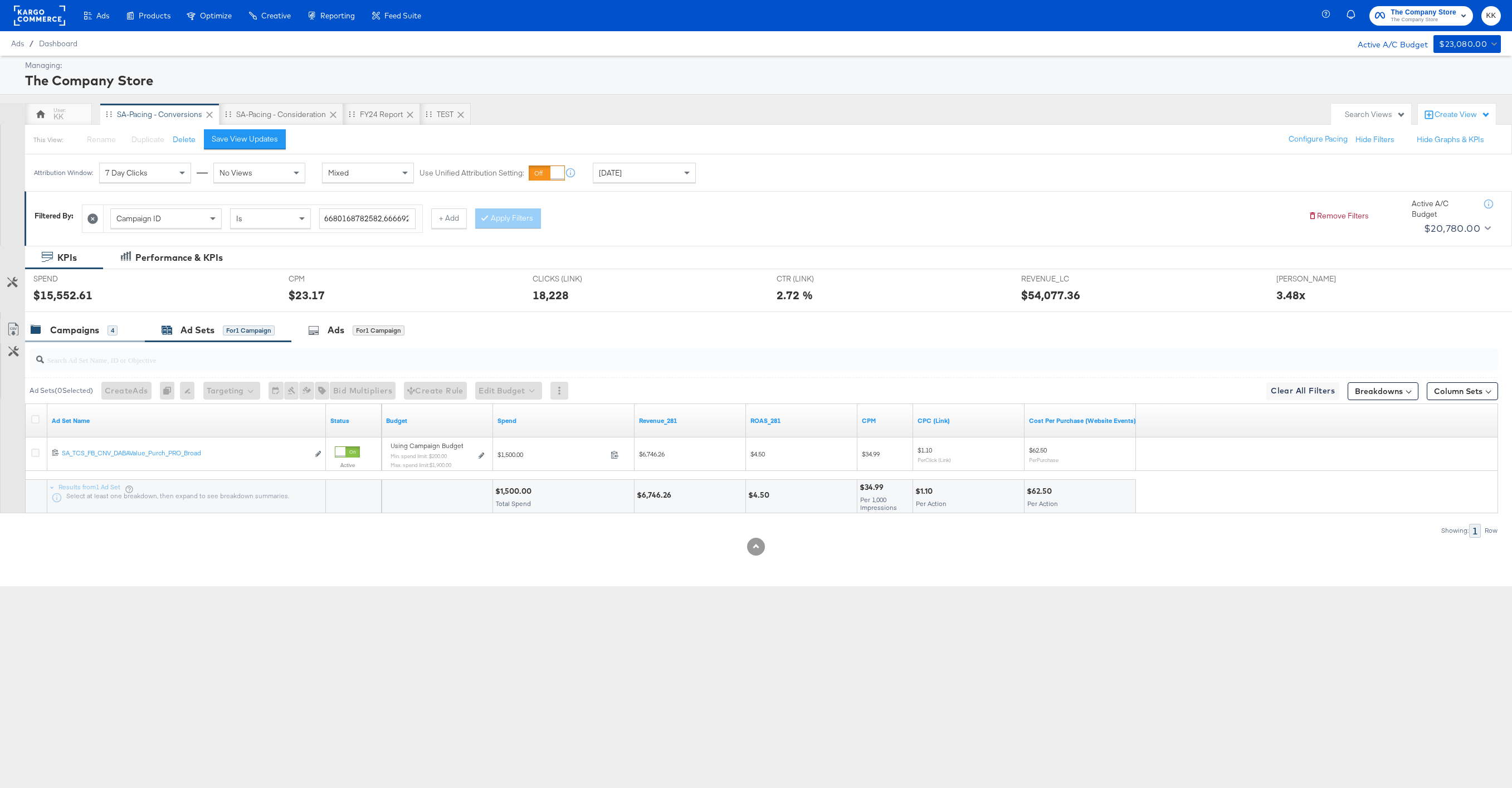
click at [64, 334] on div "Campaigns" at bounding box center [74, 330] width 49 height 13
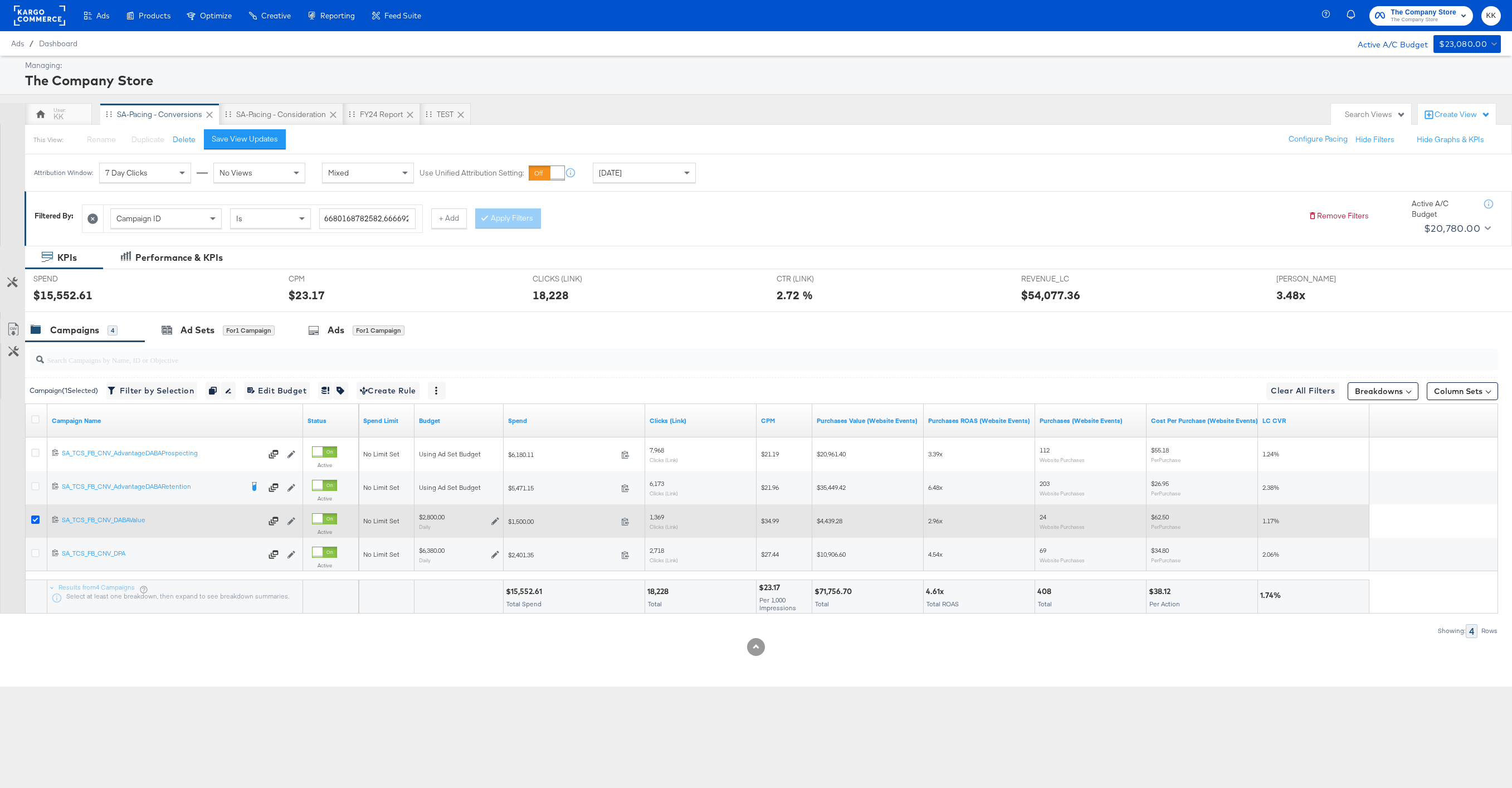
click at [35, 518] on icon at bounding box center [35, 519] width 9 height 9
click at [0, 0] on input "checkbox" at bounding box center [0, 0] width 0 height 0
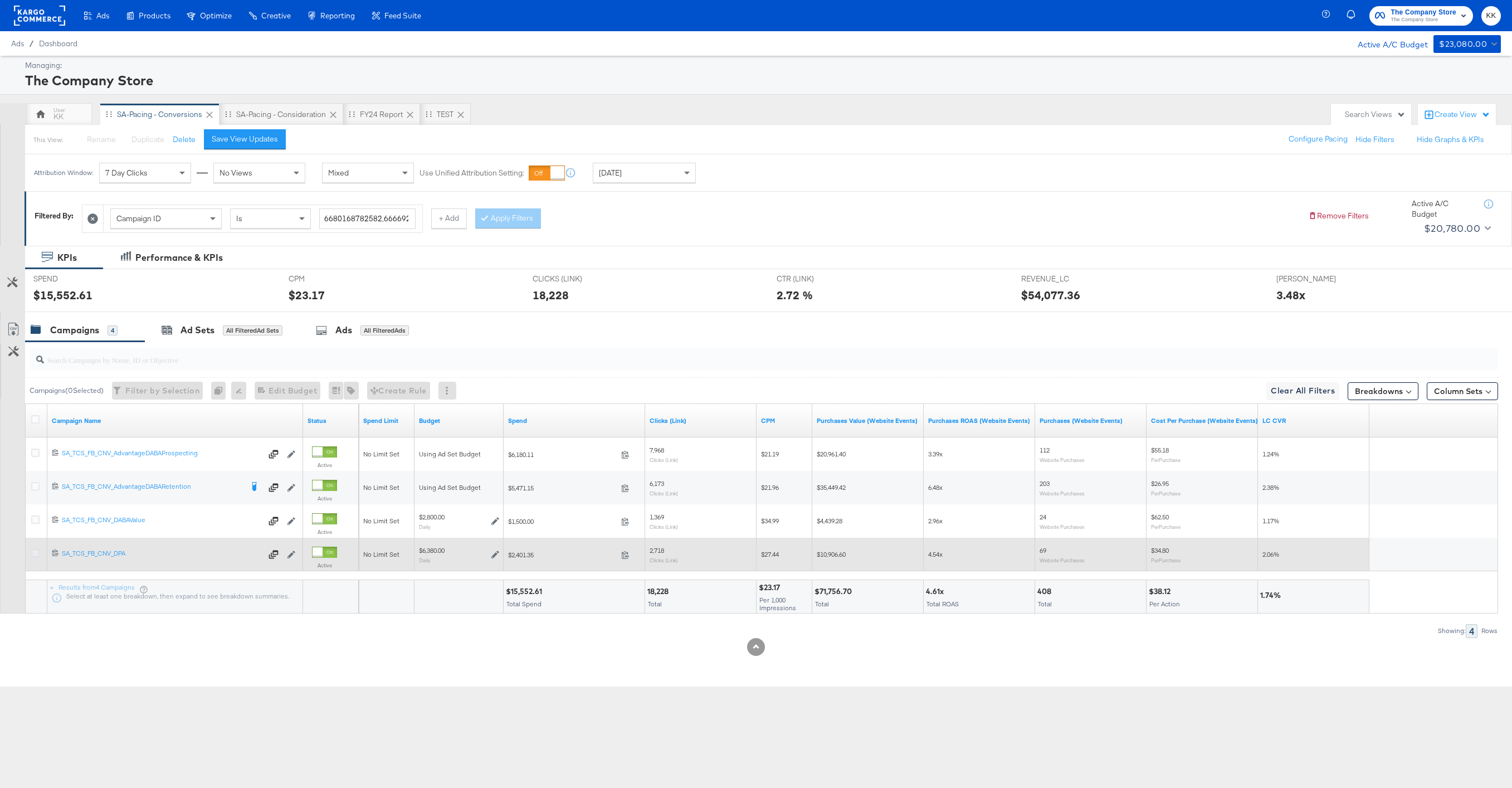
click at [35, 525] on icon at bounding box center [35, 552] width 9 height 9
click at [0, 0] on input "checkbox" at bounding box center [0, 0] width 0 height 0
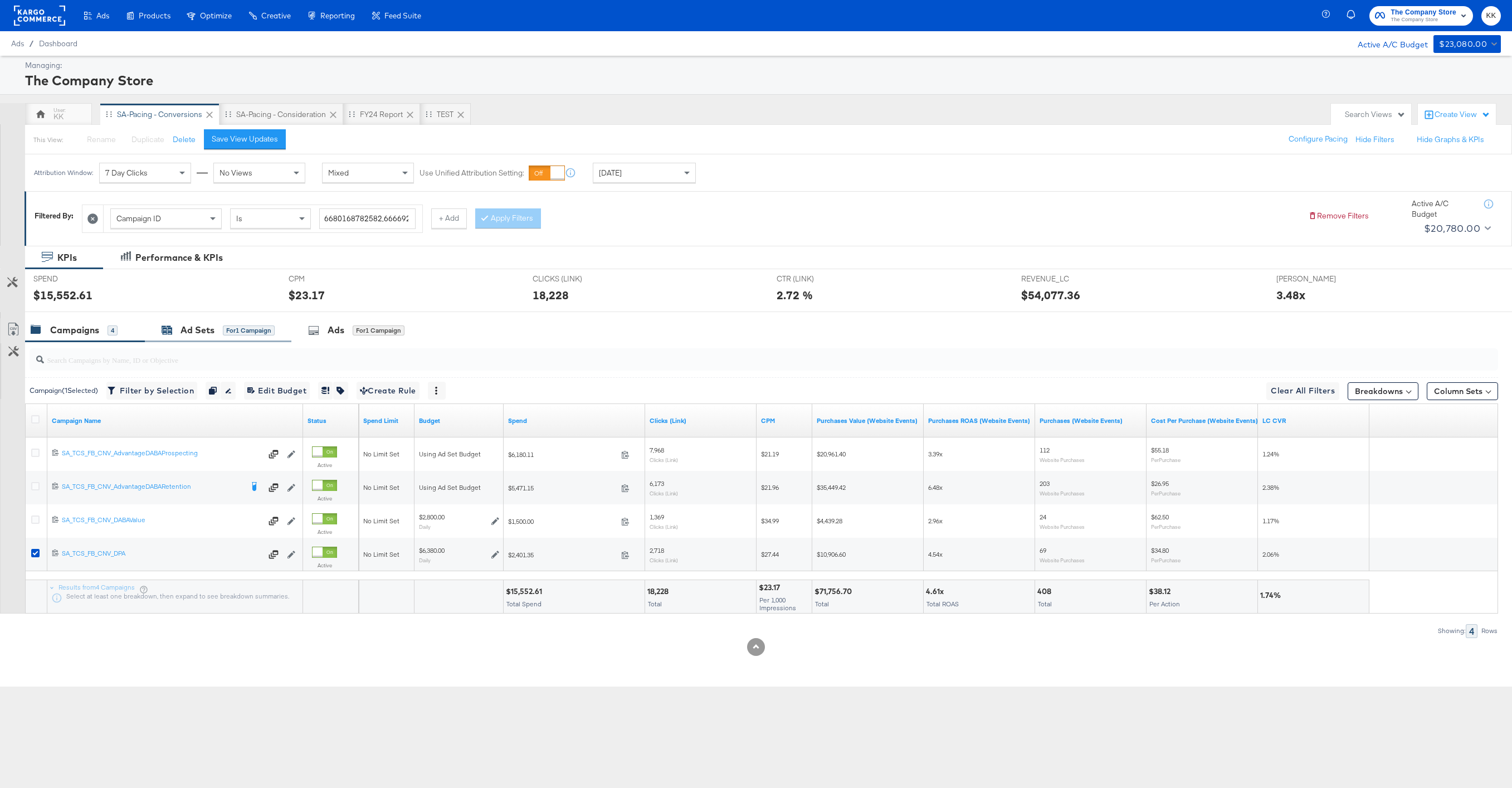
click at [189, 333] on div "Ad Sets" at bounding box center [198, 330] width 34 height 13
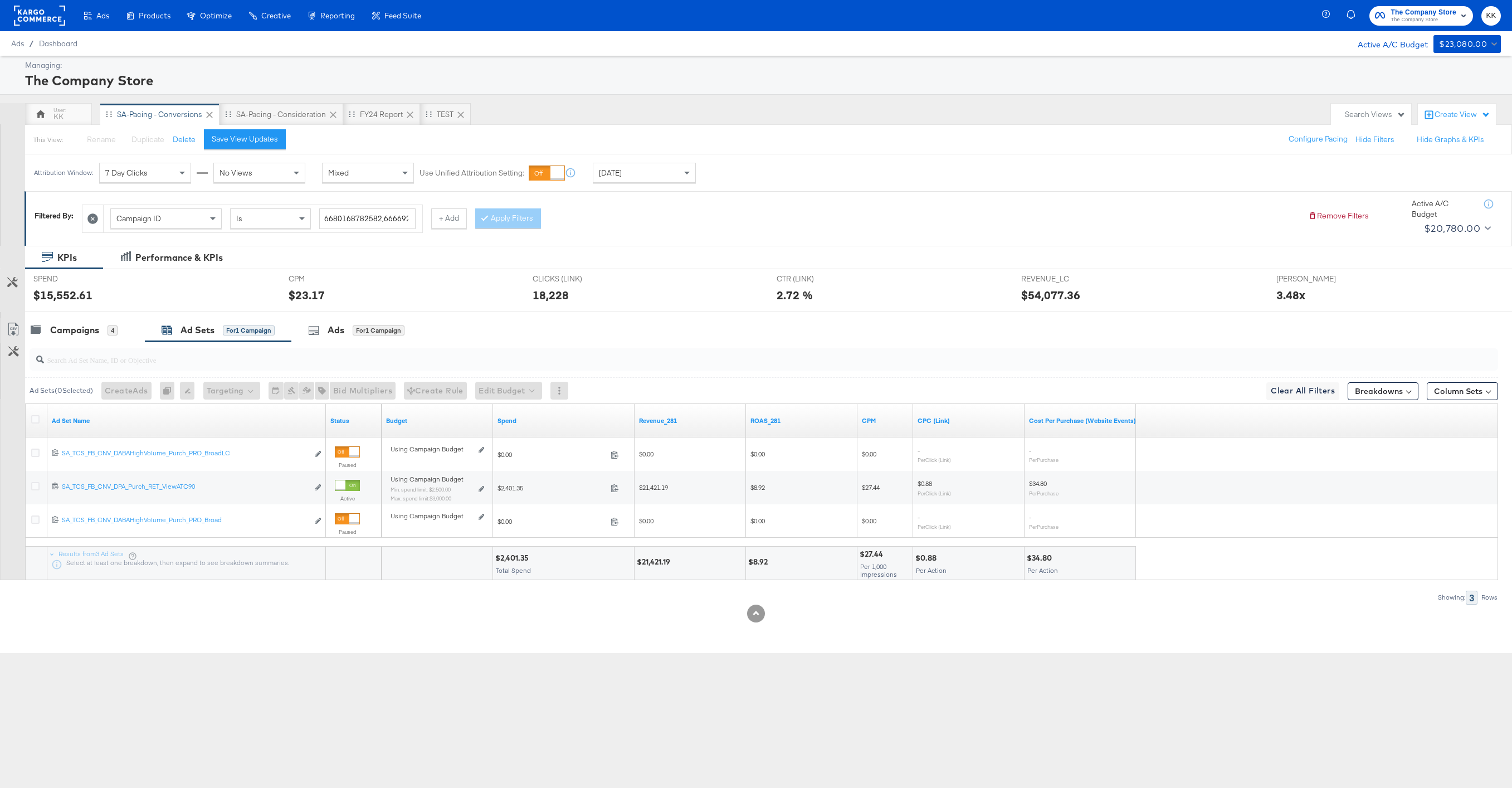
click at [100, 317] on div at bounding box center [756, 316] width 1512 height 9
click at [45, 332] on div "Campaigns 4" at bounding box center [74, 330] width 87 height 13
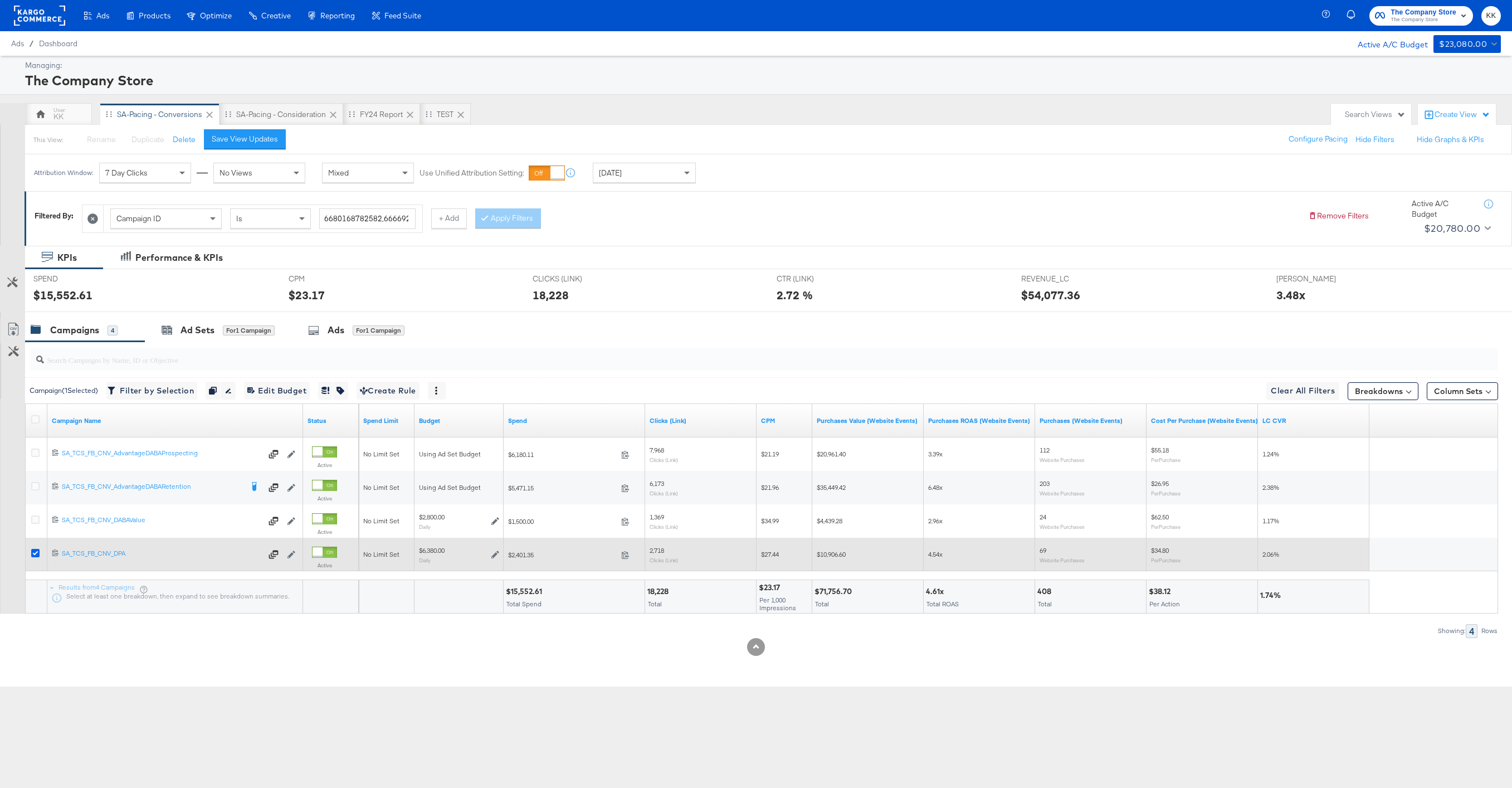
click at [34, 525] on icon at bounding box center [35, 552] width 9 height 9
click at [0, 0] on input "checkbox" at bounding box center [0, 0] width 0 height 0
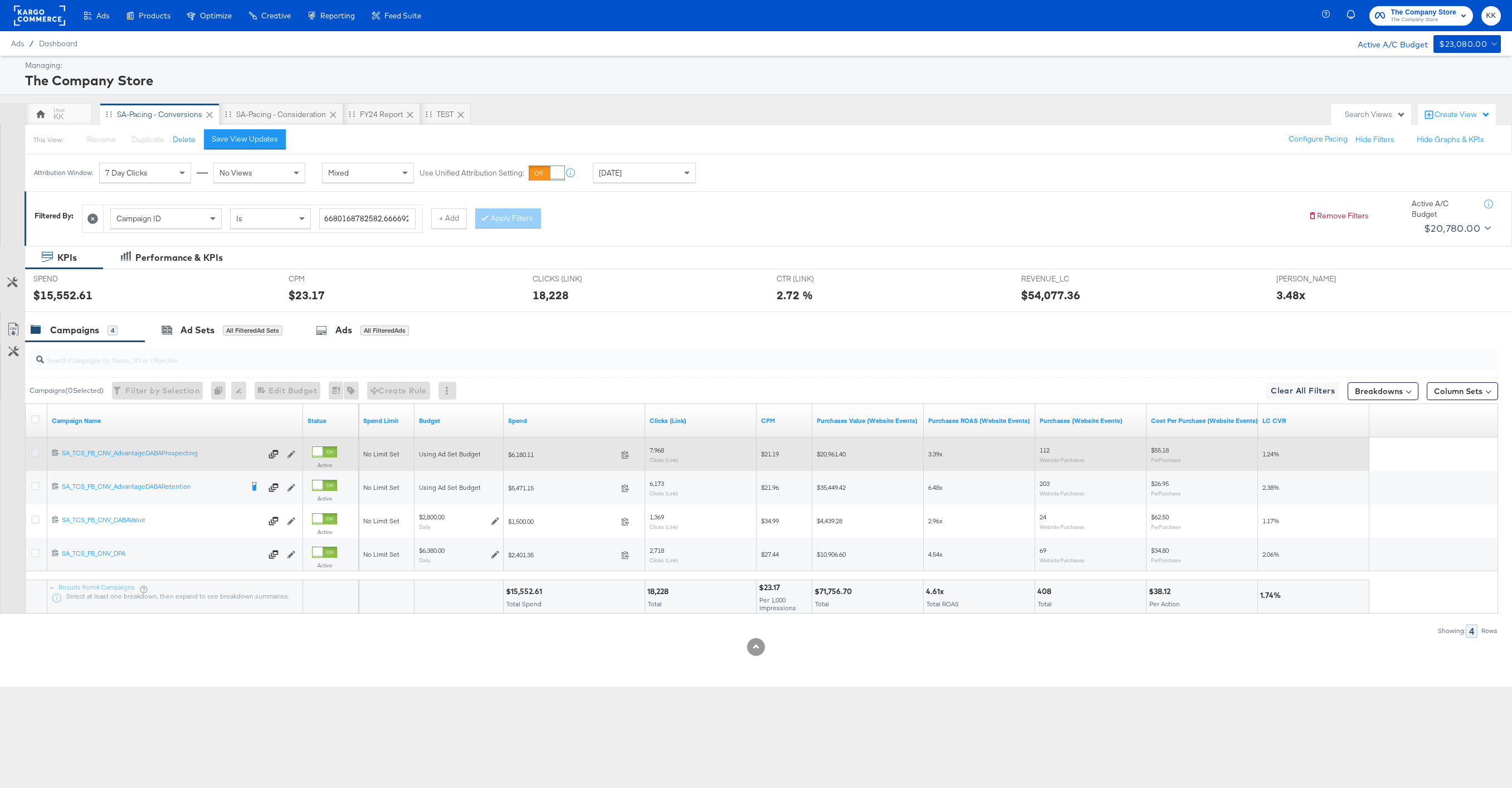
click at [33, 454] on icon at bounding box center [35, 452] width 9 height 9
click at [0, 0] on input "checkbox" at bounding box center [0, 0] width 0 height 0
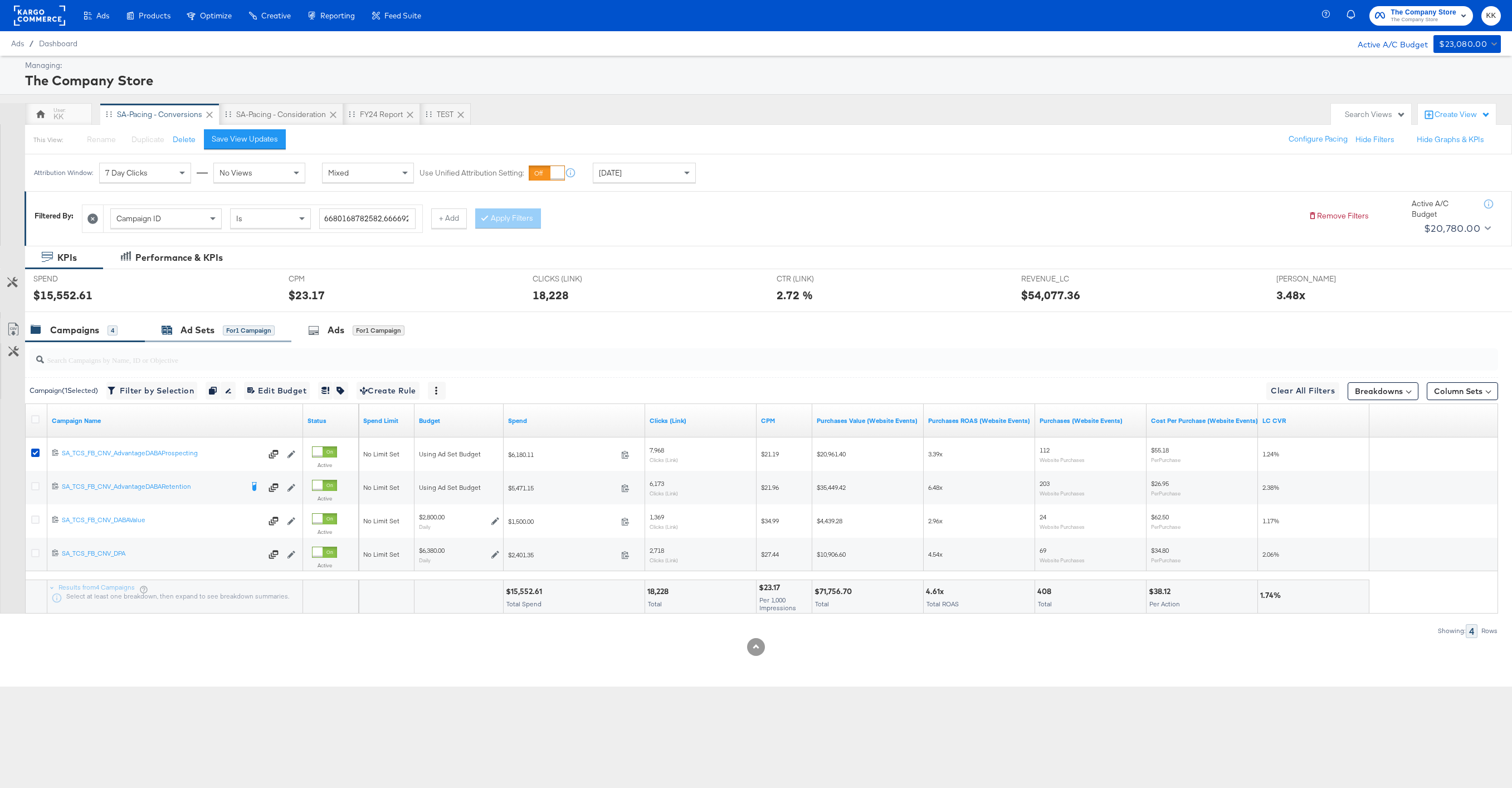
click at [190, 335] on div "Ad Sets" at bounding box center [198, 330] width 34 height 13
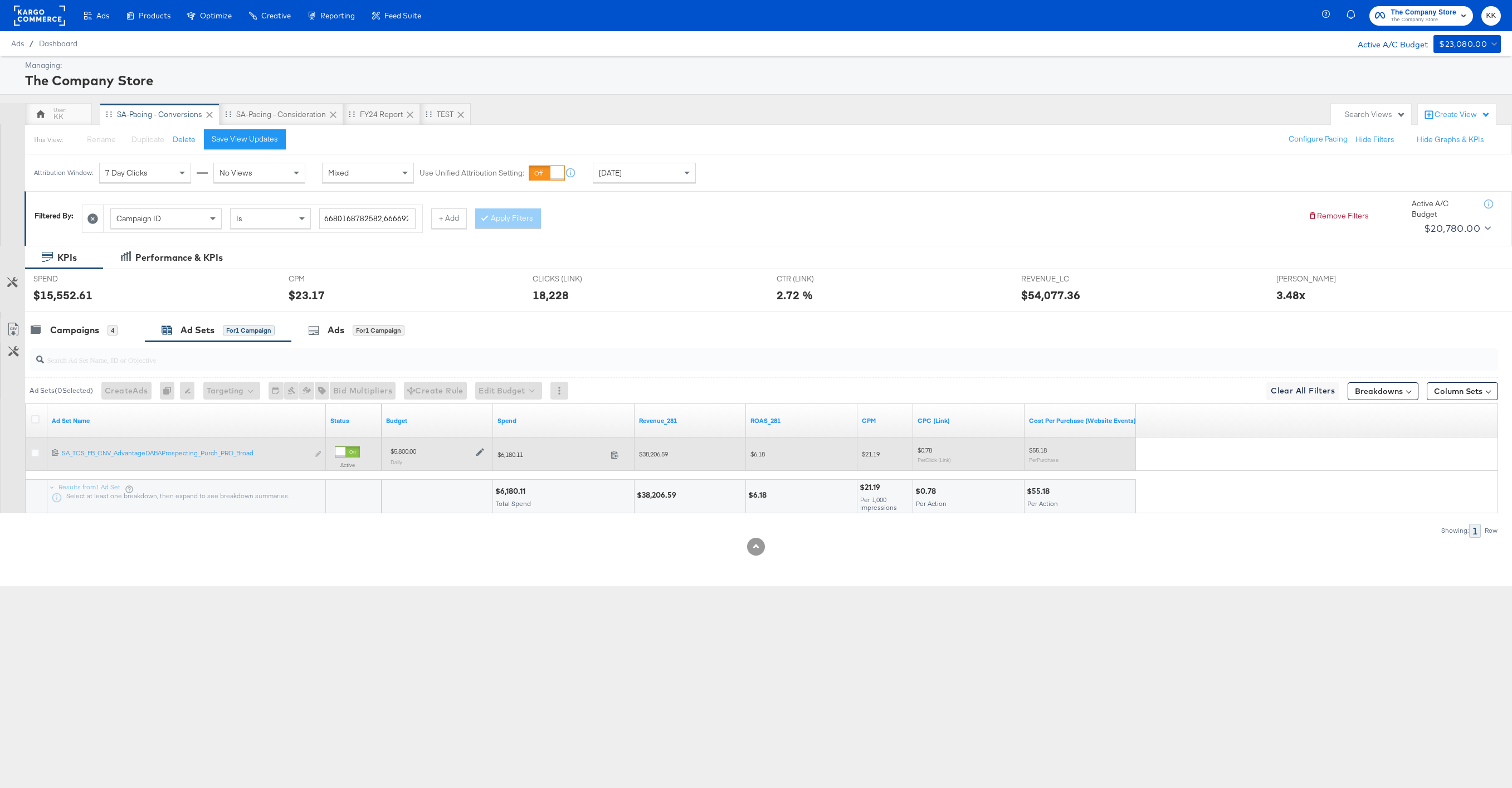
click at [483, 451] on icon at bounding box center [480, 452] width 8 height 8
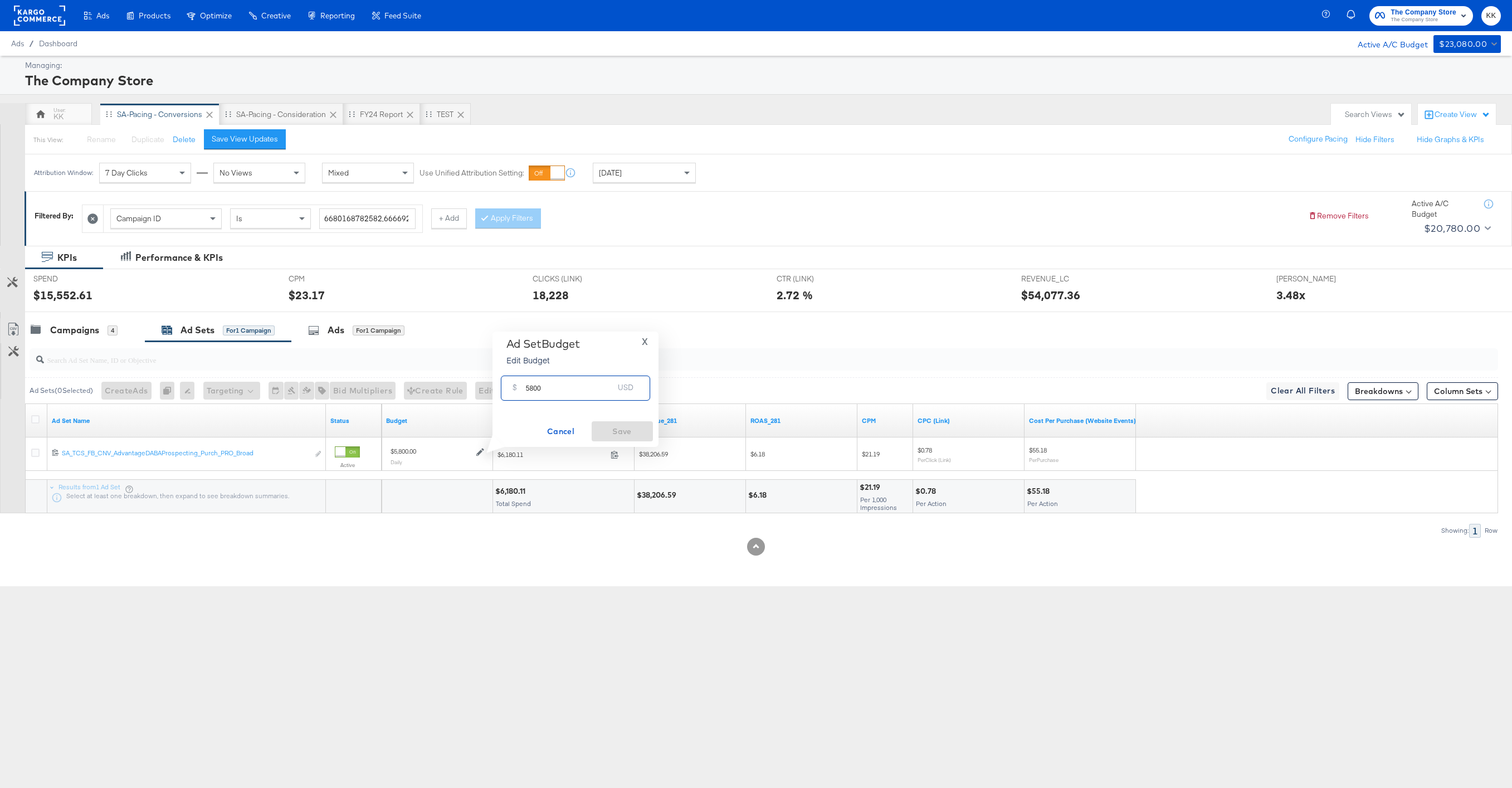
drag, startPoint x: 532, startPoint y: 390, endPoint x: 507, endPoint y: 390, distance: 25.0
click at [507, 390] on div "$ 5800 USD" at bounding box center [576, 388] width 150 height 25
type input "6500"
click at [618, 430] on span "Save" at bounding box center [622, 431] width 52 height 14
